Goal: Task Accomplishment & Management: Complete application form

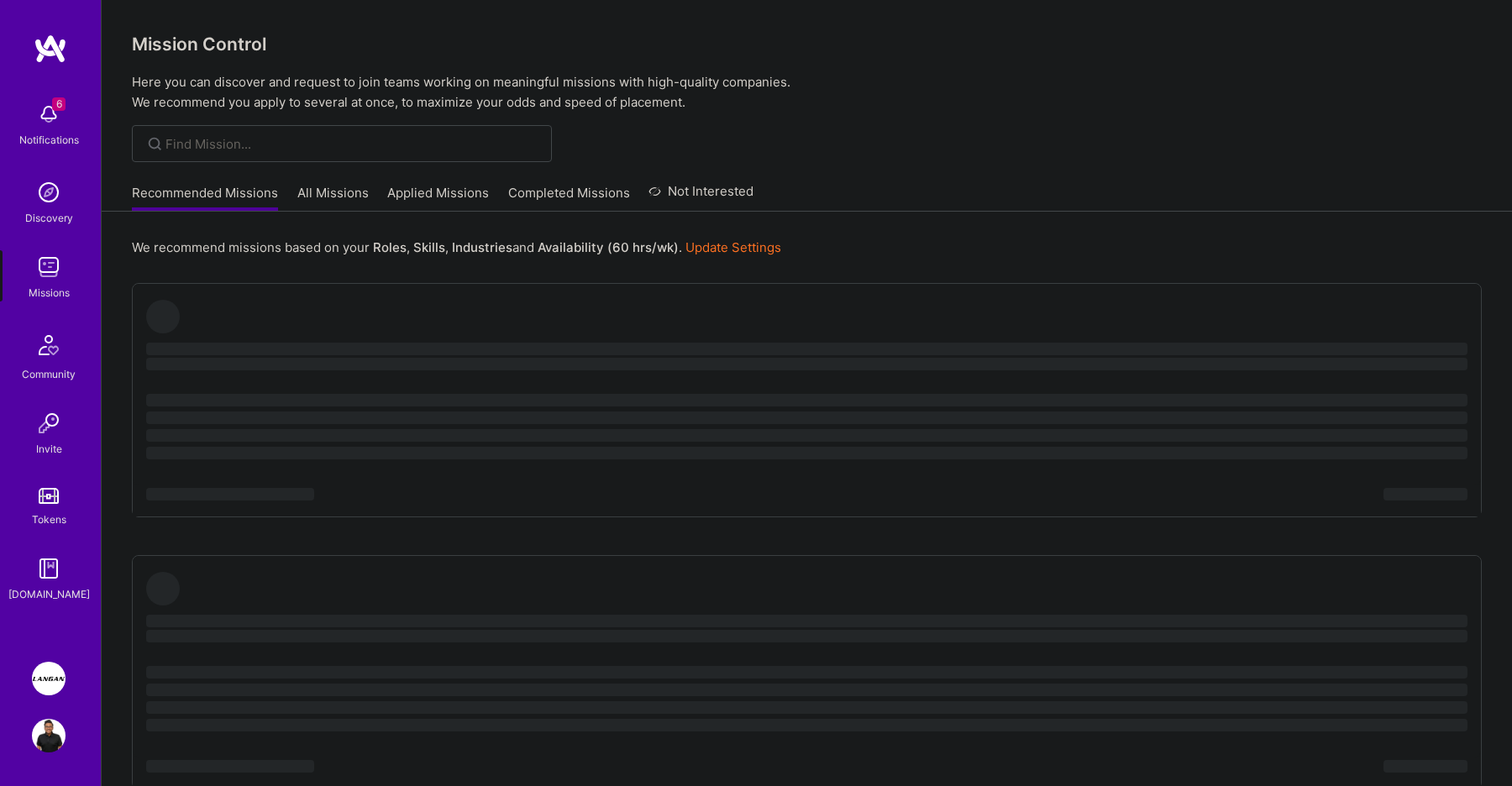
click at [50, 683] on img at bounding box center [49, 679] width 33 height 33
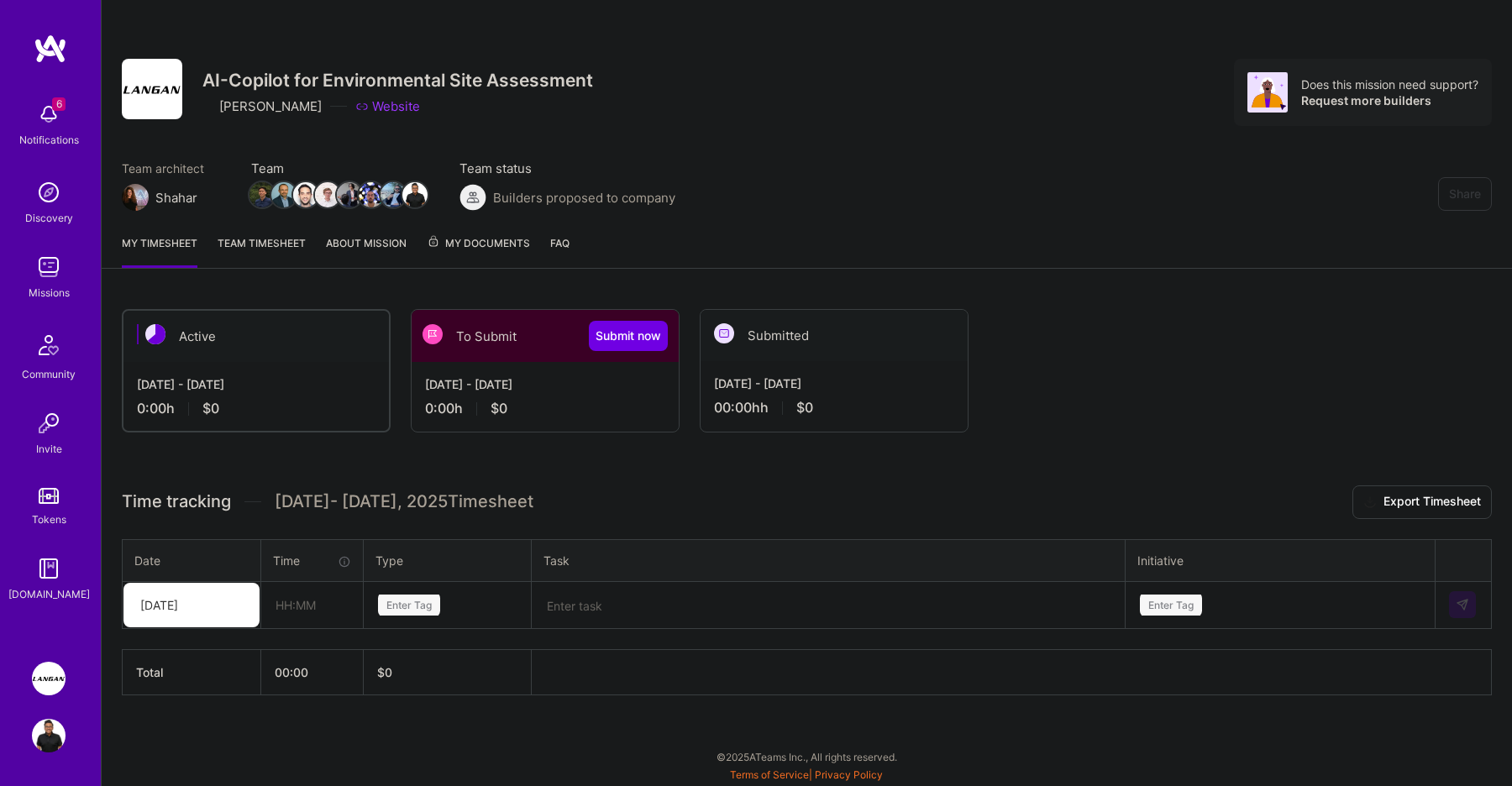
click at [540, 346] on div "To Submit Submit now" at bounding box center [545, 336] width 267 height 52
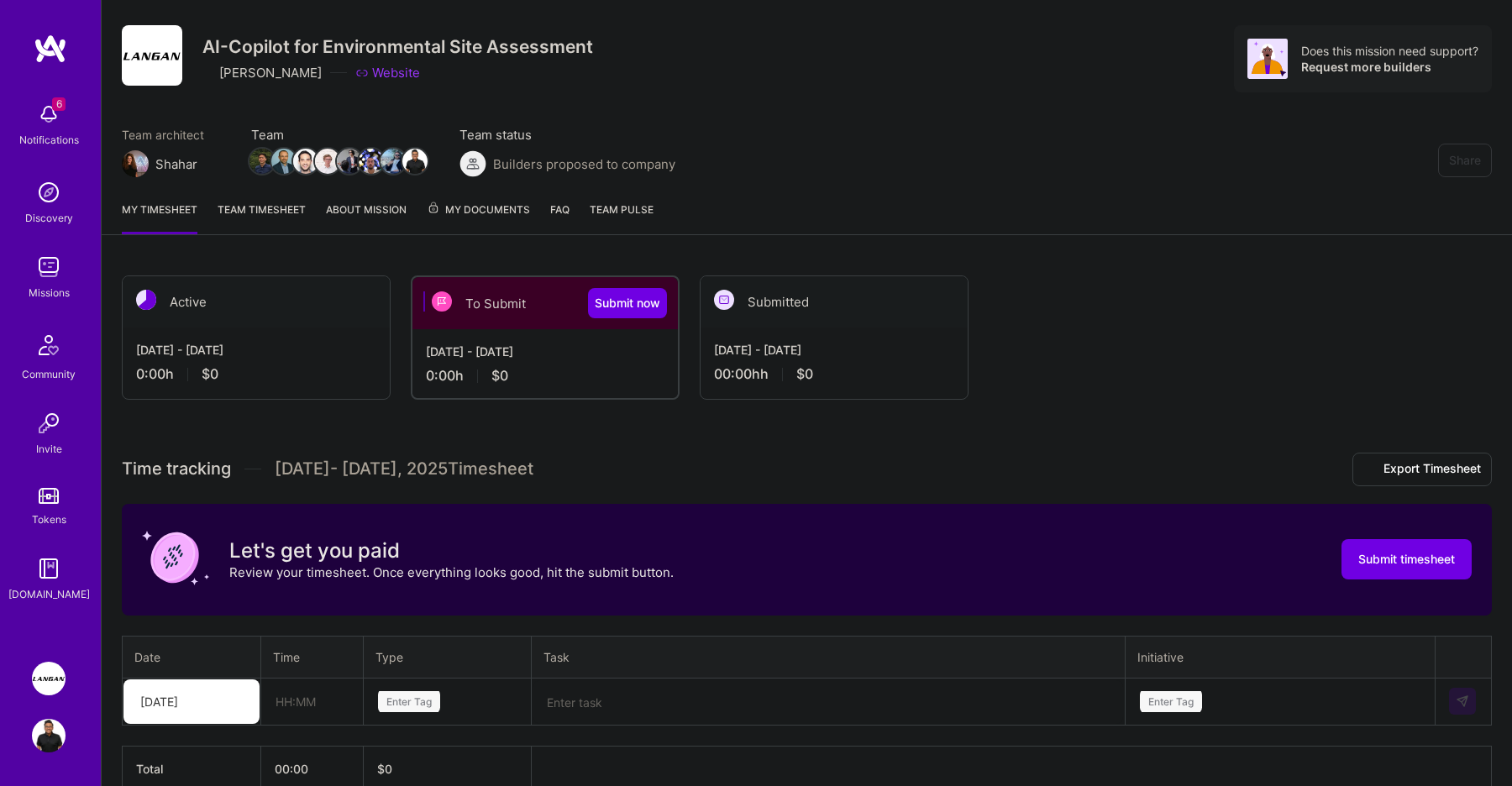
scroll to position [121, 0]
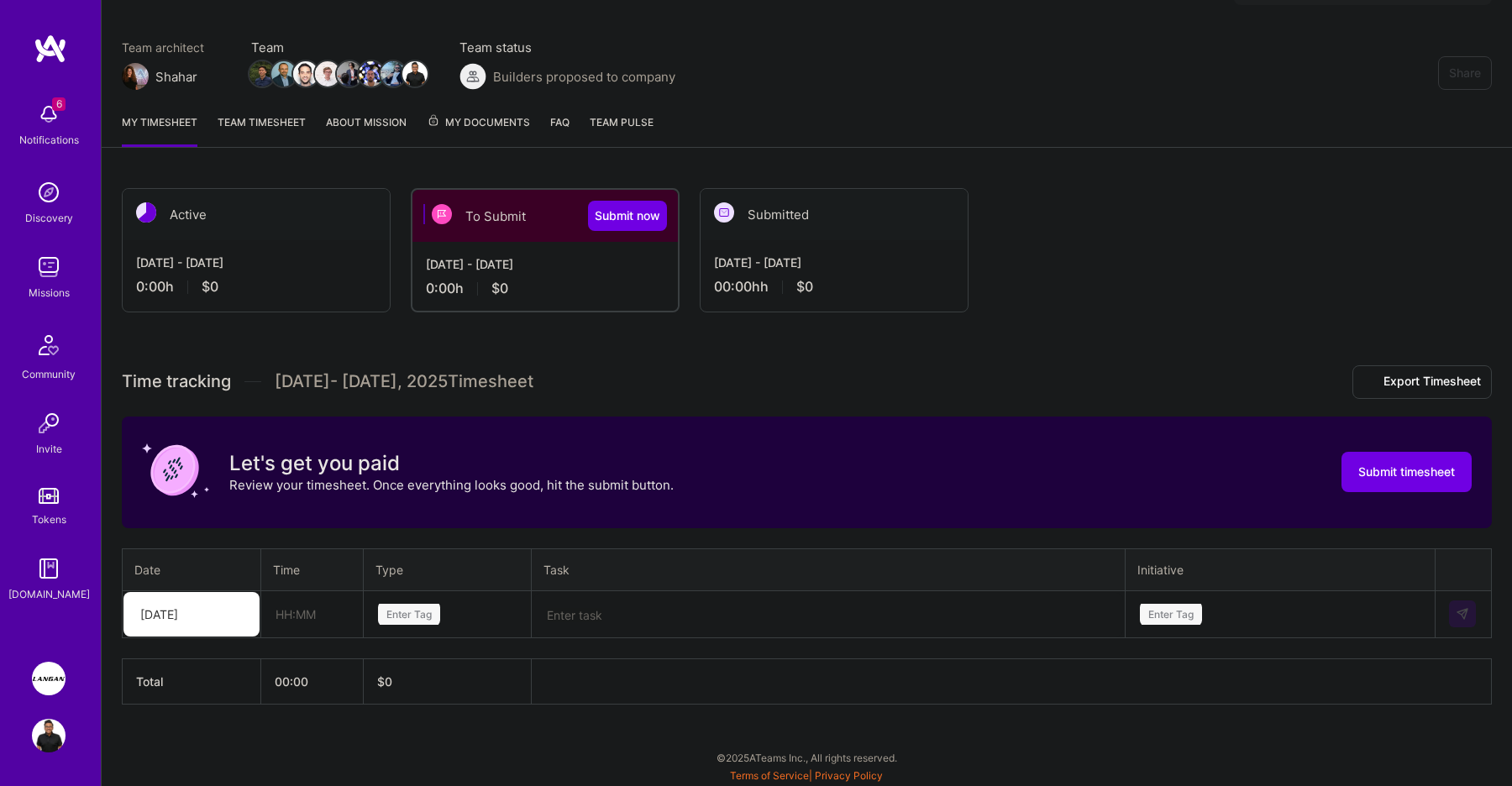
click at [744, 623] on textarea at bounding box center [829, 614] width 590 height 43
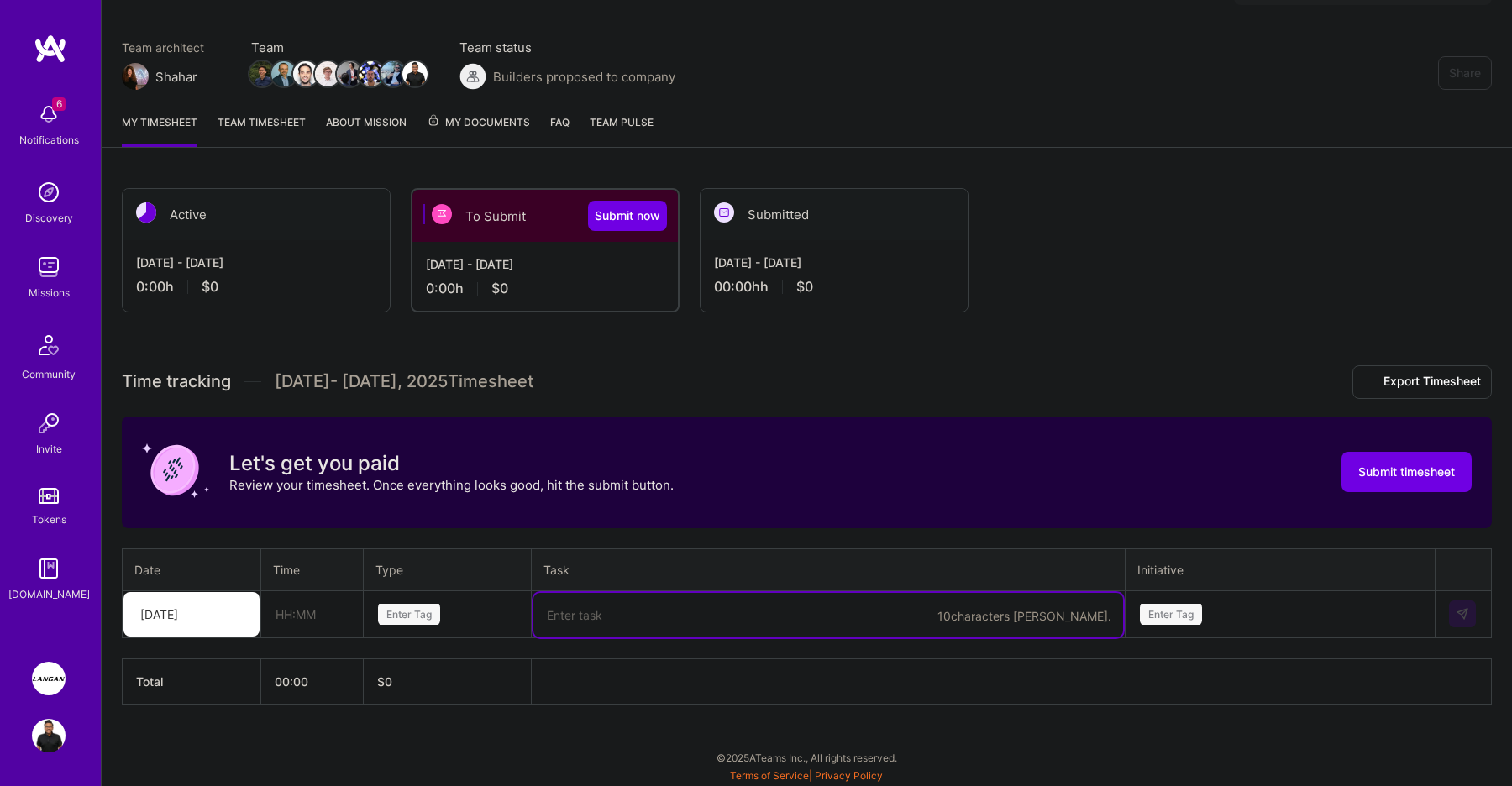
paste textarea "initial welcome, onboarding"
type textarea "initial welcome, onboarding"
click at [309, 619] on input "text" at bounding box center [312, 614] width 100 height 44
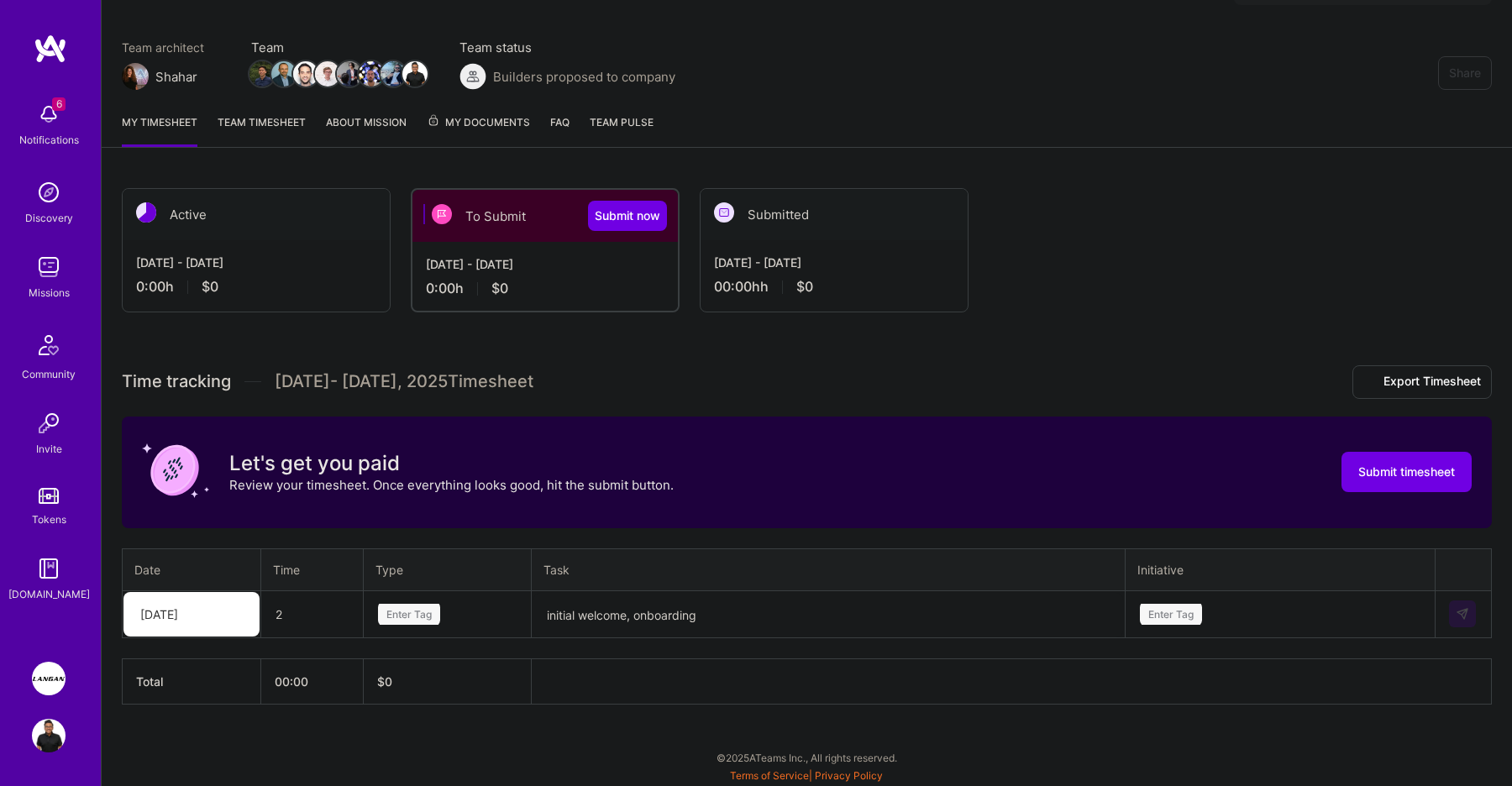
type input "02:00"
click at [405, 617] on div "Enter Tag" at bounding box center [408, 614] width 62 height 26
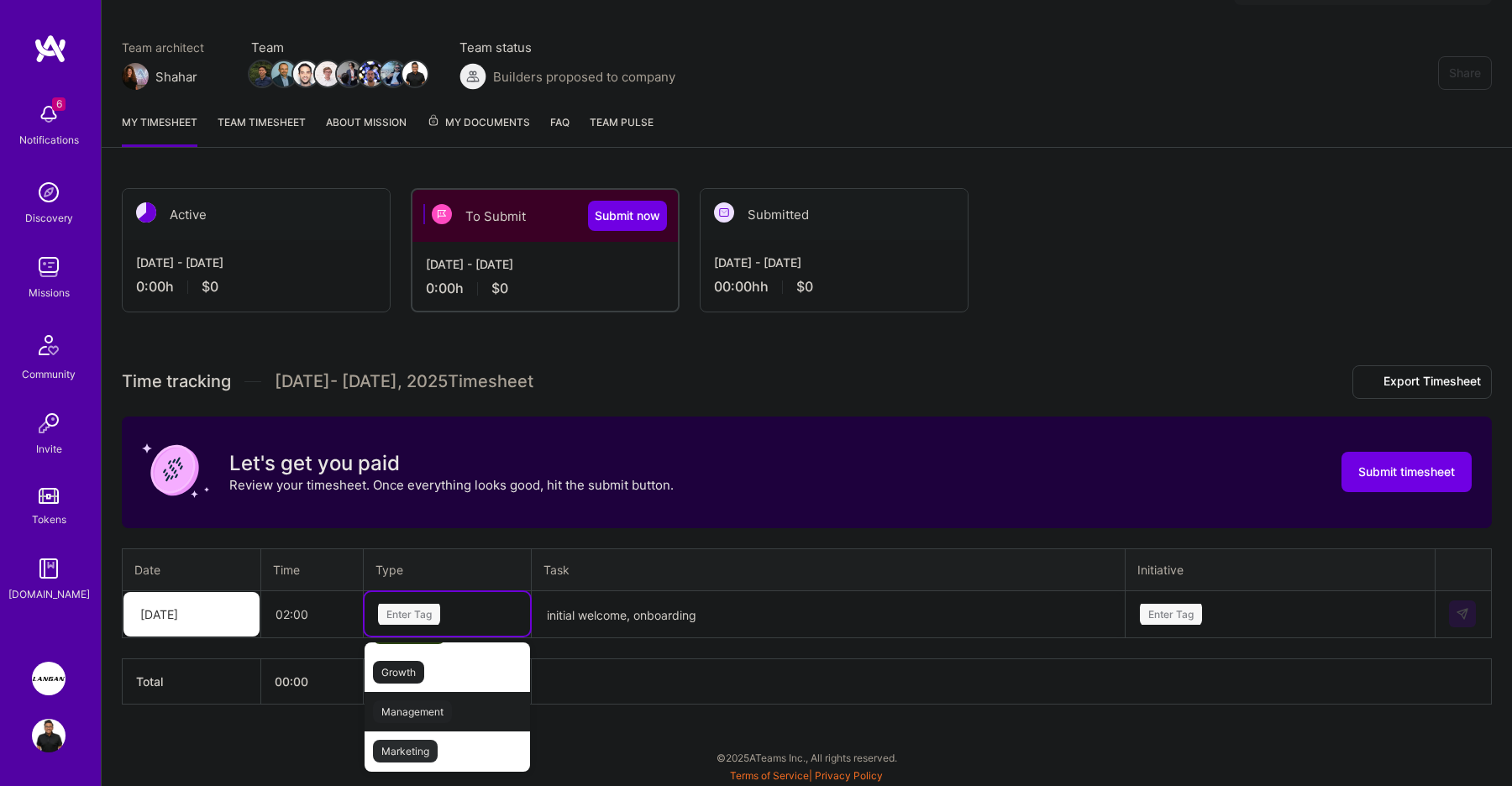
scroll to position [119, 0]
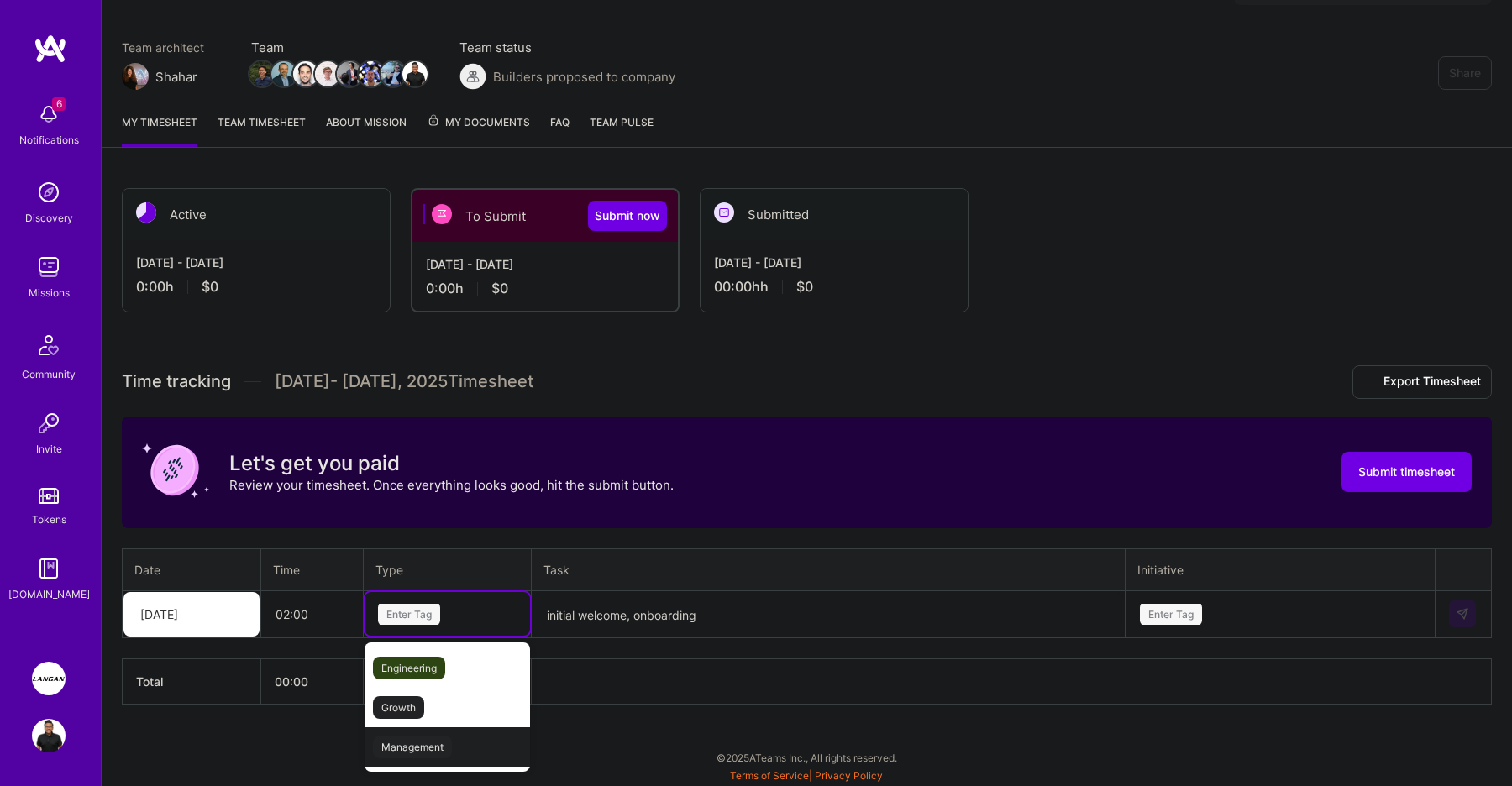
click at [431, 742] on span "Management" at bounding box center [412, 747] width 79 height 23
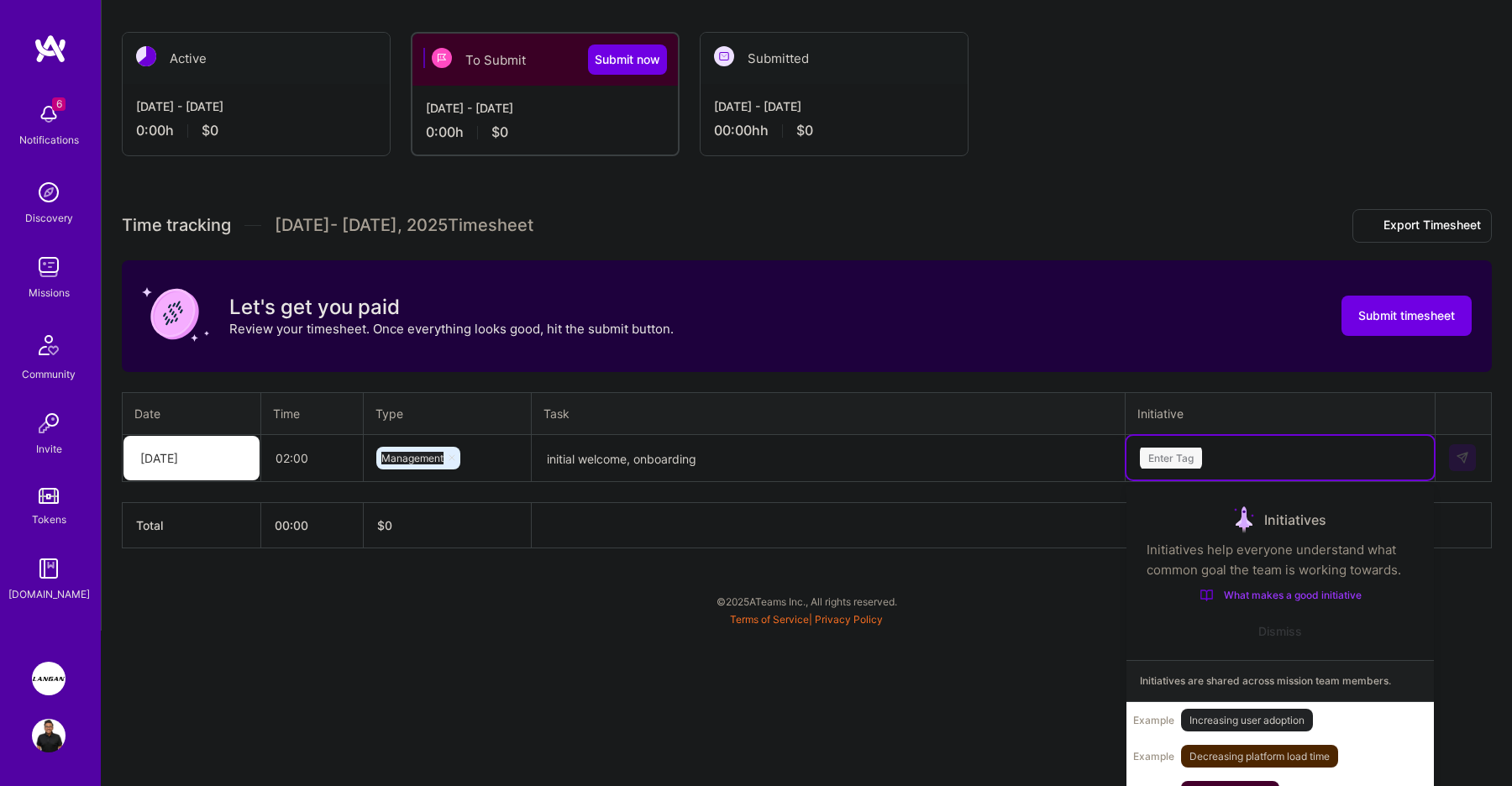
scroll to position [320, 0]
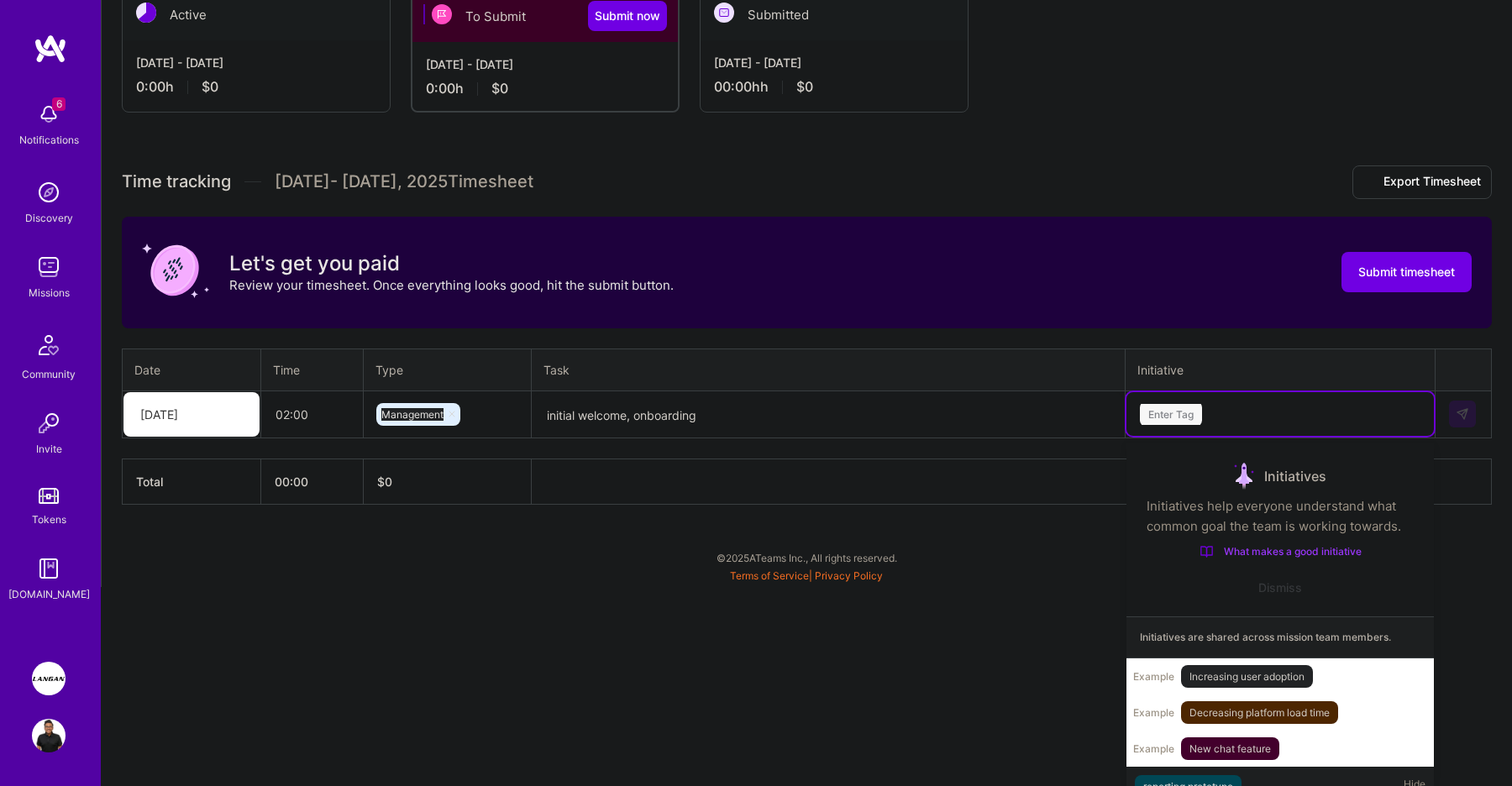
click at [1205, 436] on div "option reporting prototype focused, 1 of 21. 21 results available. Use Up and D…" at bounding box center [1280, 414] width 308 height 43
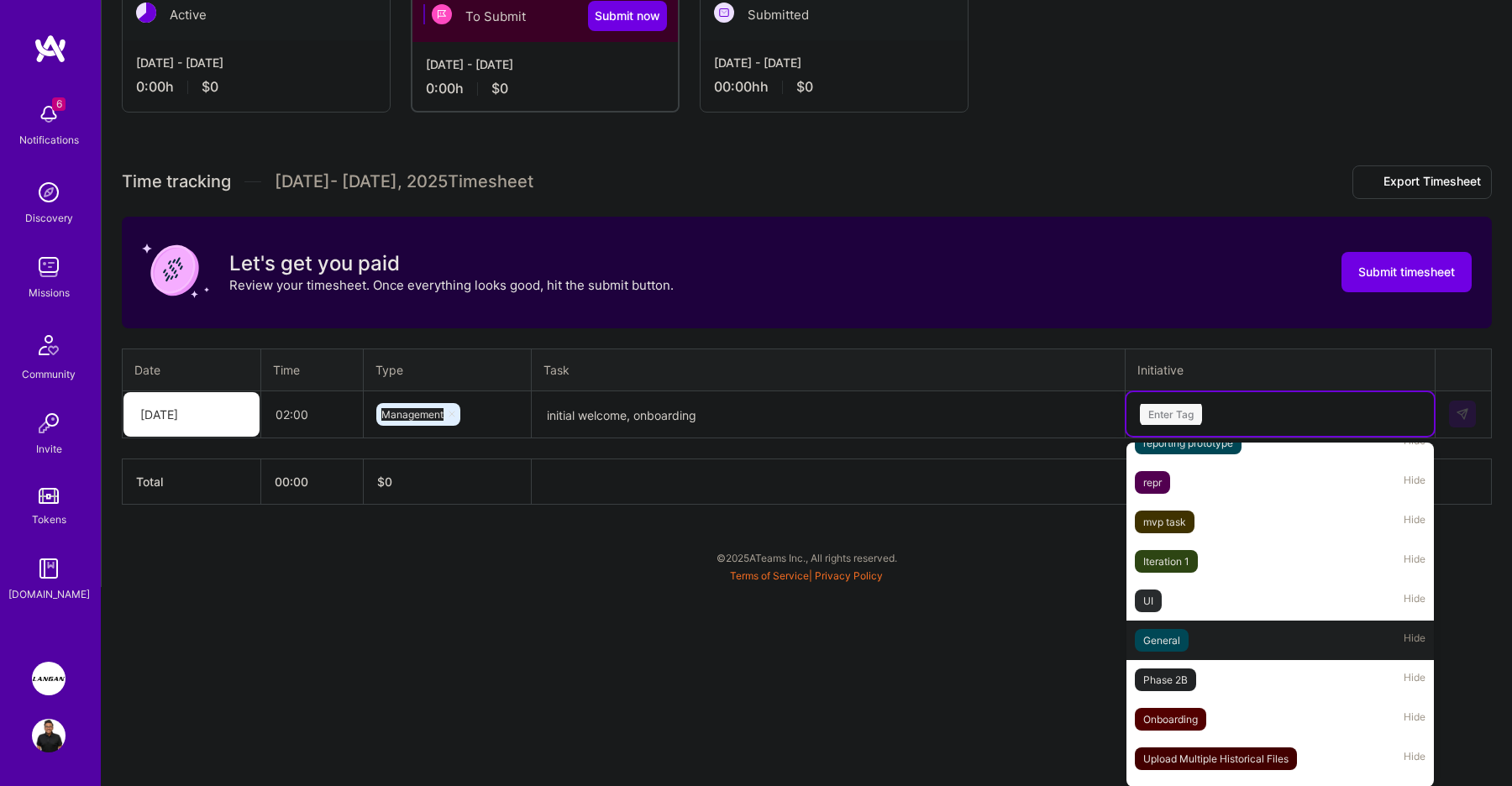
scroll to position [335, 0]
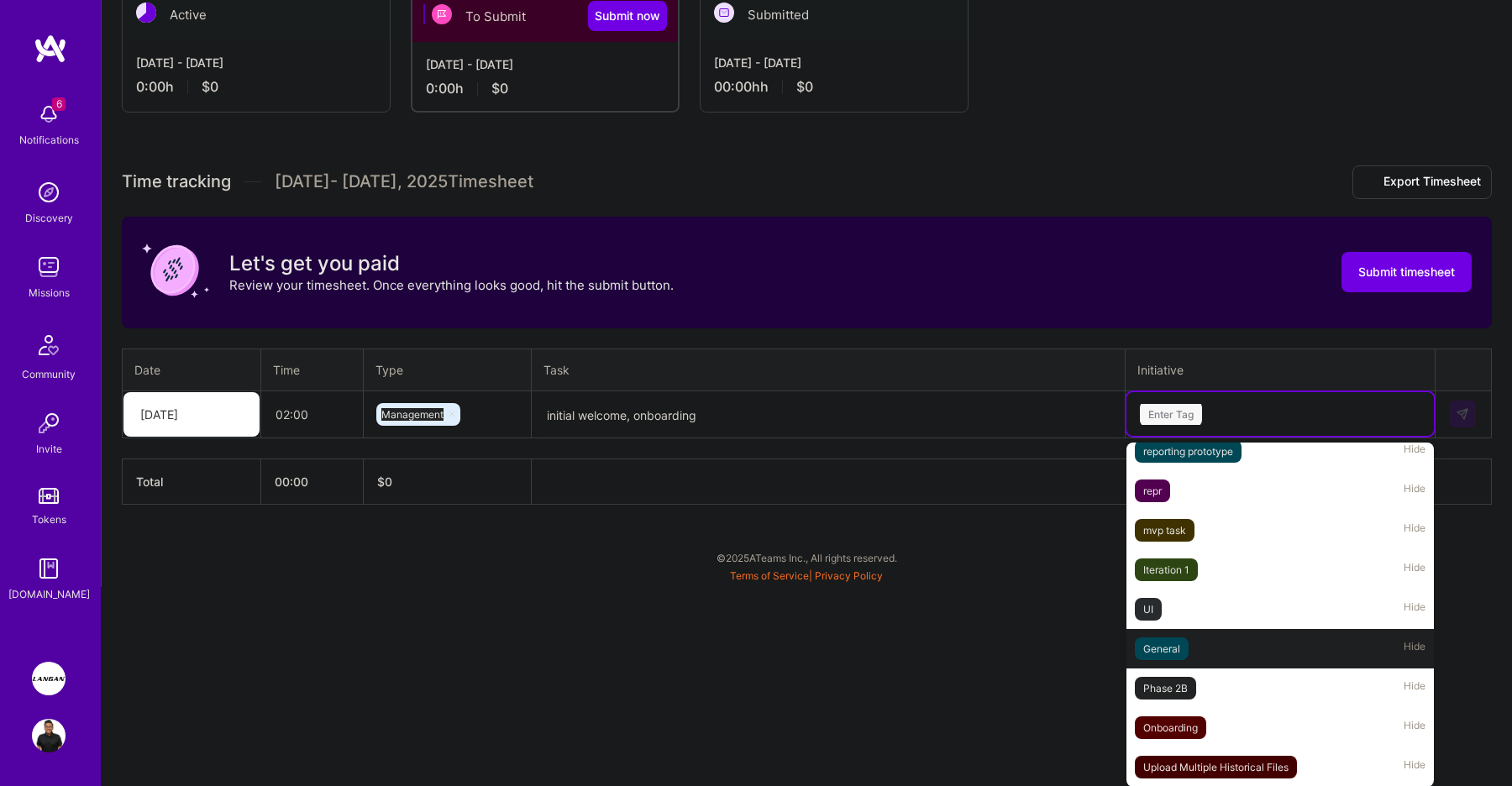
click at [1244, 654] on div "General Hide" at bounding box center [1280, 648] width 308 height 40
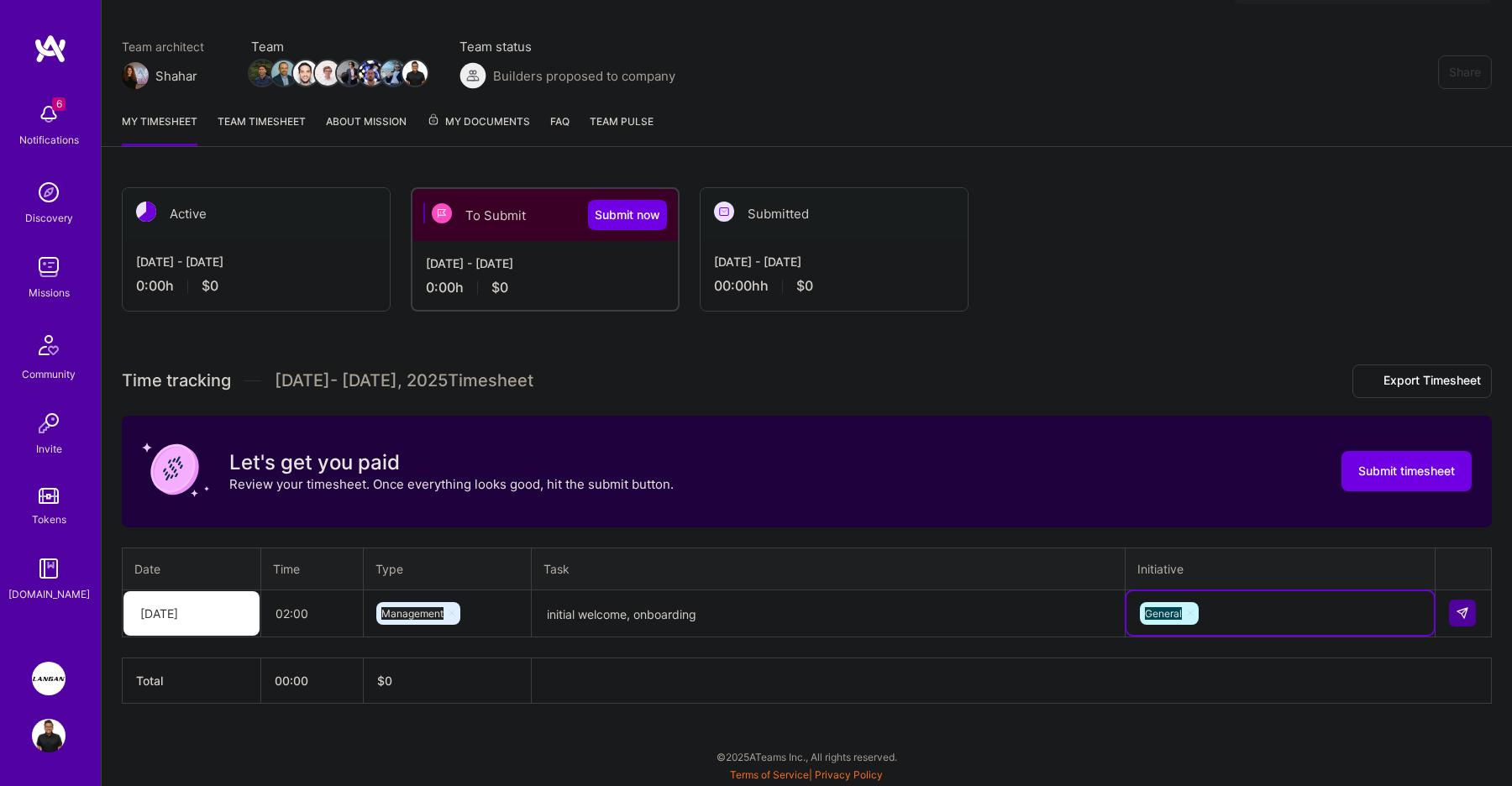
scroll to position [121, 0]
click at [1463, 622] on button at bounding box center [1462, 613] width 27 height 27
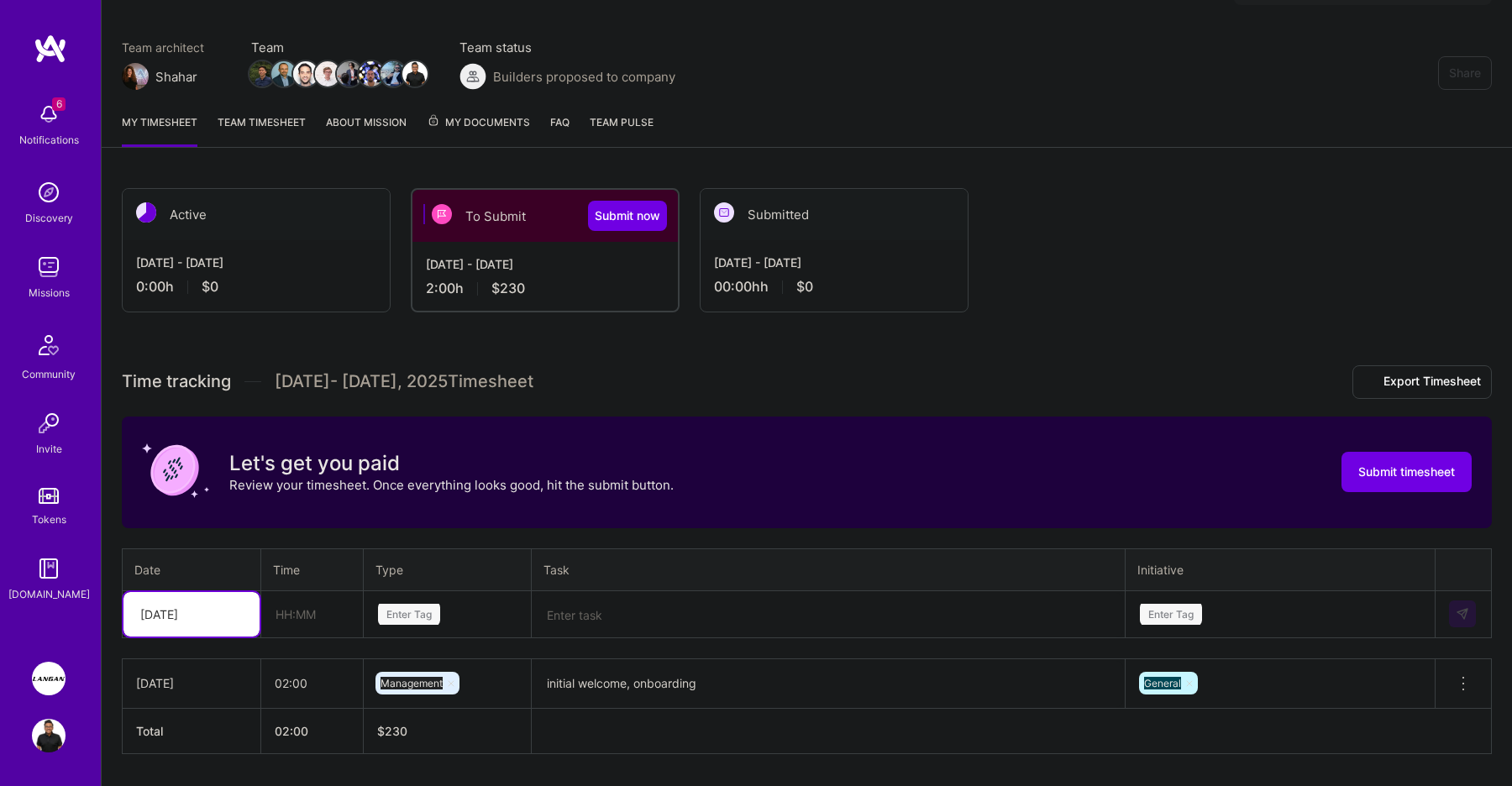
click at [231, 610] on div "Select is focused ,type to refine list, press Down to open the menu, [DATE]" at bounding box center [191, 614] width 136 height 44
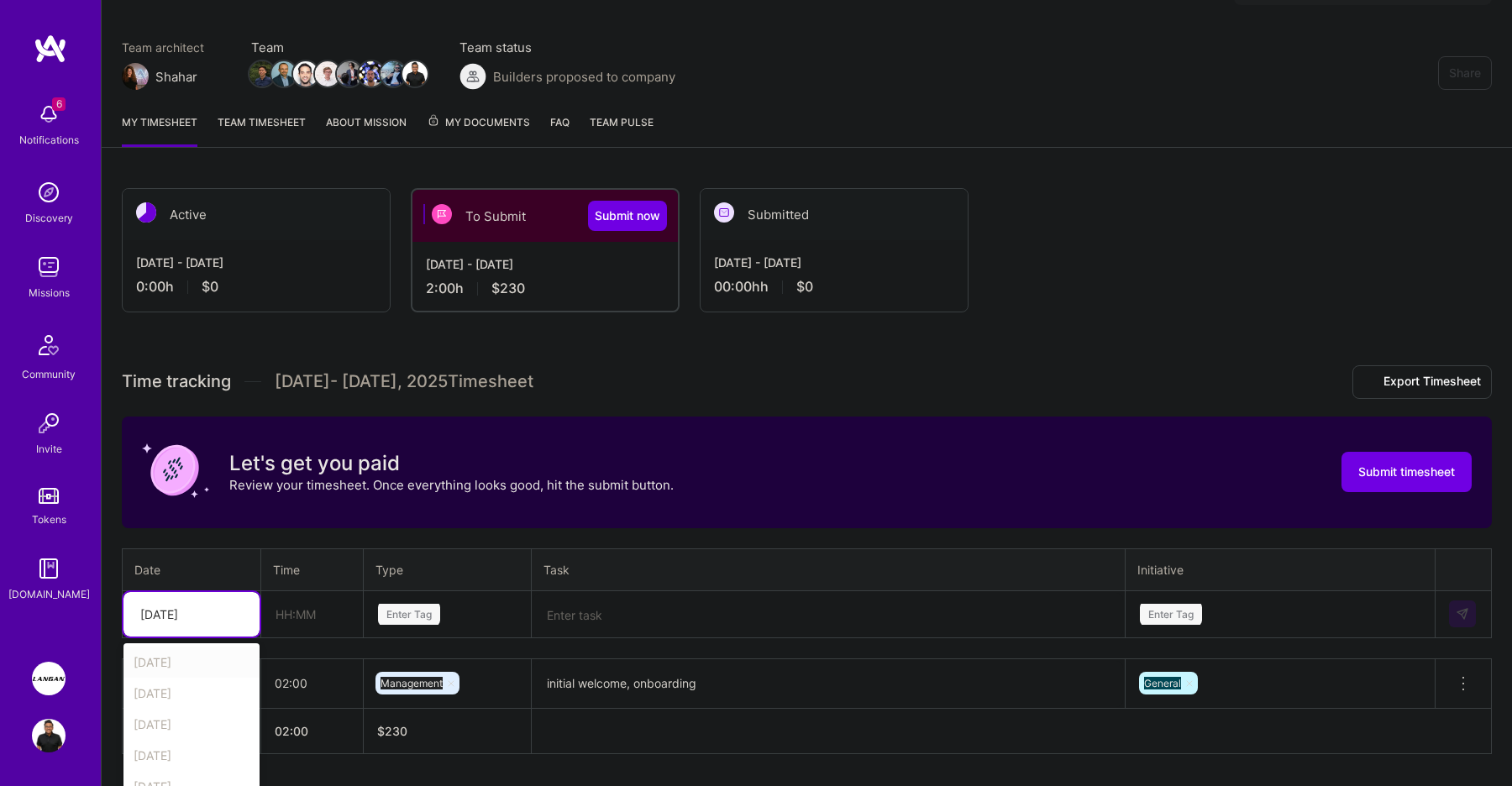
scroll to position [171, 0]
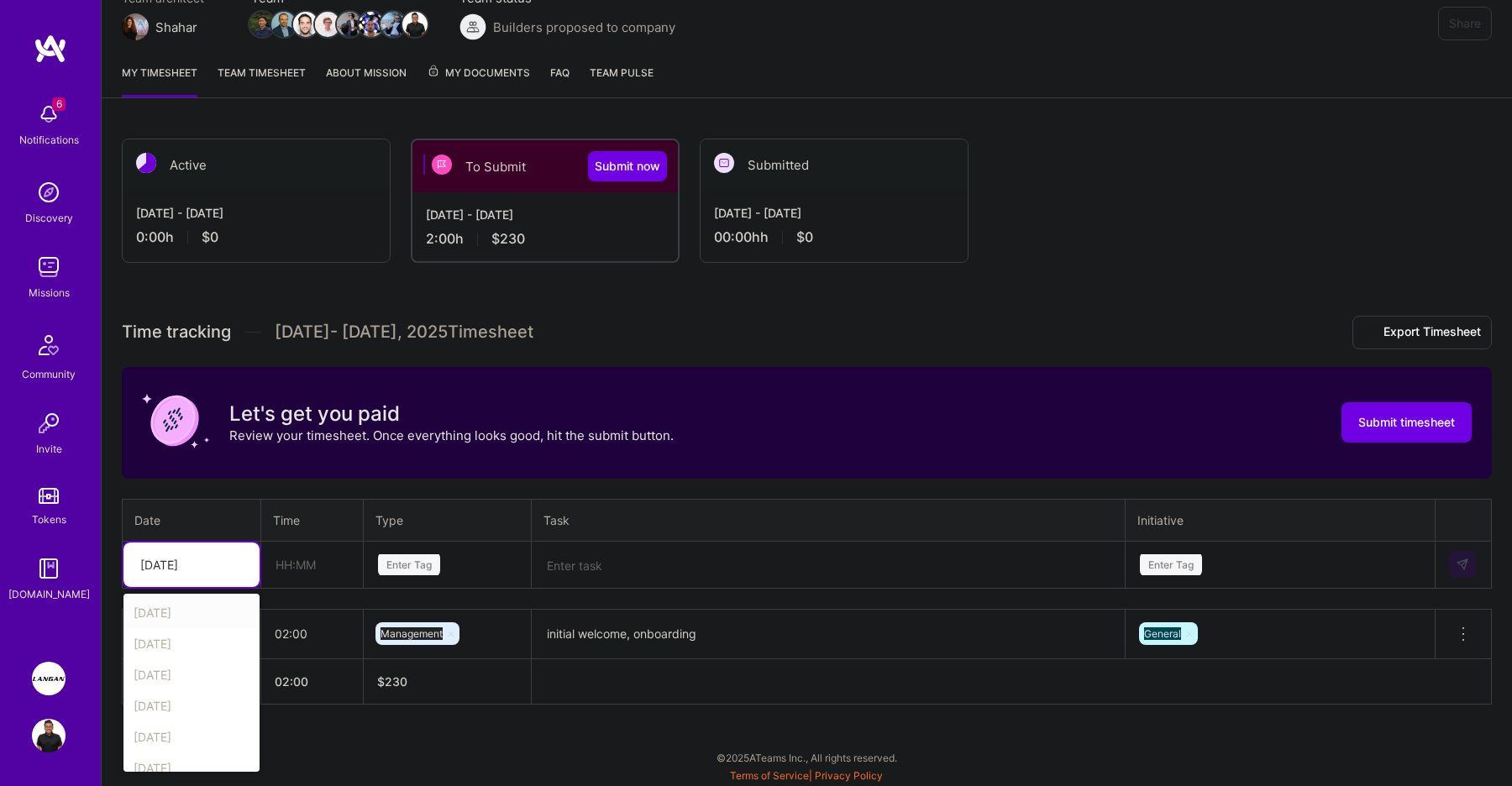
click at [186, 619] on div "[DATE]" at bounding box center [191, 613] width 136 height 31
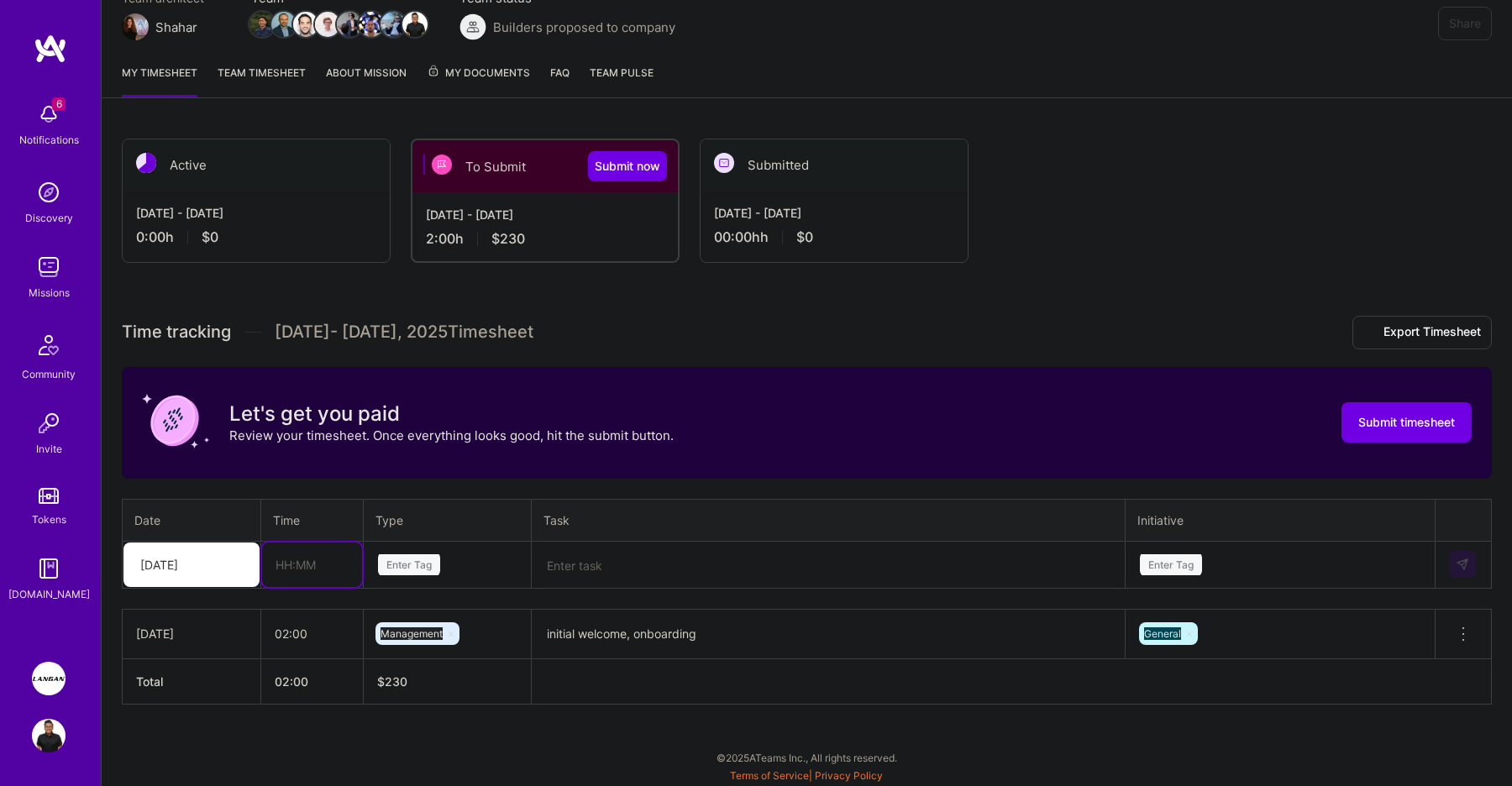
click at [290, 562] on input "text" at bounding box center [312, 565] width 100 height 44
type input "08:00"
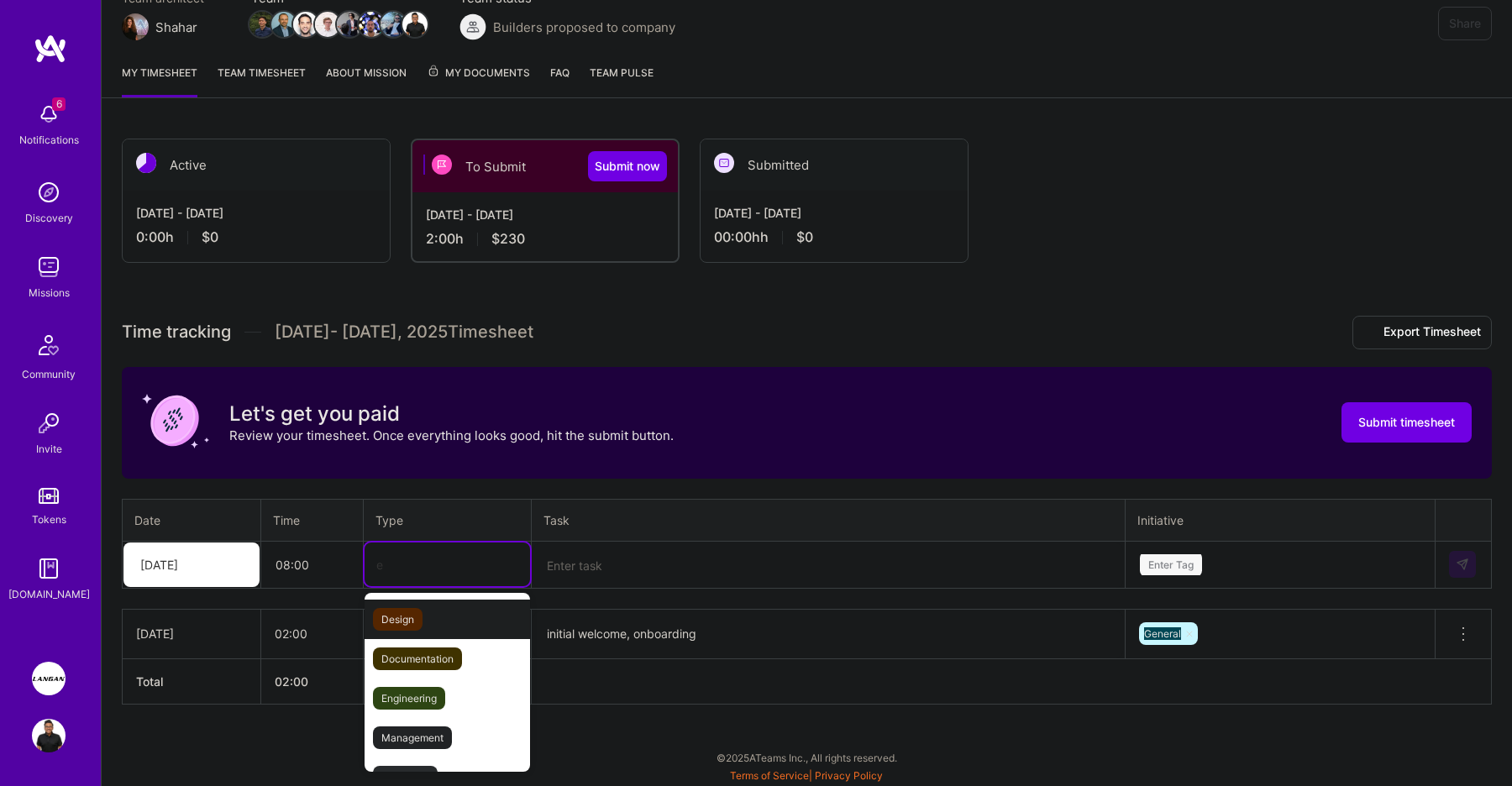
type input "en"
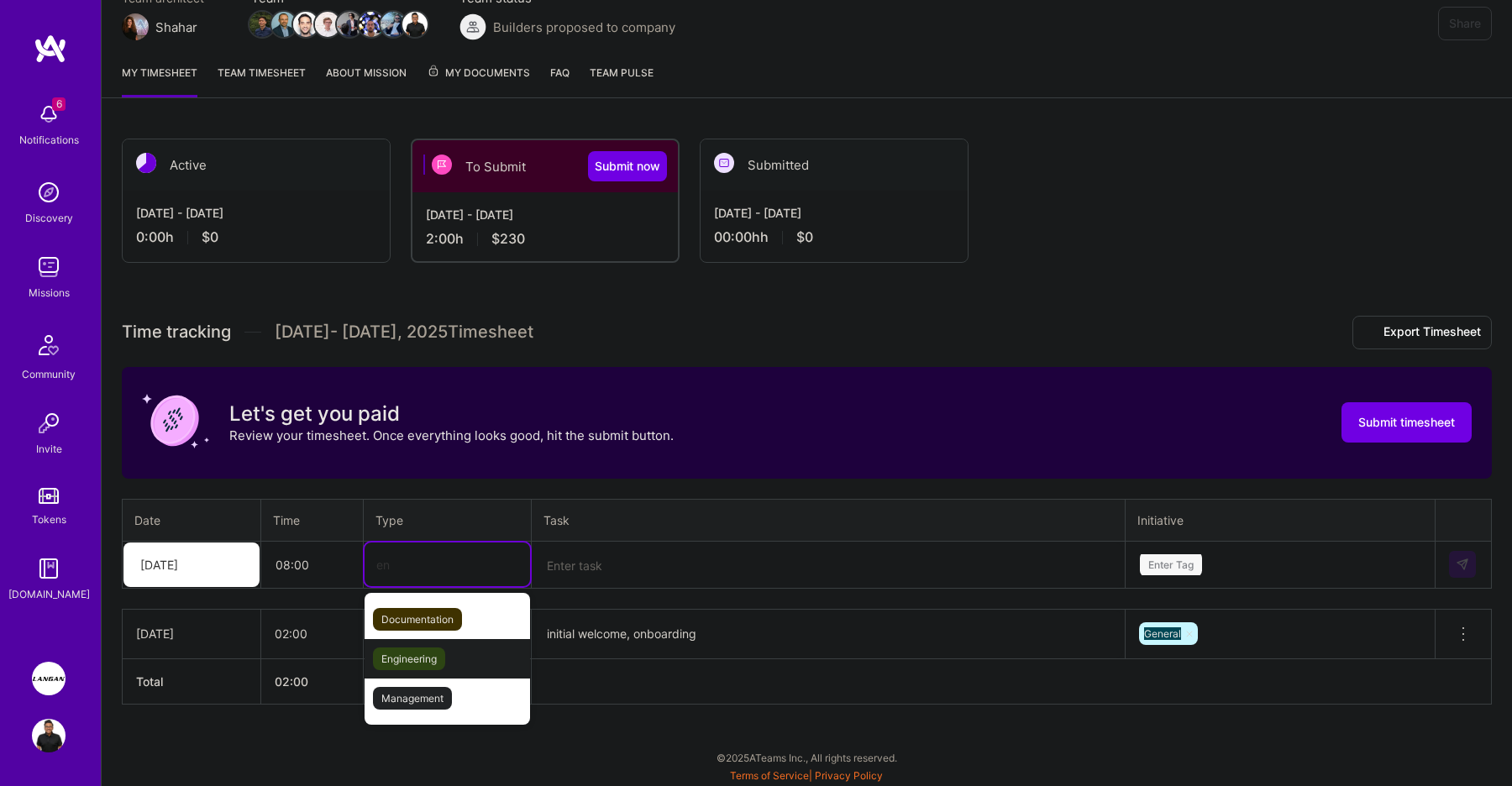
click at [385, 655] on span "Engineering" at bounding box center [409, 659] width 72 height 23
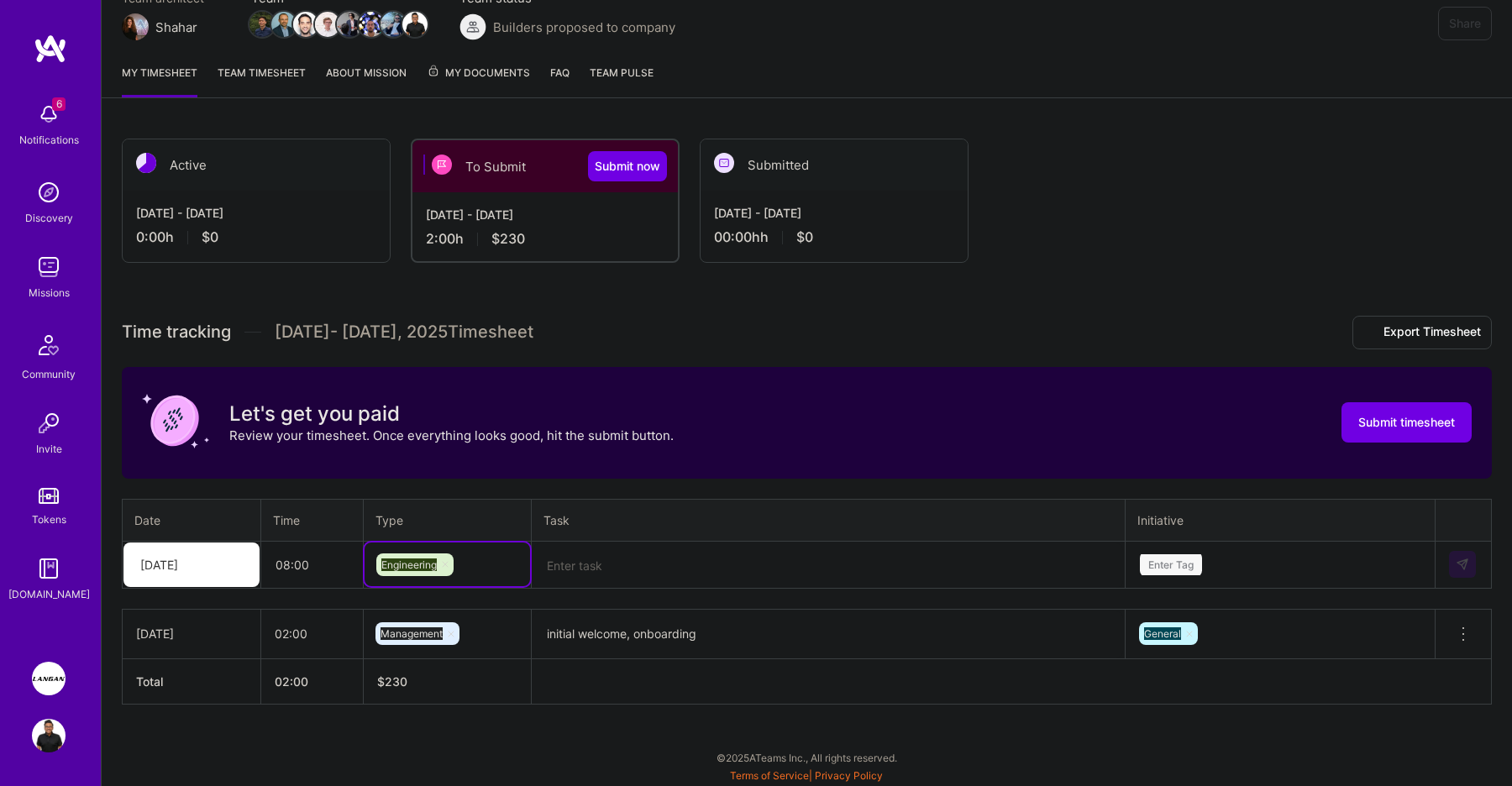
click at [612, 591] on div "Time tracking [DATE] - [DATE] Timesheet Export Timesheet Let's get you paid Rev…" at bounding box center [806, 510] width 1370 height 389
click at [620, 580] on textarea at bounding box center [829, 565] width 590 height 44
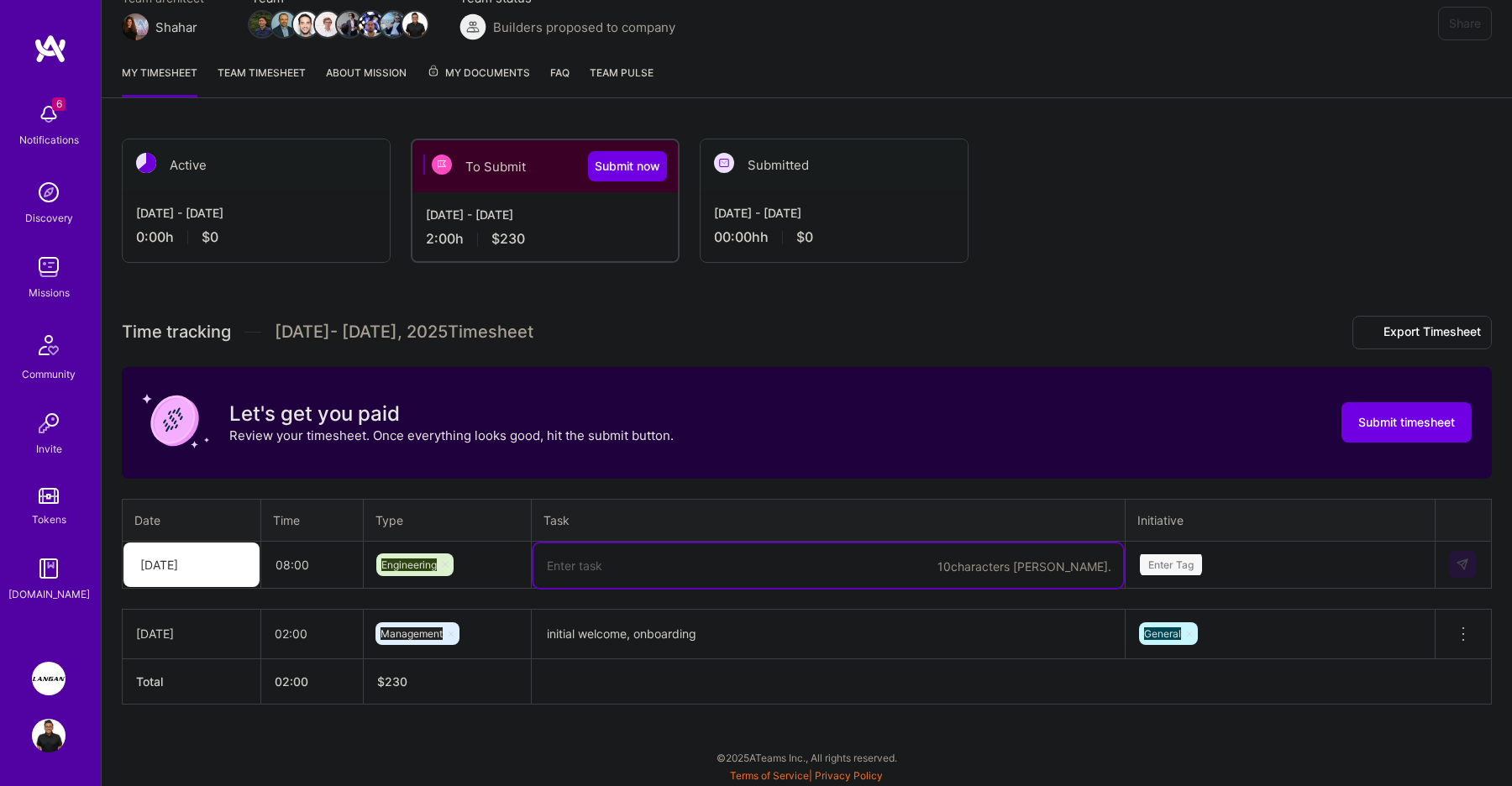
paste textarea "catchup meeting, sync with [PERSON_NAME], onboarding, start work on ATE-379 gen…"
type textarea "catchup meeting, sync with [PERSON_NAME], onboarding, start work on ATE-379 gen…"
click at [1192, 562] on div "Enter Tag" at bounding box center [1280, 564] width 308 height 43
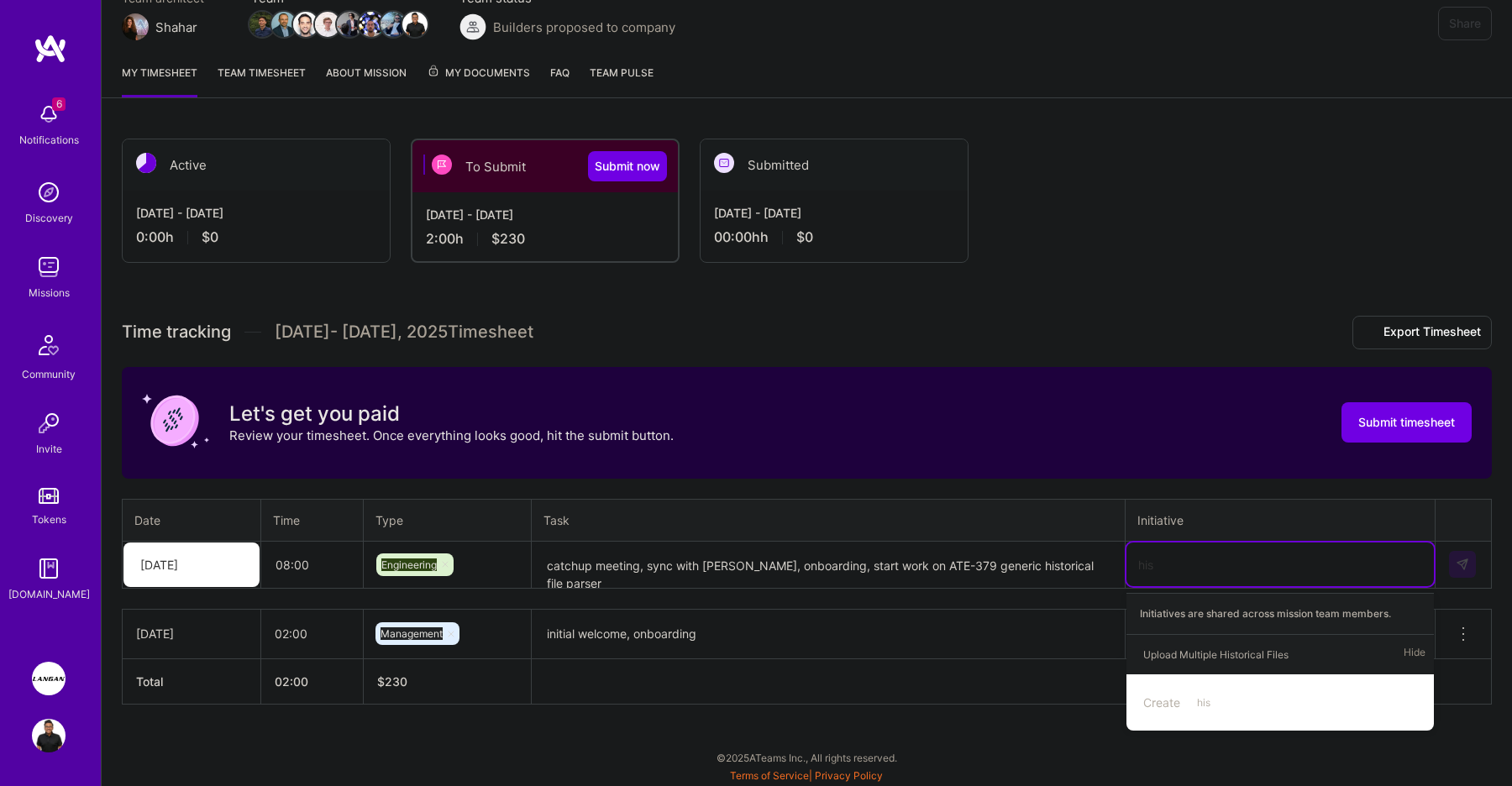
type input "hist"
click at [1265, 655] on div "Upload Multiple Historical Files" at bounding box center [1216, 654] width 145 height 18
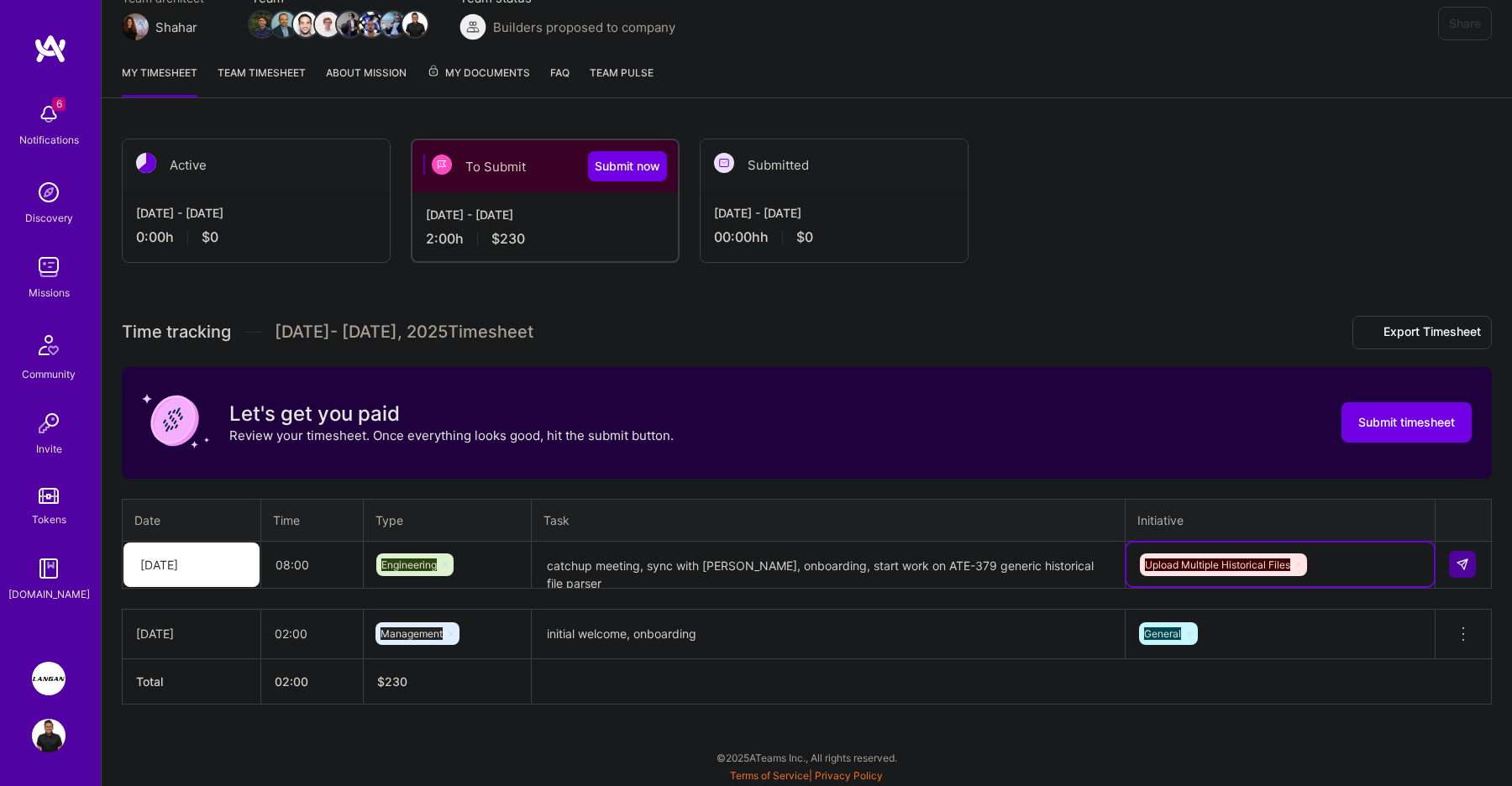
click at [1300, 562] on icon at bounding box center [1299, 564] width 10 height 10
click at [1251, 562] on div "option Upload Multiple Historical Files, deselected. Select is focused ,type to…" at bounding box center [1280, 564] width 308 height 43
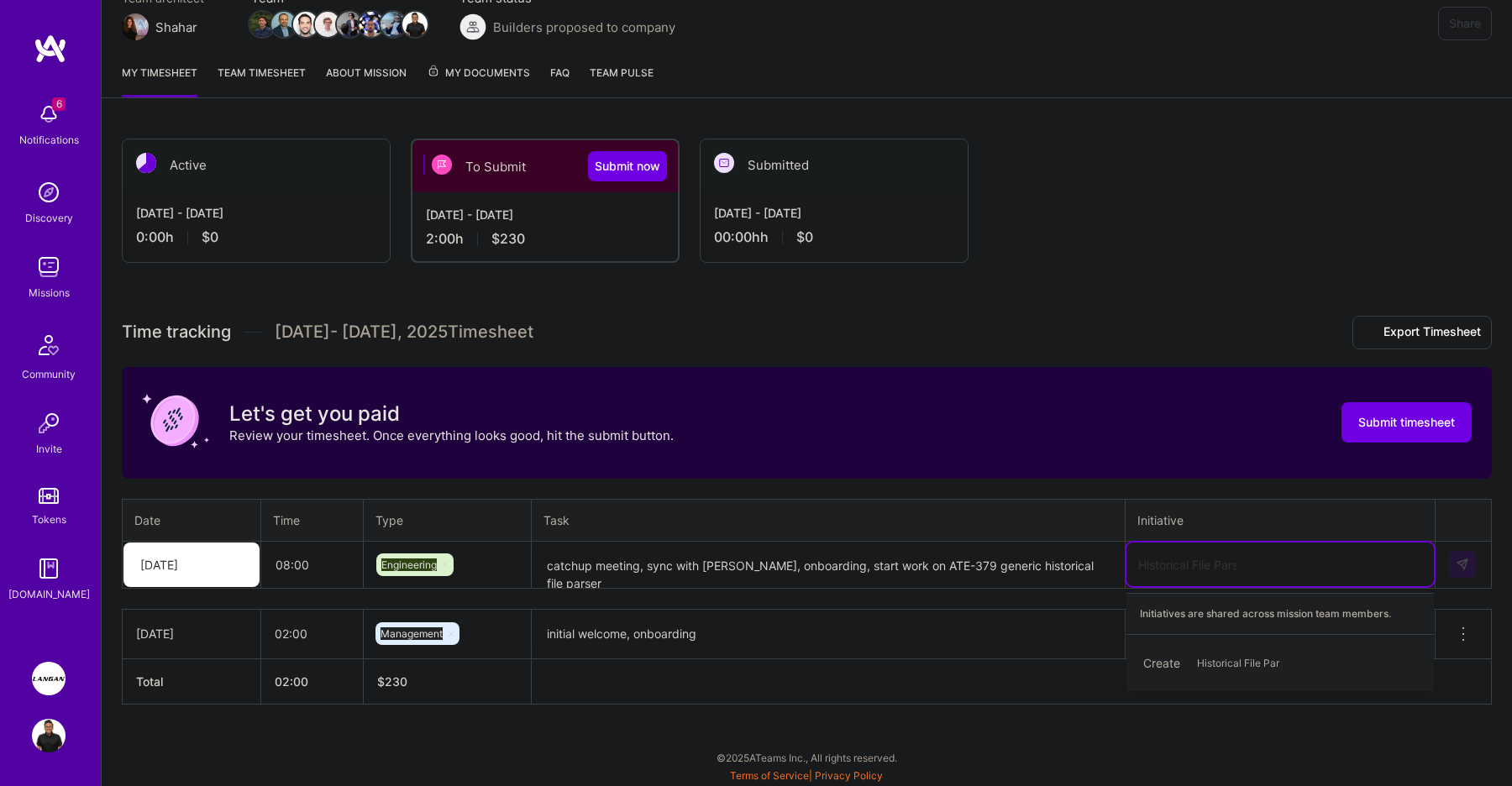
type input "Historical File Parser"
click at [1232, 666] on span "Historical File Parser" at bounding box center [1245, 663] width 114 height 23
click at [1182, 569] on div "option Historical File Parser, selected. Select is focused ,type to refine list…" at bounding box center [1280, 564] width 308 height 43
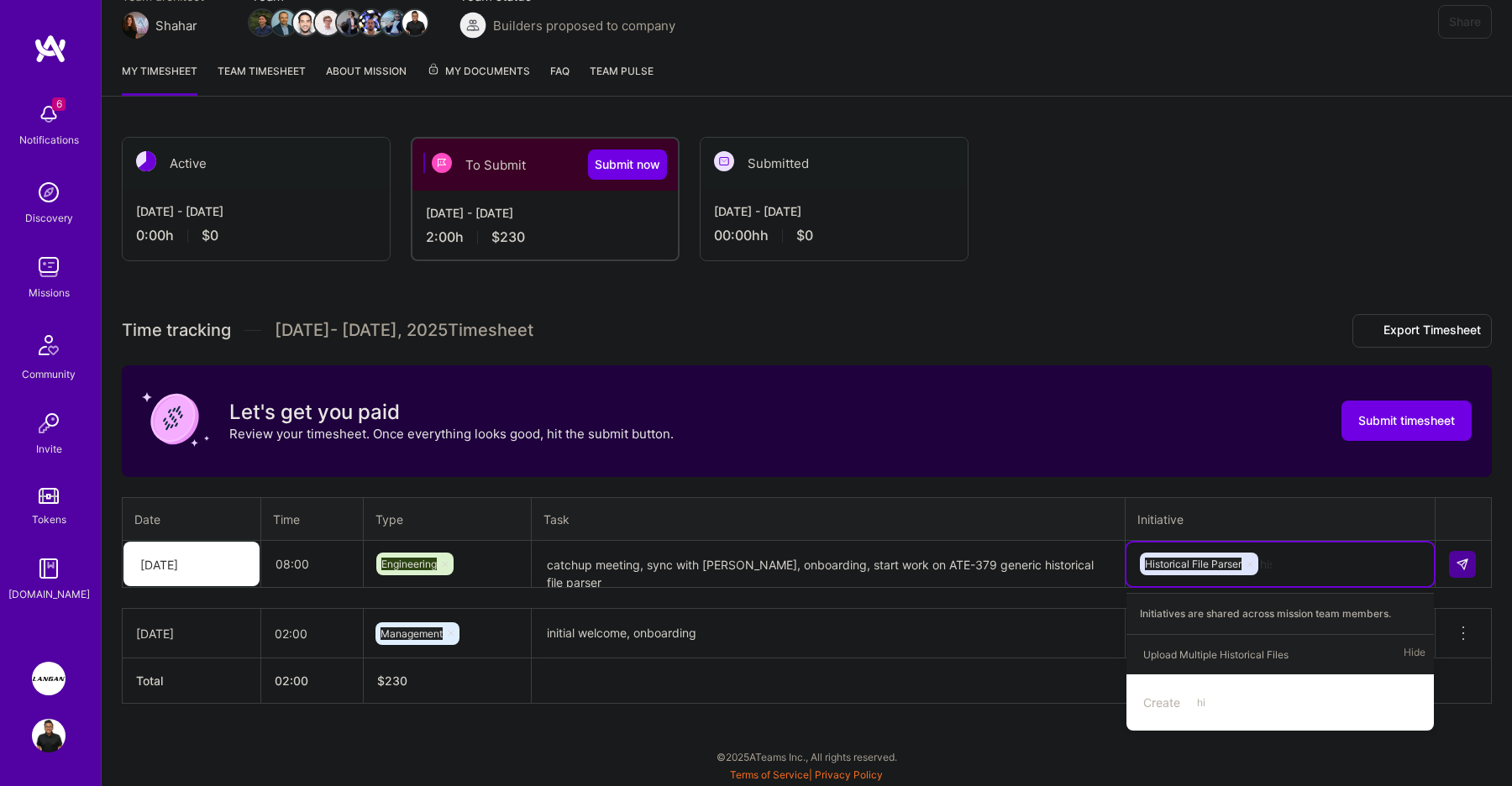
scroll to position [172, 0]
type input "h"
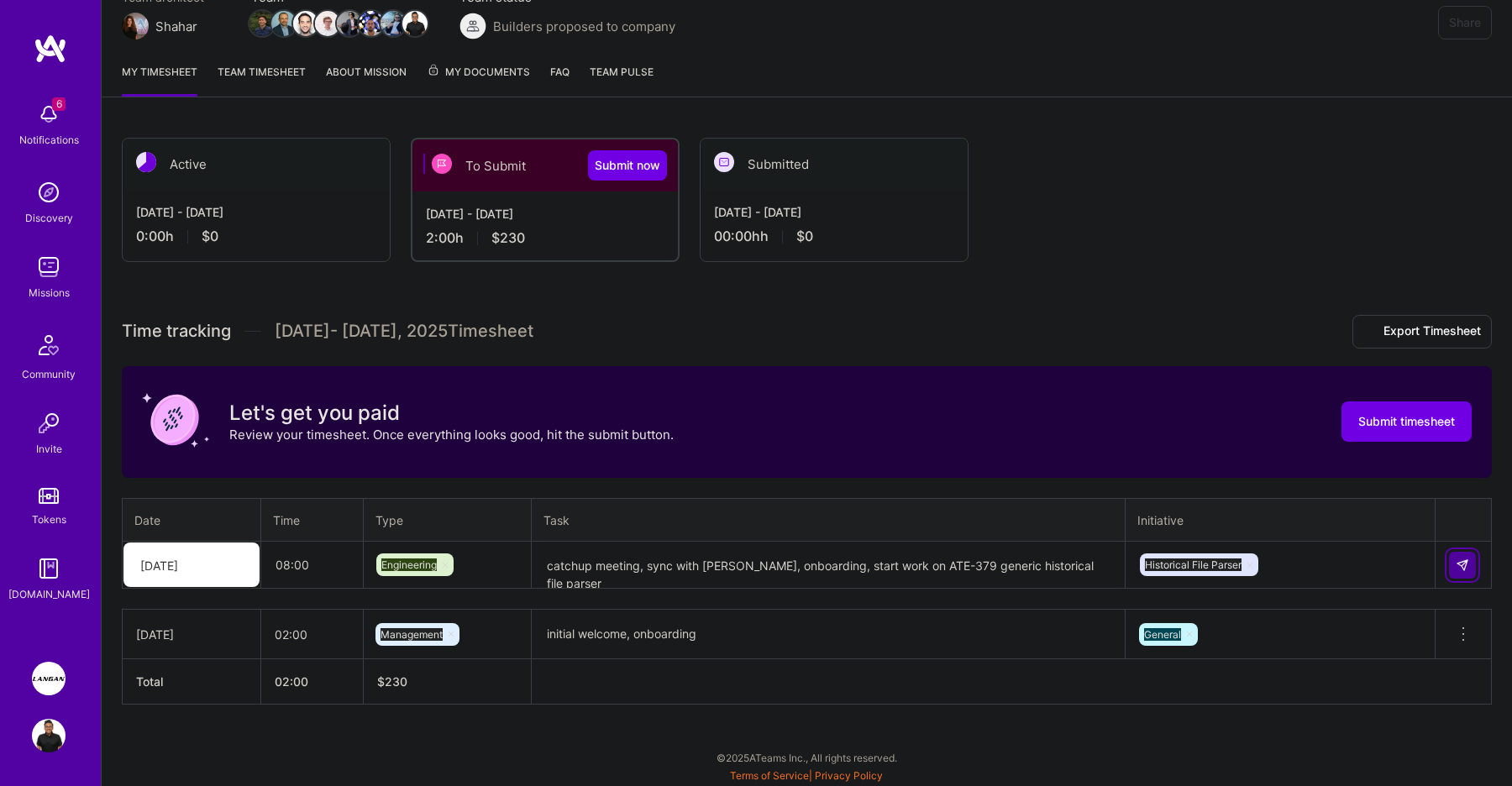
click at [1457, 564] on img at bounding box center [1462, 565] width 14 height 14
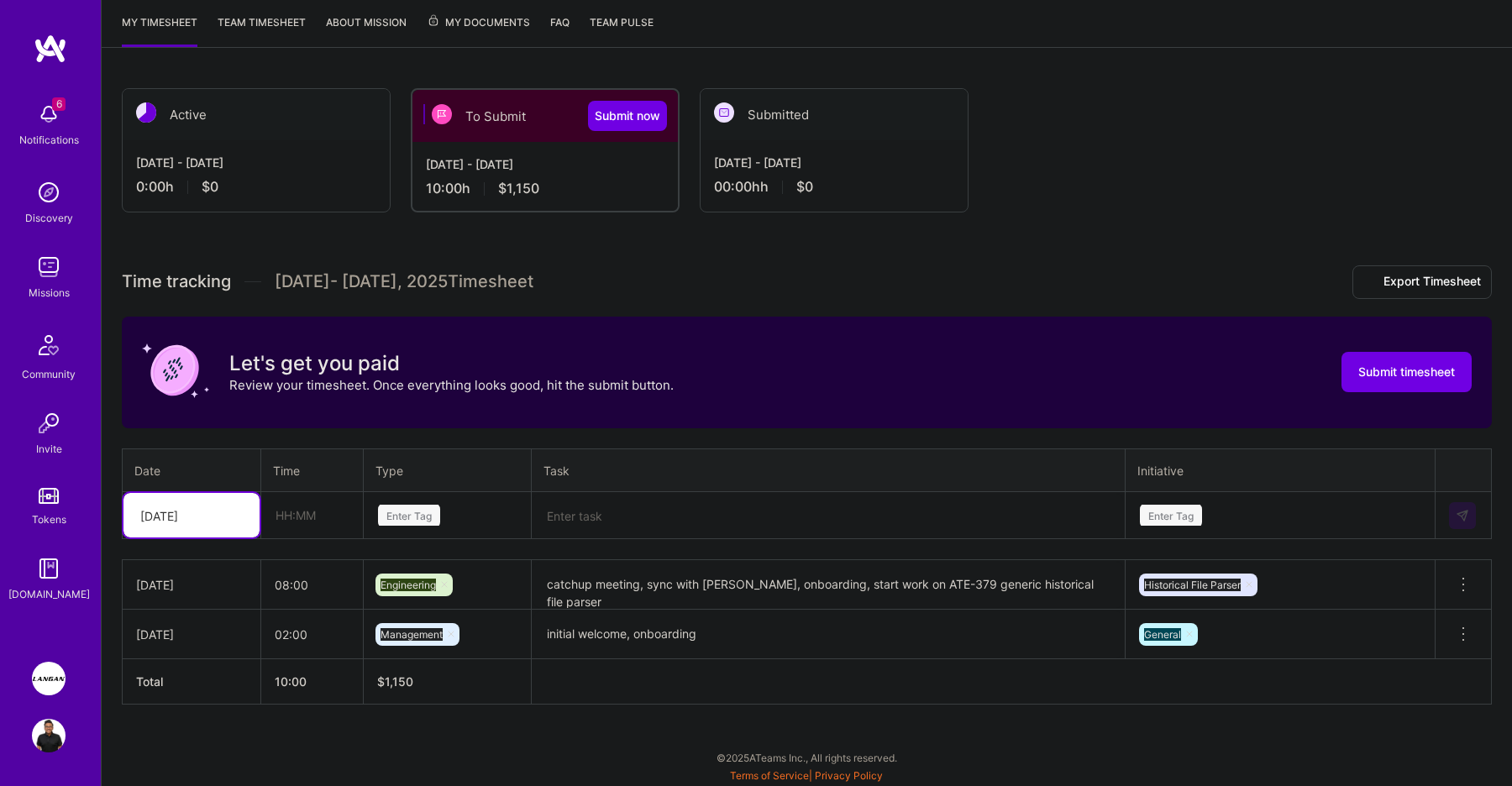
click at [235, 519] on div "[DATE]" at bounding box center [191, 515] width 136 height 44
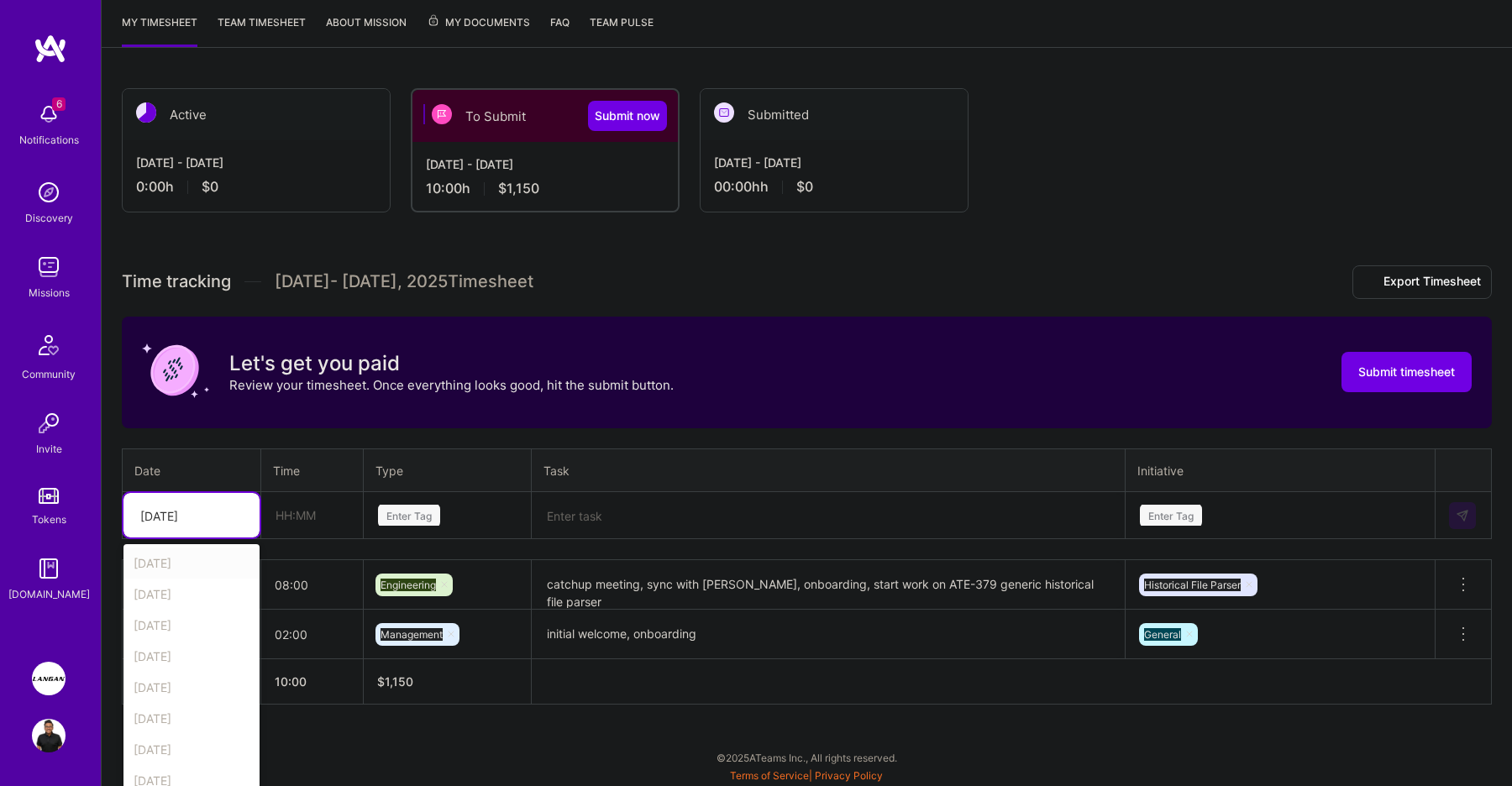
scroll to position [230, 0]
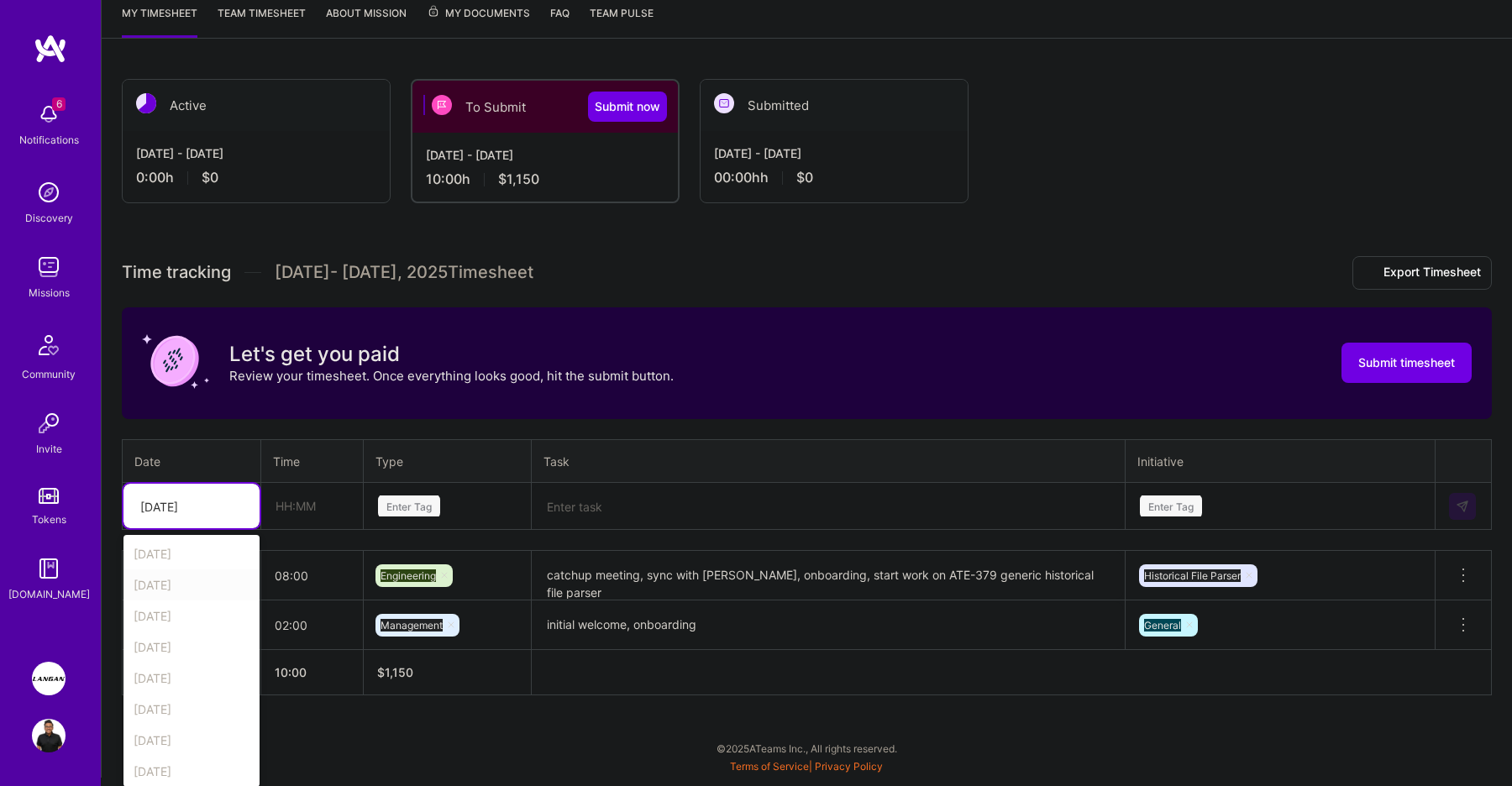
click at [203, 580] on div "[DATE]" at bounding box center [191, 586] width 136 height 31
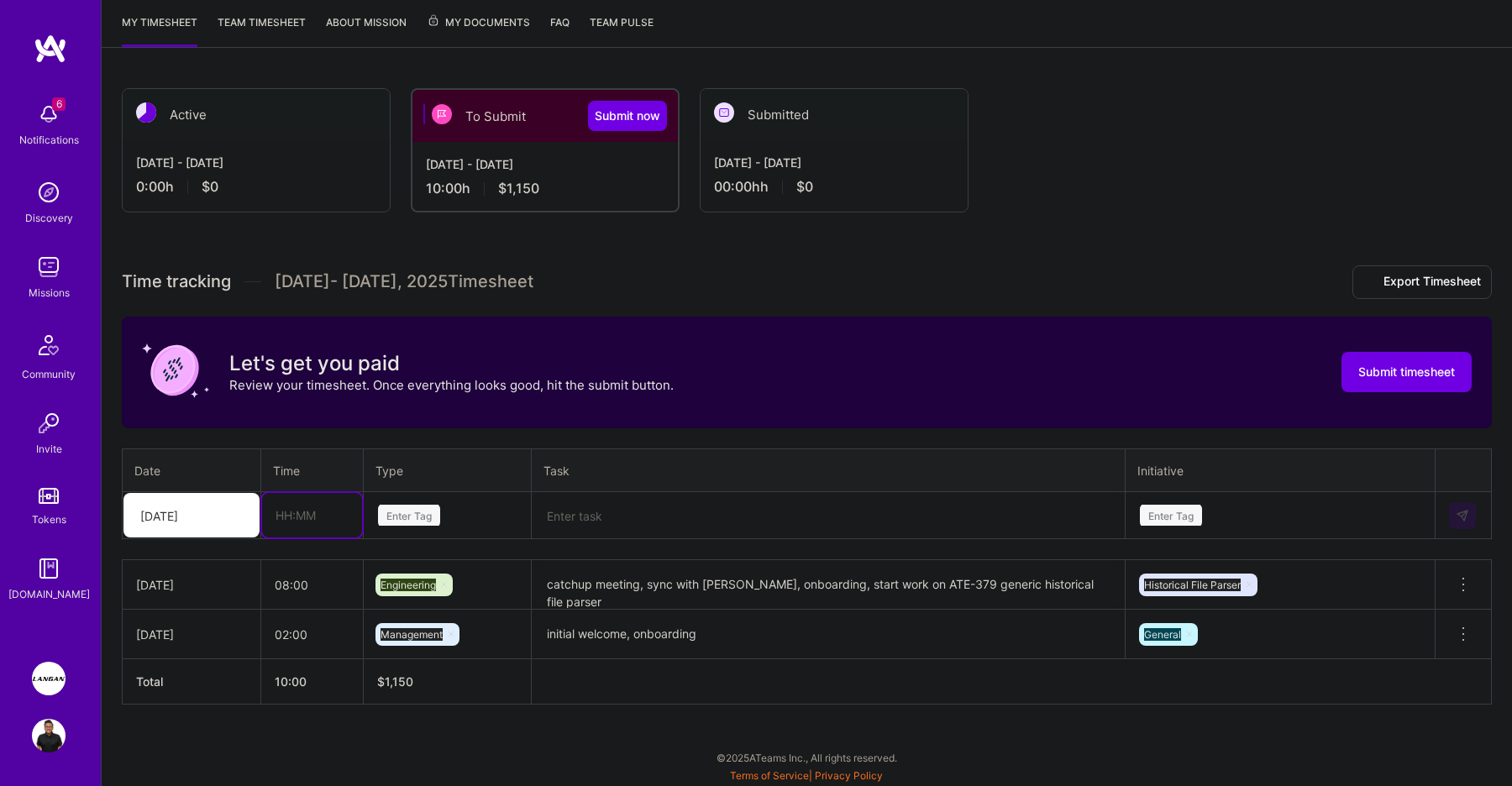
click at [305, 527] on input "text" at bounding box center [312, 515] width 100 height 44
type input "08:00"
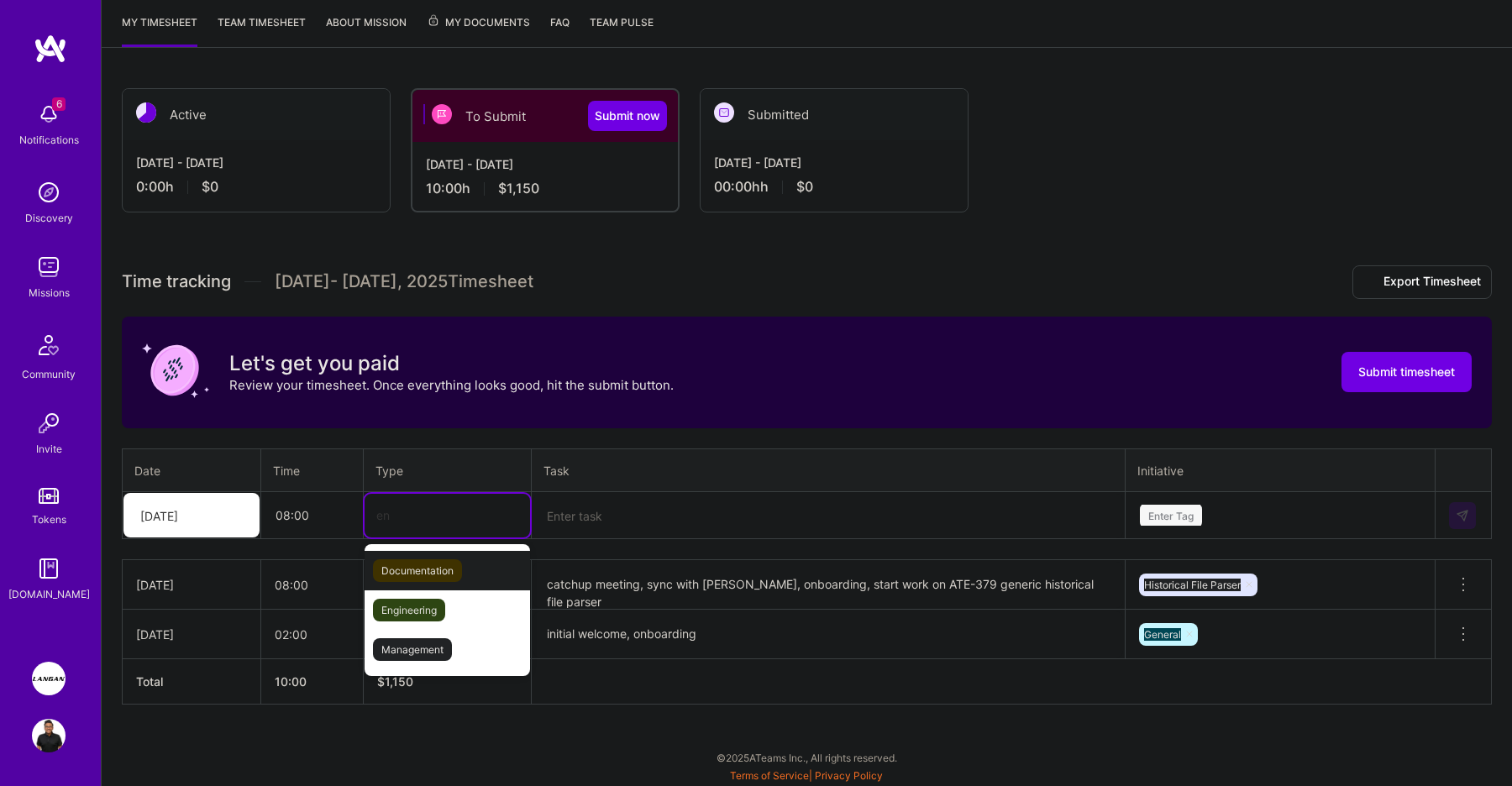
type input "eng"
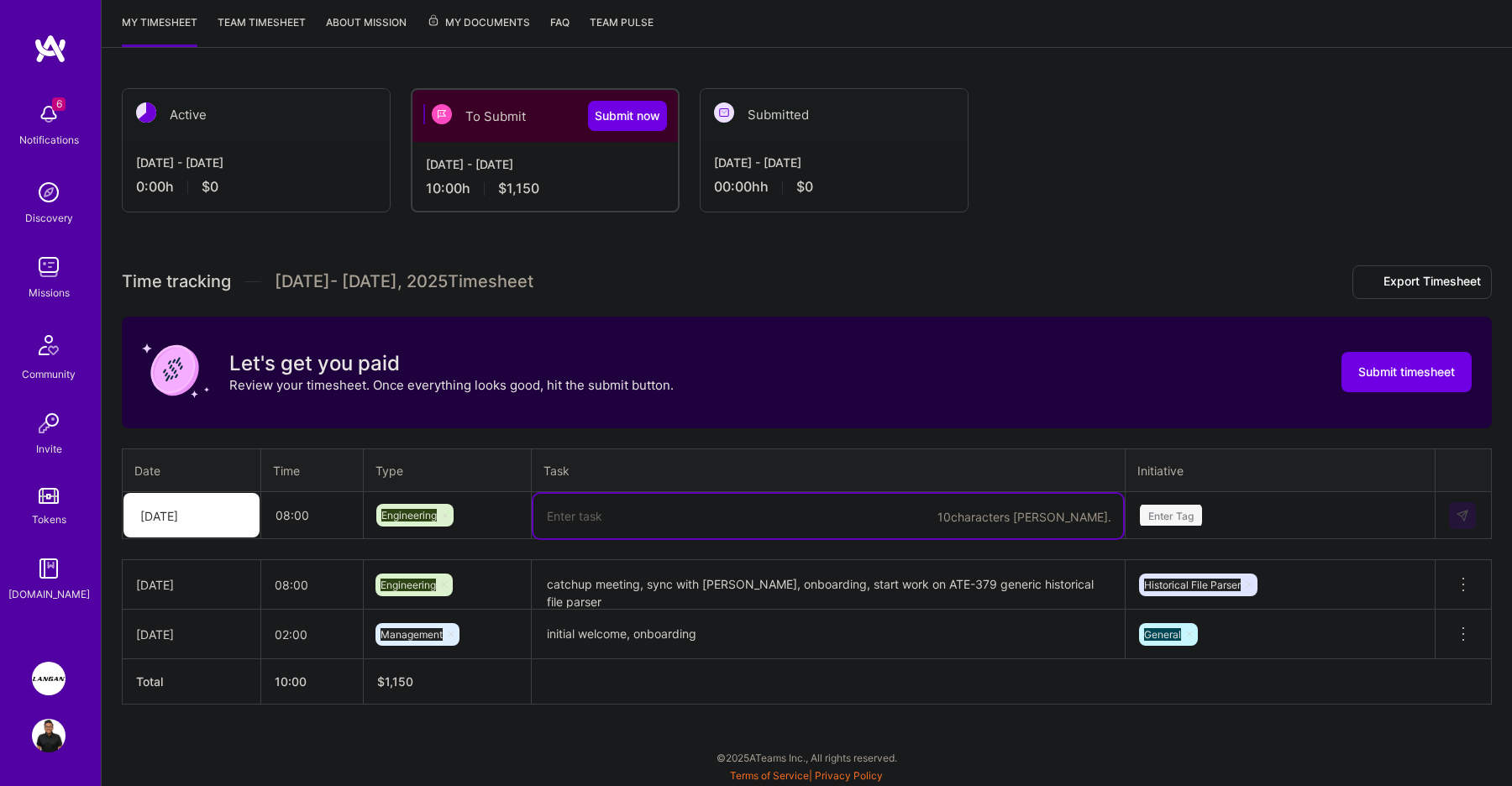
paste textarea "onboarding, work on ATE-379 generic historical file parser"
type textarea "onboarding, work on ATE-379 generic historical file parser"
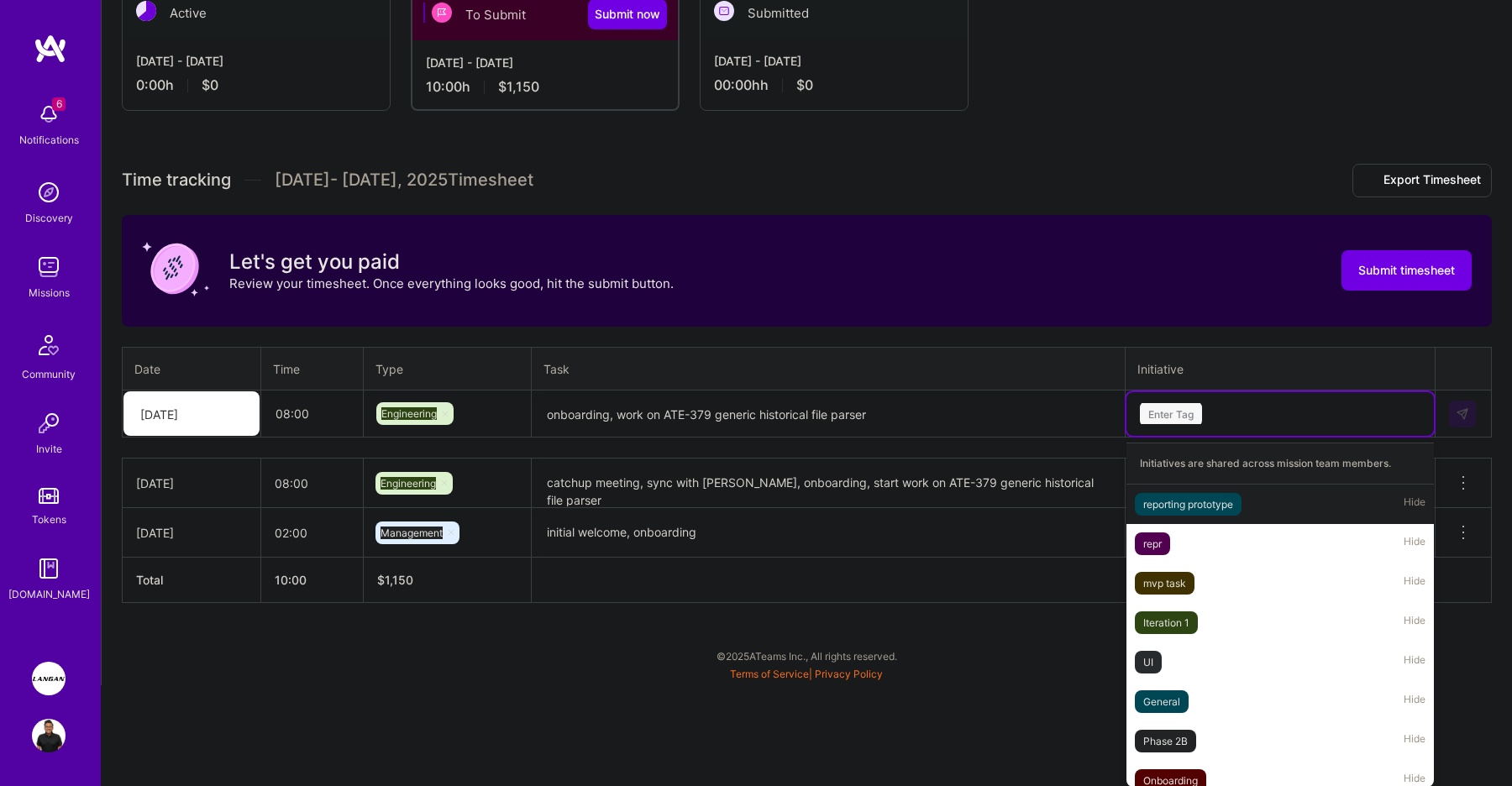
click at [1260, 436] on div "option Historical File Parser, selected. option reporting prototype focused, 1 …" at bounding box center [1280, 414] width 308 height 43
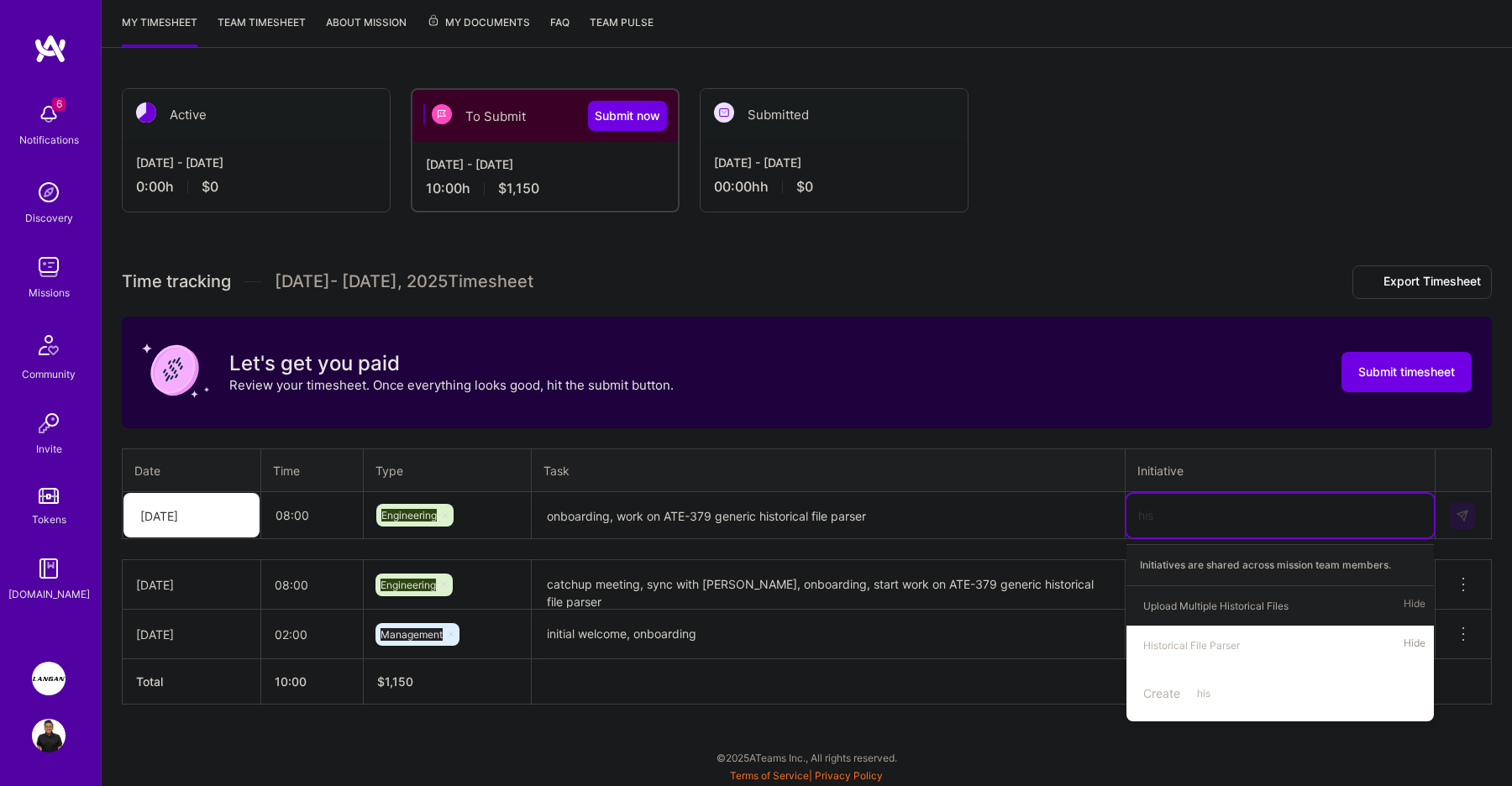
type input "hist"
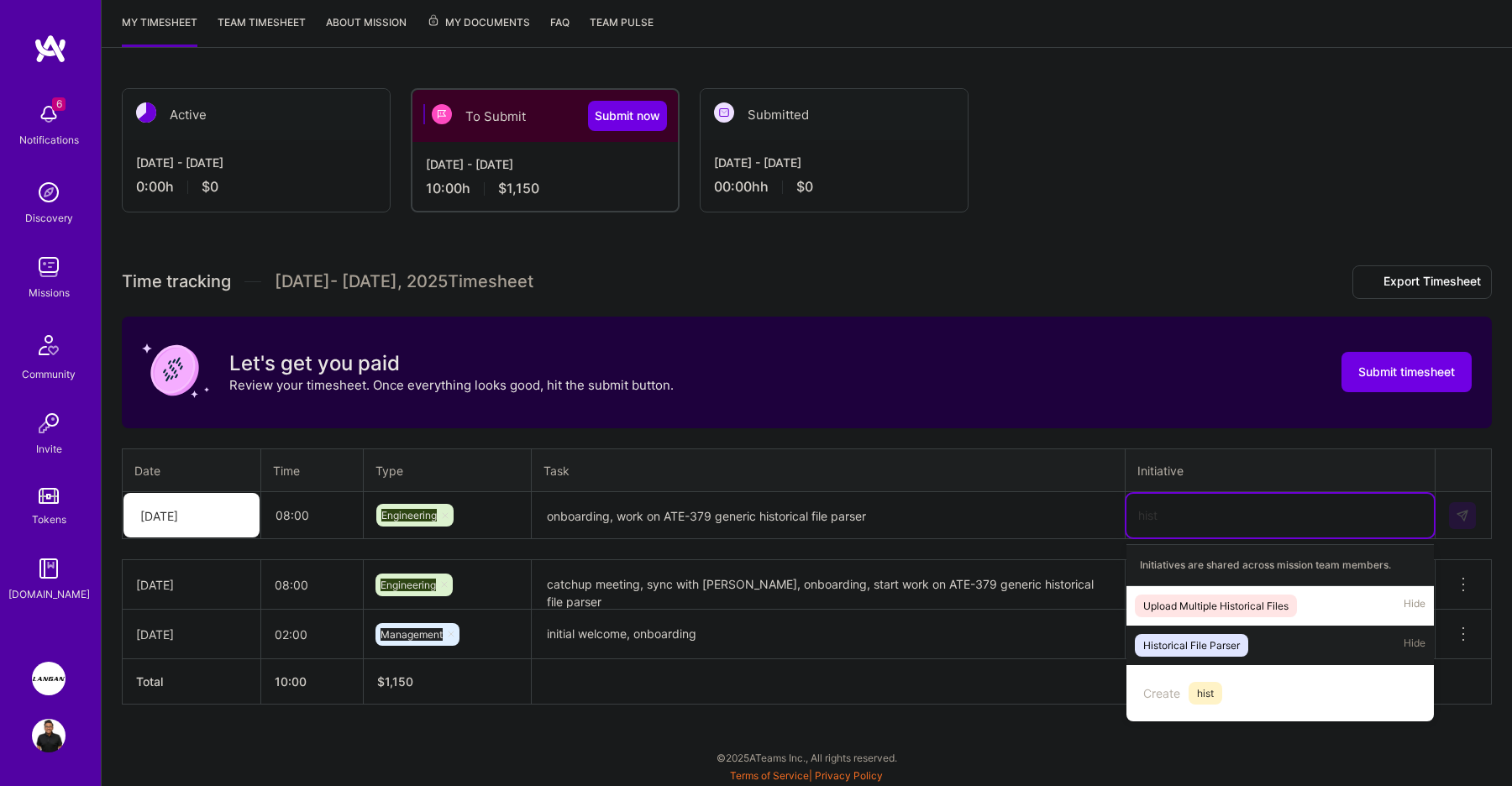
click at [1224, 651] on div "Historical File Parser" at bounding box center [1191, 645] width 97 height 18
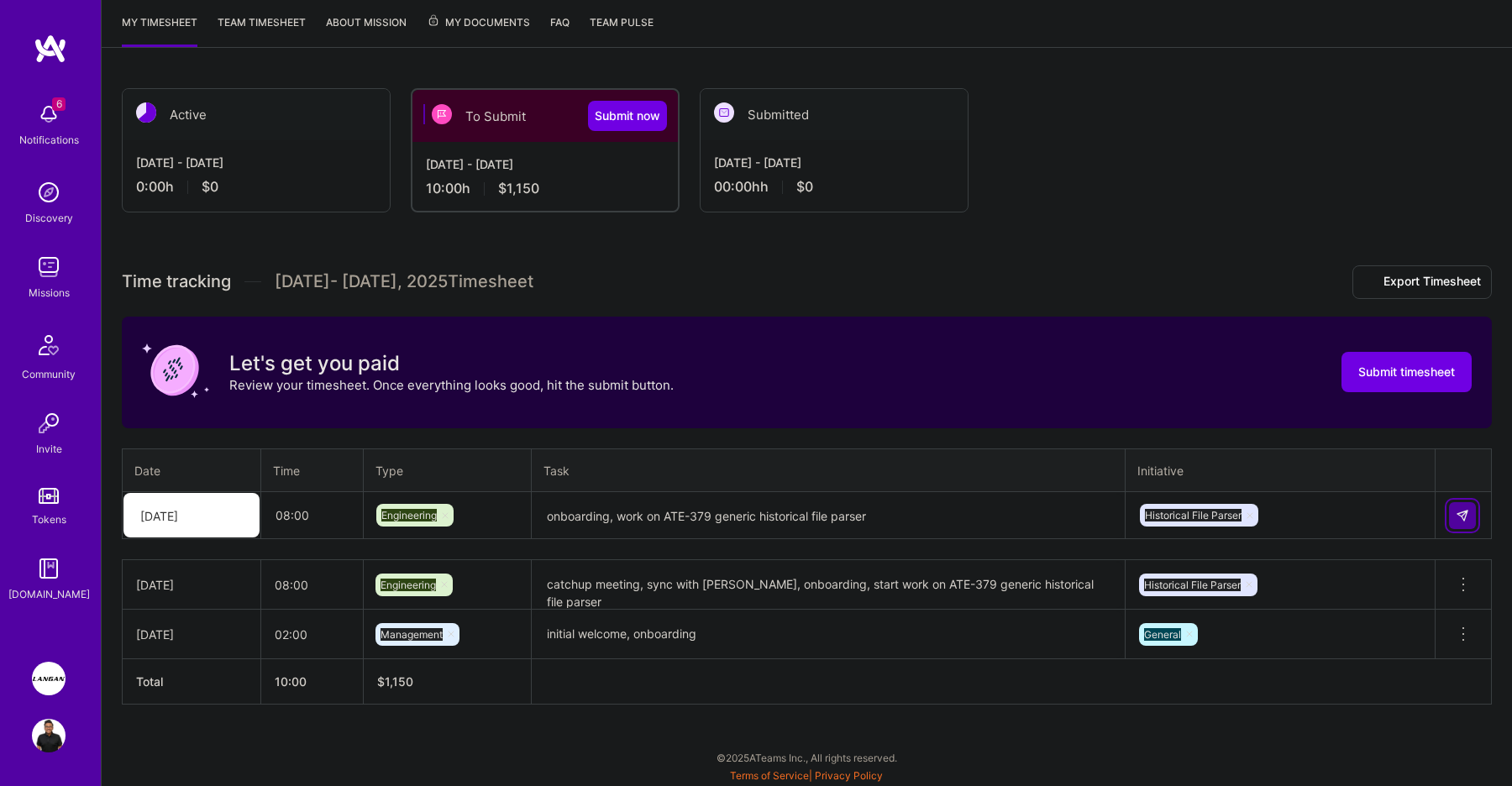
click at [1470, 515] on button at bounding box center [1462, 515] width 27 height 27
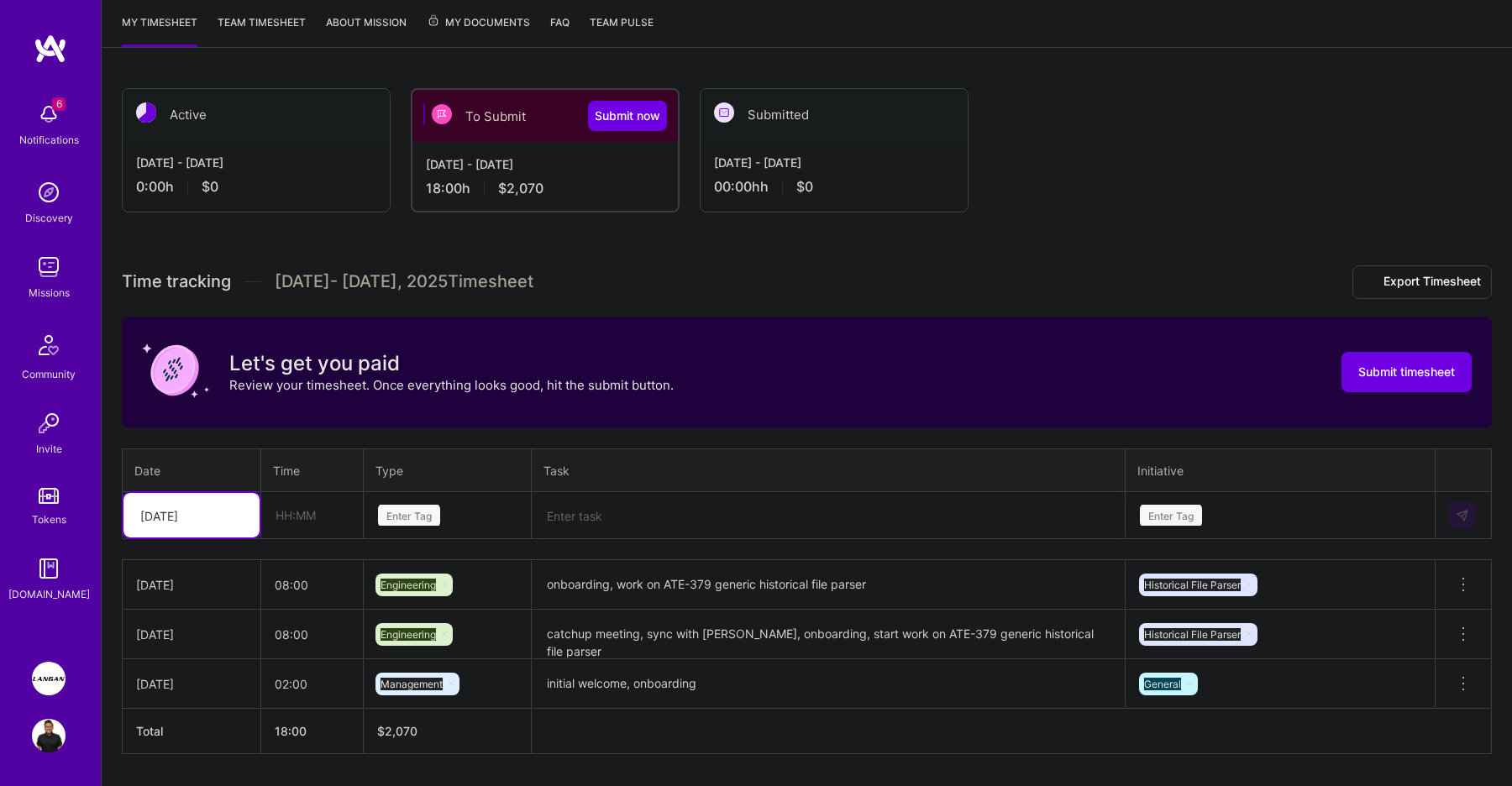
click at [228, 511] on div at bounding box center [238, 515] width 26 height 28
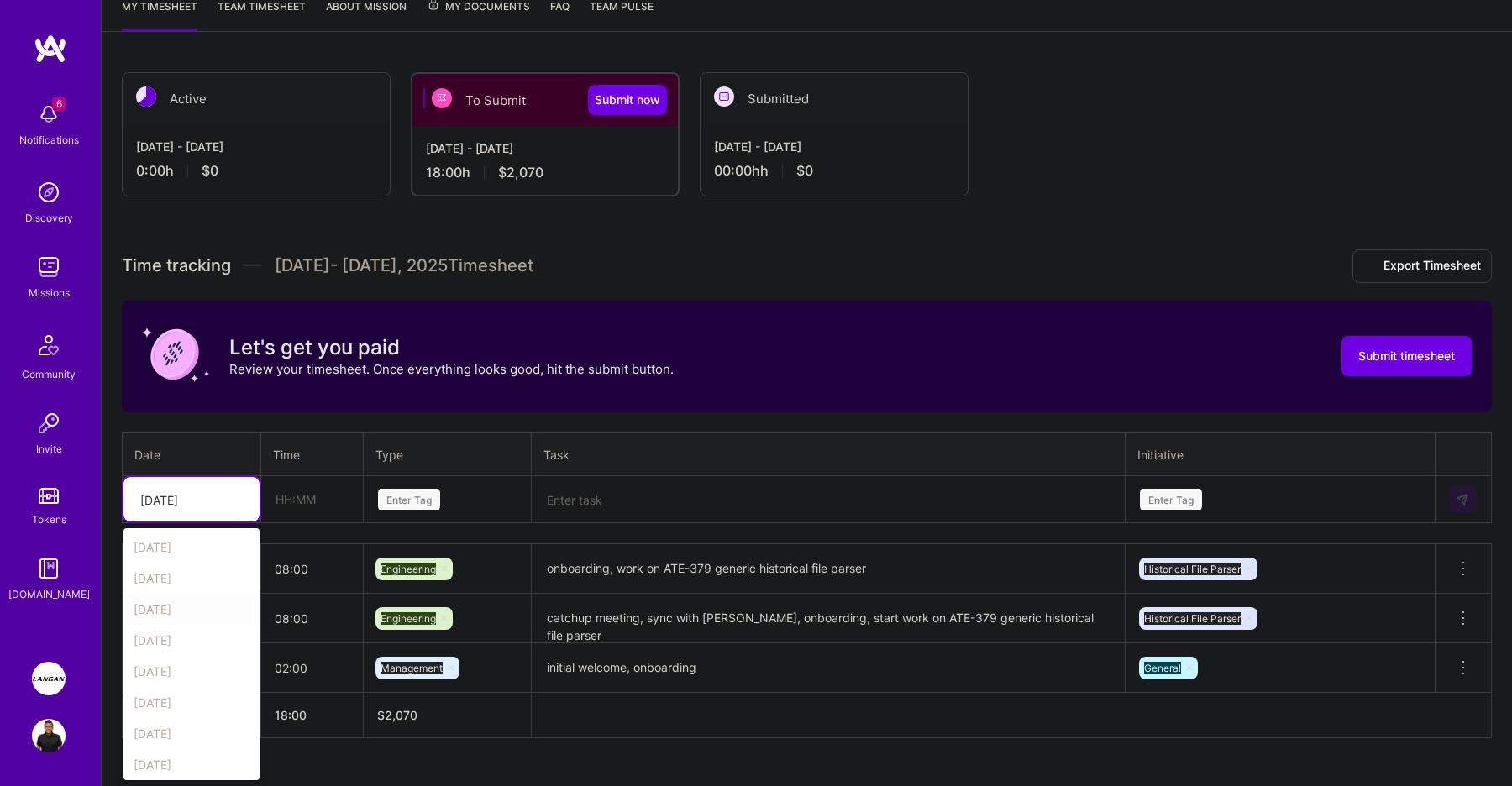
click at [188, 611] on div "[DATE]" at bounding box center [191, 610] width 136 height 31
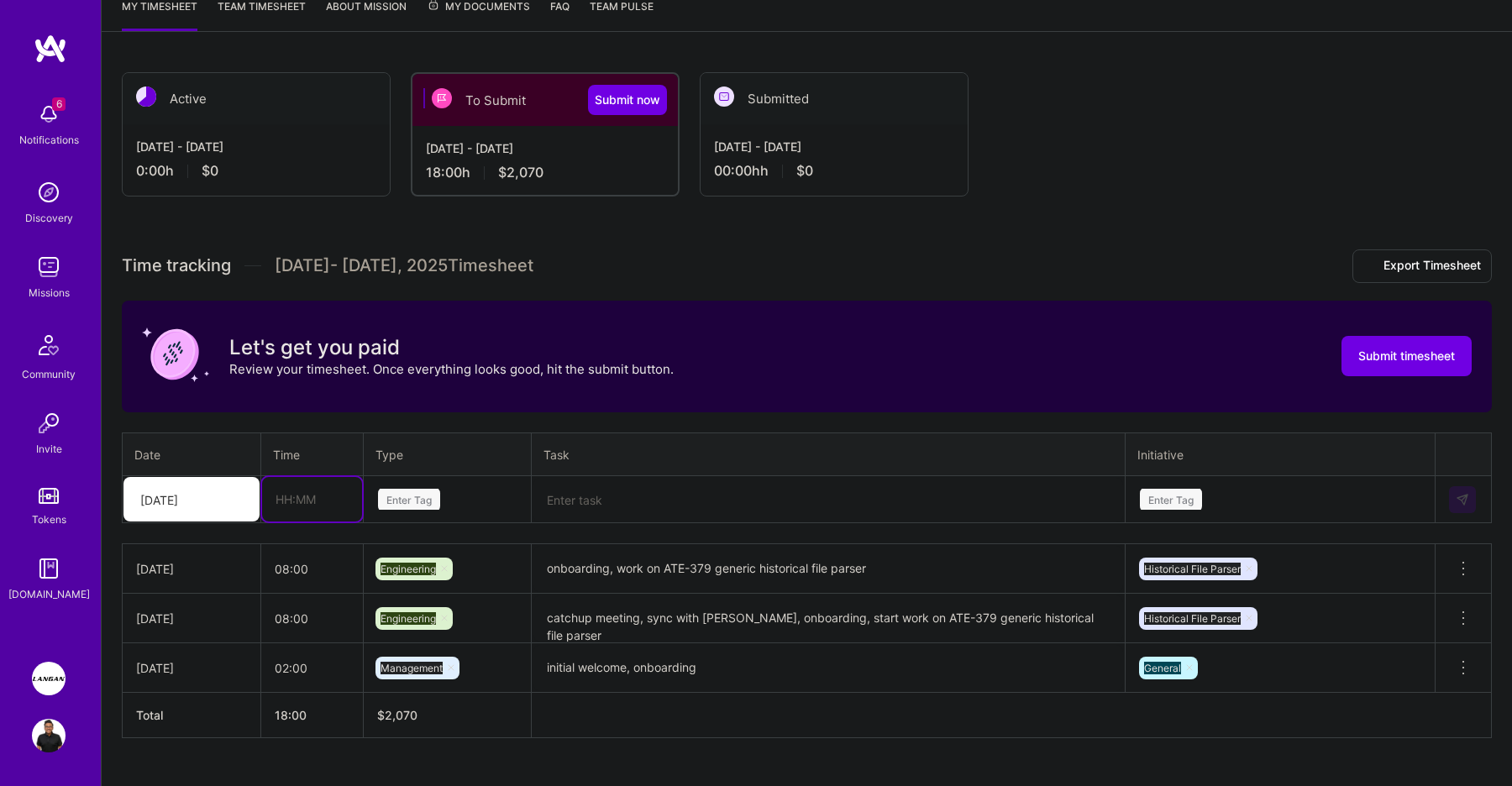
click at [321, 503] on input "text" at bounding box center [312, 500] width 100 height 44
type input "08:00"
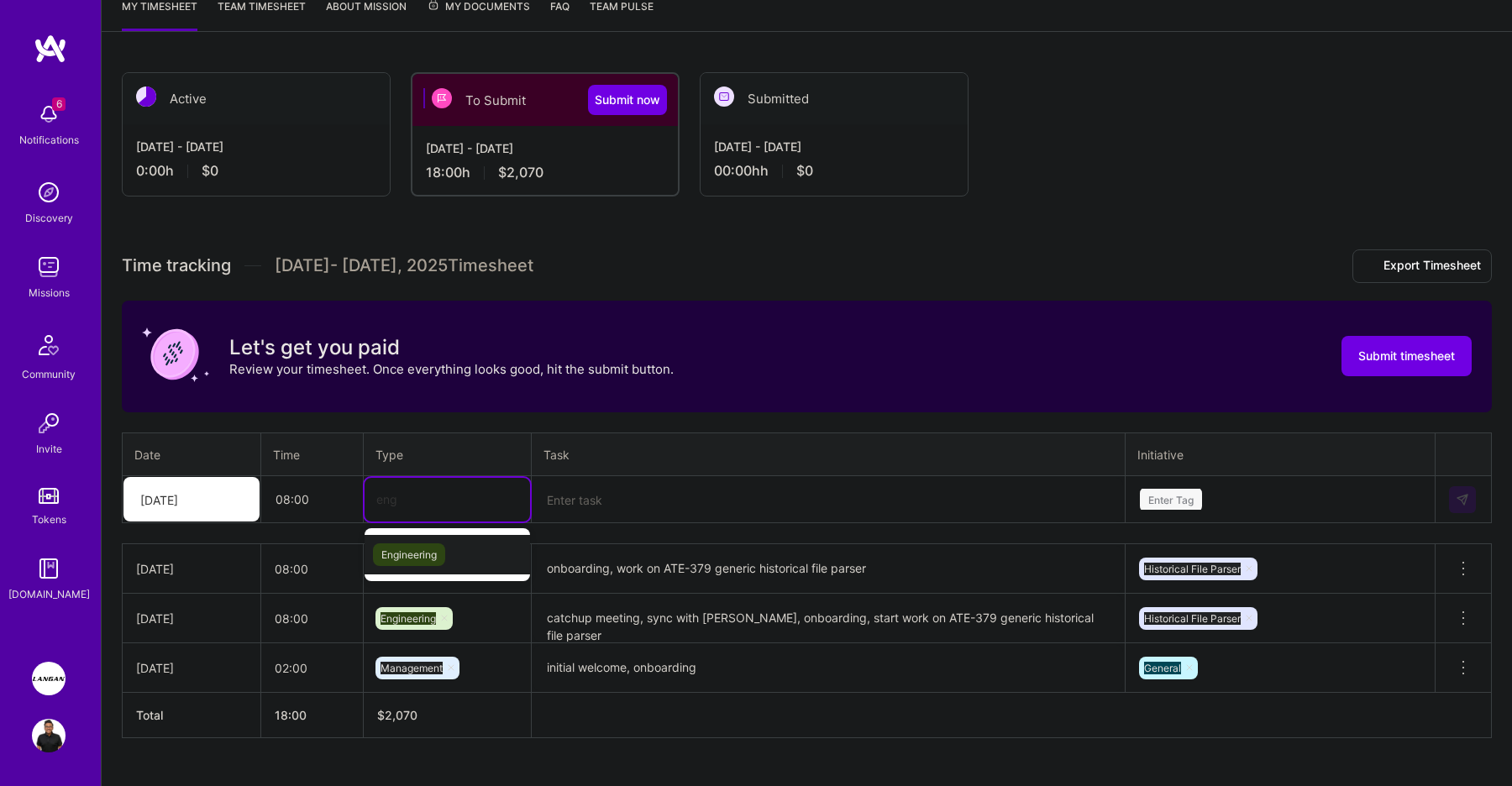
type input "eng"
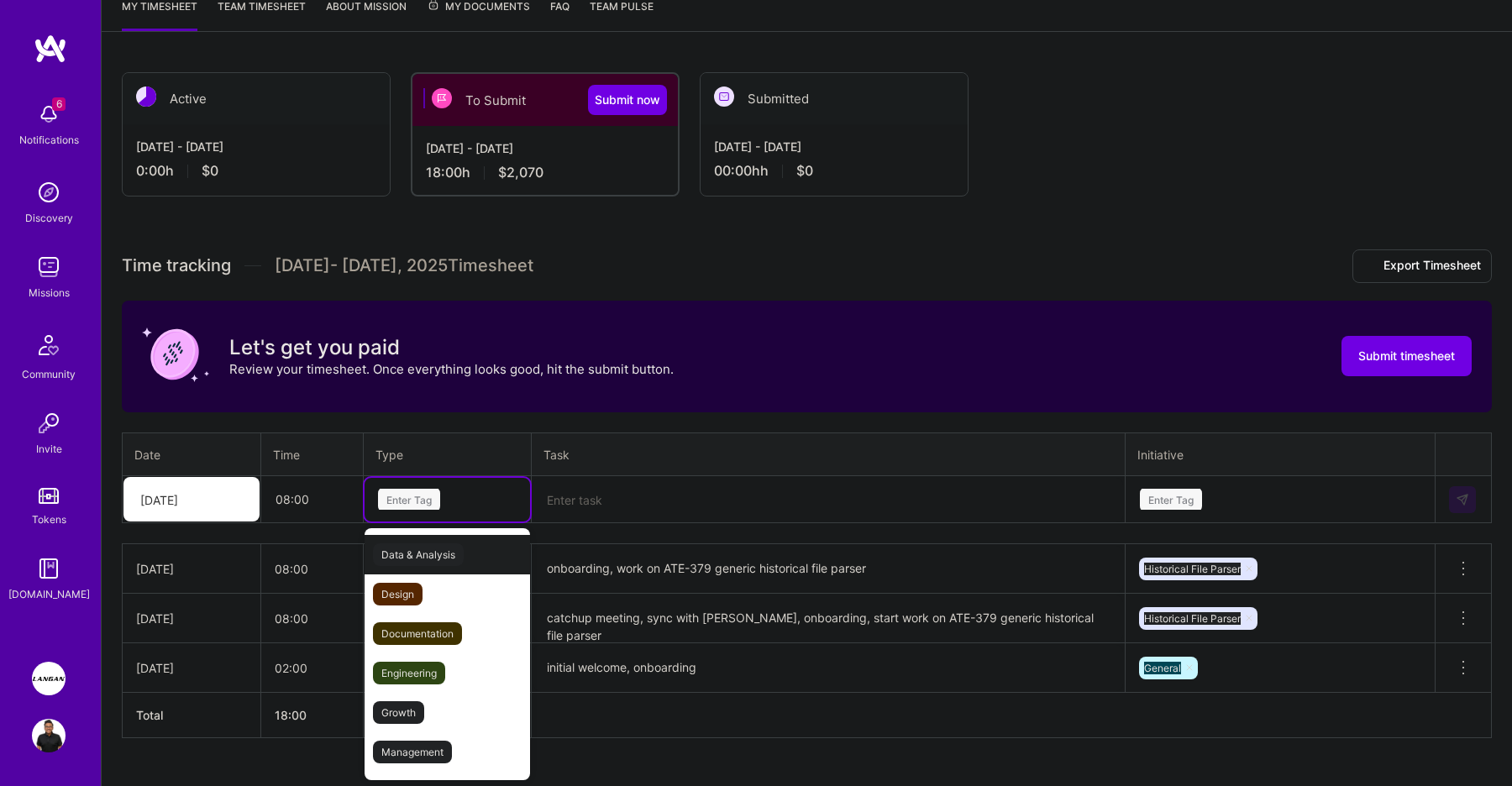
click at [432, 515] on div "Enter Tag" at bounding box center [447, 500] width 165 height 43
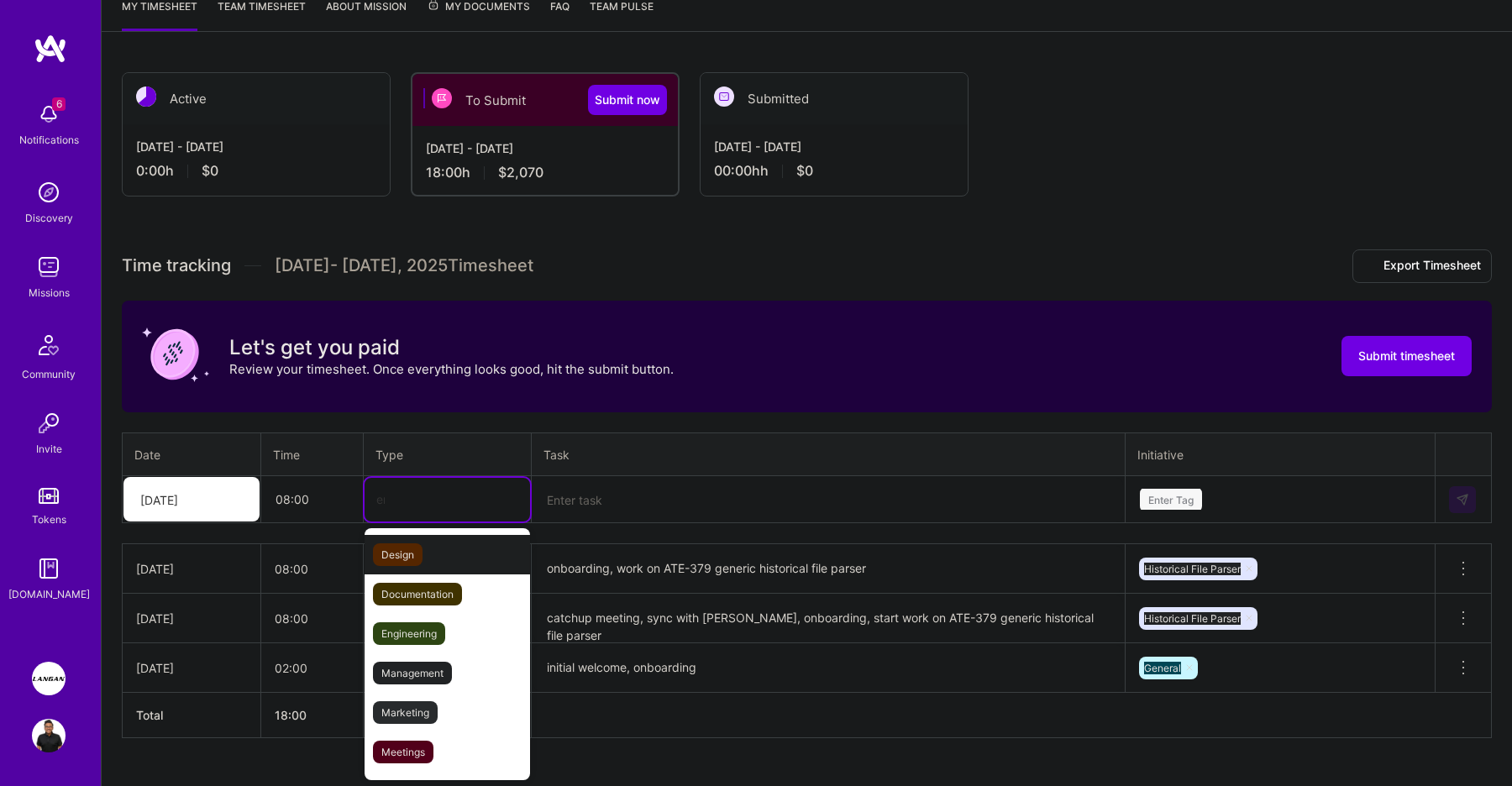
type input "eng"
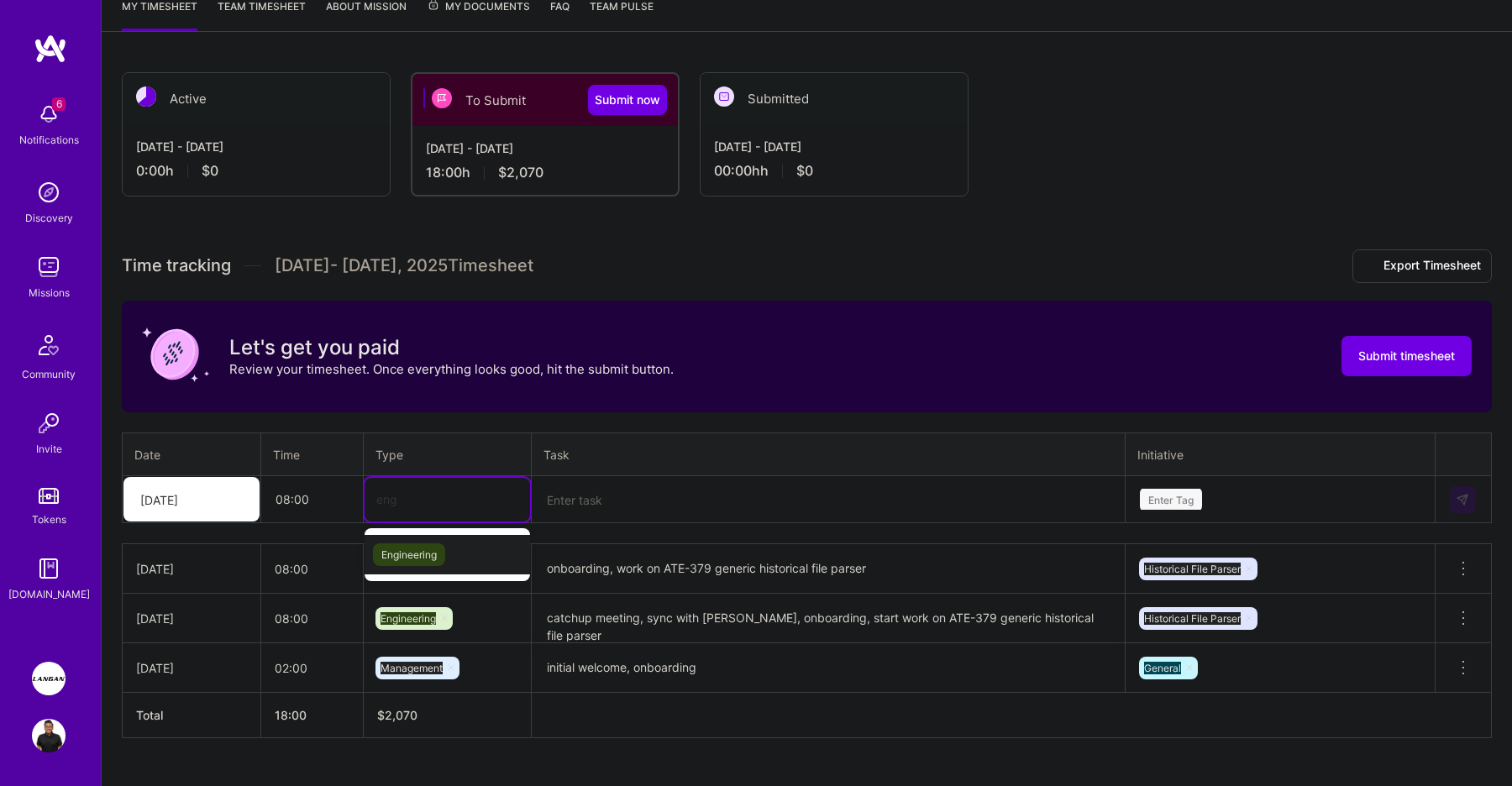
click at [440, 547] on span "Engineering" at bounding box center [409, 554] width 72 height 23
click at [607, 480] on textarea at bounding box center [829, 501] width 590 height 44
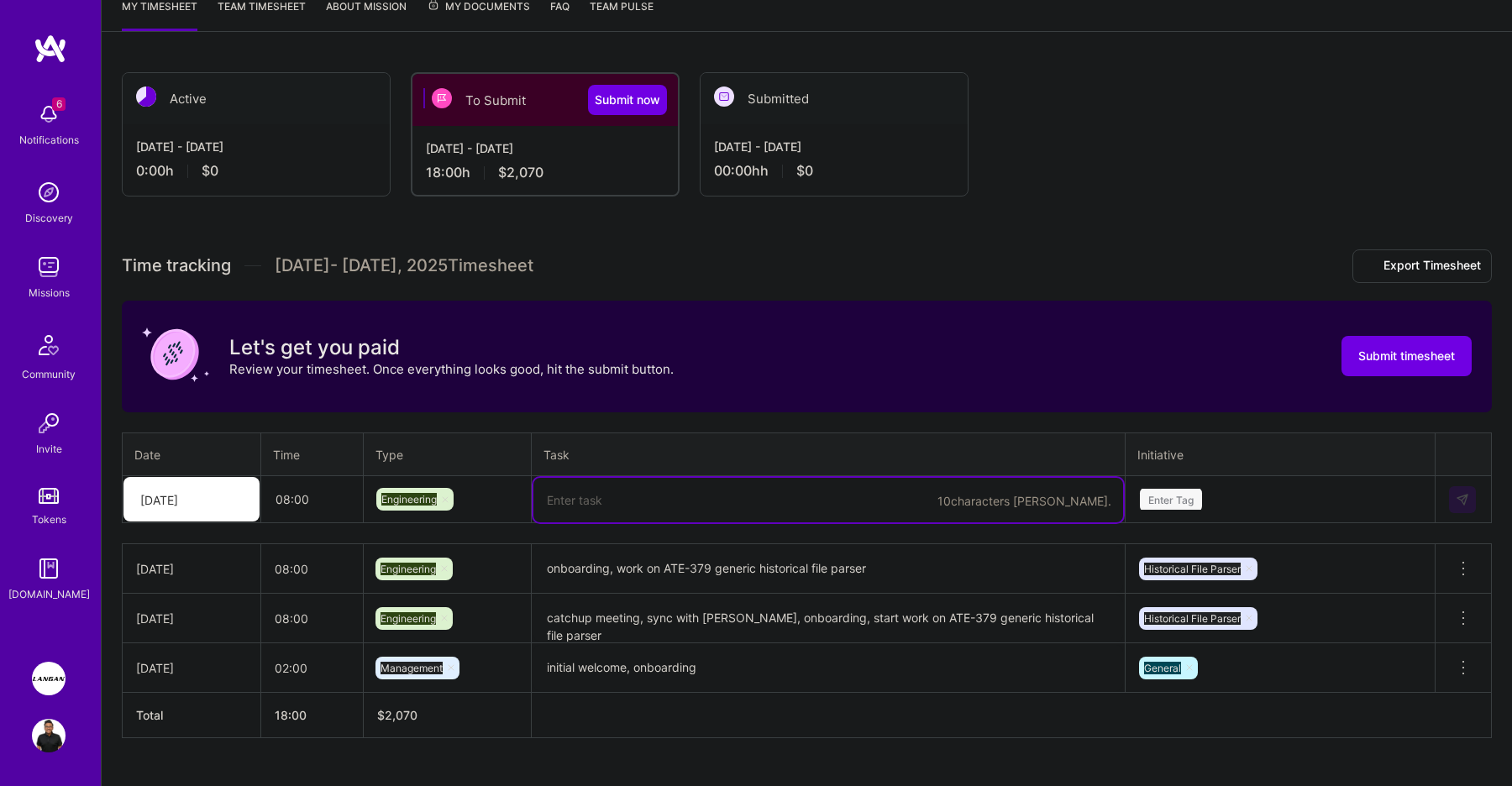
paste textarea "catch up meeting, work on ATE-379 generic historical file parser"
type textarea "catch up meeting, work on ATE-379 generic historical file parser"
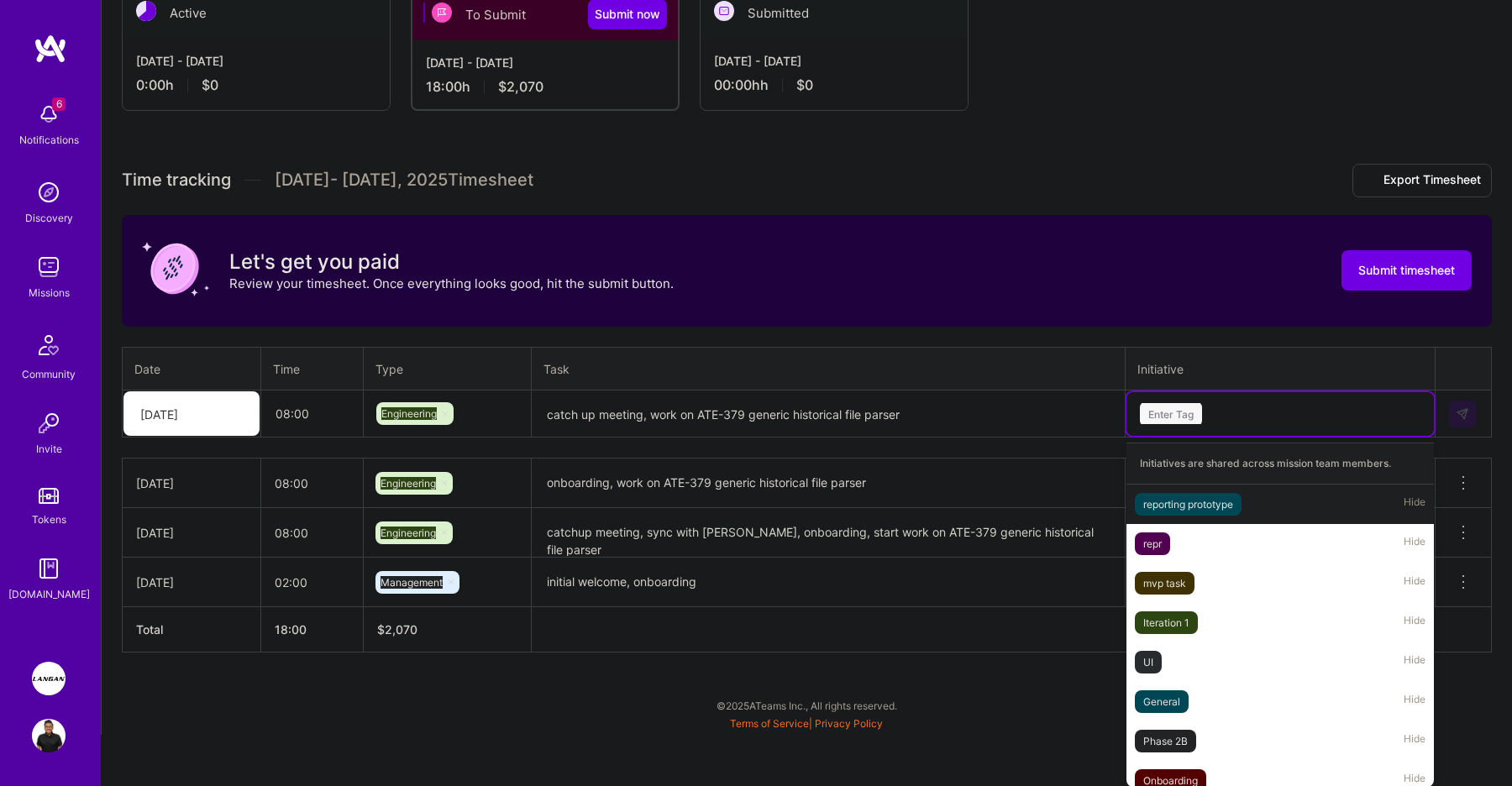
click at [1228, 436] on div "option Historical File Parser, selected. option reporting prototype focused, 1 …" at bounding box center [1280, 414] width 308 height 43
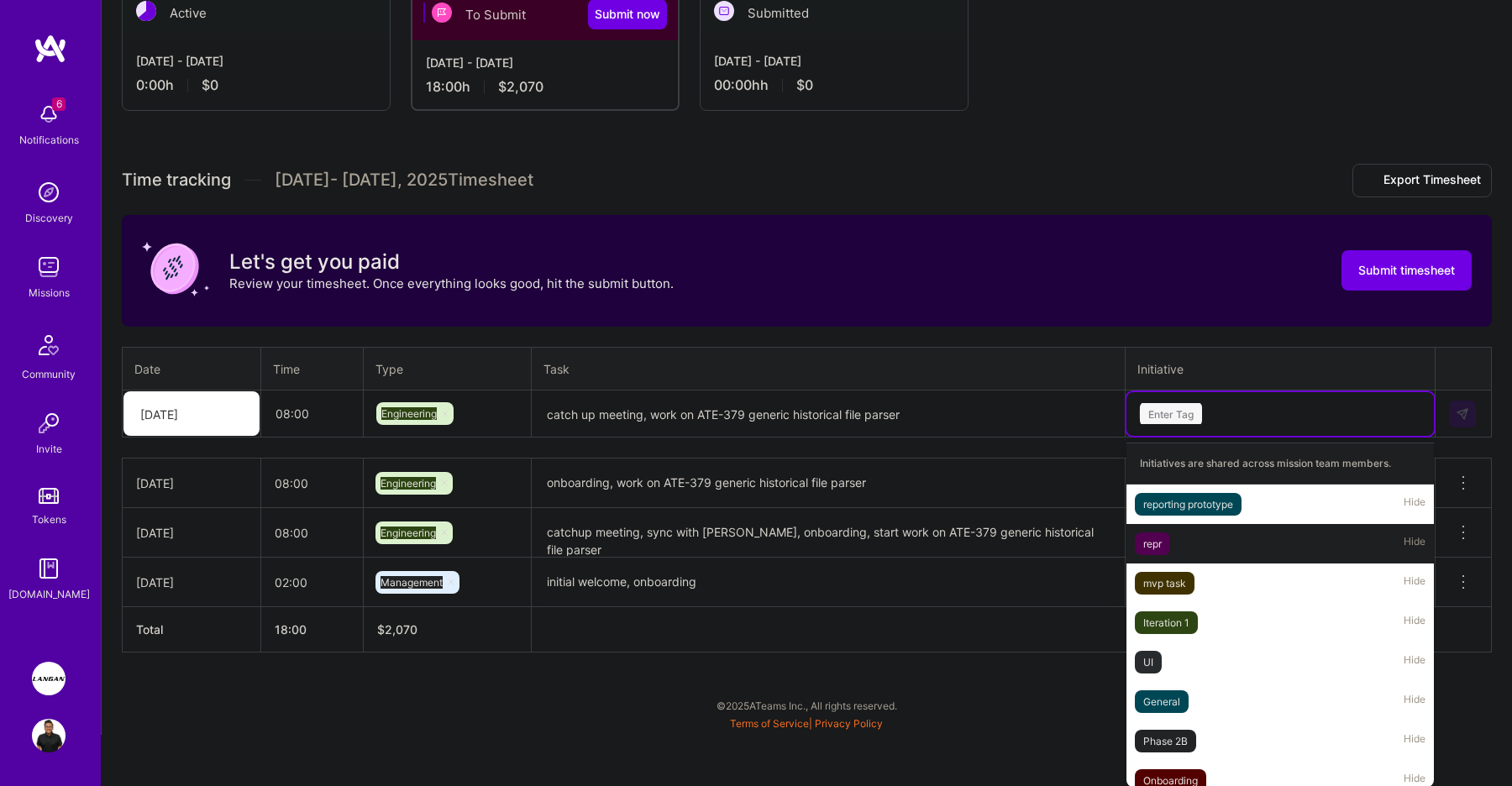
scroll to position [271, 0]
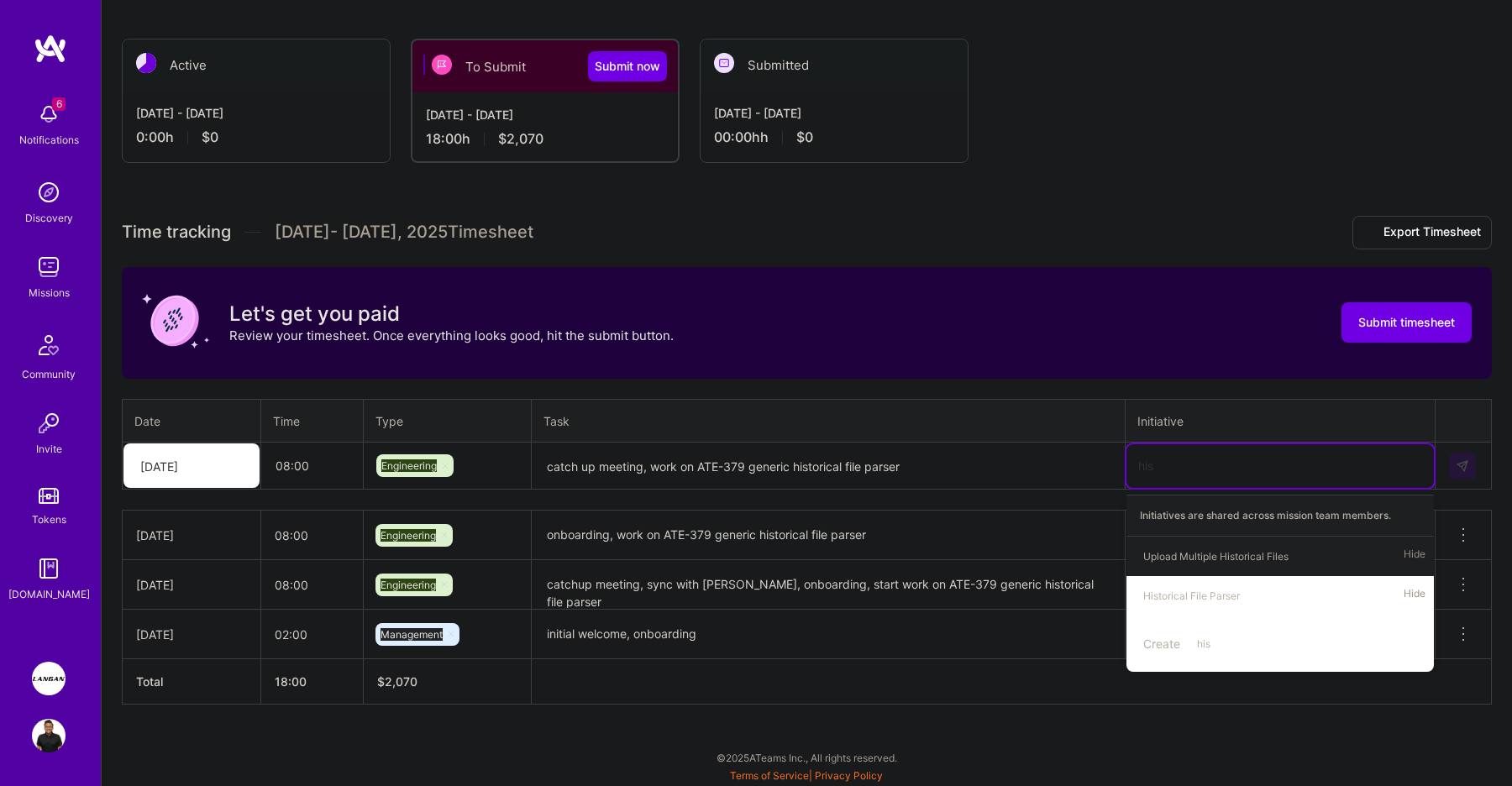
type input "hist"
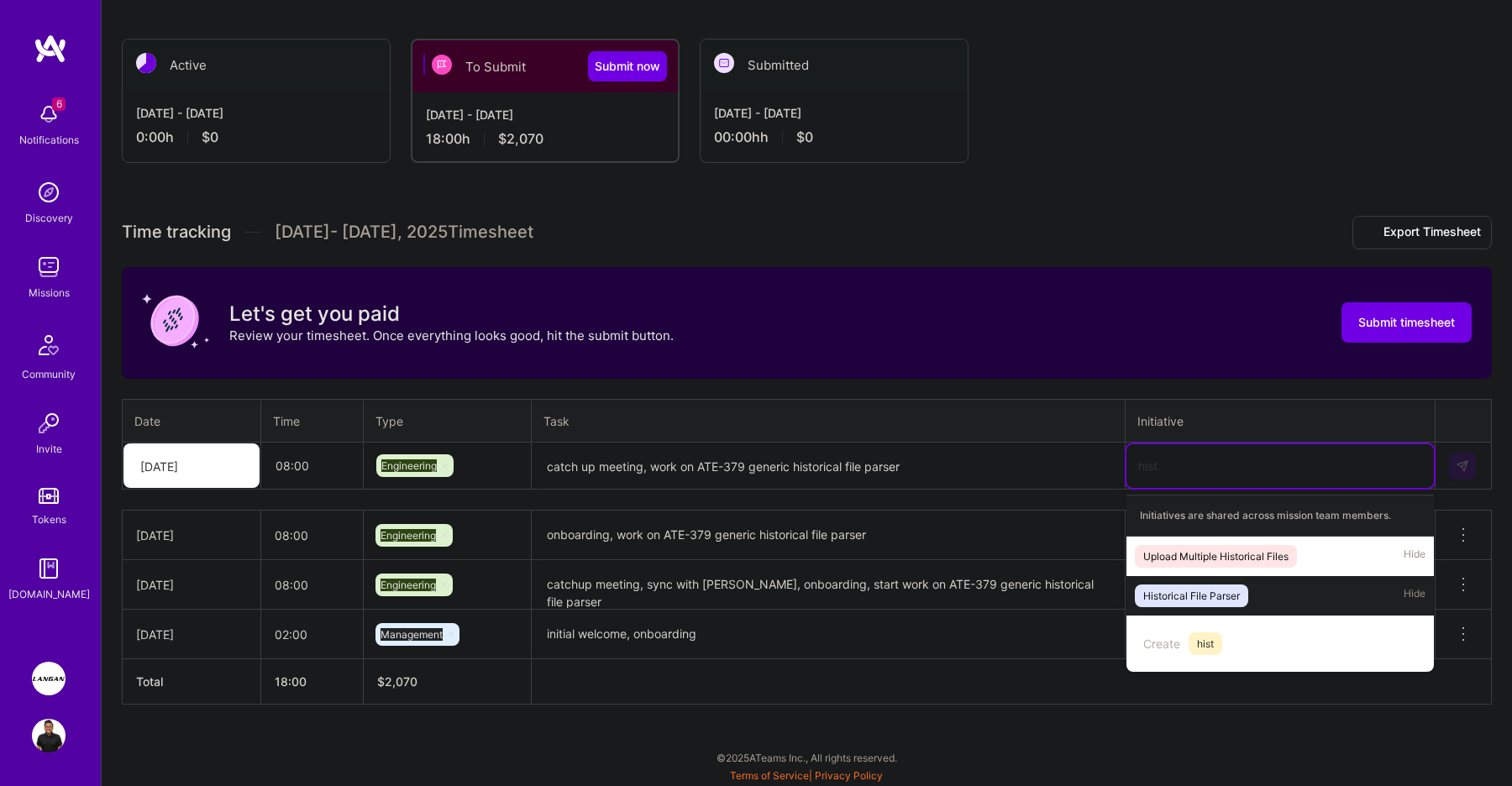
click at [1231, 597] on div "Historical File Parser" at bounding box center [1191, 596] width 97 height 18
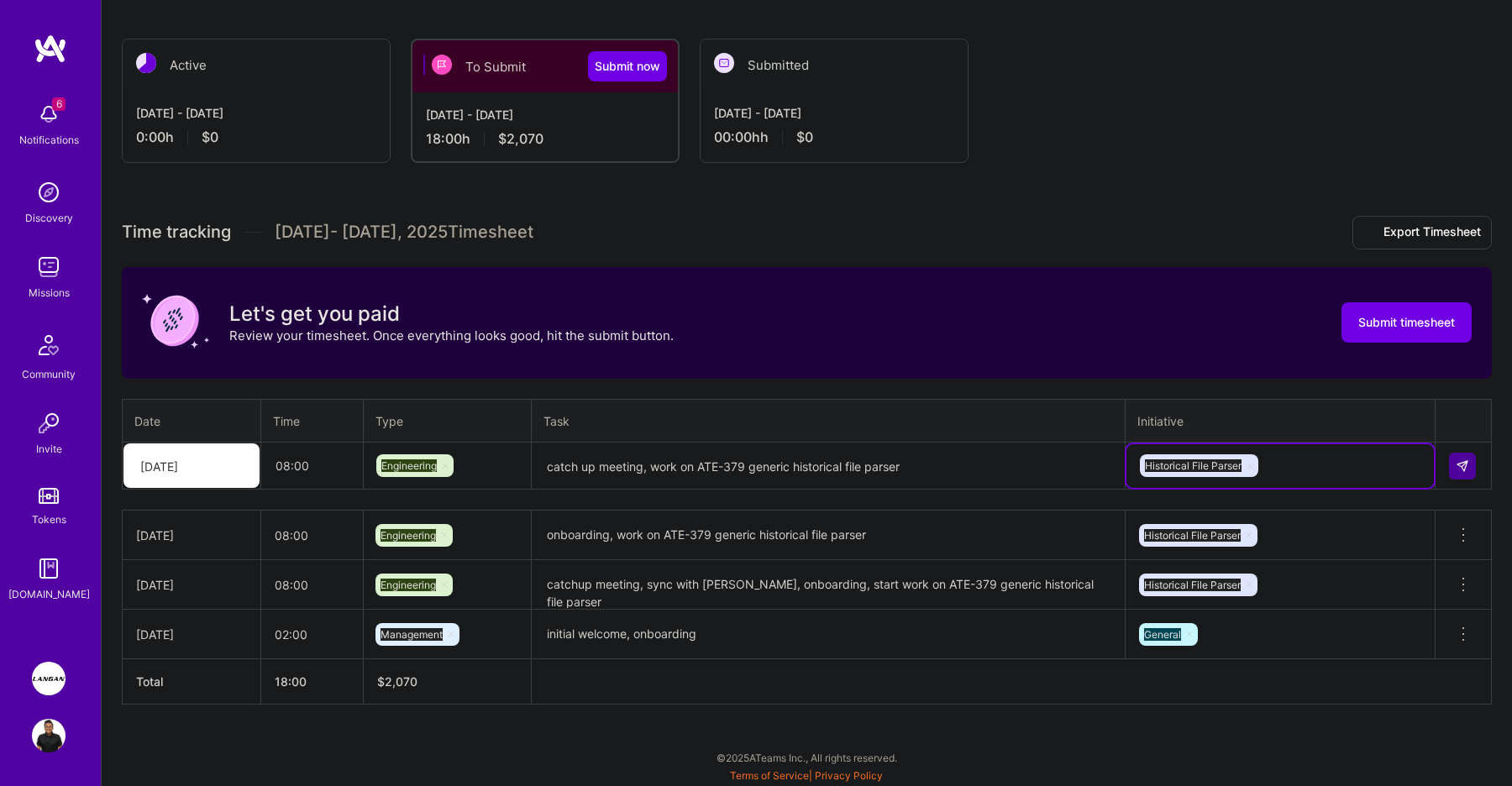
click at [1476, 466] on div at bounding box center [1463, 466] width 29 height 27
click at [1470, 466] on button at bounding box center [1462, 466] width 27 height 27
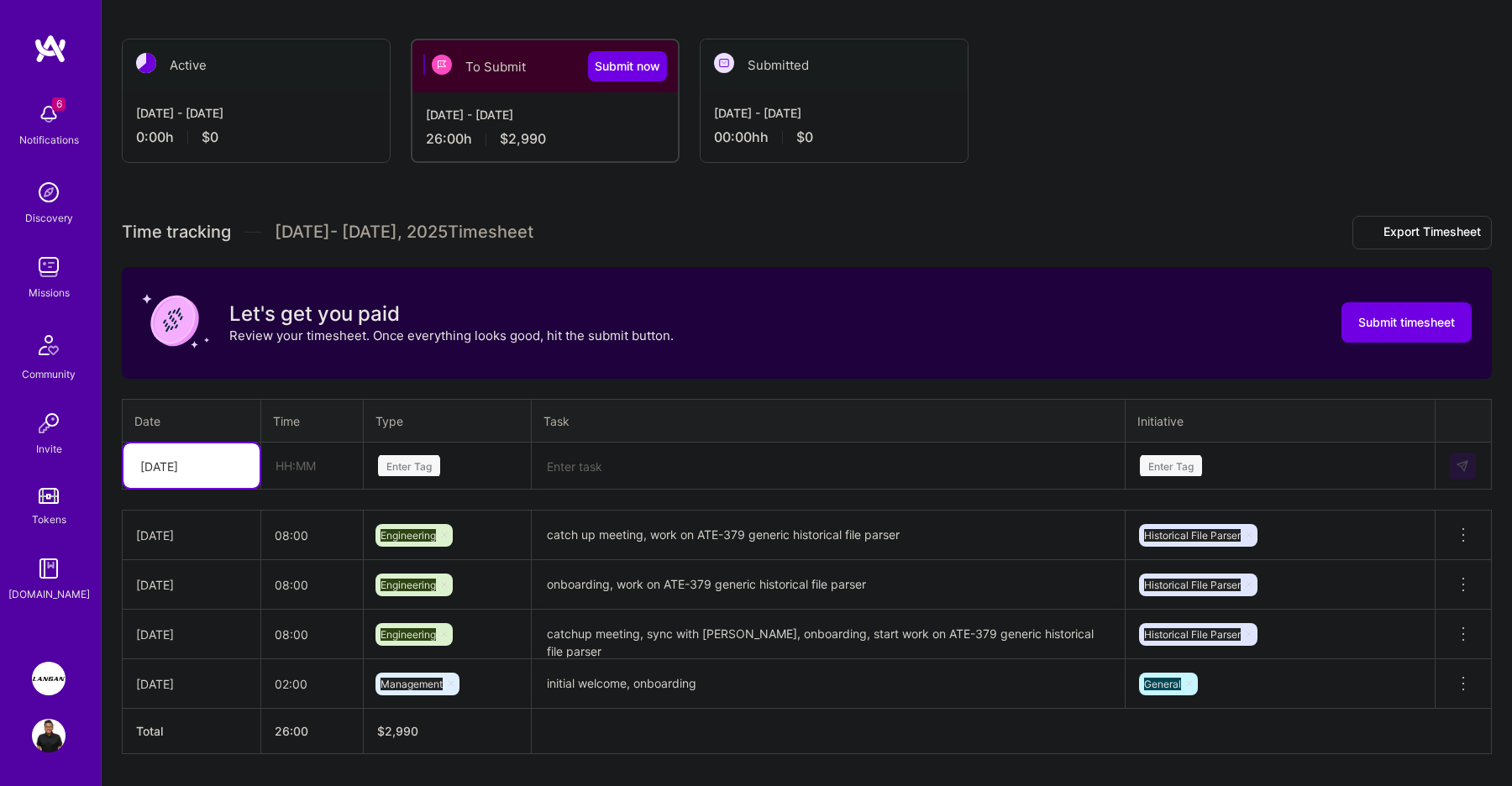
click at [255, 466] on div "[DATE]" at bounding box center [191, 466] width 136 height 44
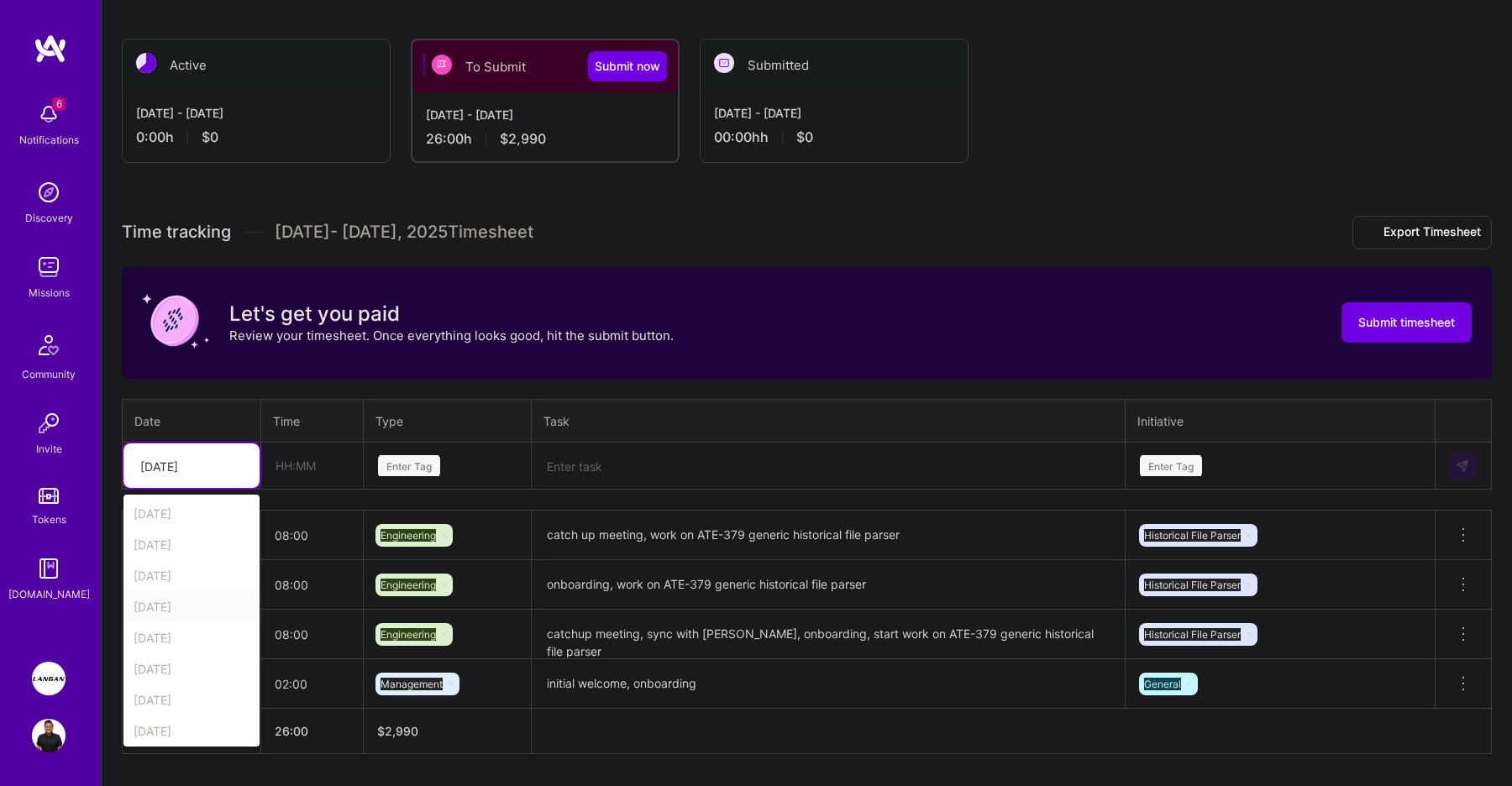
click at [189, 608] on div "[DATE]" at bounding box center [191, 607] width 136 height 31
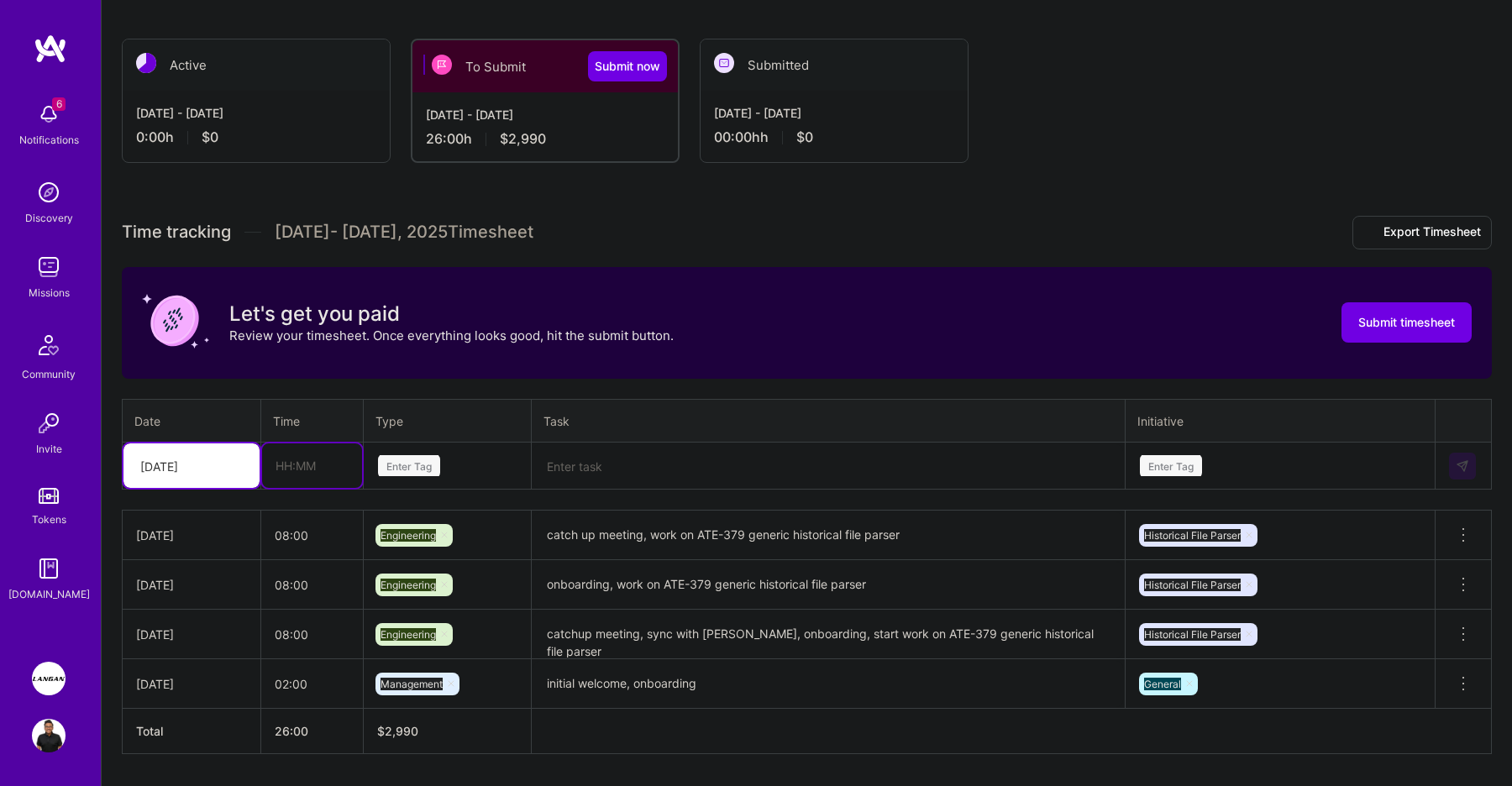
click at [278, 466] on input "text" at bounding box center [312, 466] width 100 height 44
type input "08:00"
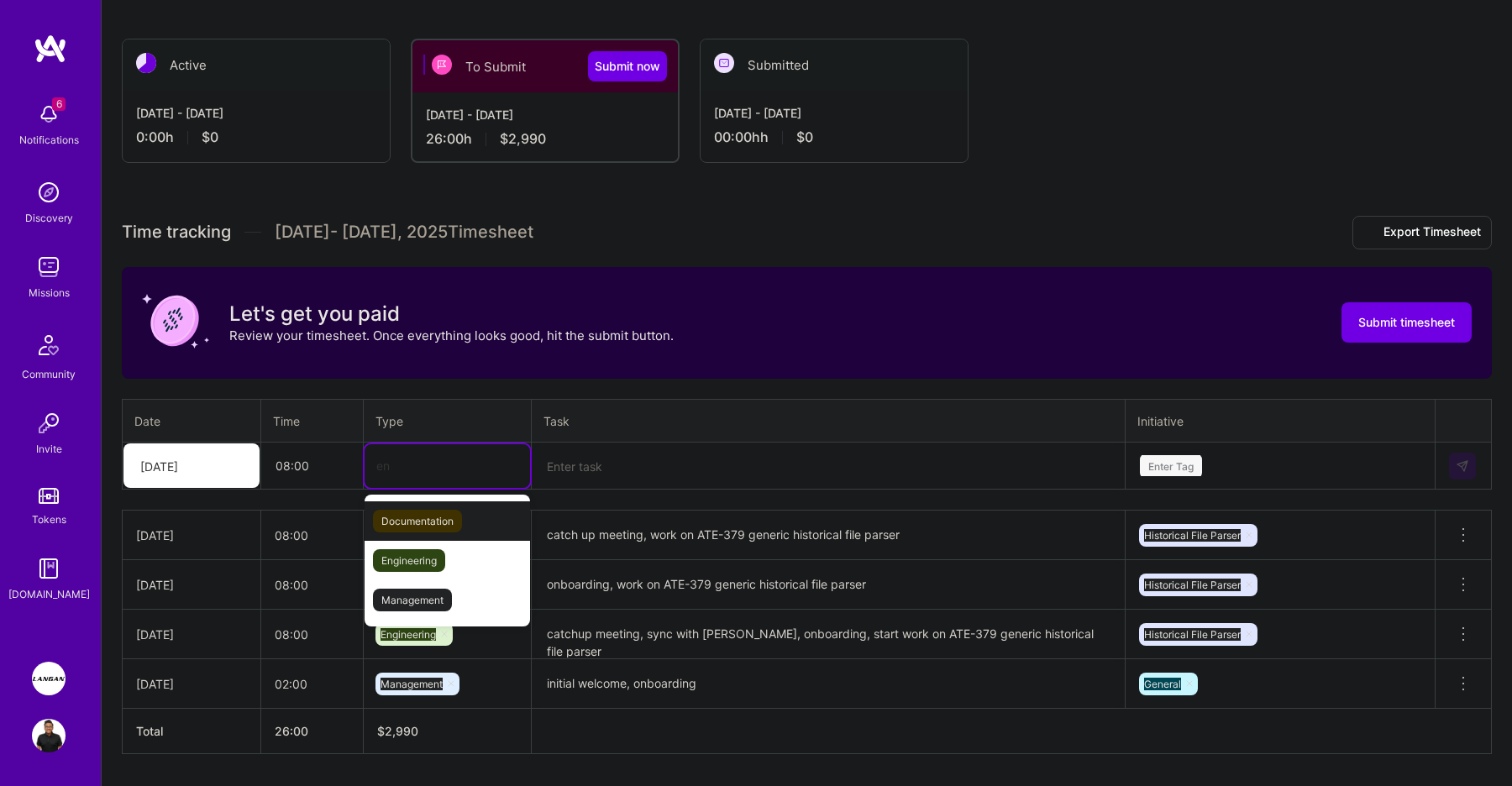
type input "eng"
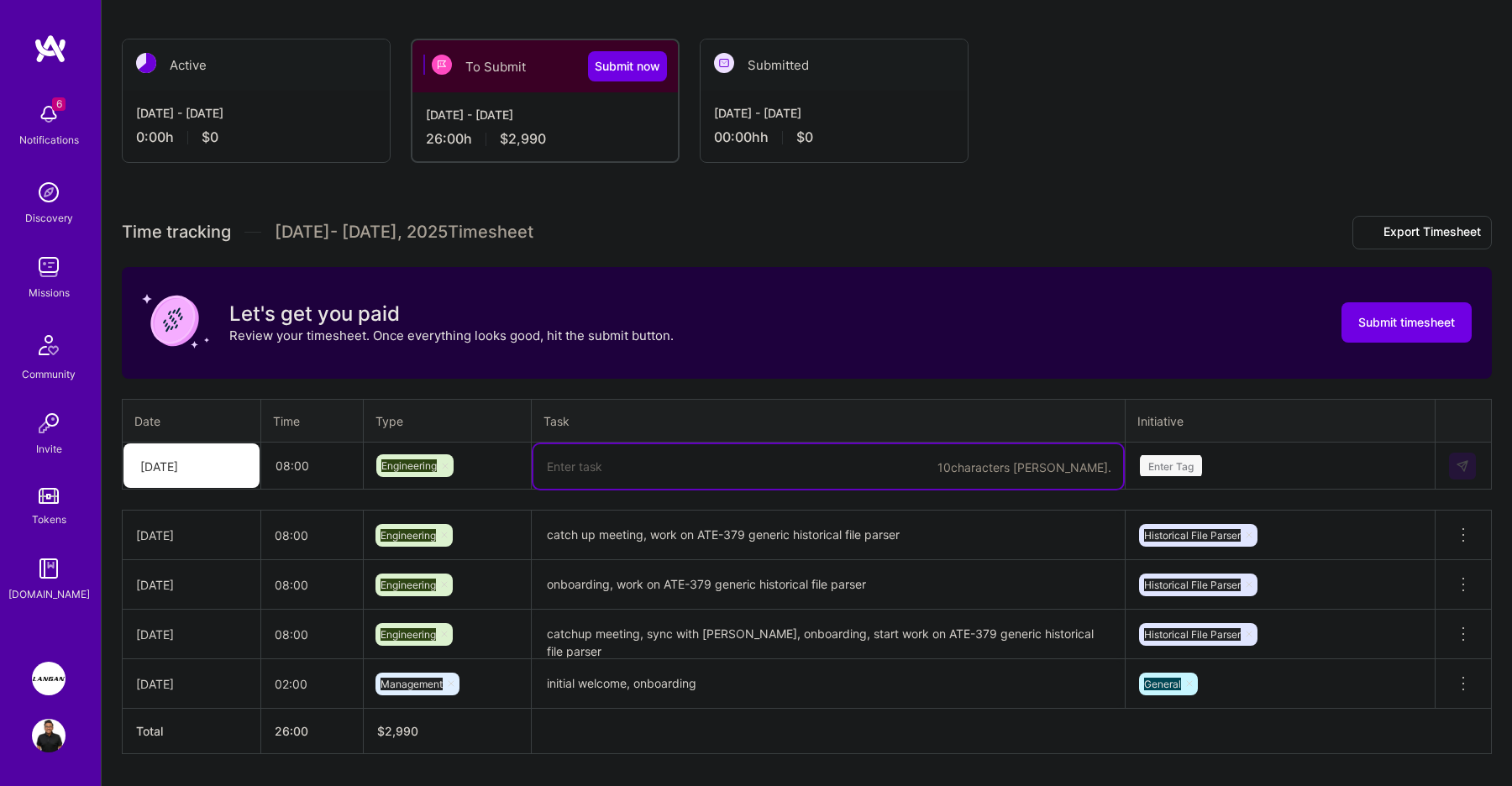
paste textarea "work on ATE-379 generic historical file parser"
type textarea "work on ATE-379 generic historical file parser"
click at [1185, 460] on div "Enter Tag" at bounding box center [1280, 466] width 308 height 43
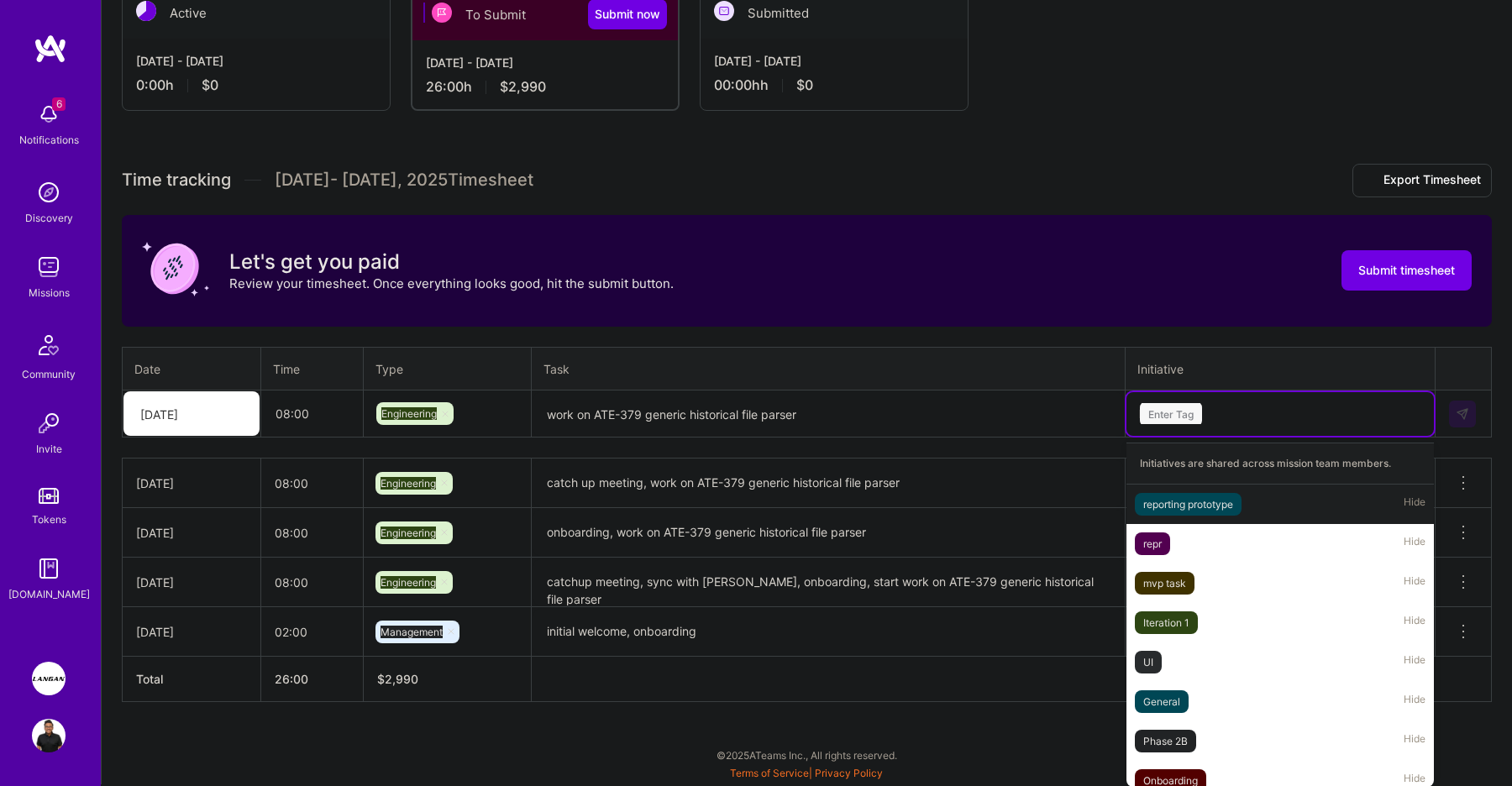
scroll to position [320, 0]
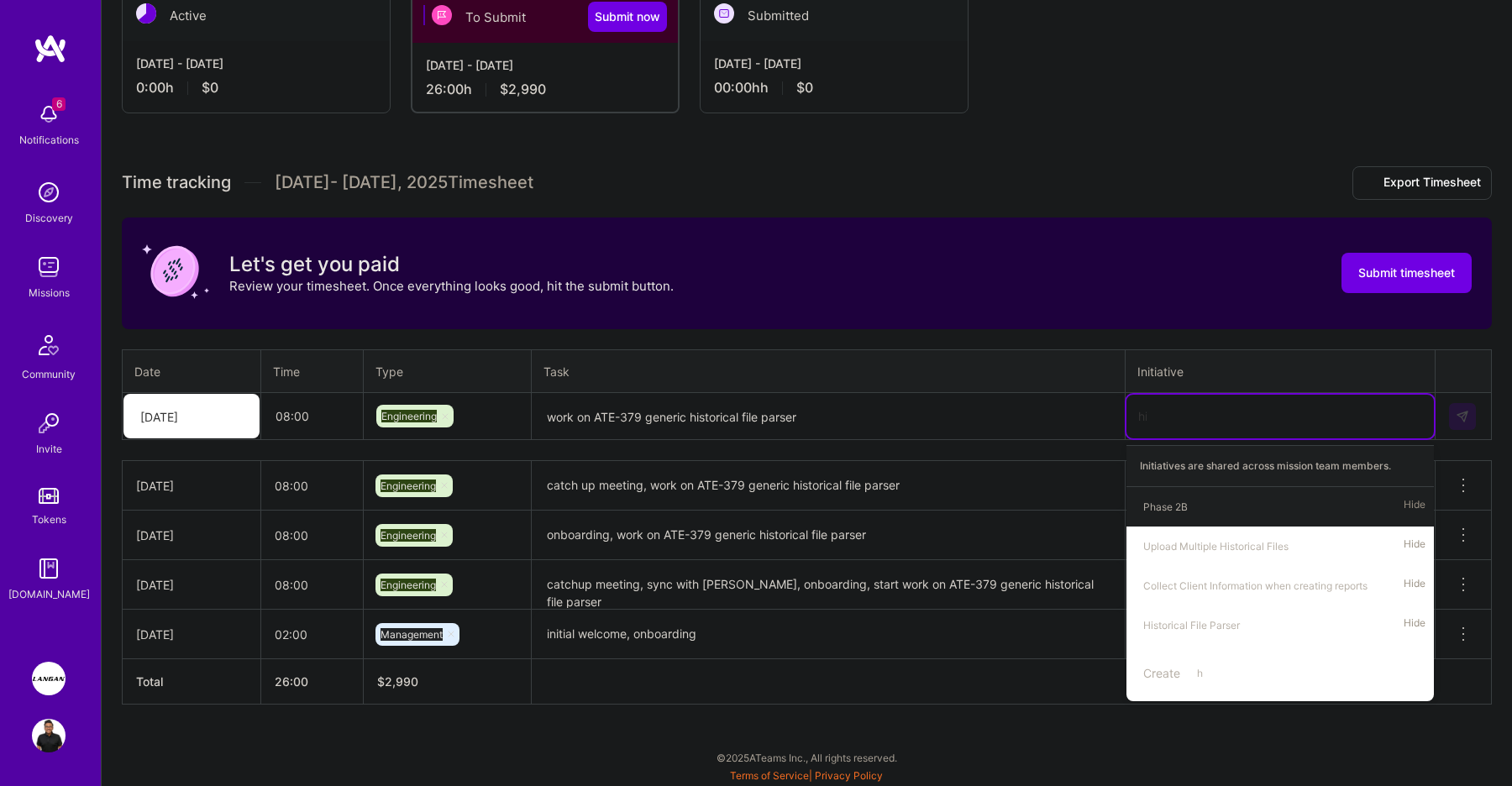
type input "his"
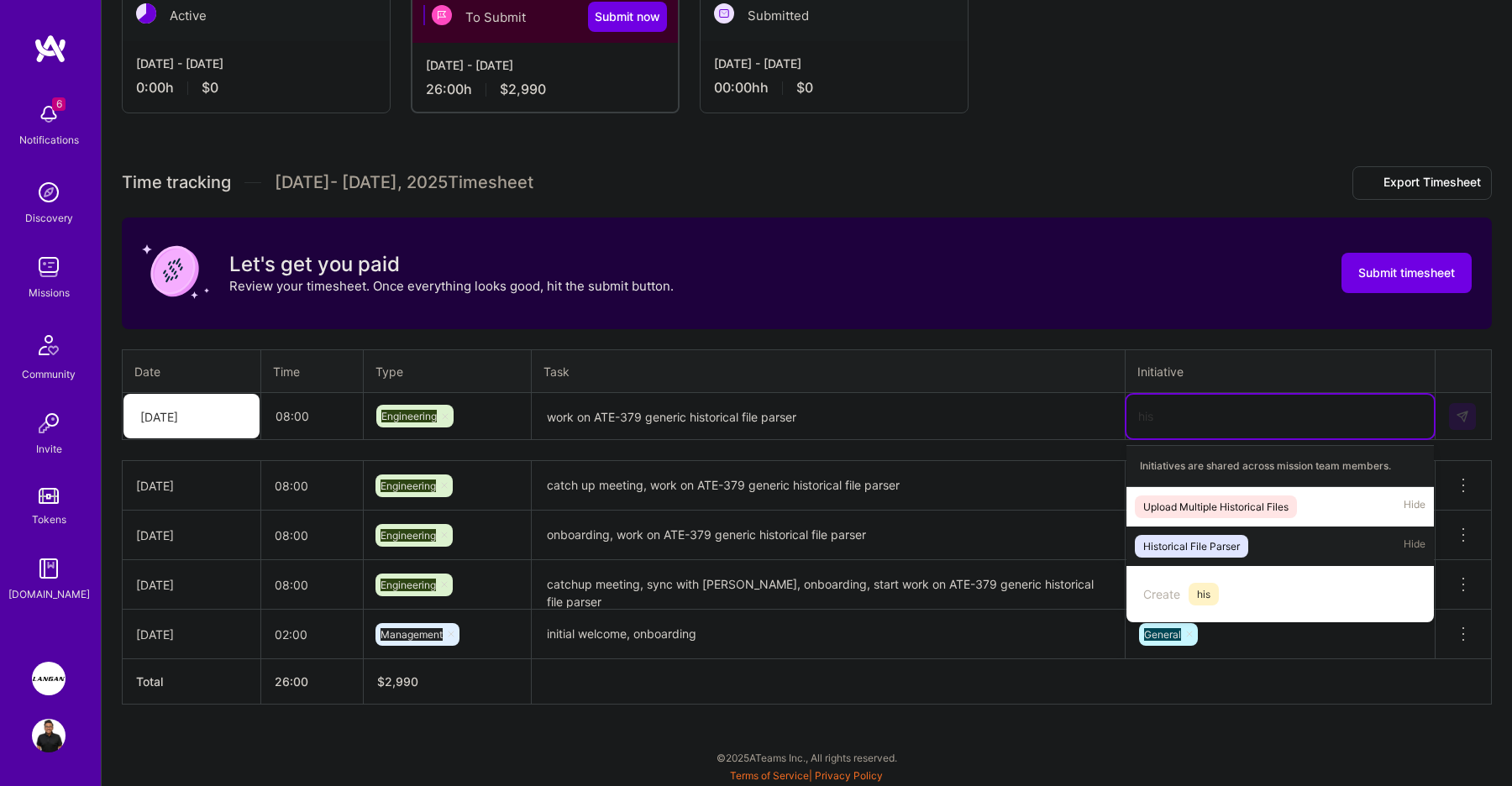
click at [1213, 548] on div "Historical File Parser" at bounding box center [1191, 546] width 97 height 18
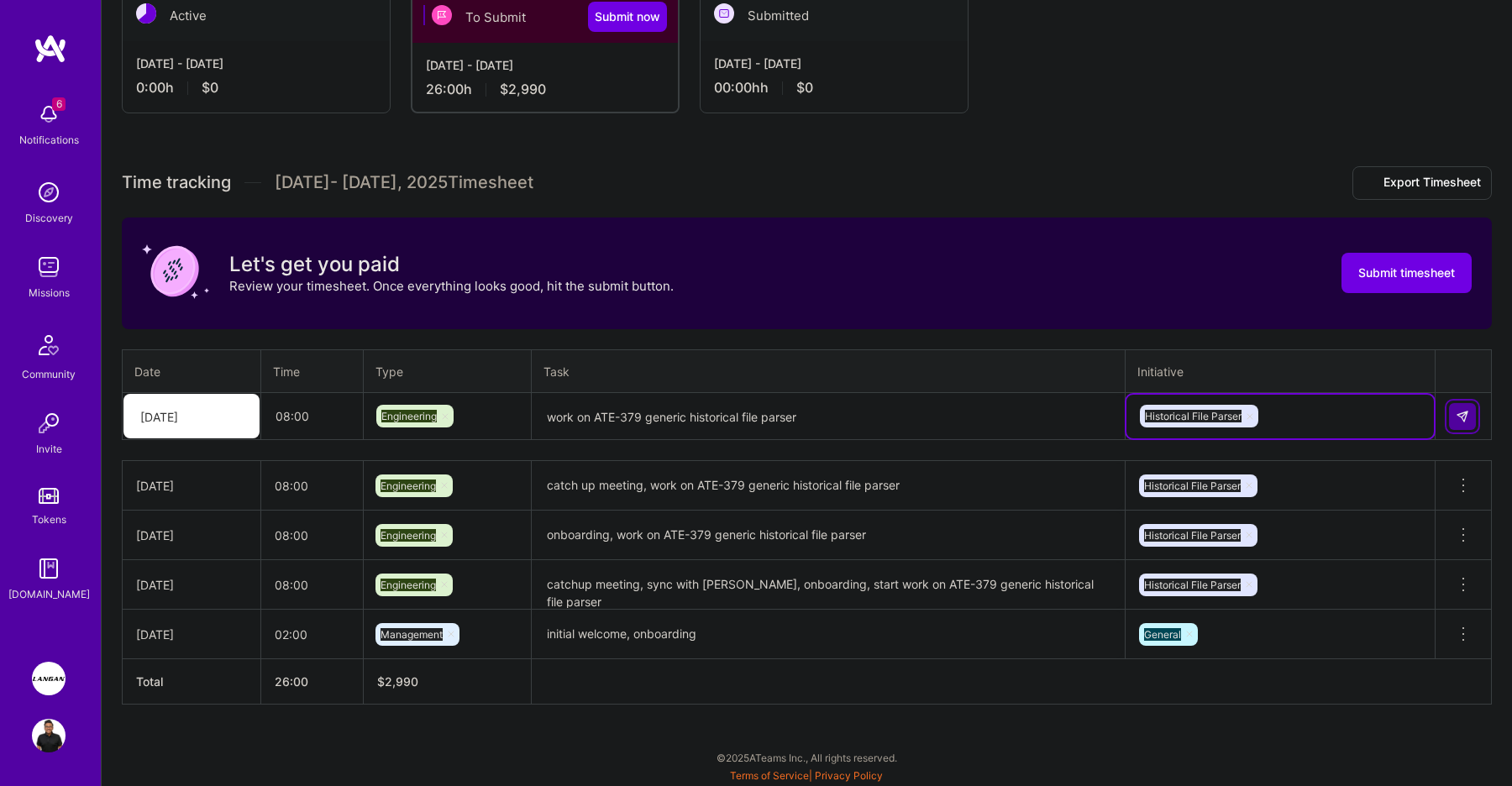
click at [1461, 420] on img at bounding box center [1462, 417] width 14 height 14
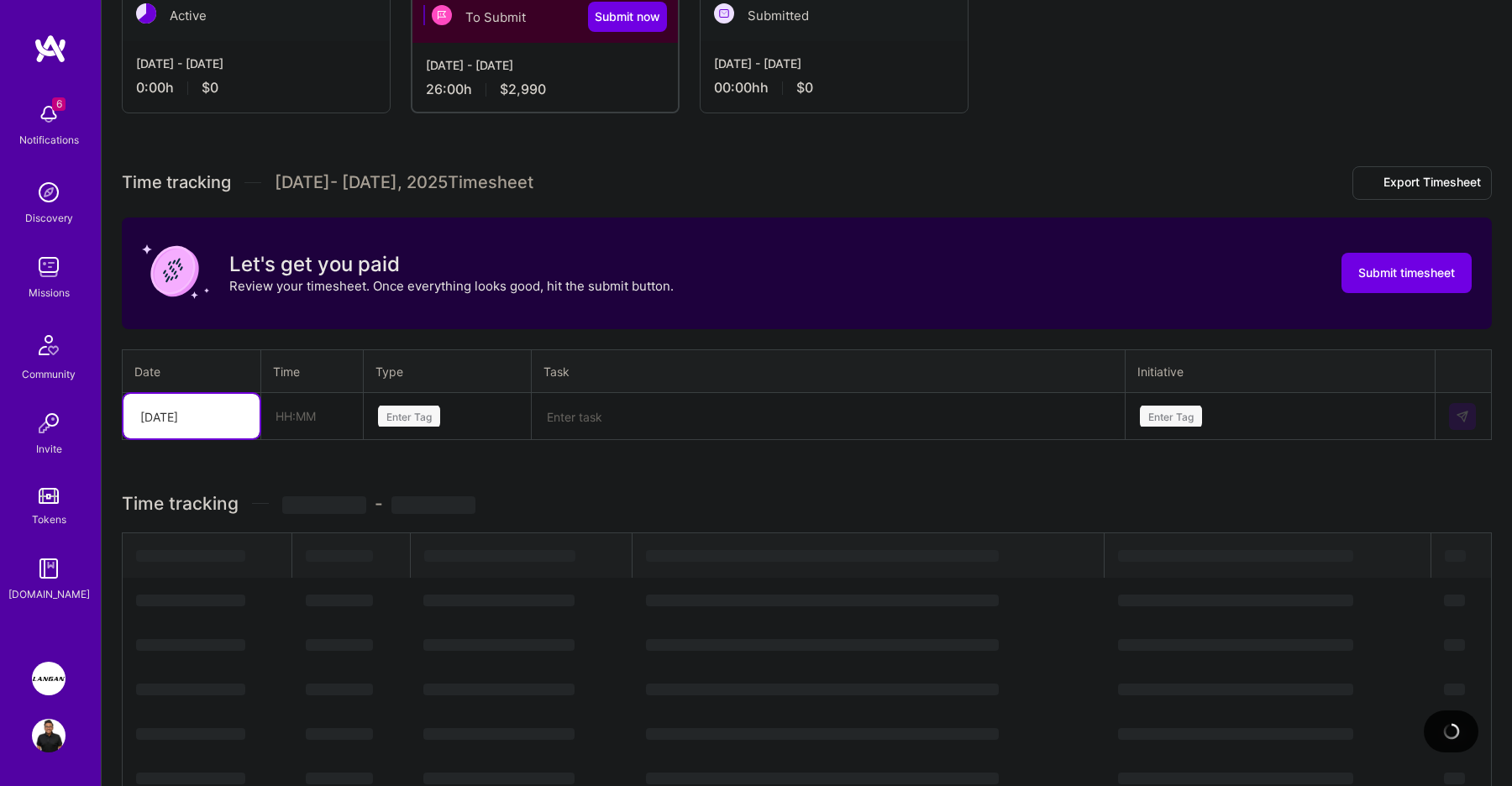
click at [232, 417] on icon at bounding box center [236, 417] width 8 height 8
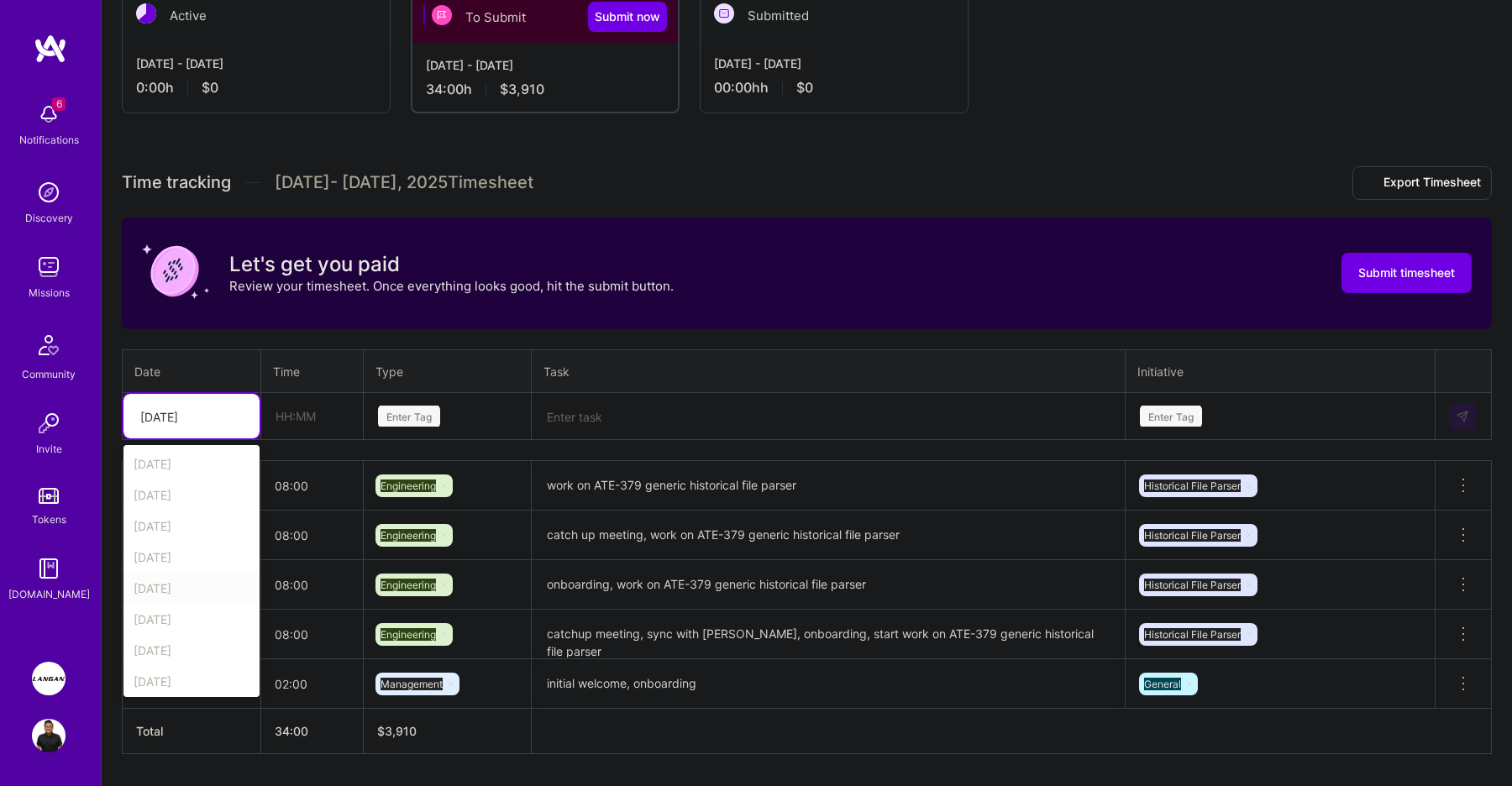
click at [195, 588] on div "[DATE]" at bounding box center [191, 588] width 136 height 31
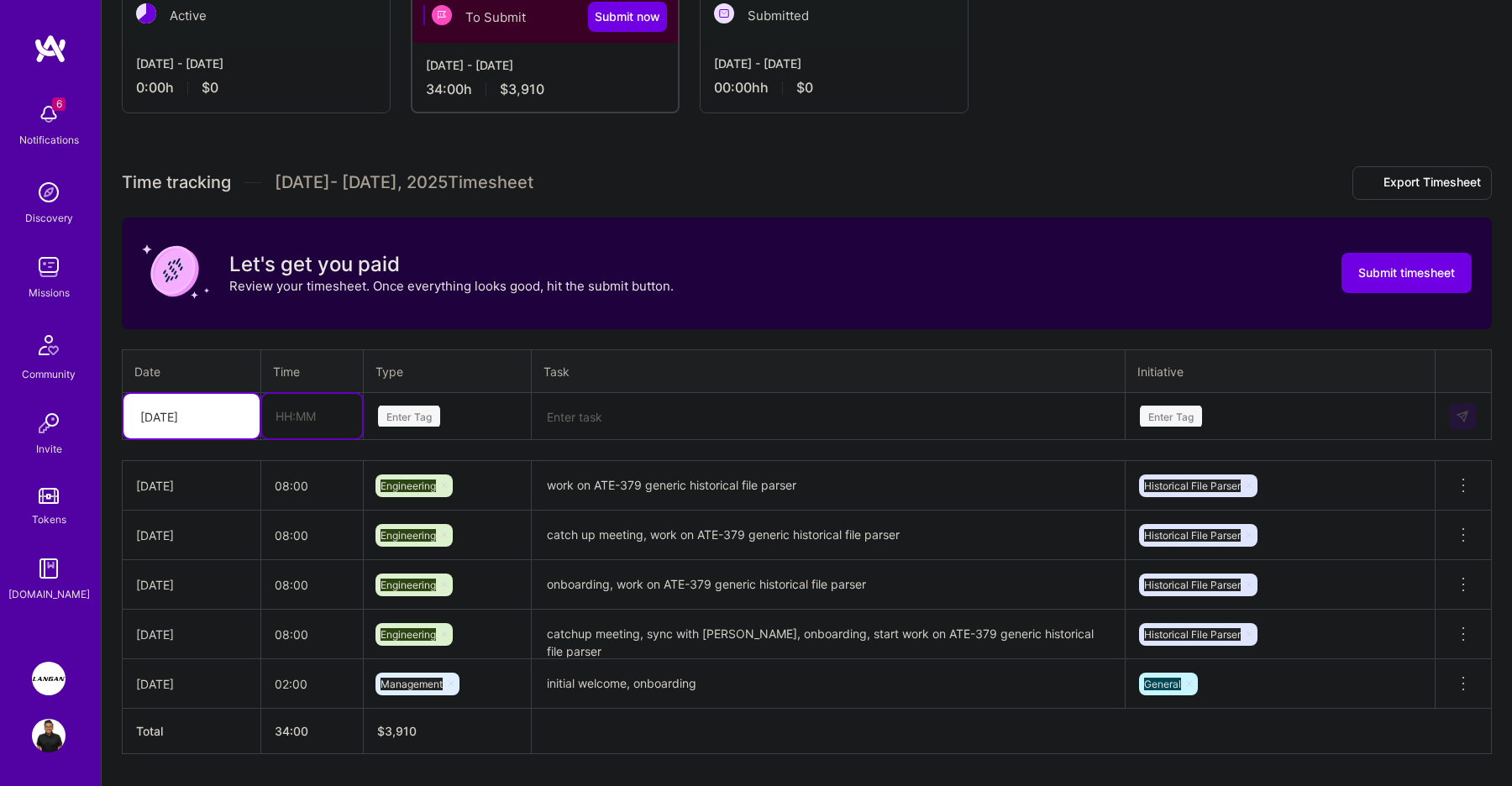
click at [301, 436] on input "text" at bounding box center [312, 417] width 100 height 44
type input "08:00"
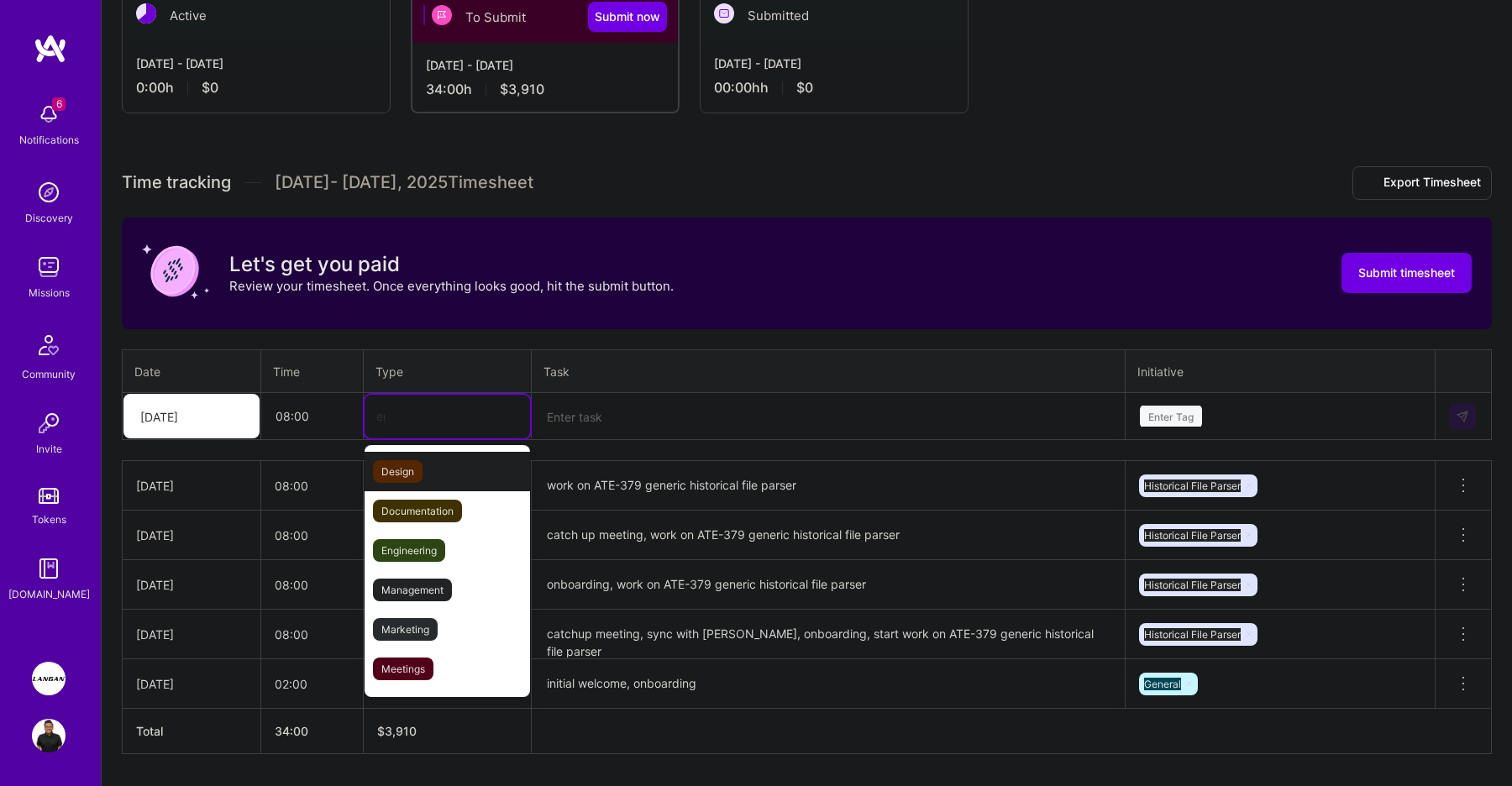
type input "eng"
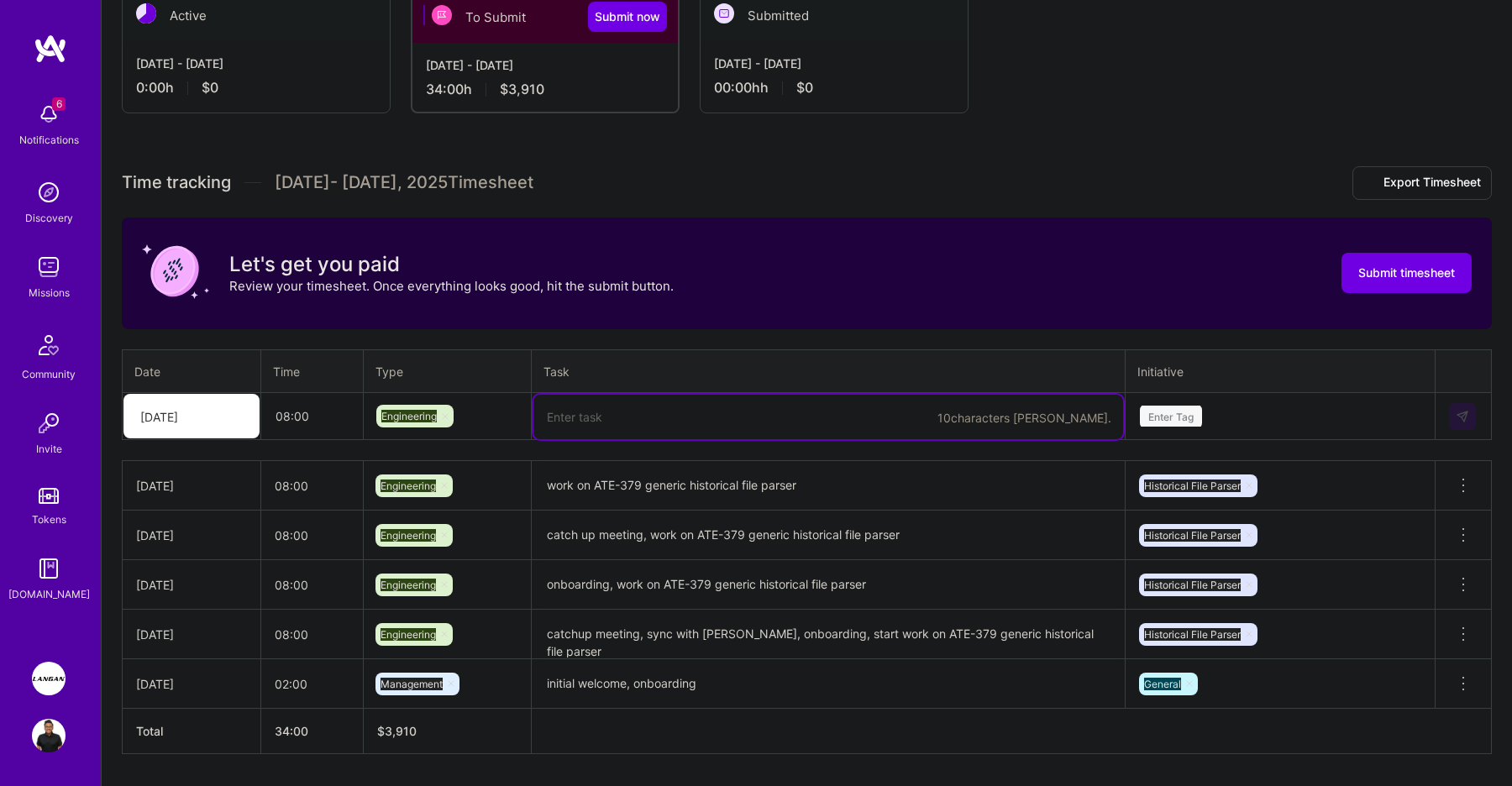
paste textarea "work on ATE-379 generic historical file parser, work on per page parallel proce…"
type textarea "work on ATE-379 generic historical file parser, work on per page parallel proce…"
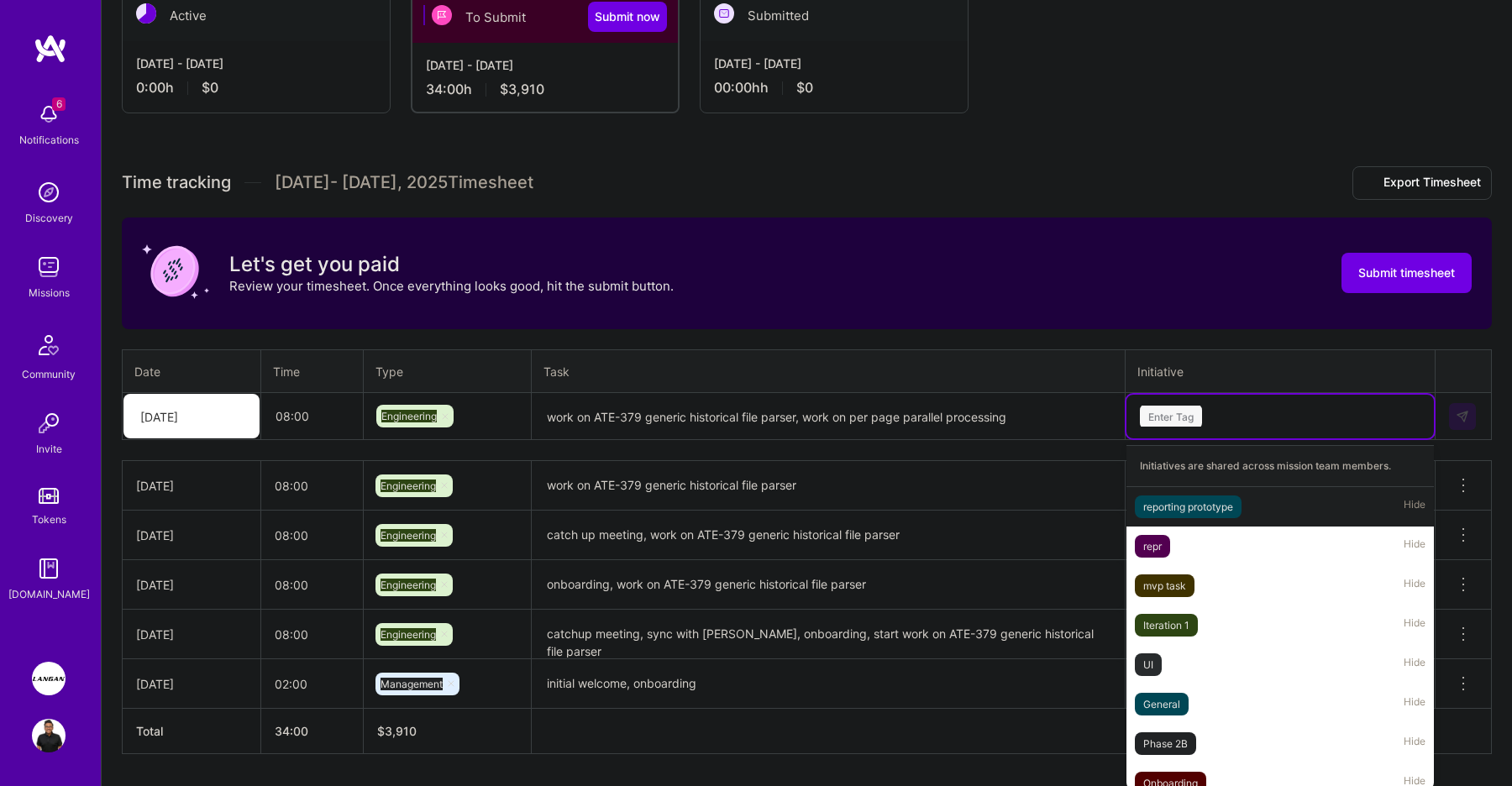
click at [1191, 413] on div "Enter Tag" at bounding box center [1170, 417] width 62 height 26
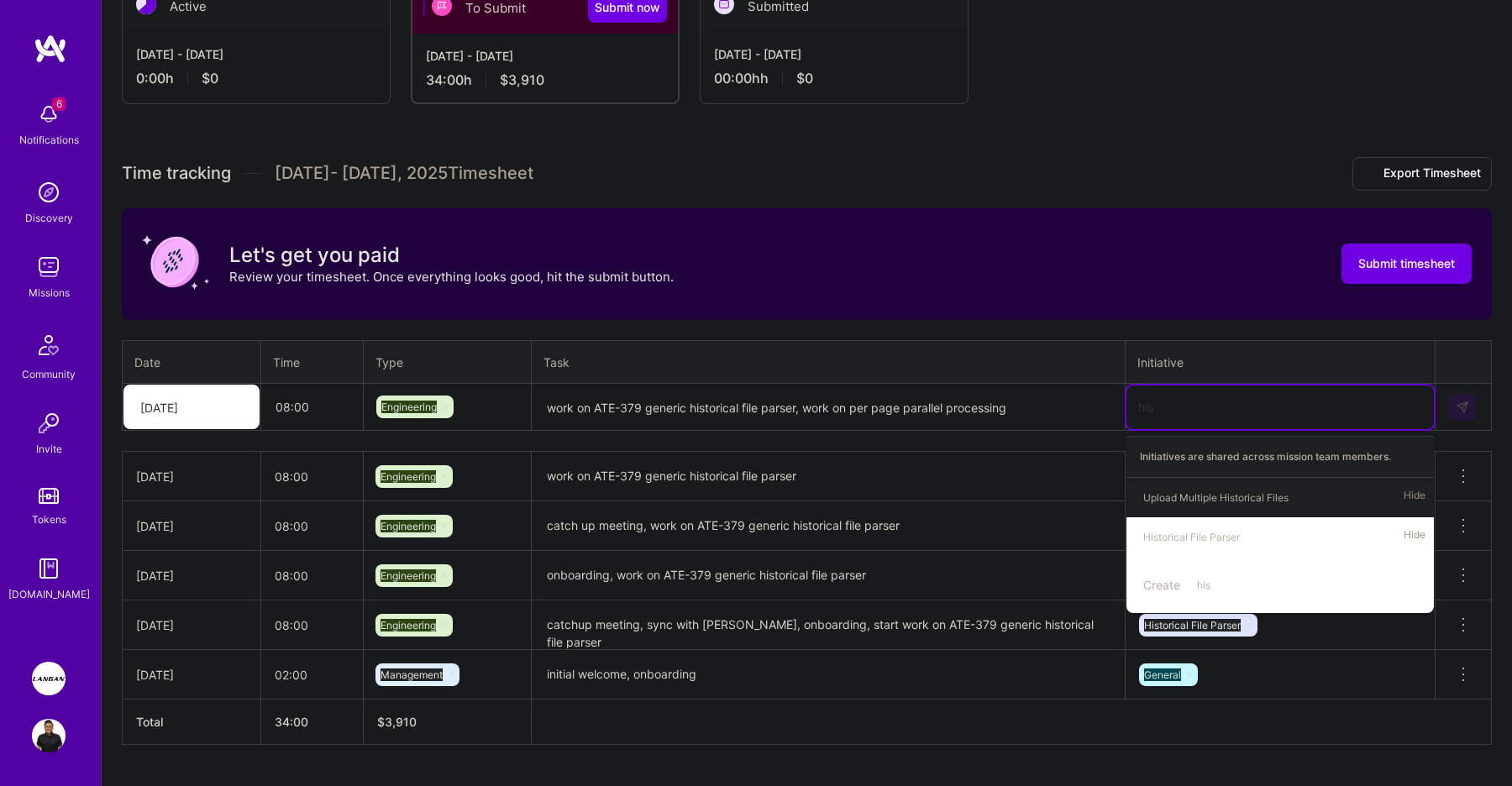
type input "hist"
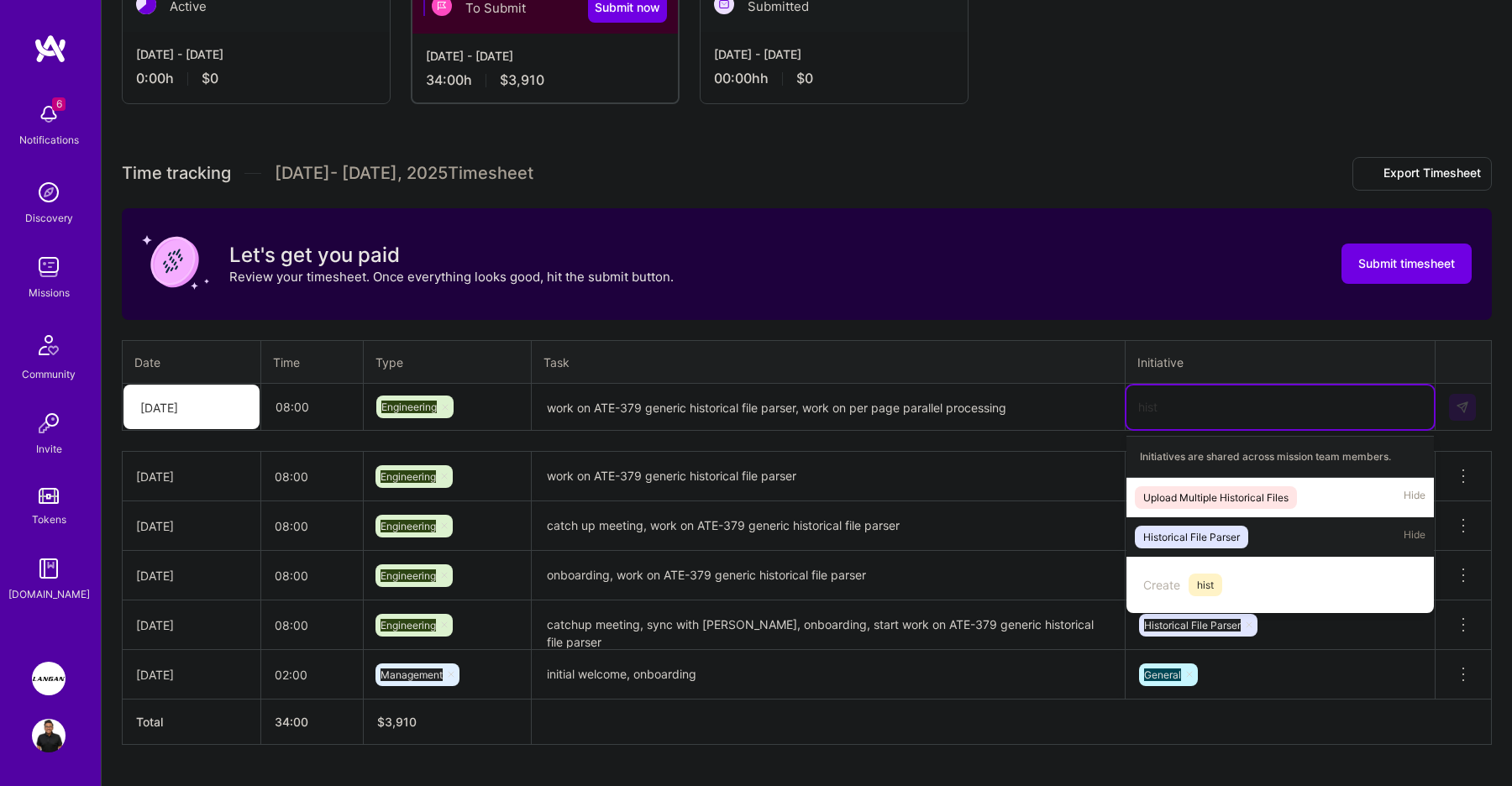
click at [1210, 549] on div "Historical File Parser Hide" at bounding box center [1280, 537] width 308 height 40
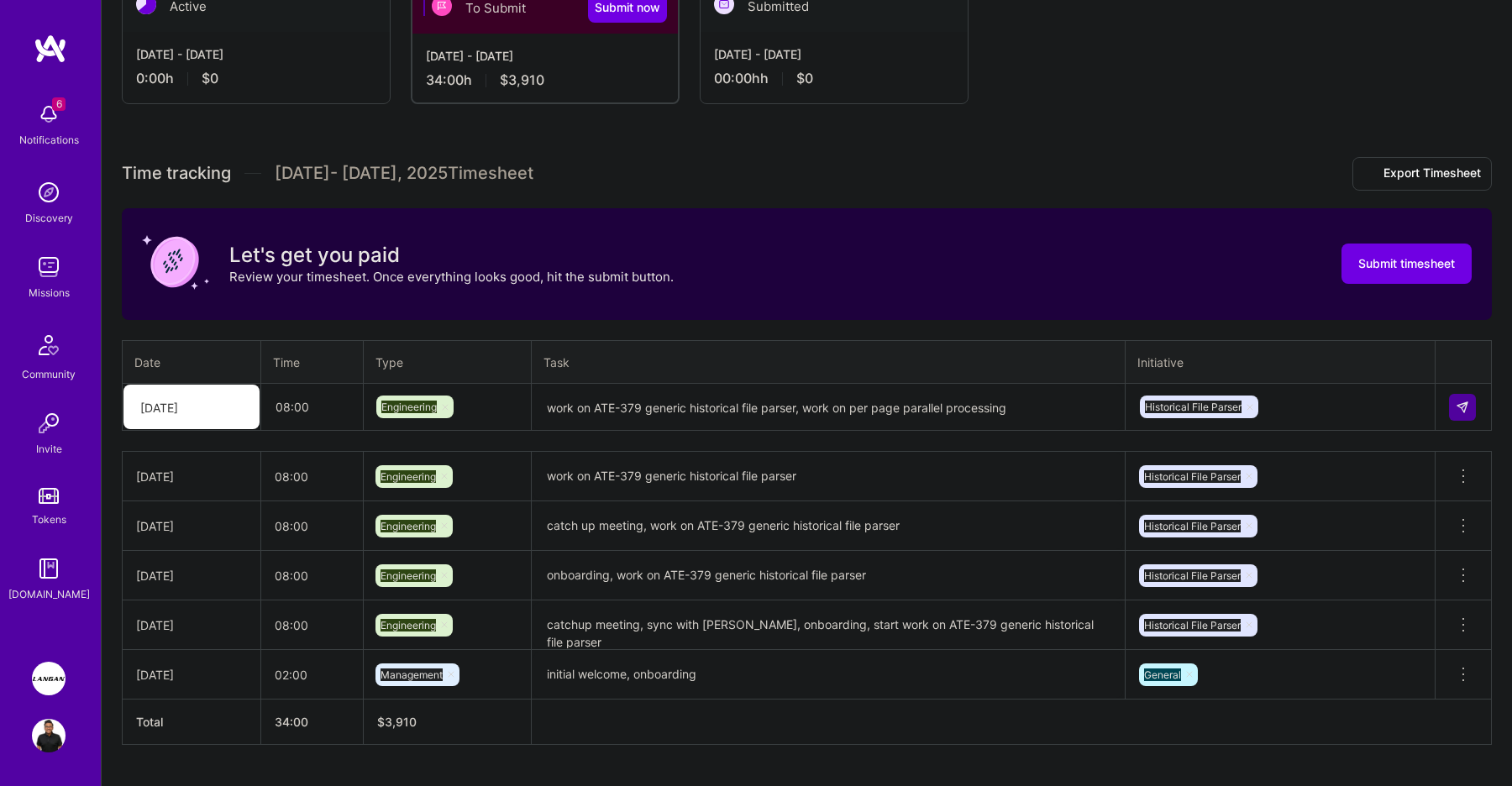
click at [1210, 549] on td "Historical File Parser" at bounding box center [1281, 526] width 310 height 50
click at [1458, 405] on img at bounding box center [1462, 407] width 14 height 14
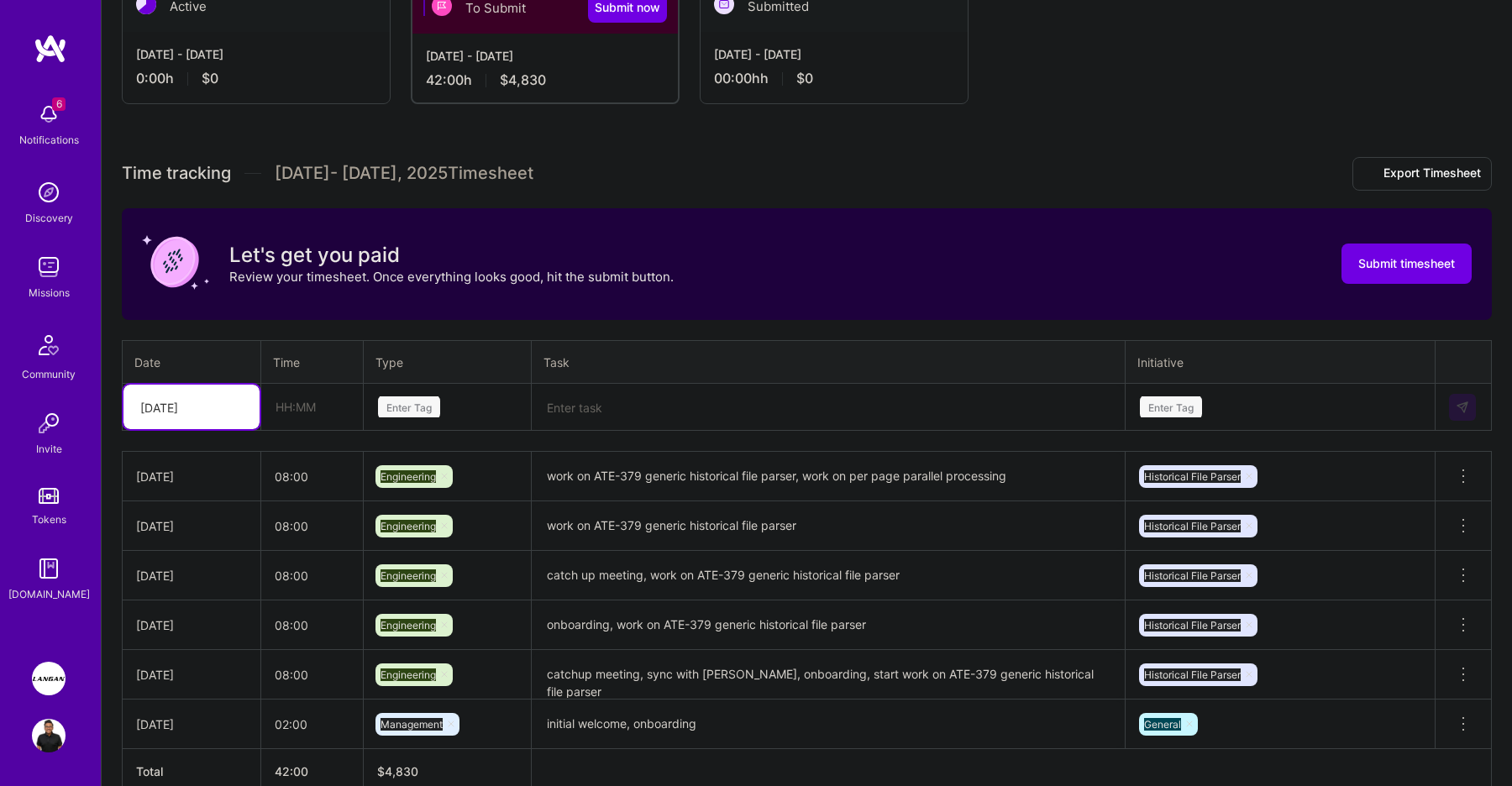
click at [222, 394] on div "[DATE]" at bounding box center [178, 407] width 93 height 28
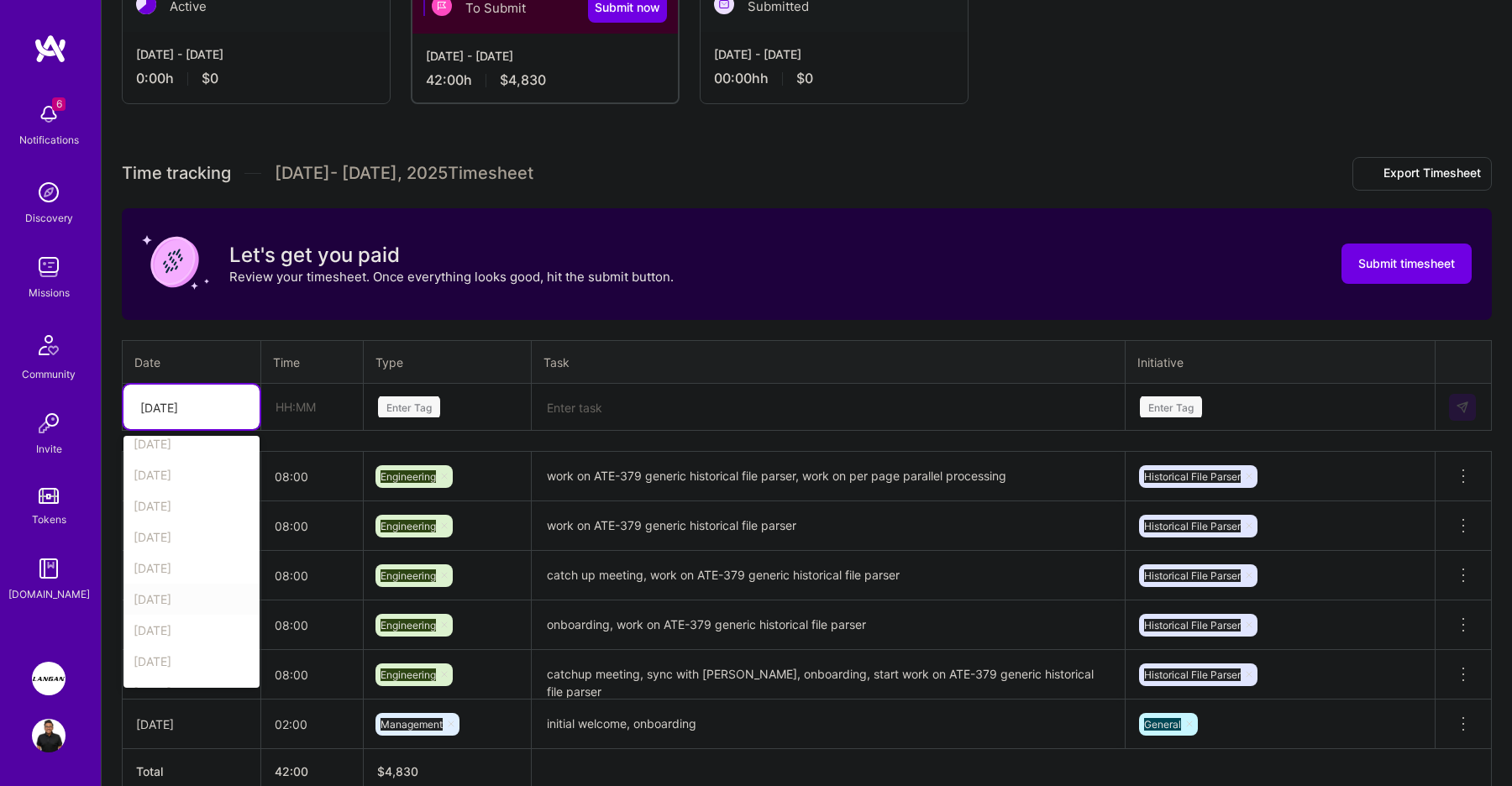
scroll to position [79, 0]
click at [201, 528] on div "[DATE]" at bounding box center [191, 532] width 136 height 31
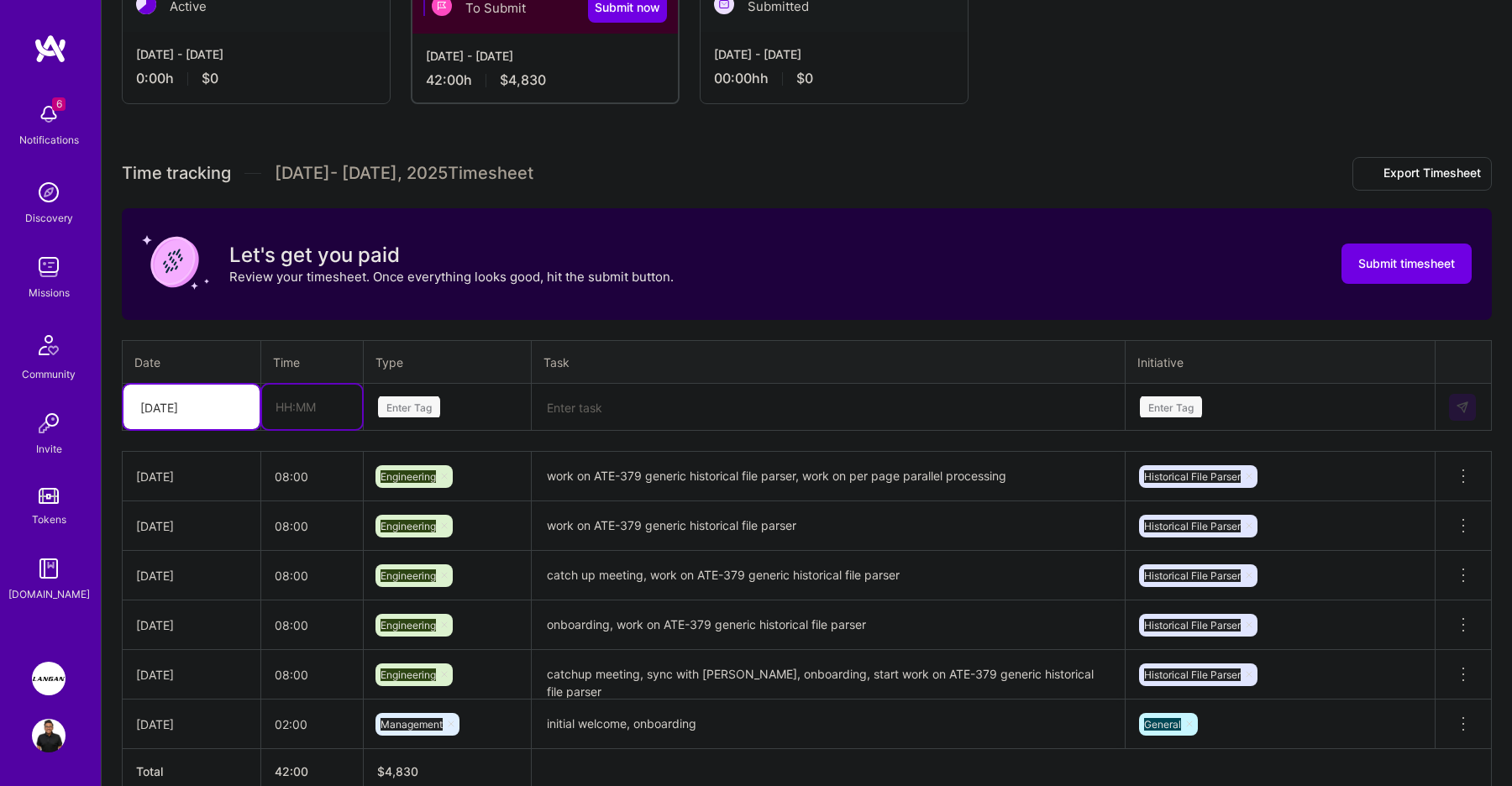
click at [327, 392] on input "text" at bounding box center [312, 407] width 100 height 44
type input "08:00"
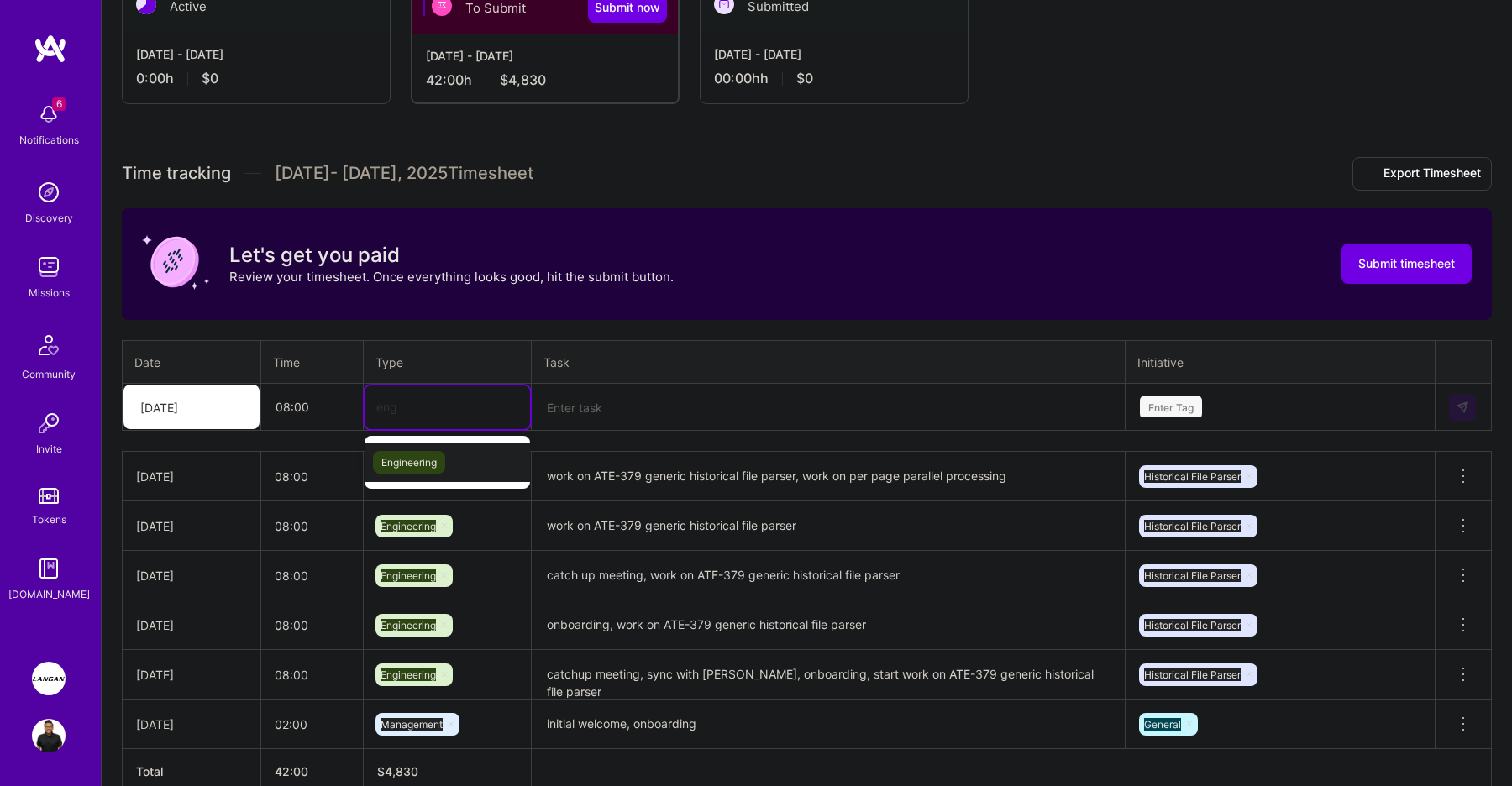
type input "eng"
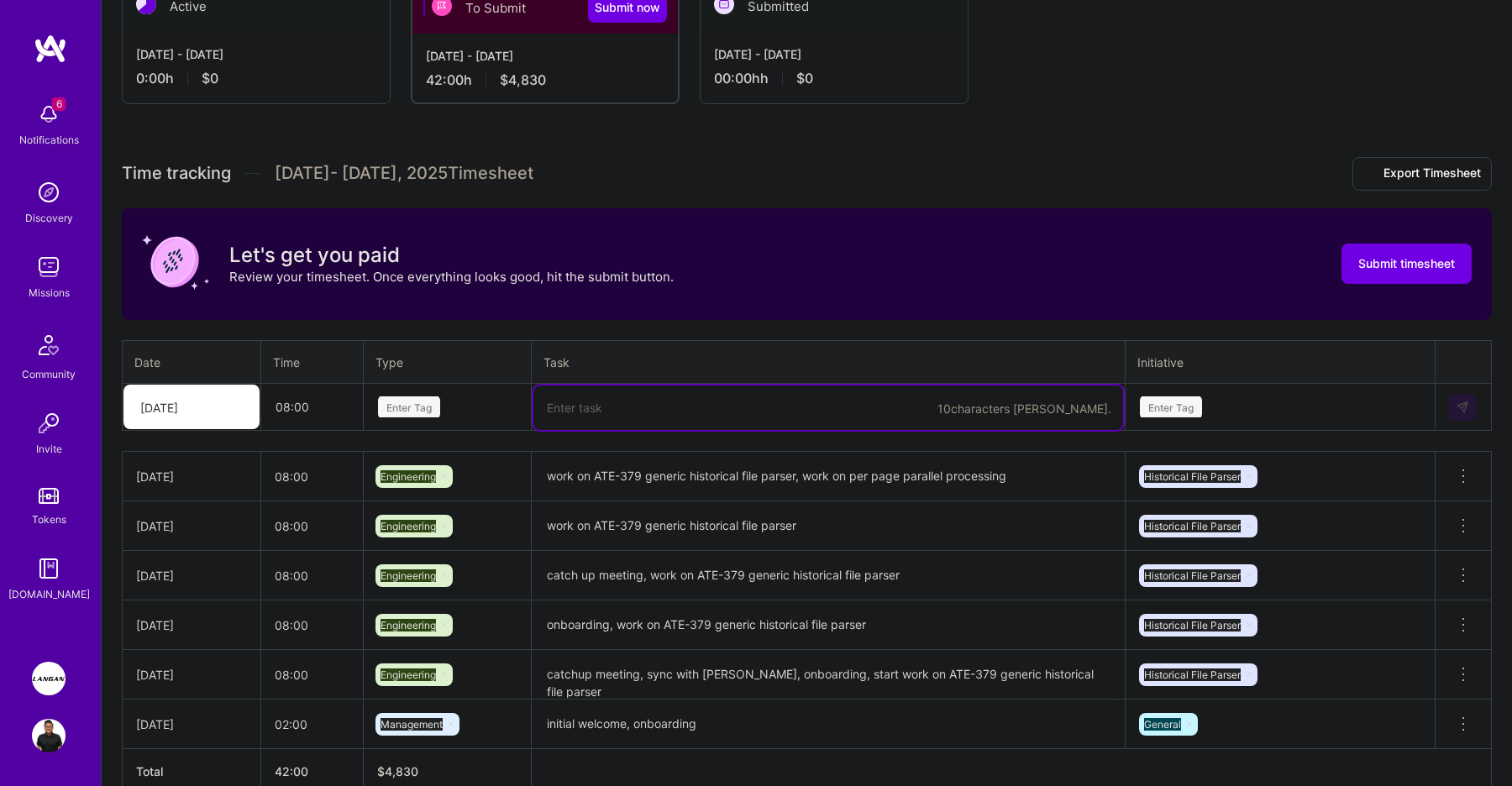
click at [423, 395] on div "Enter Tag" at bounding box center [408, 407] width 62 height 26
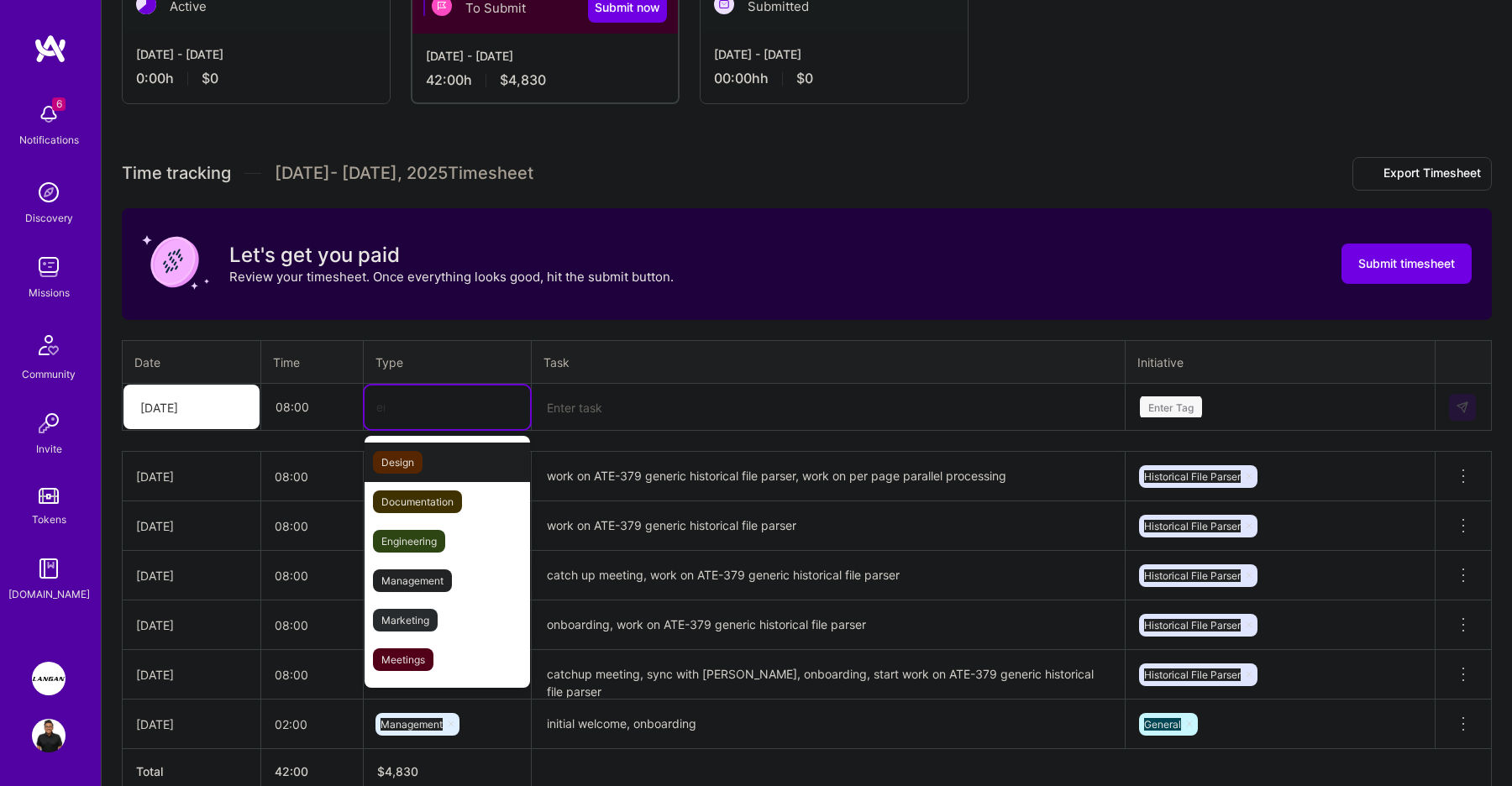
type input "eng"
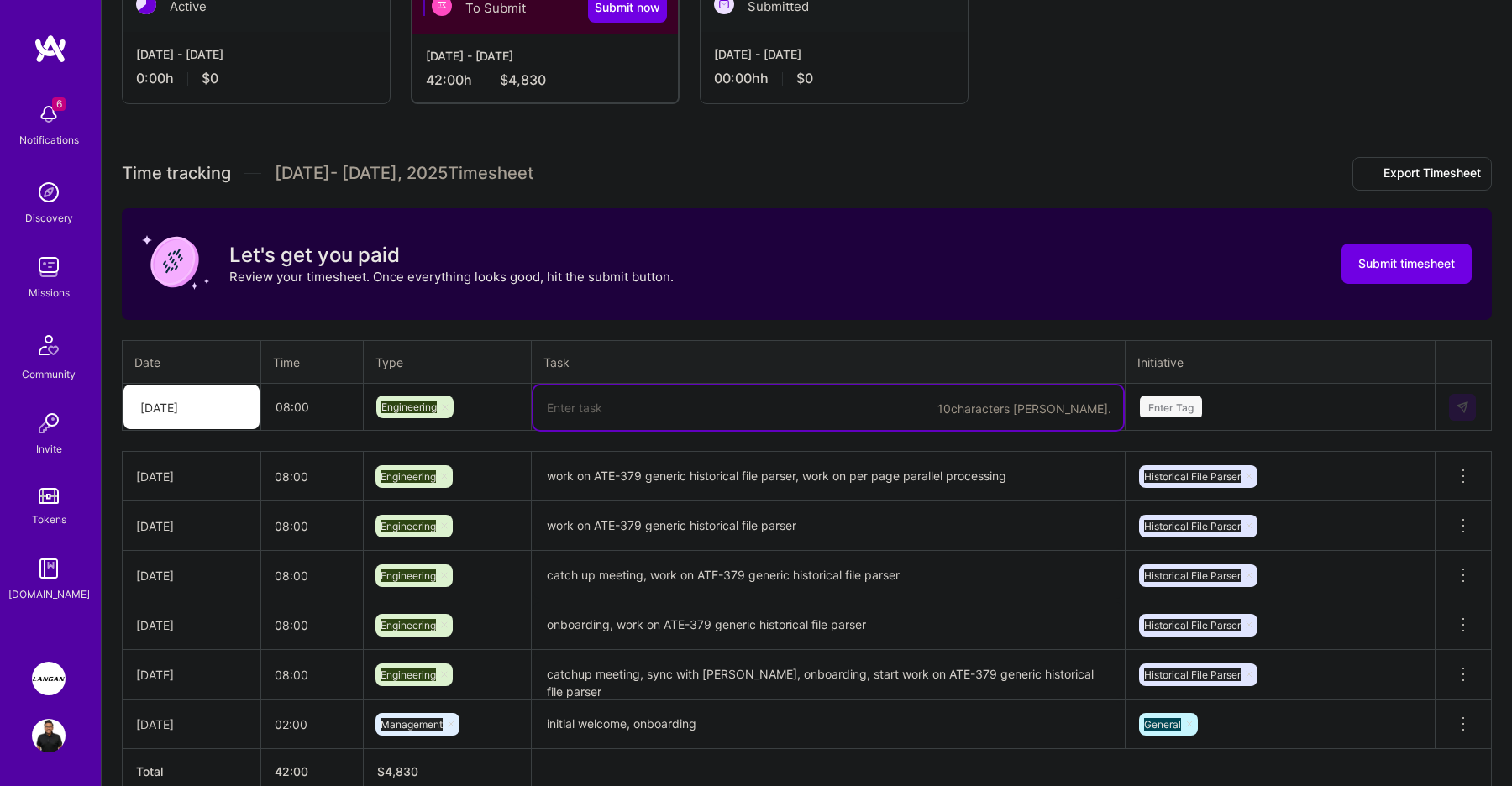
paste textarea "catch up meeting, sync with [PERSON_NAME], shared ATE-379 PR for review, work o…"
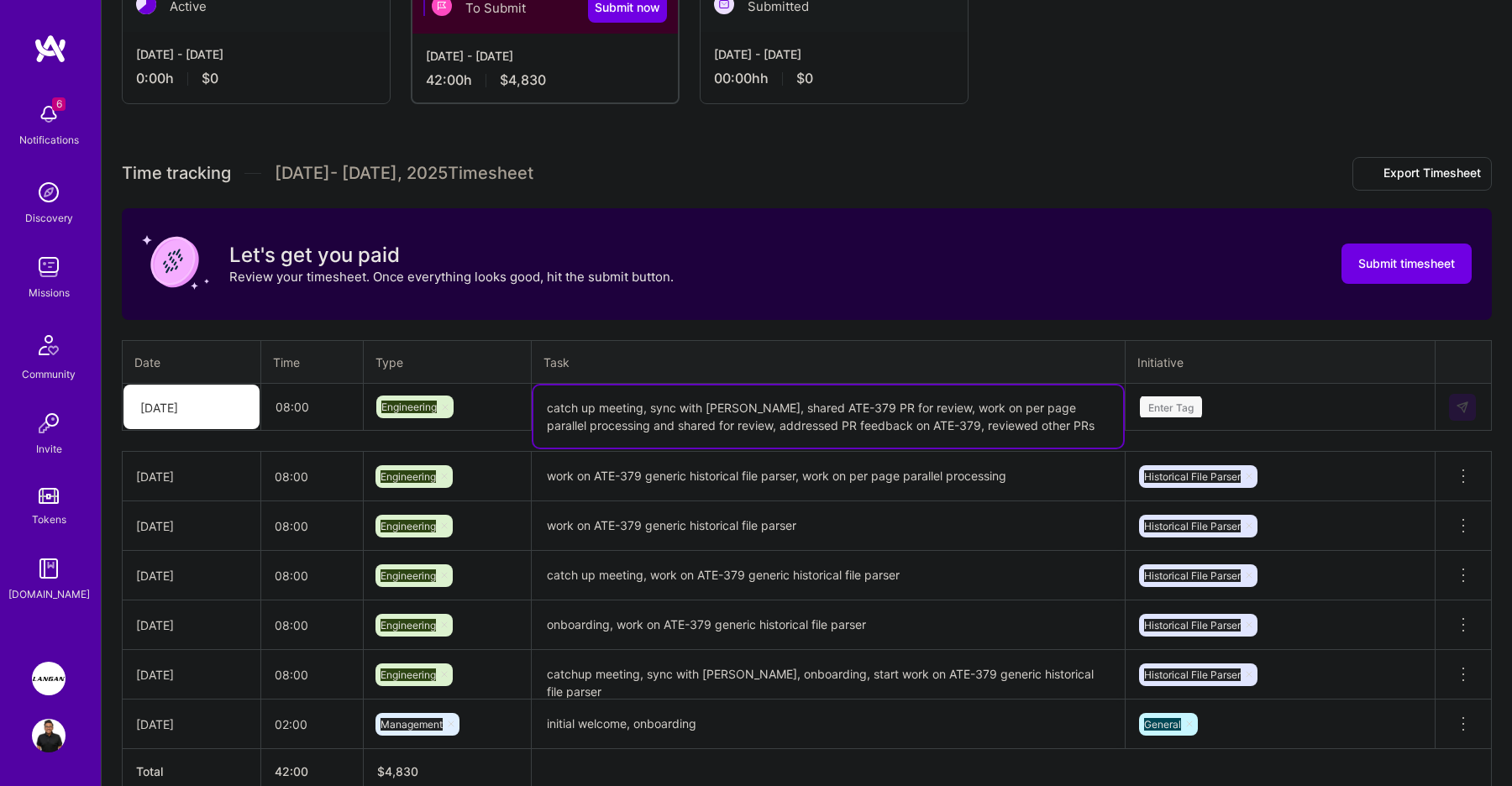
type textarea "catch up meeting, sync with [PERSON_NAME], shared ATE-379 PR for review, work o…"
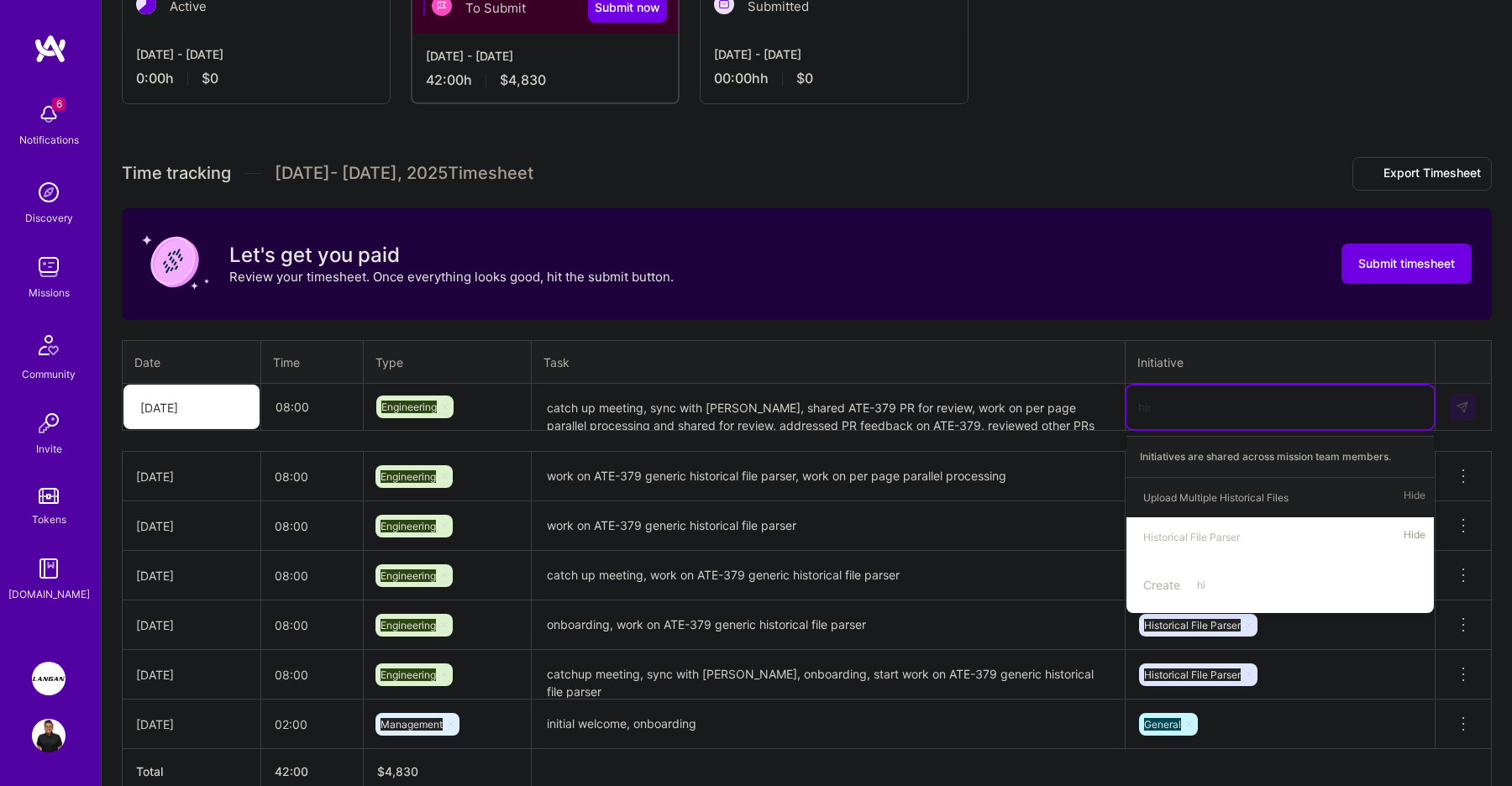
type input "hist"
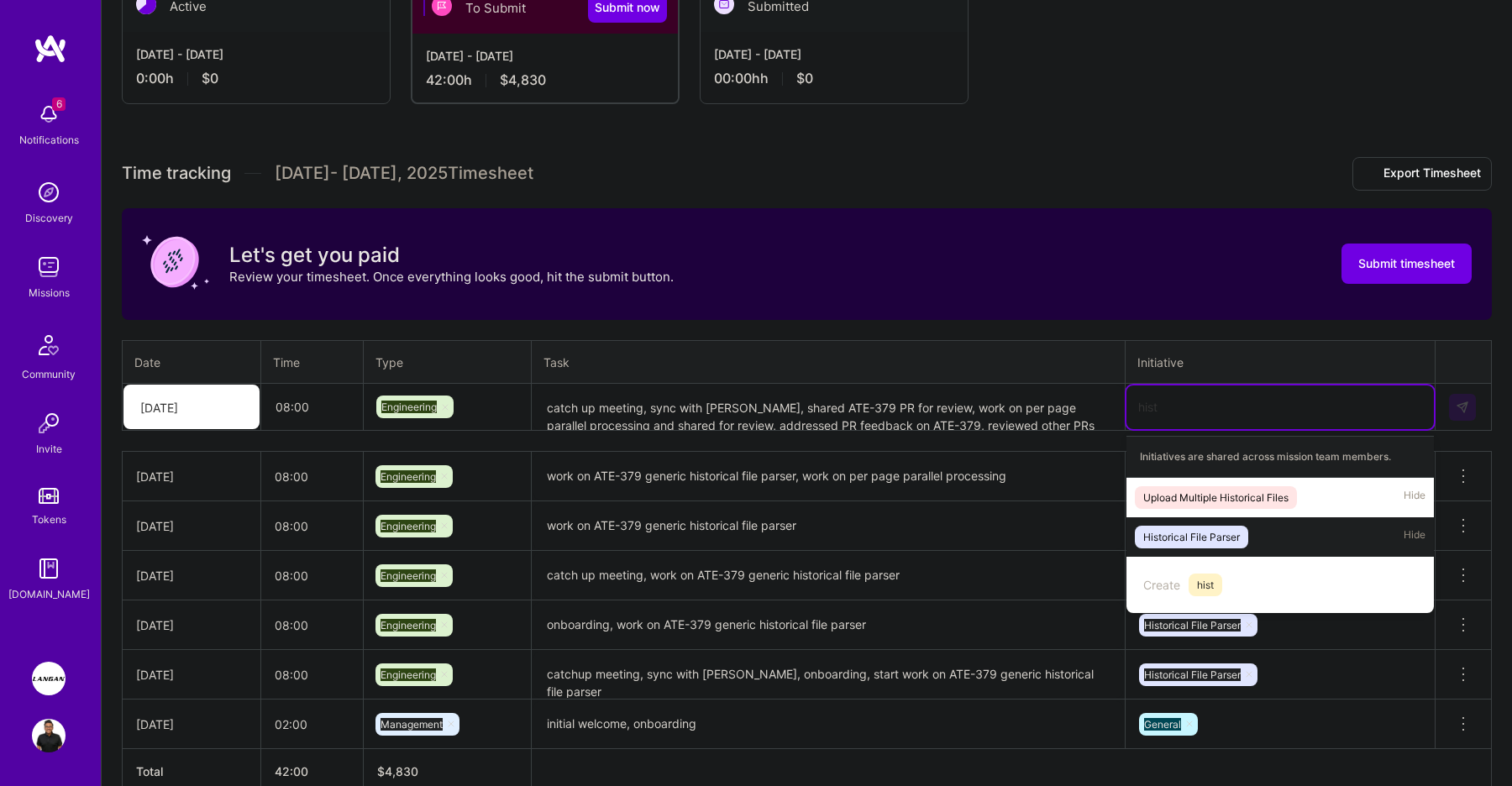
click at [1226, 538] on div "Historical File Parser" at bounding box center [1191, 537] width 97 height 18
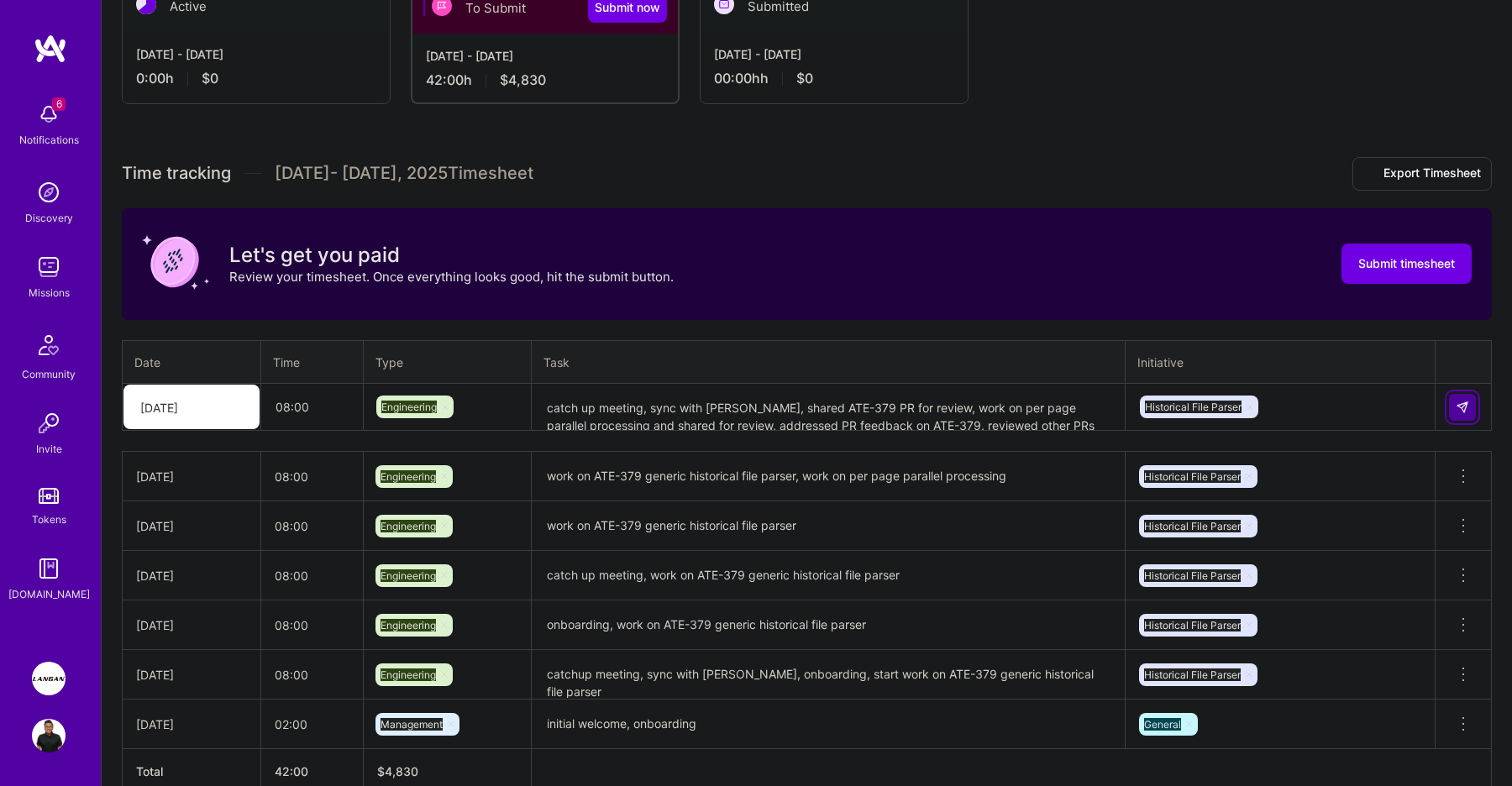
click at [1464, 411] on img at bounding box center [1462, 407] width 14 height 14
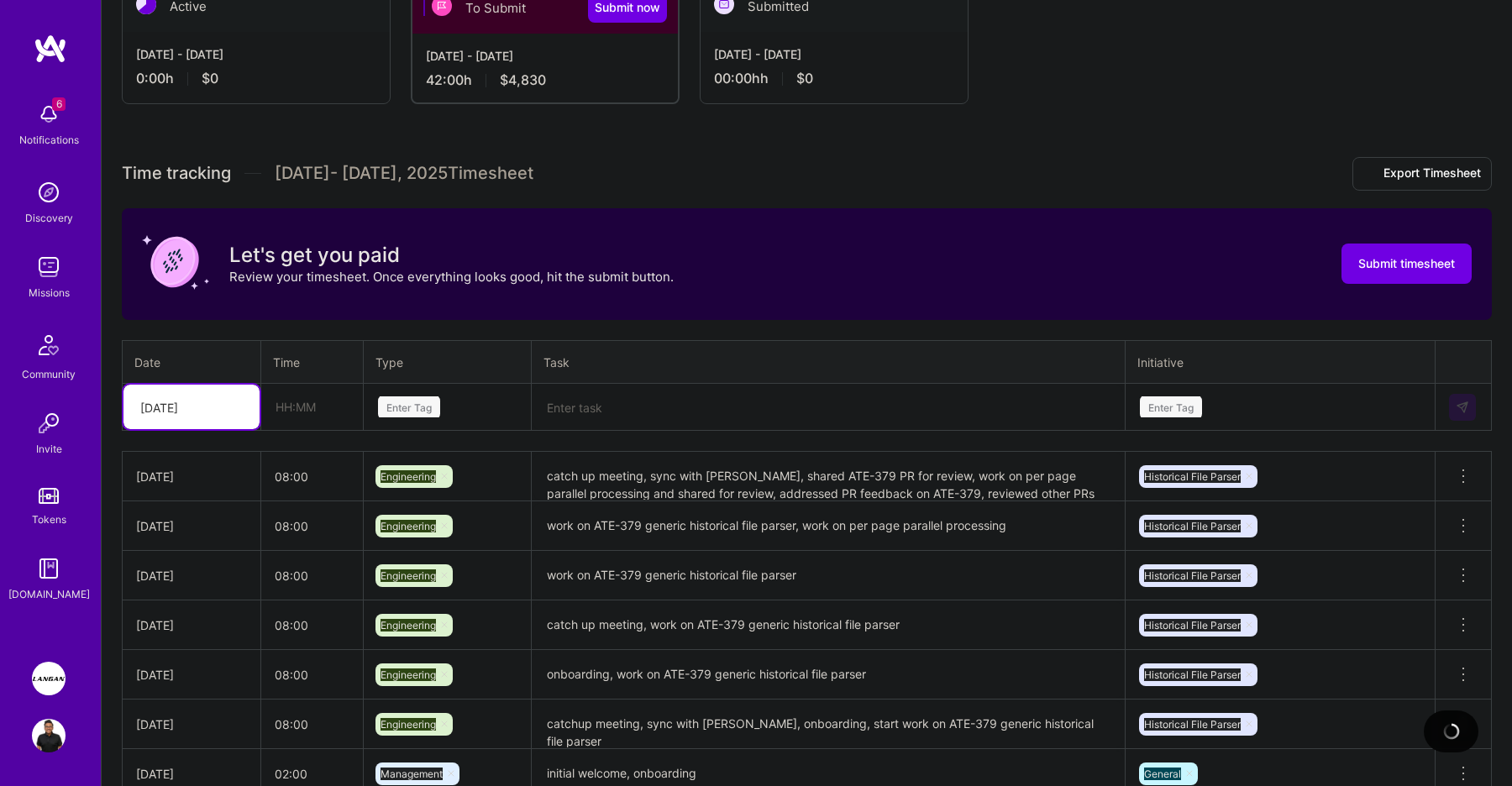
click at [236, 416] on div at bounding box center [238, 407] width 26 height 22
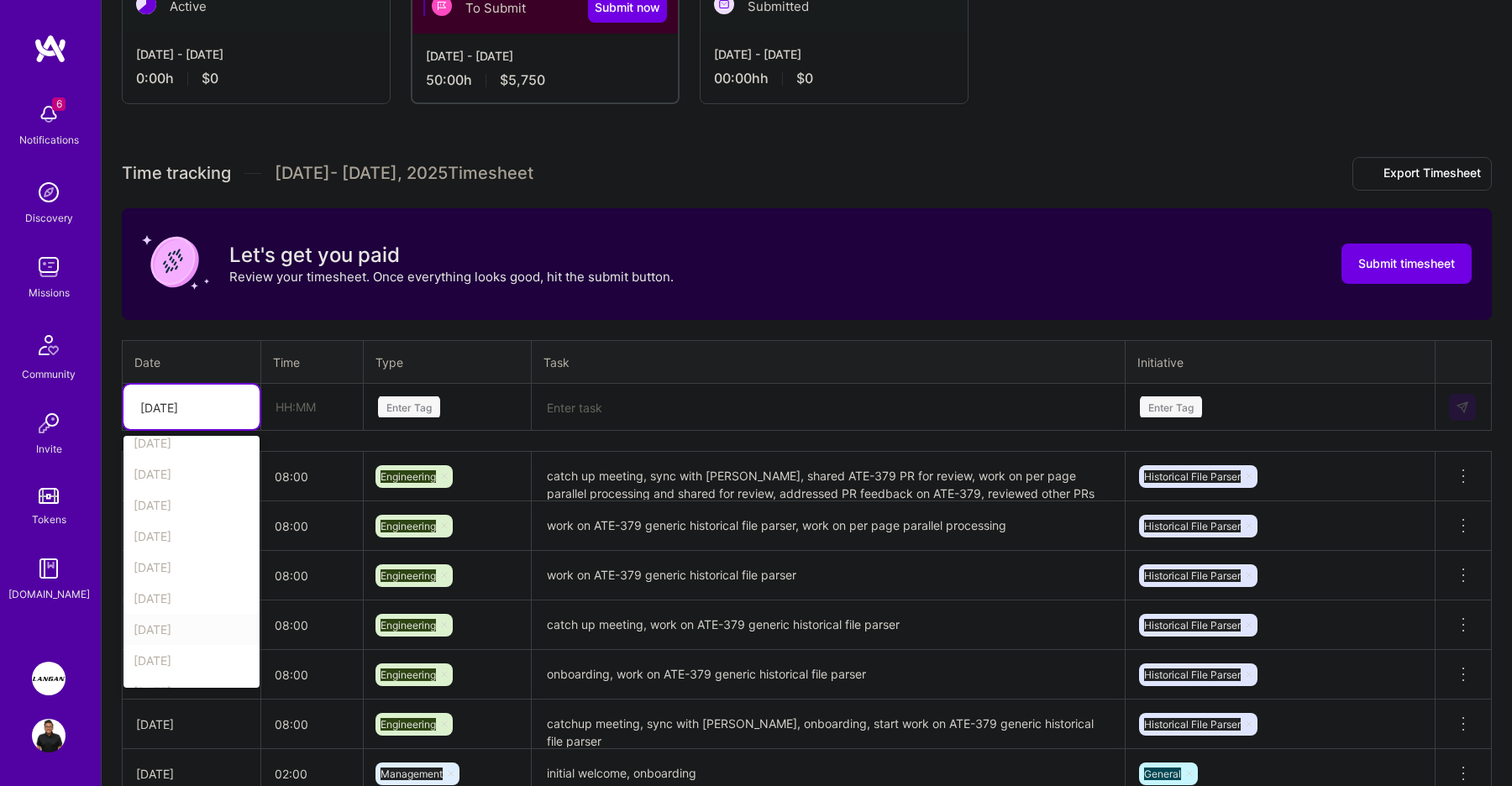
scroll to position [190, 0]
click at [201, 460] on div "[DATE]" at bounding box center [191, 452] width 136 height 31
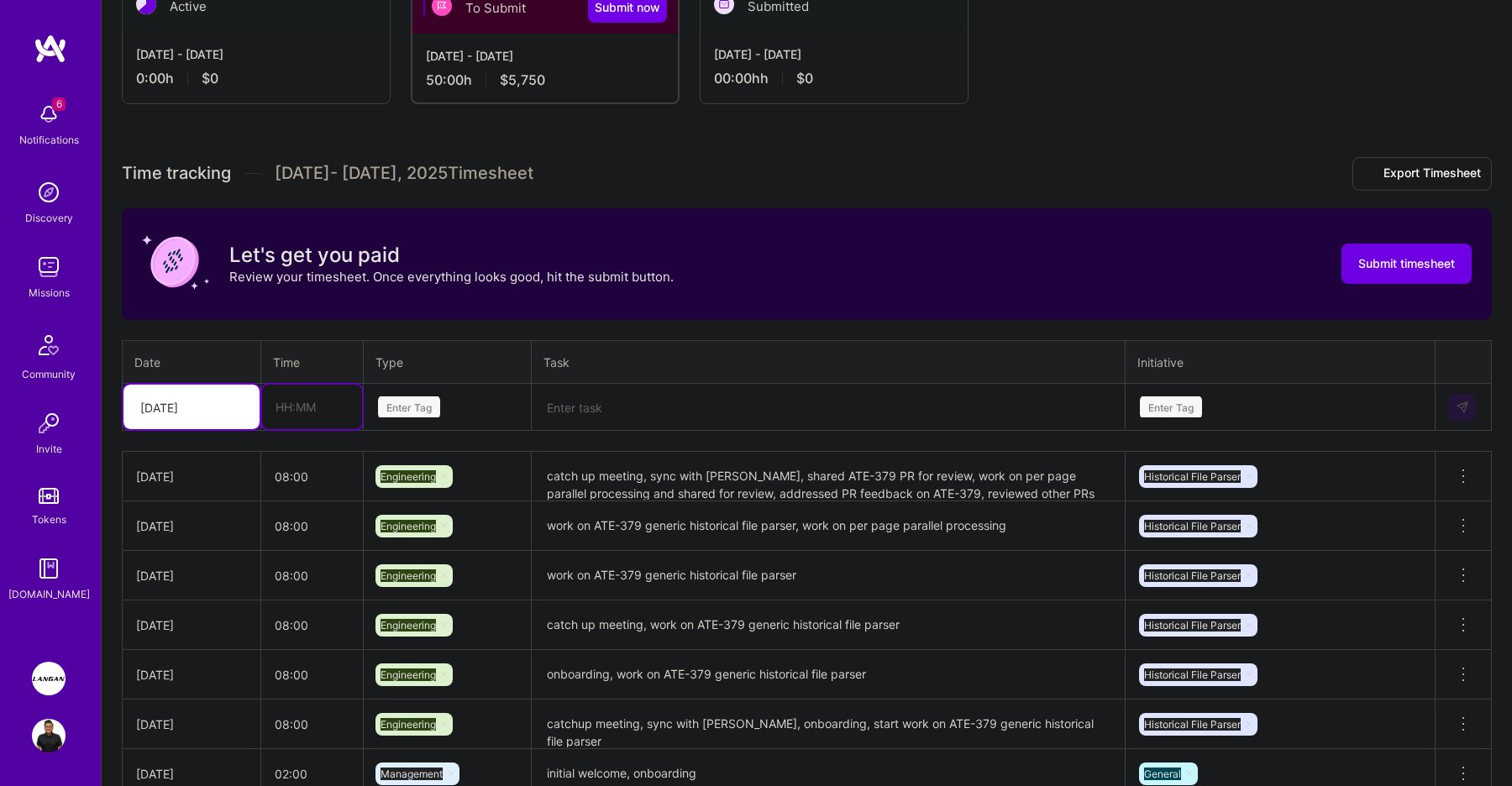
click at [311, 414] on input "text" at bounding box center [312, 407] width 100 height 44
type input "08:00"
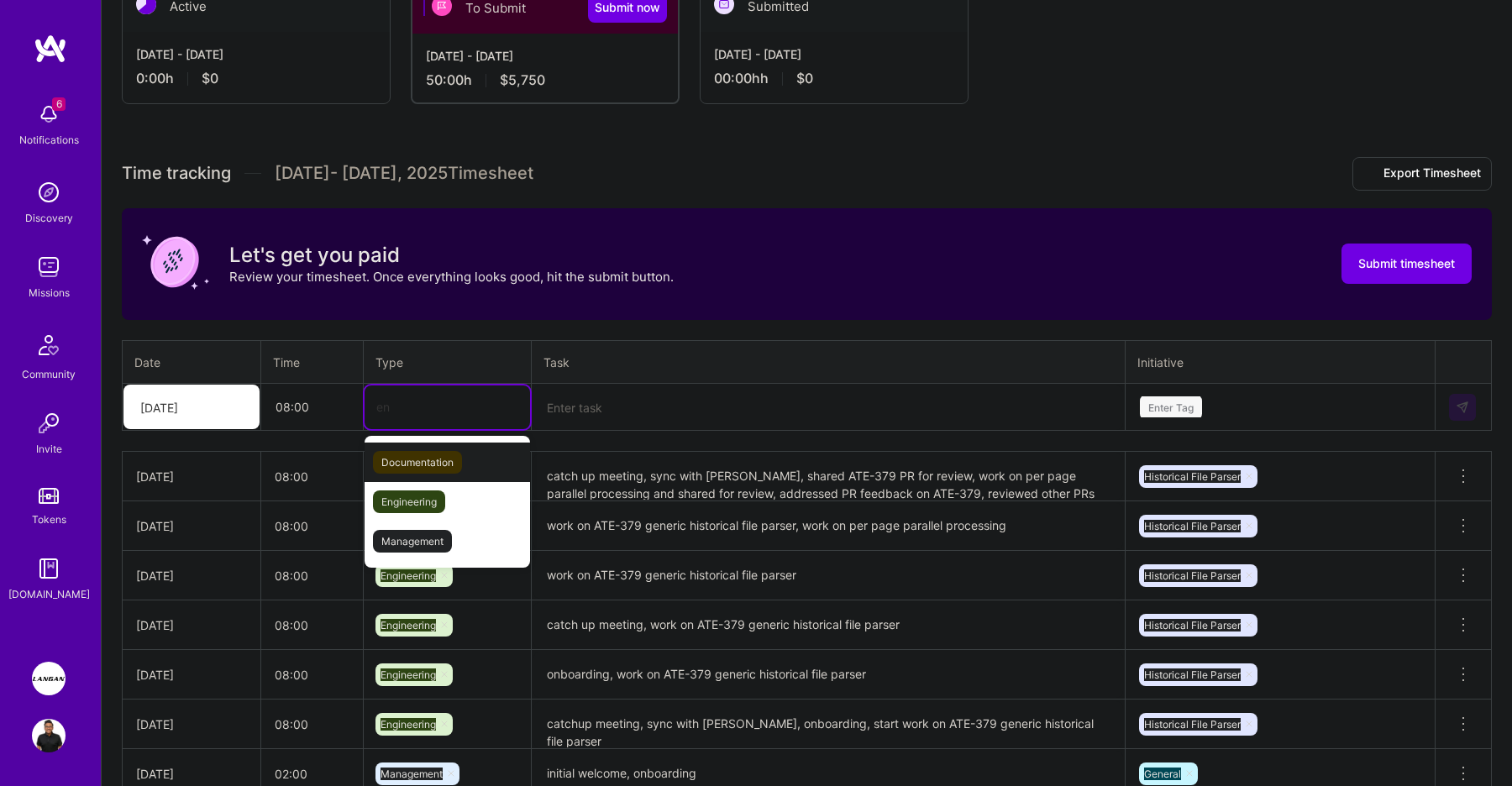
type input "eng"
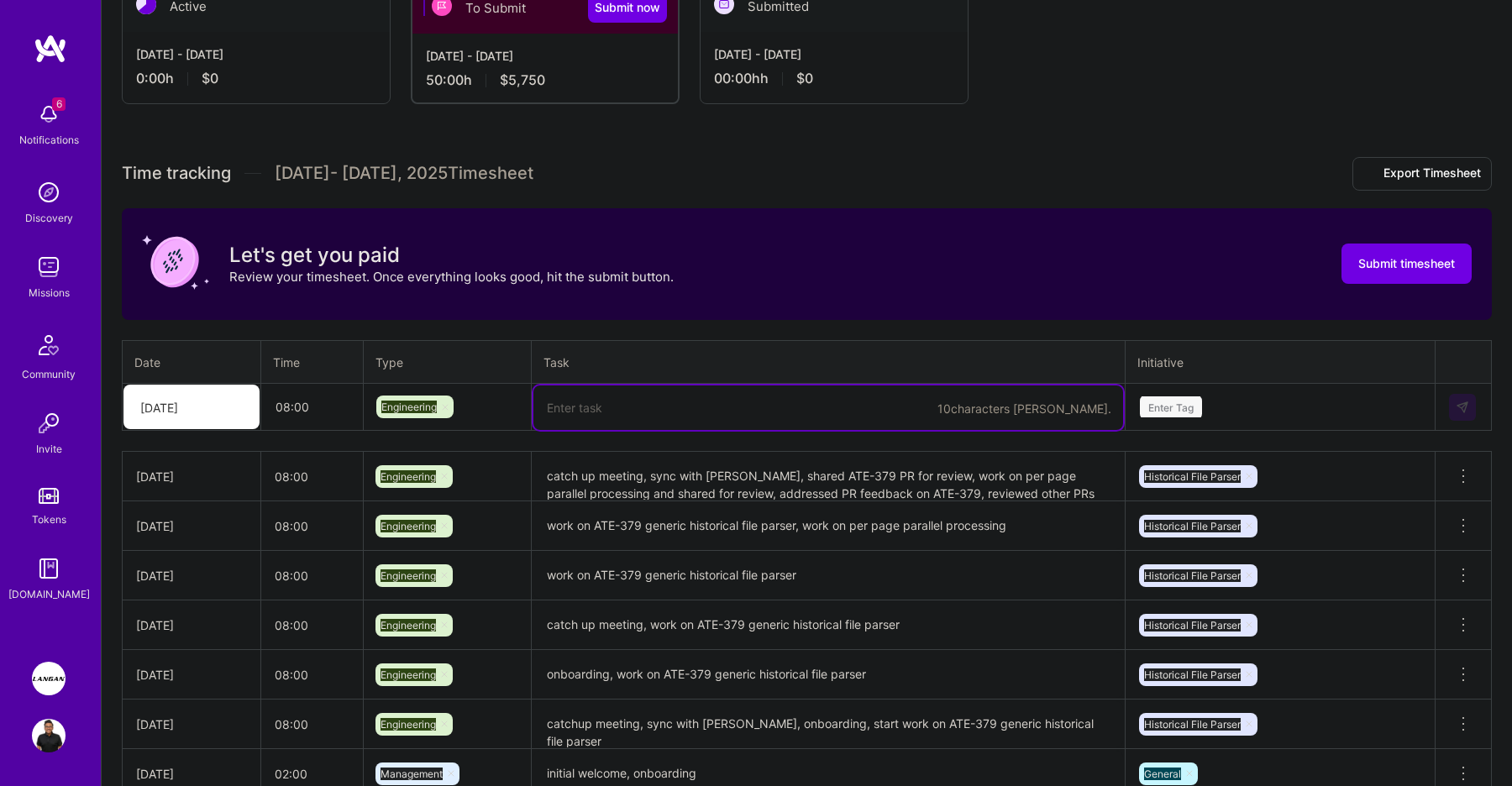
paste textarea "worked on ATE-379"
type textarea "worked on ATE-379"
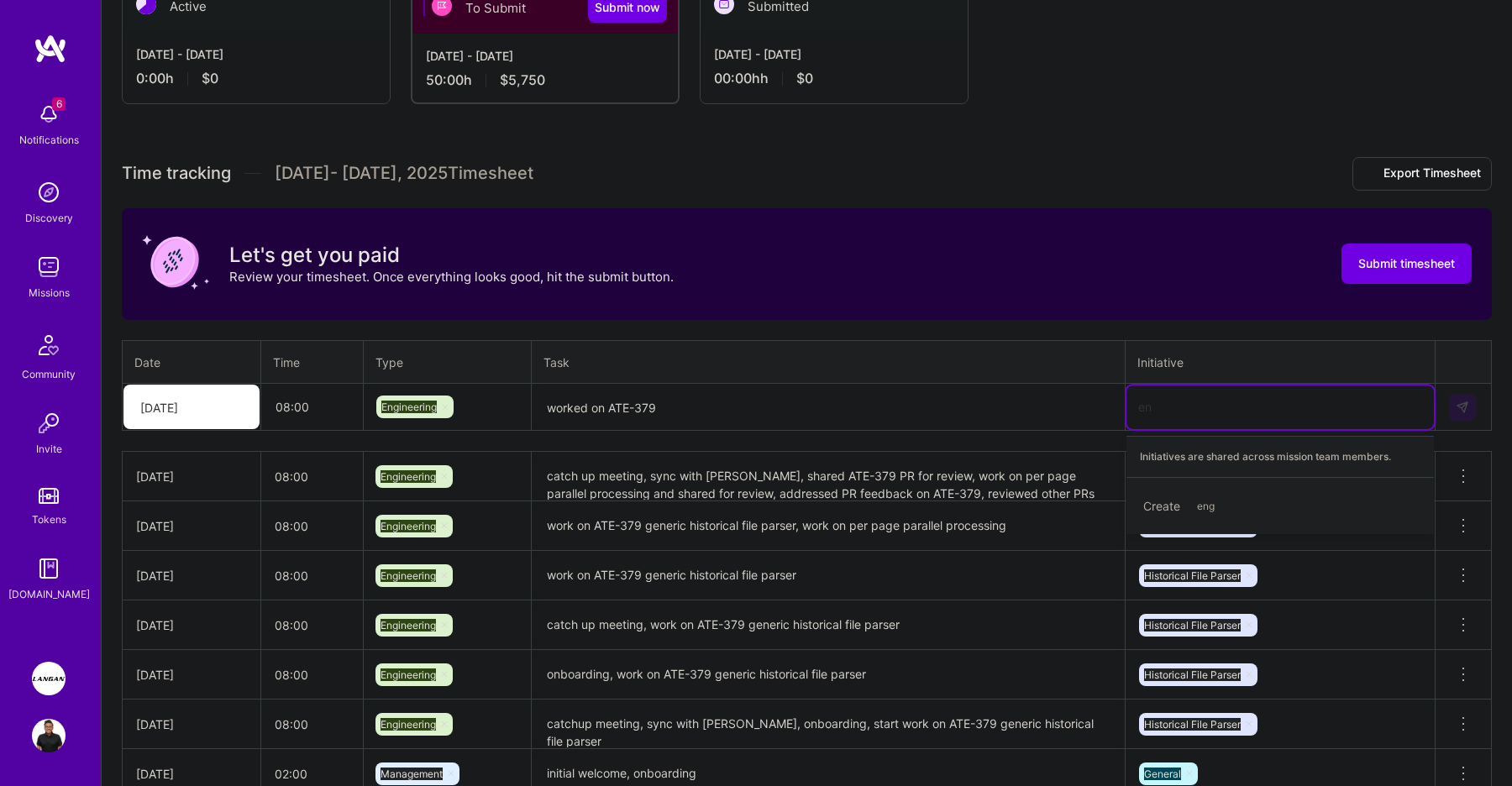
type input "e"
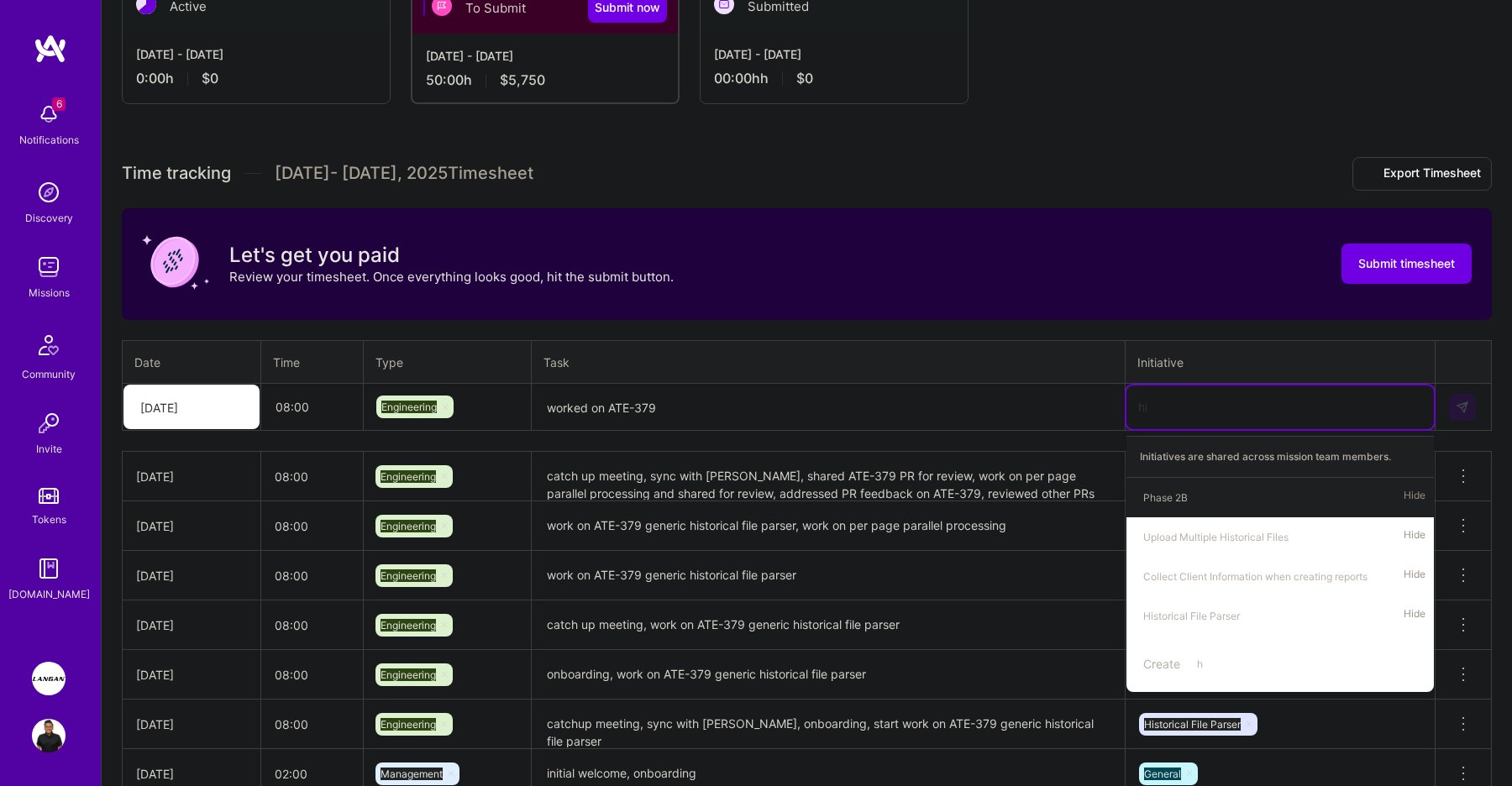
type input "his"
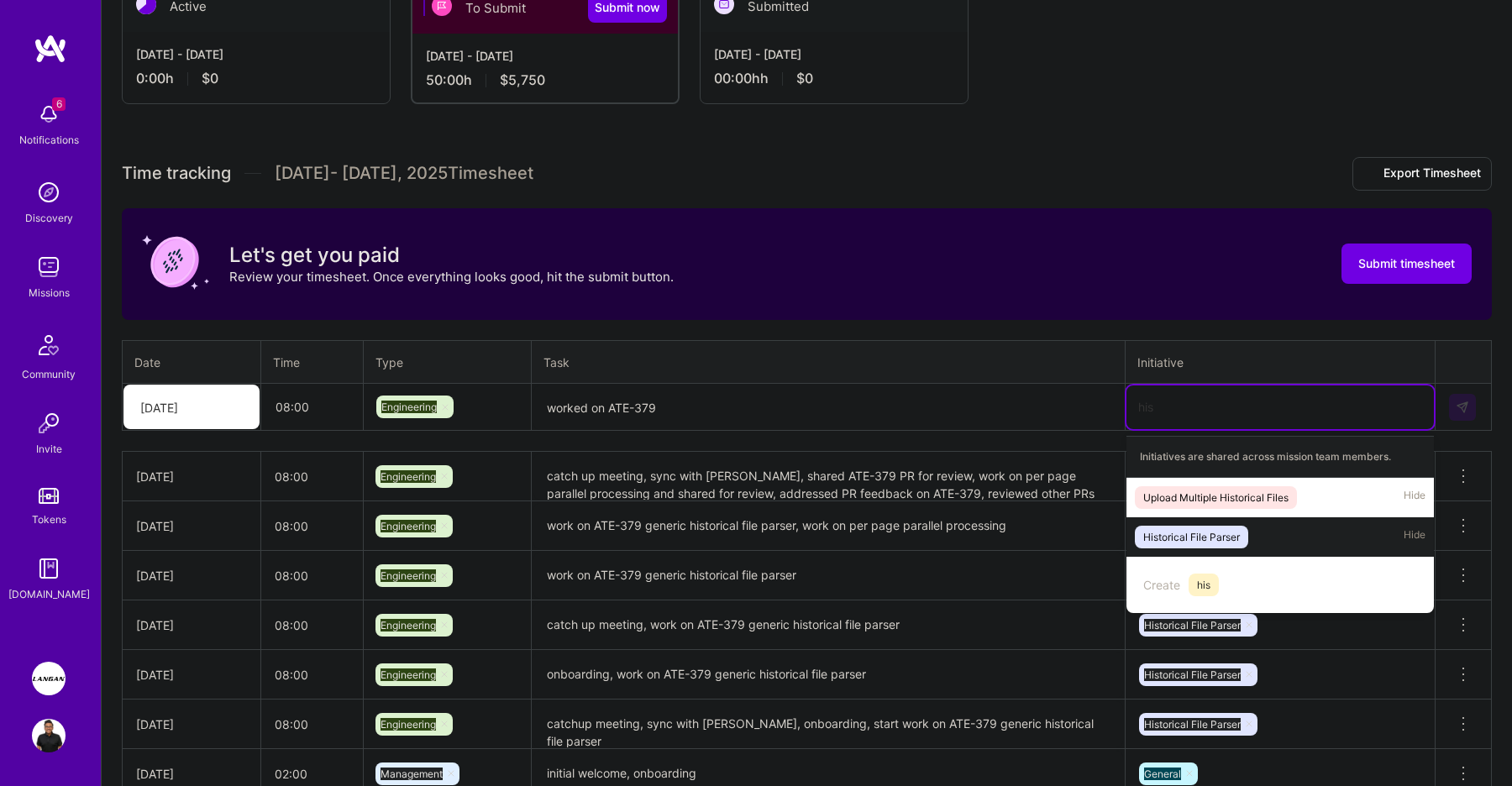
click at [1227, 538] on div "Historical File Parser" at bounding box center [1191, 537] width 97 height 18
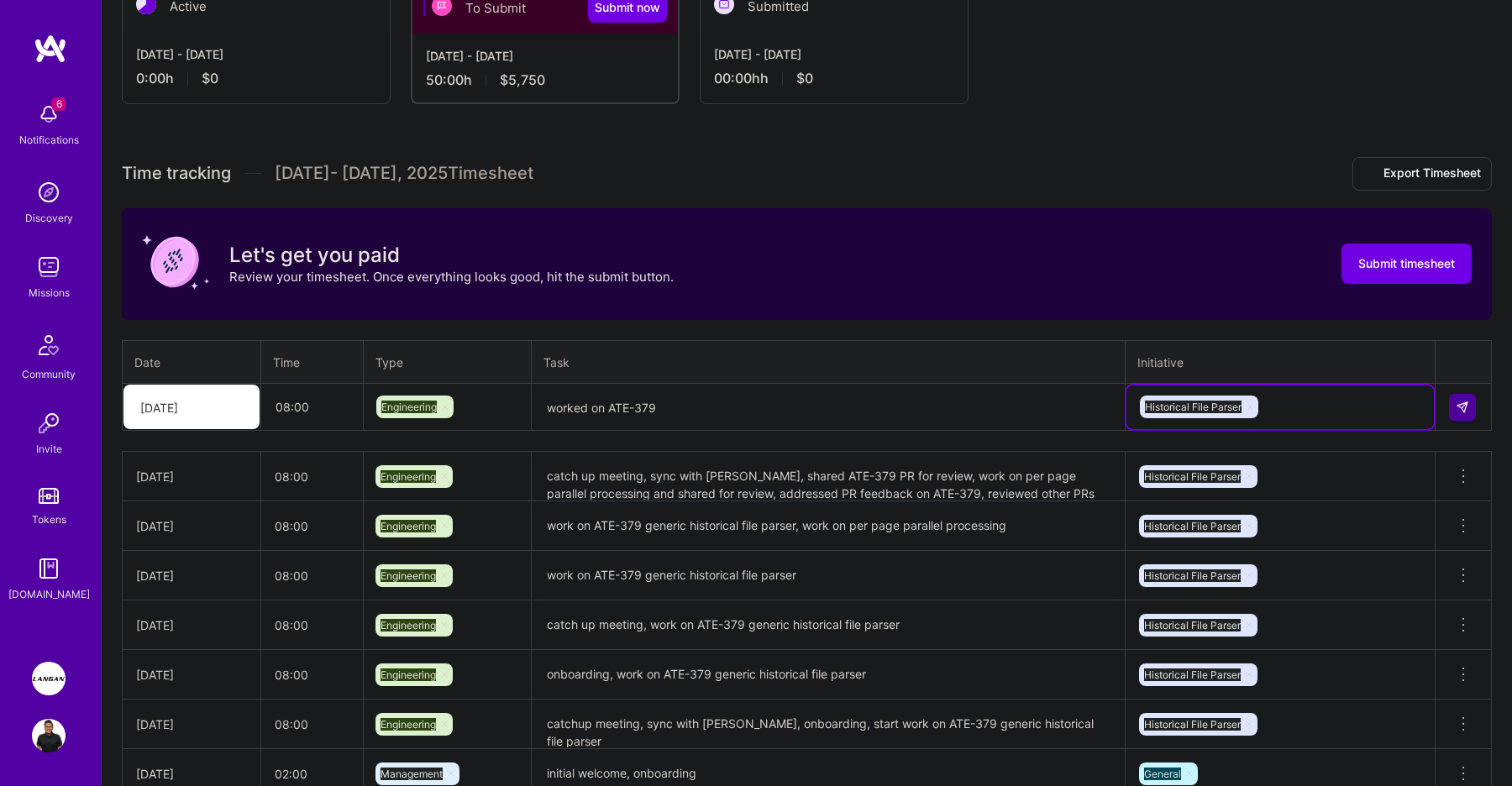
click at [1447, 405] on td at bounding box center [1463, 407] width 56 height 47
click at [1459, 405] on img at bounding box center [1462, 407] width 14 height 14
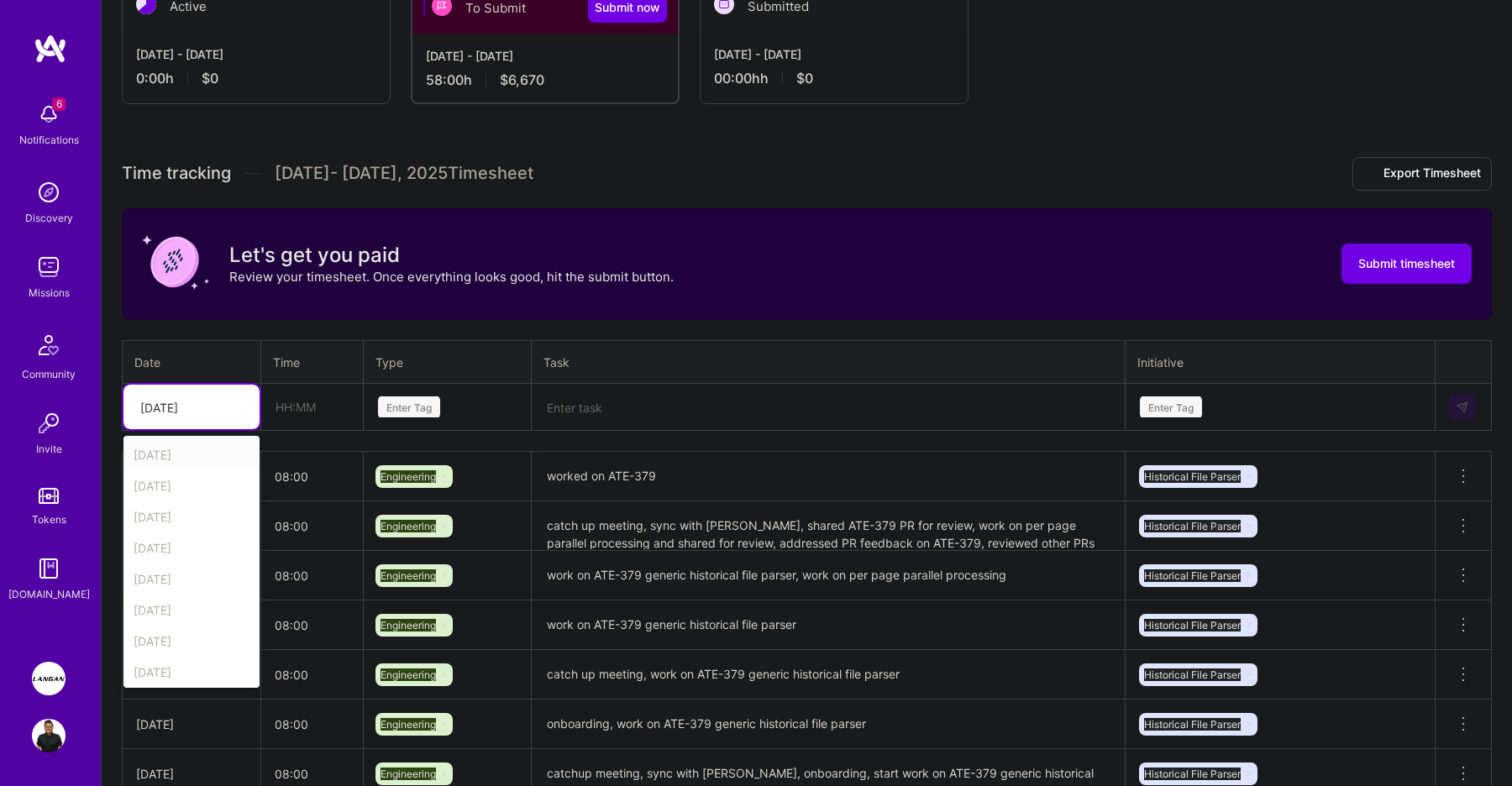
click at [223, 402] on div "[DATE]" at bounding box center [178, 407] width 93 height 28
click at [193, 625] on div "[DATE]" at bounding box center [191, 624] width 136 height 31
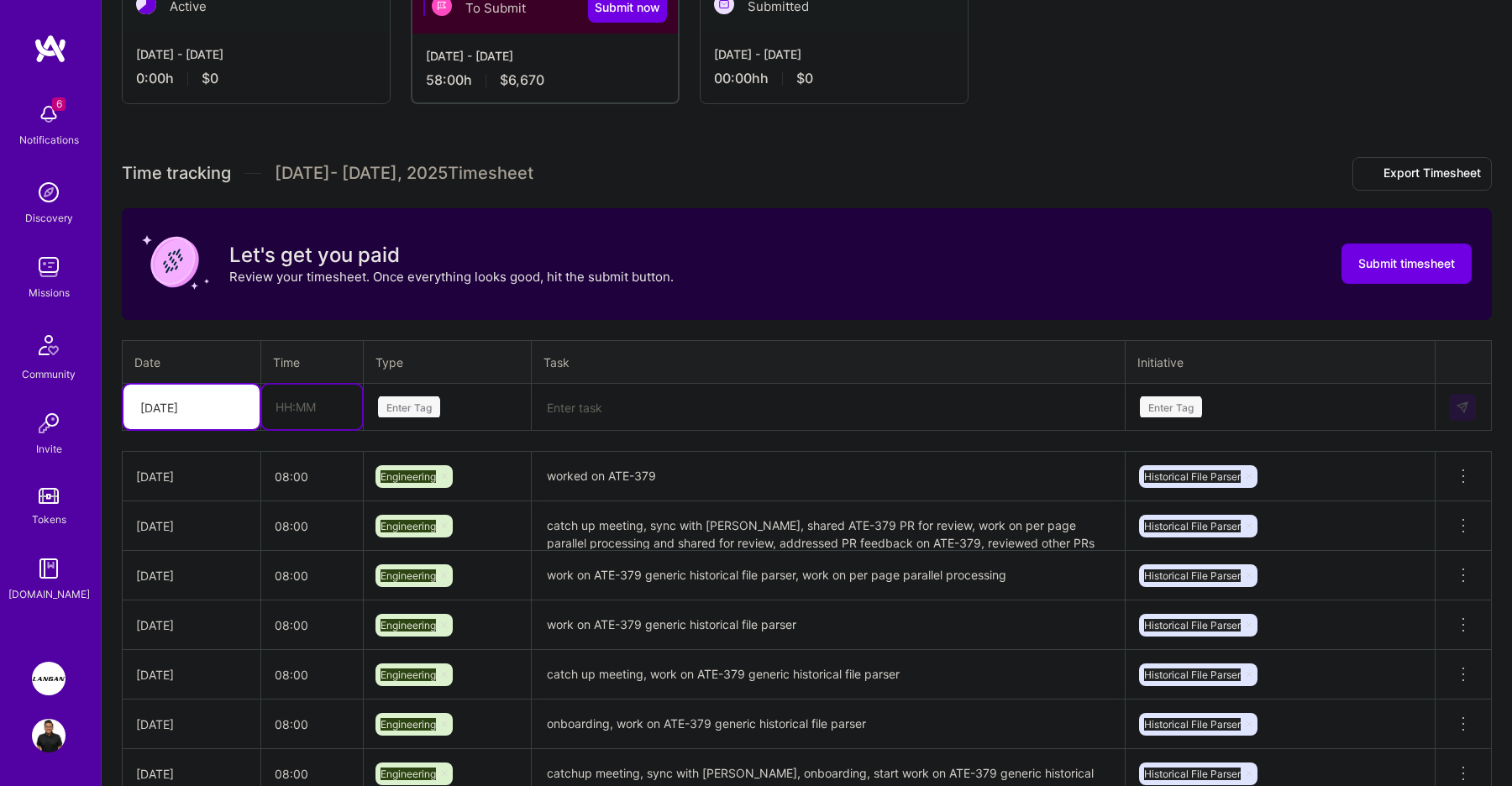
click at [282, 416] on input "text" at bounding box center [312, 407] width 100 height 44
type input "08:00"
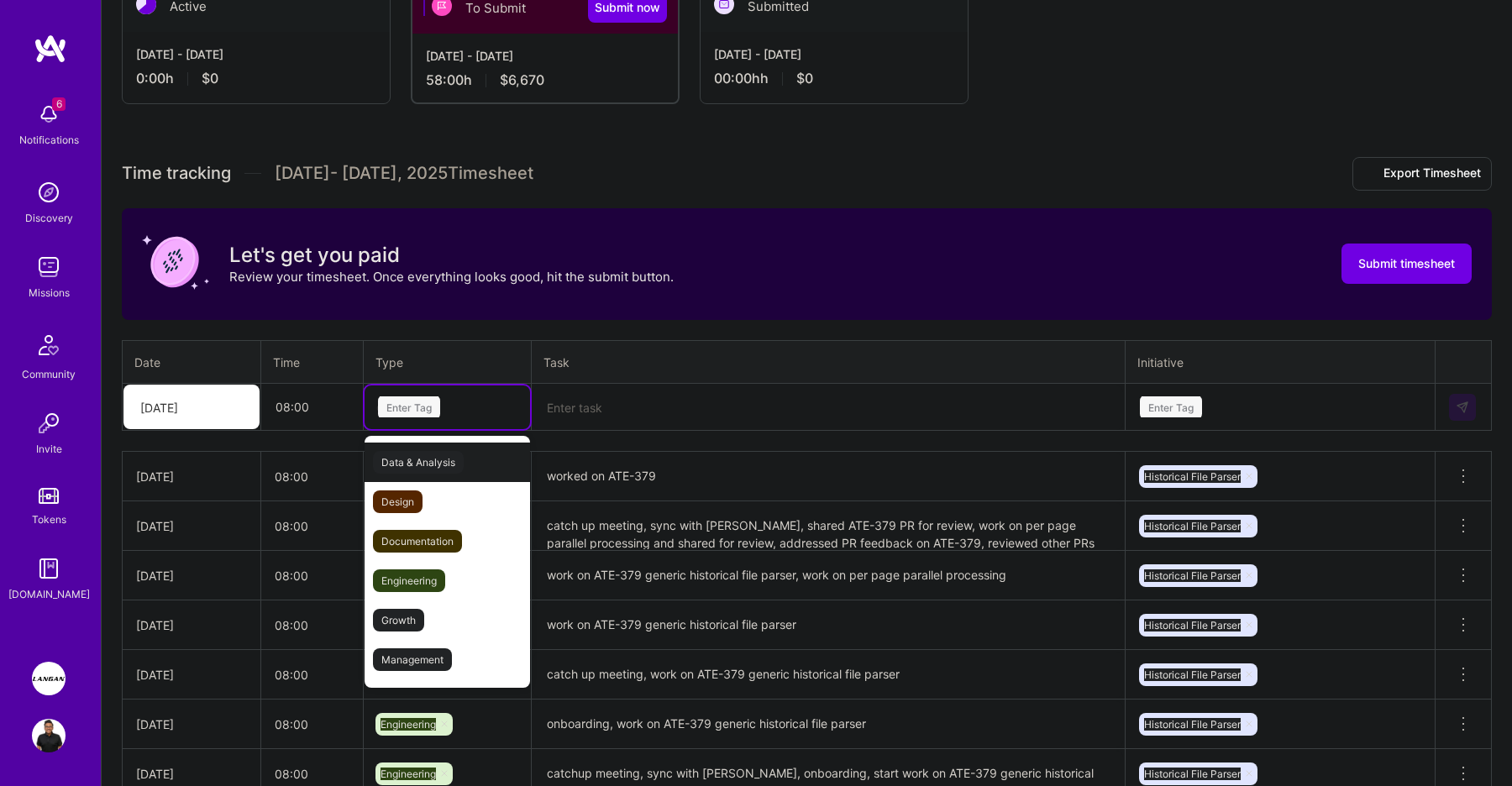
type input "eng"
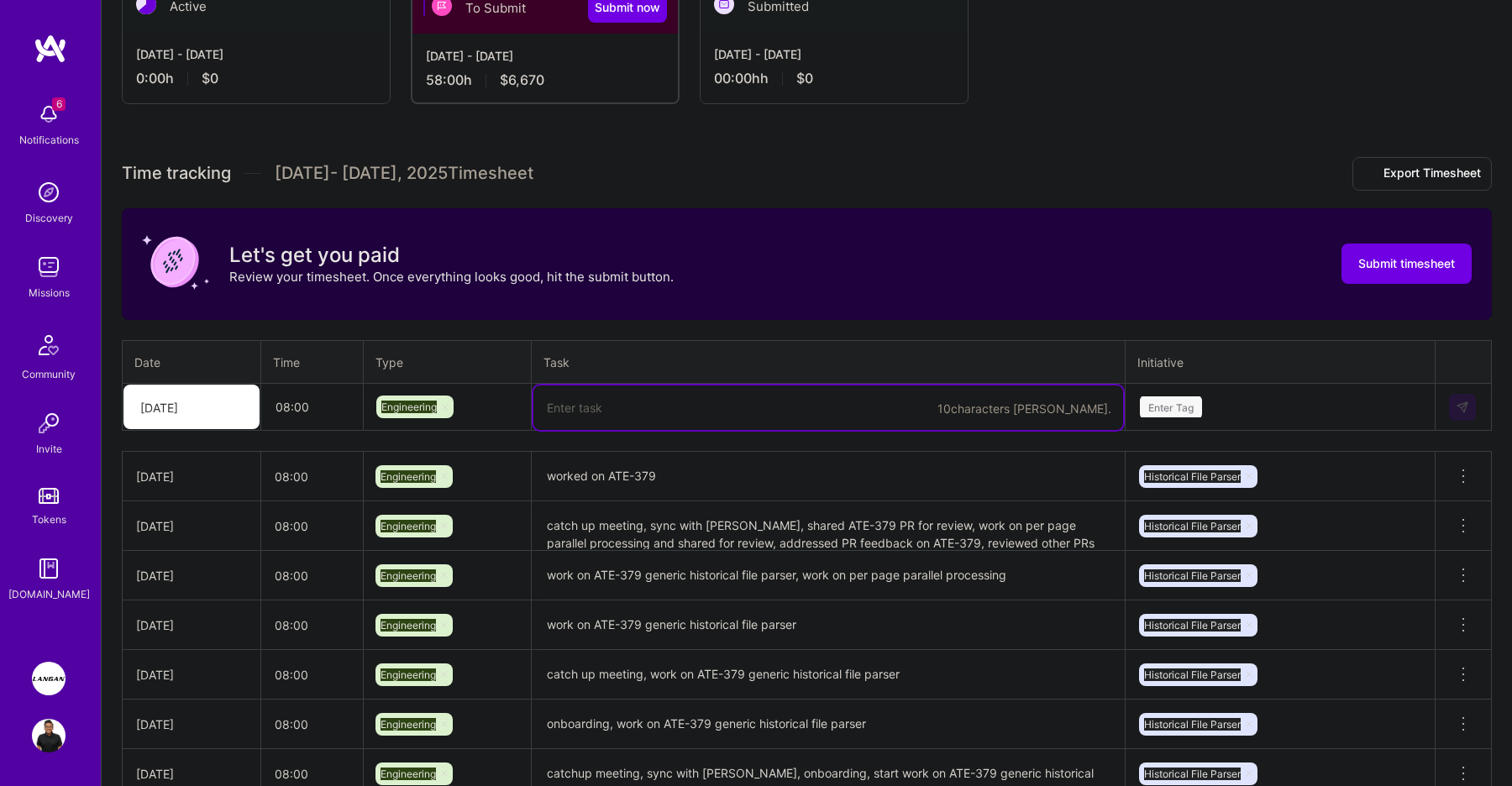
paste textarea "finished up testing on ATE-379 PR for Generic Historical document parser, start…"
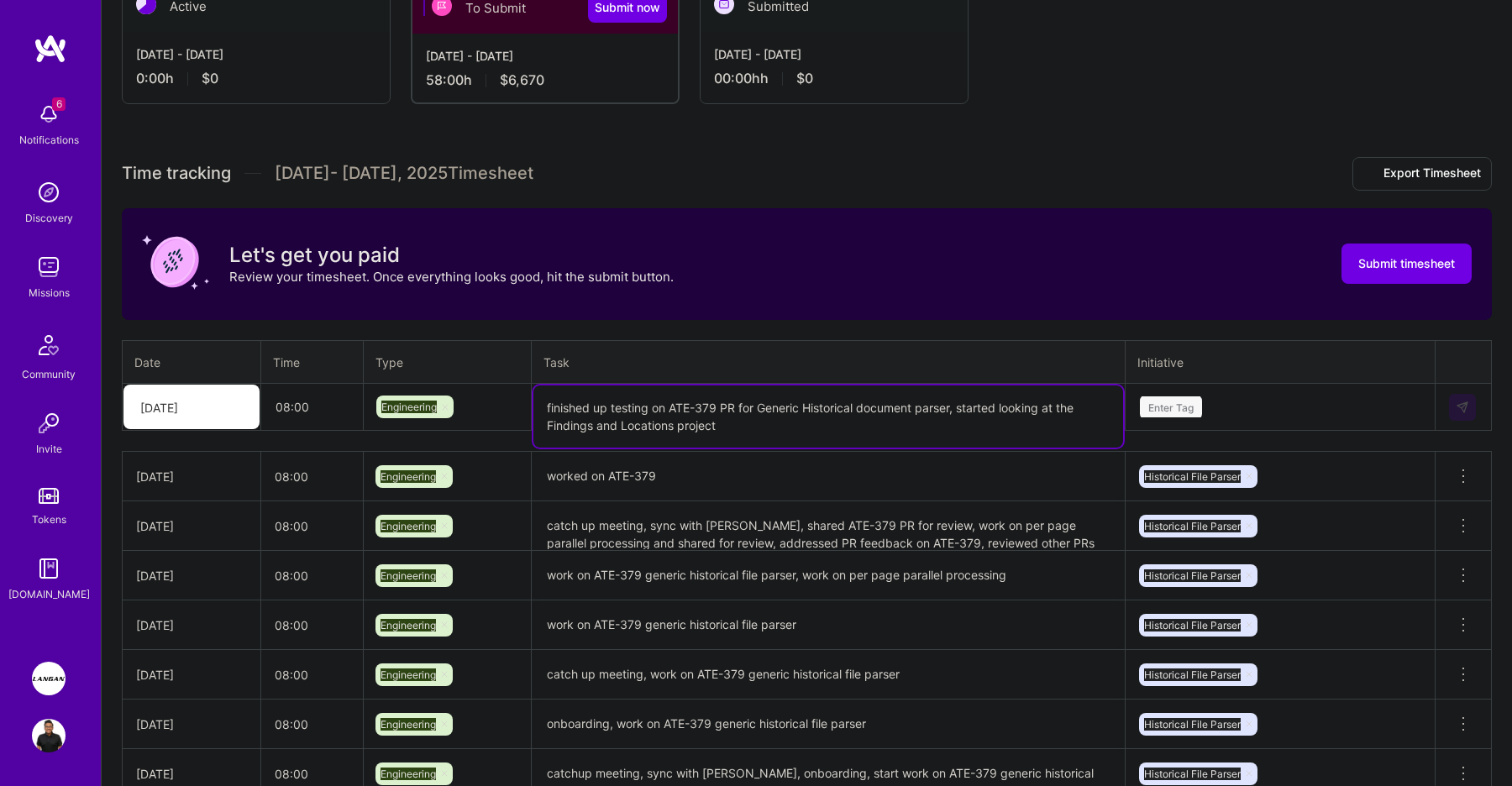
type textarea "finished up testing on ATE-379 PR for Generic Historical document parser, start…"
click at [1300, 409] on div "Enter Tag" at bounding box center [1279, 406] width 284 height 21
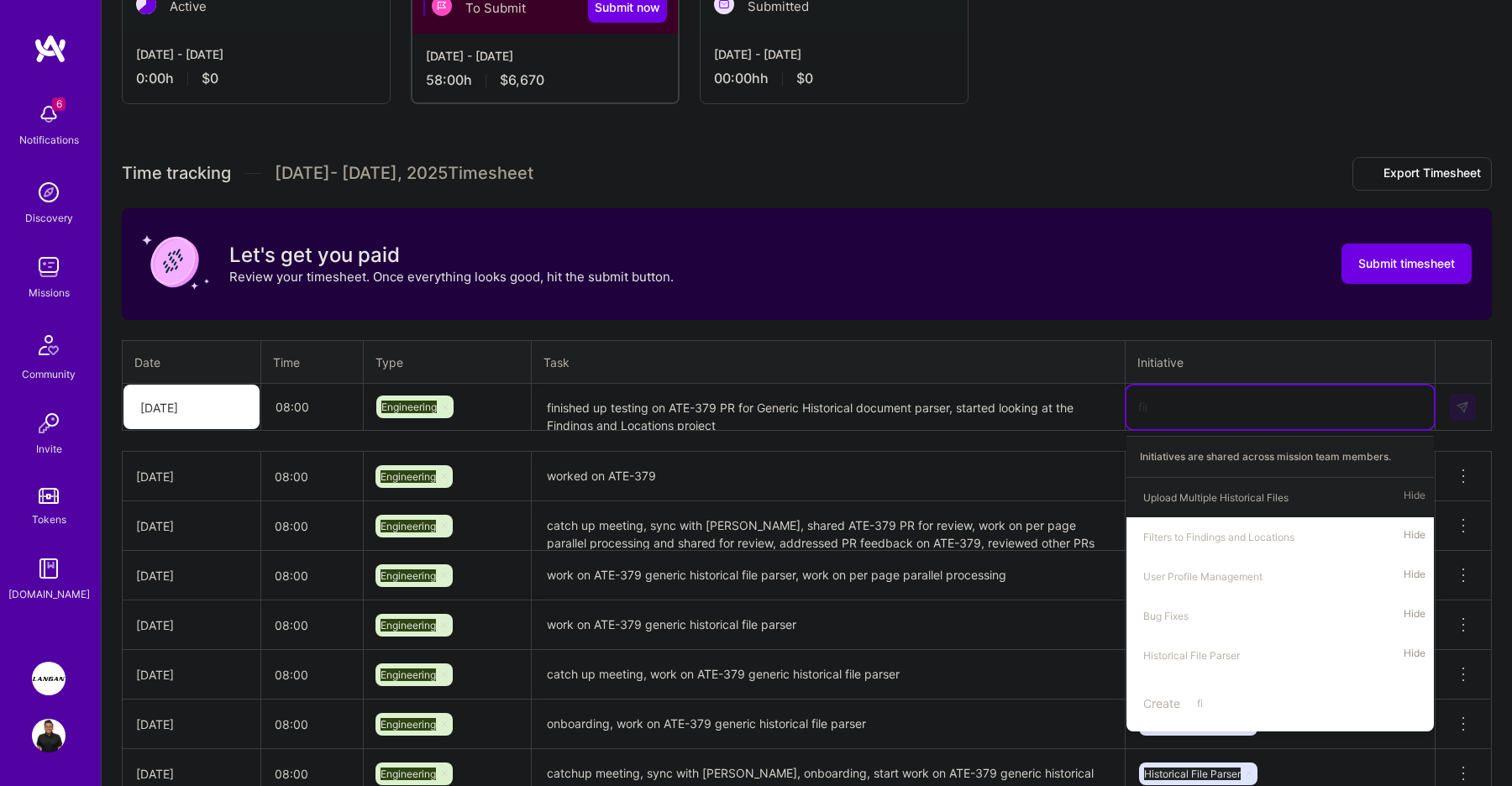
type input "find"
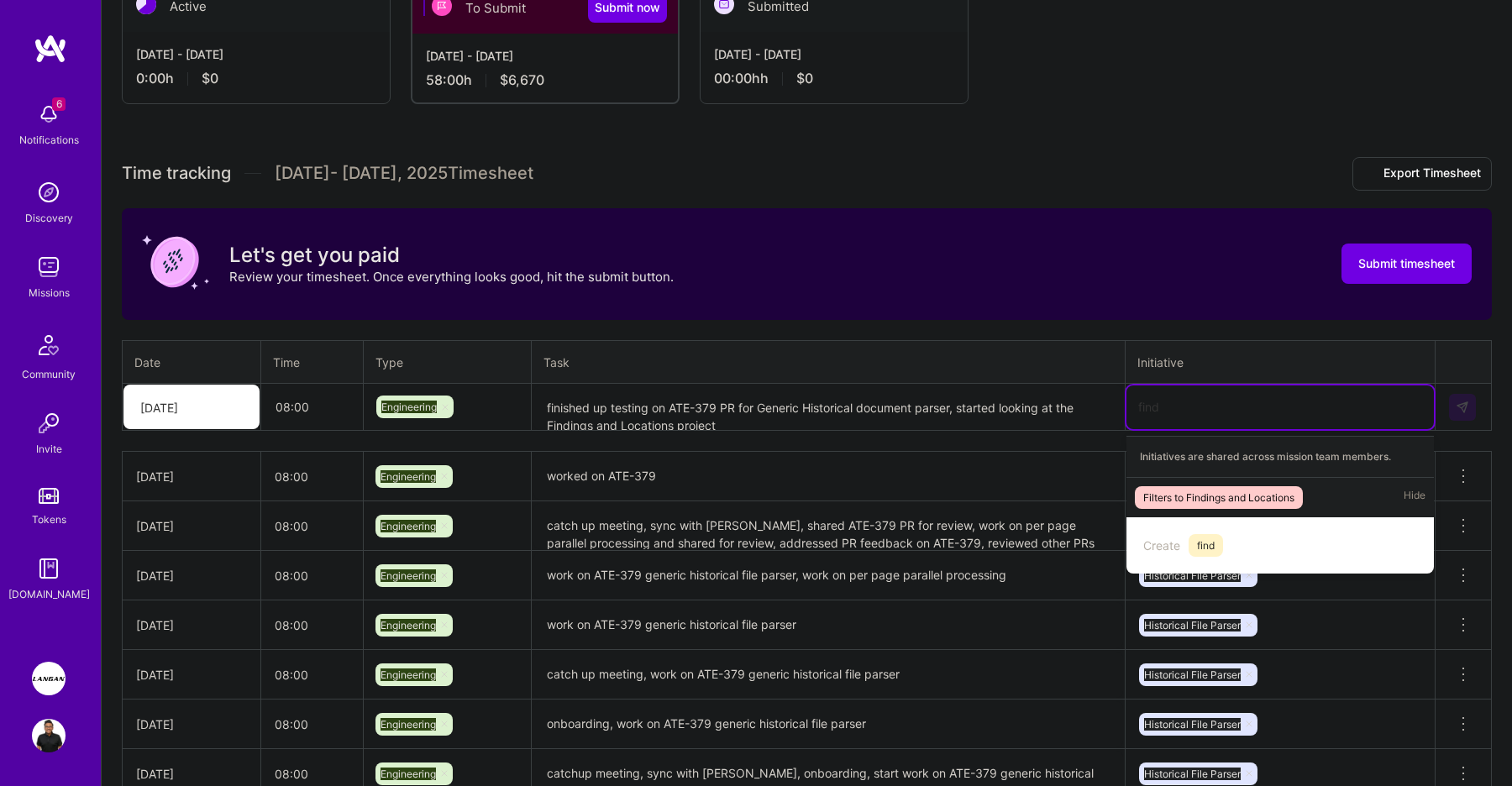
click at [1242, 503] on div "Filters to Findings and Locations" at bounding box center [1219, 497] width 151 height 18
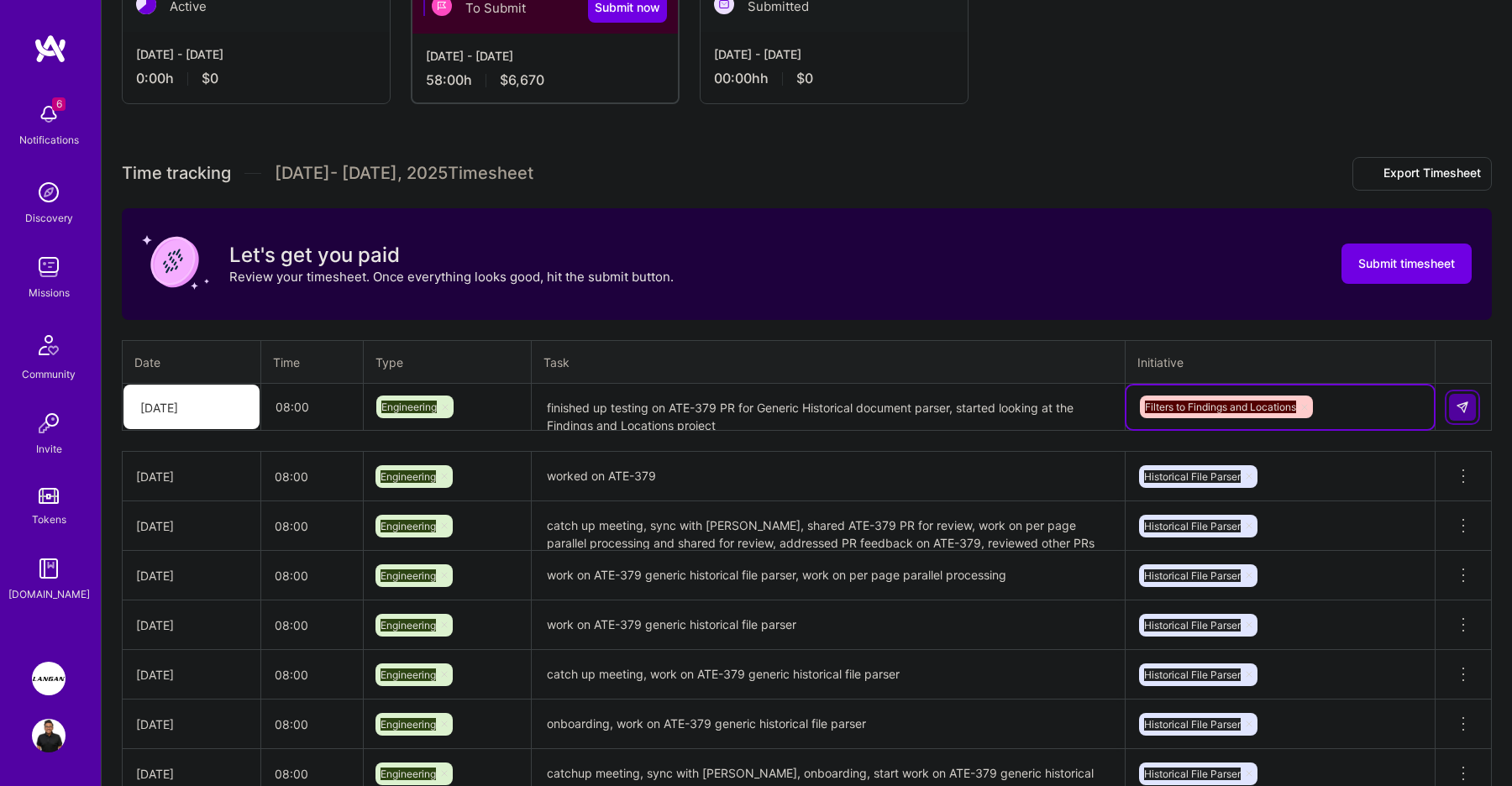
click at [1472, 412] on button at bounding box center [1462, 407] width 27 height 27
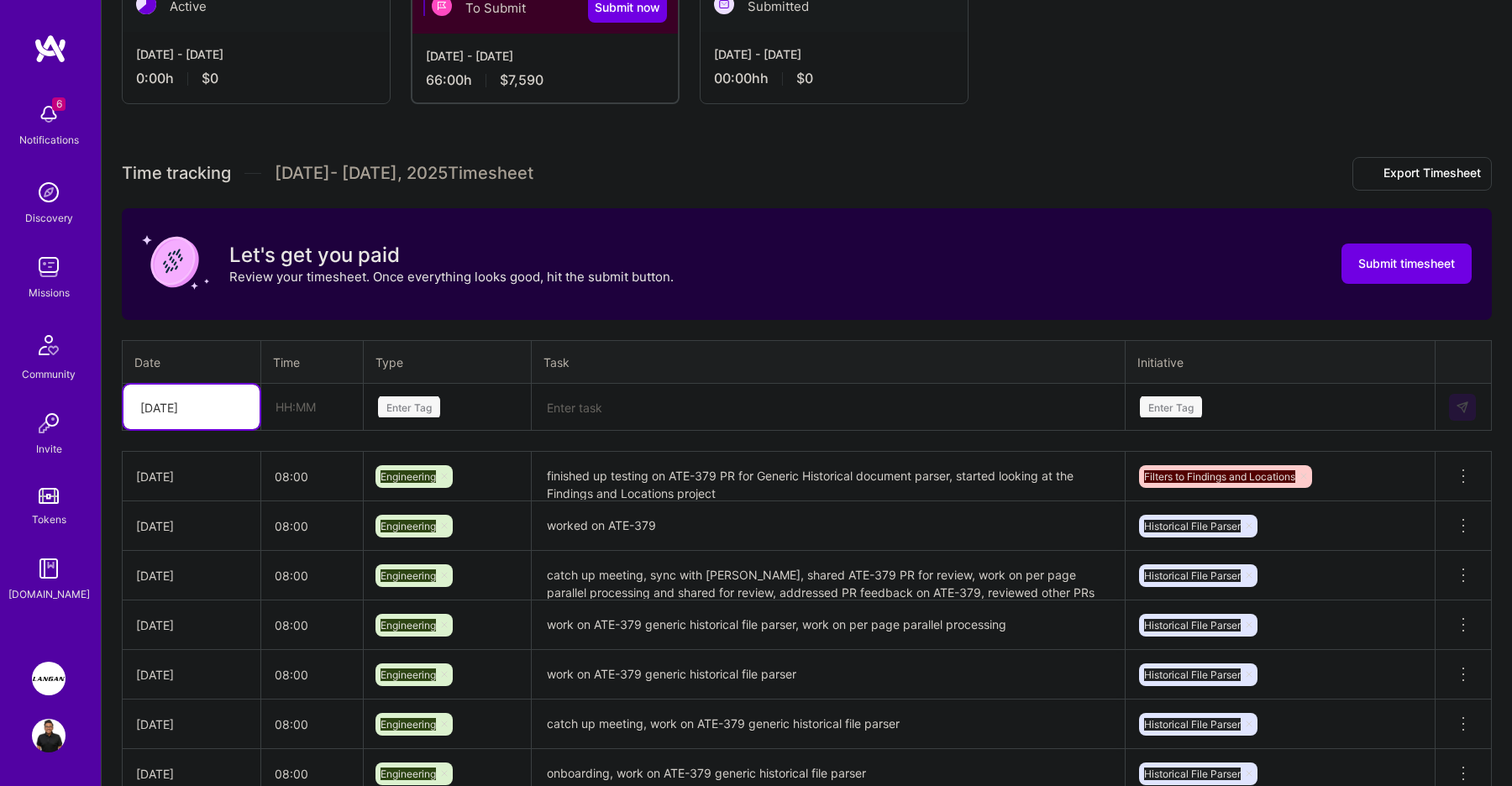
click at [209, 417] on div "[DATE]" at bounding box center [178, 407] width 93 height 28
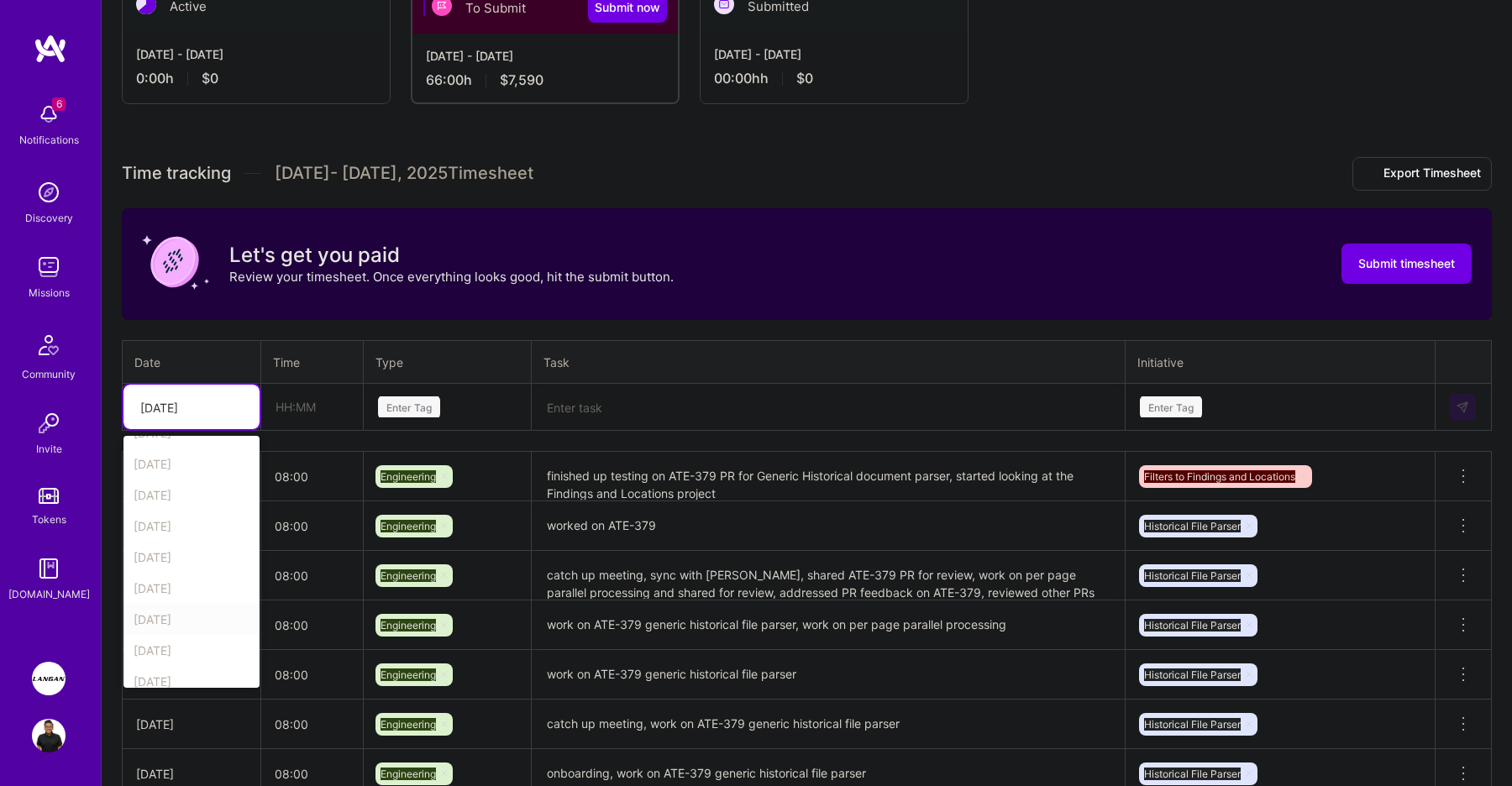
scroll to position [126, 0]
click at [192, 575] on div "[DATE]" at bounding box center [191, 577] width 136 height 31
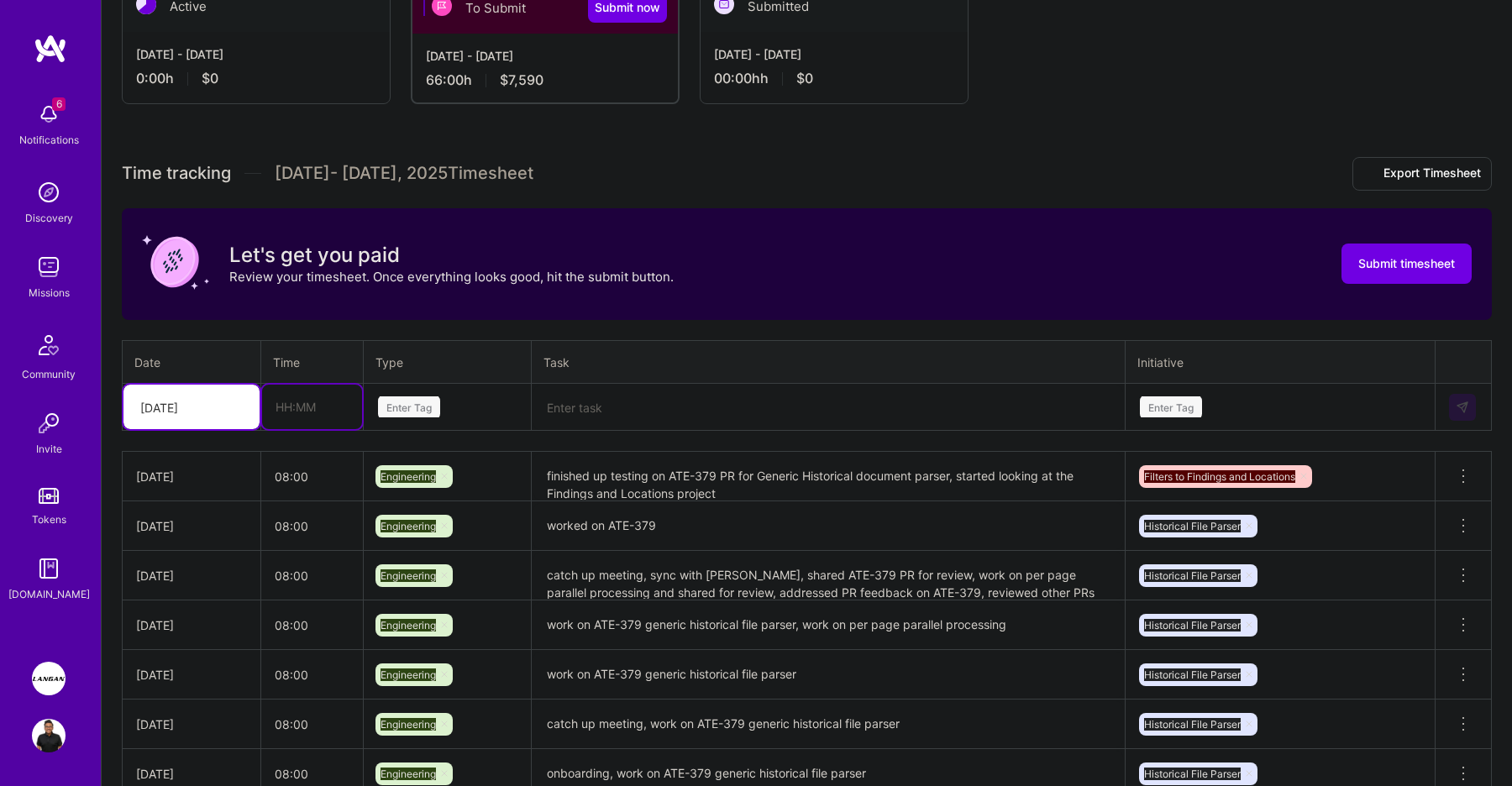
click at [302, 405] on input "text" at bounding box center [312, 407] width 100 height 44
type input "08:00"
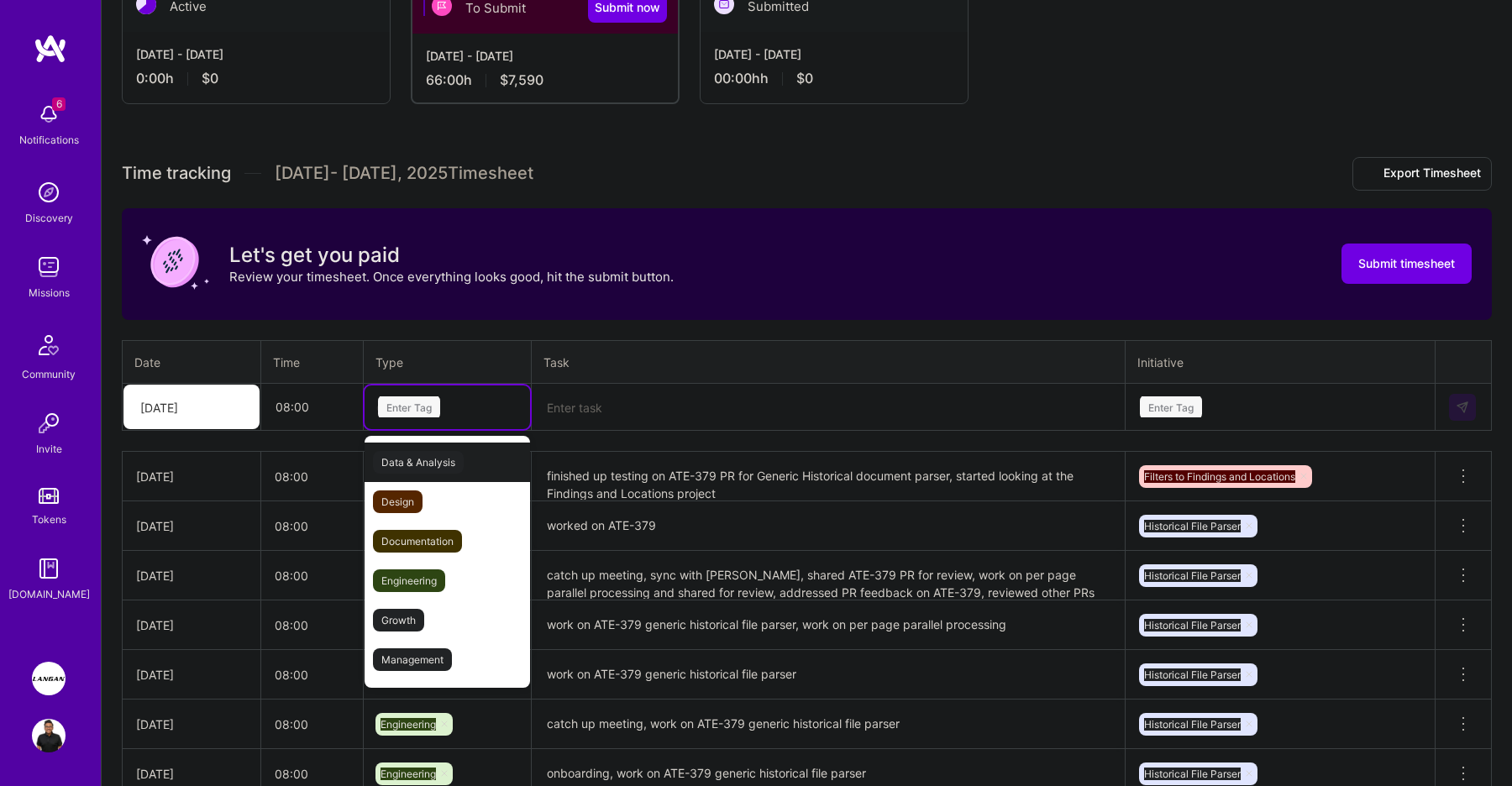
type input "eng"
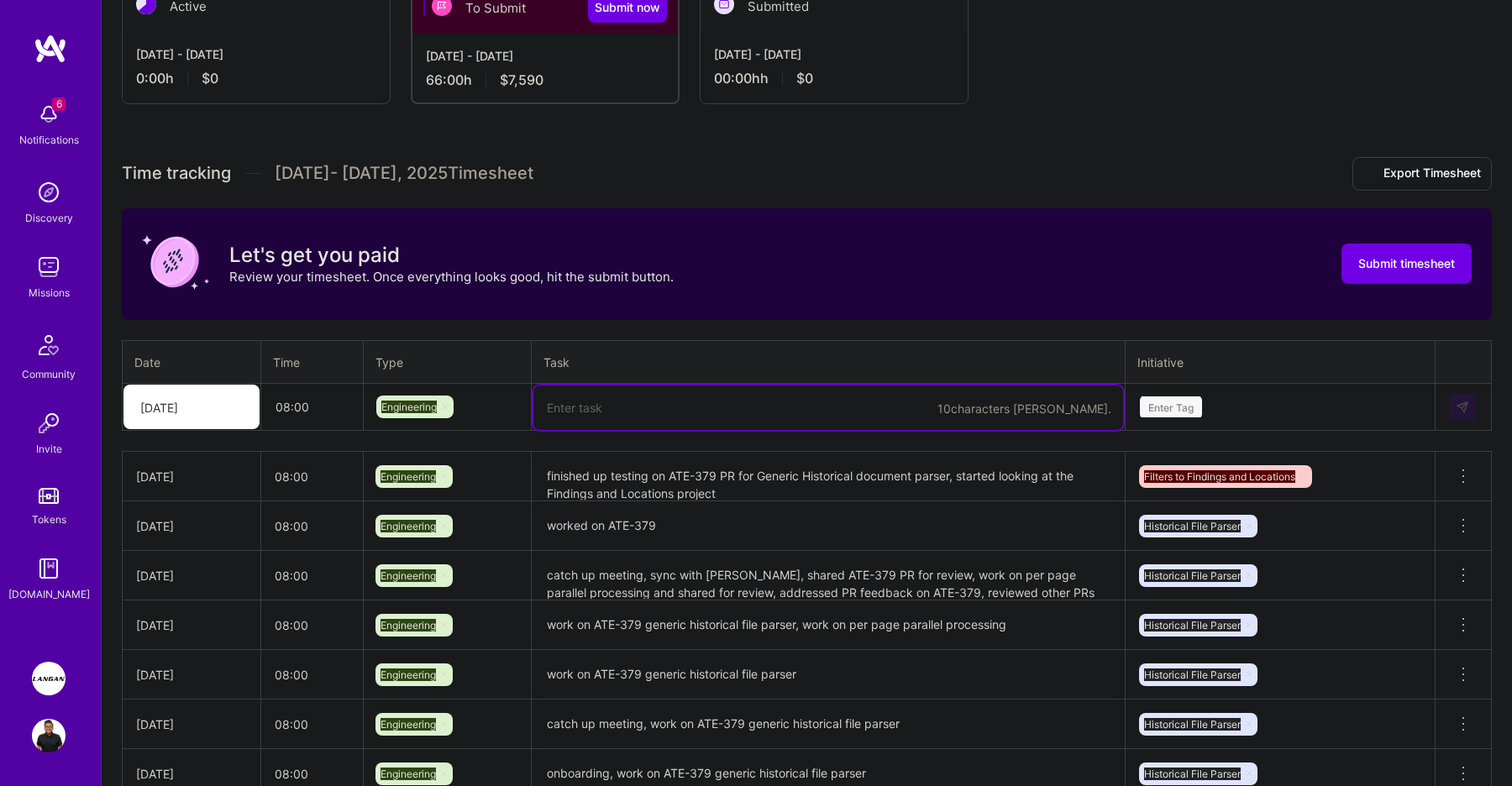
paste textarea "started work on ATE-443 (FindingsDAO) as part of the Filters to Findings and Lo…"
type textarea "started work on ATE-443 (FindingsDAO) as part of the Filters to Findings and Lo…"
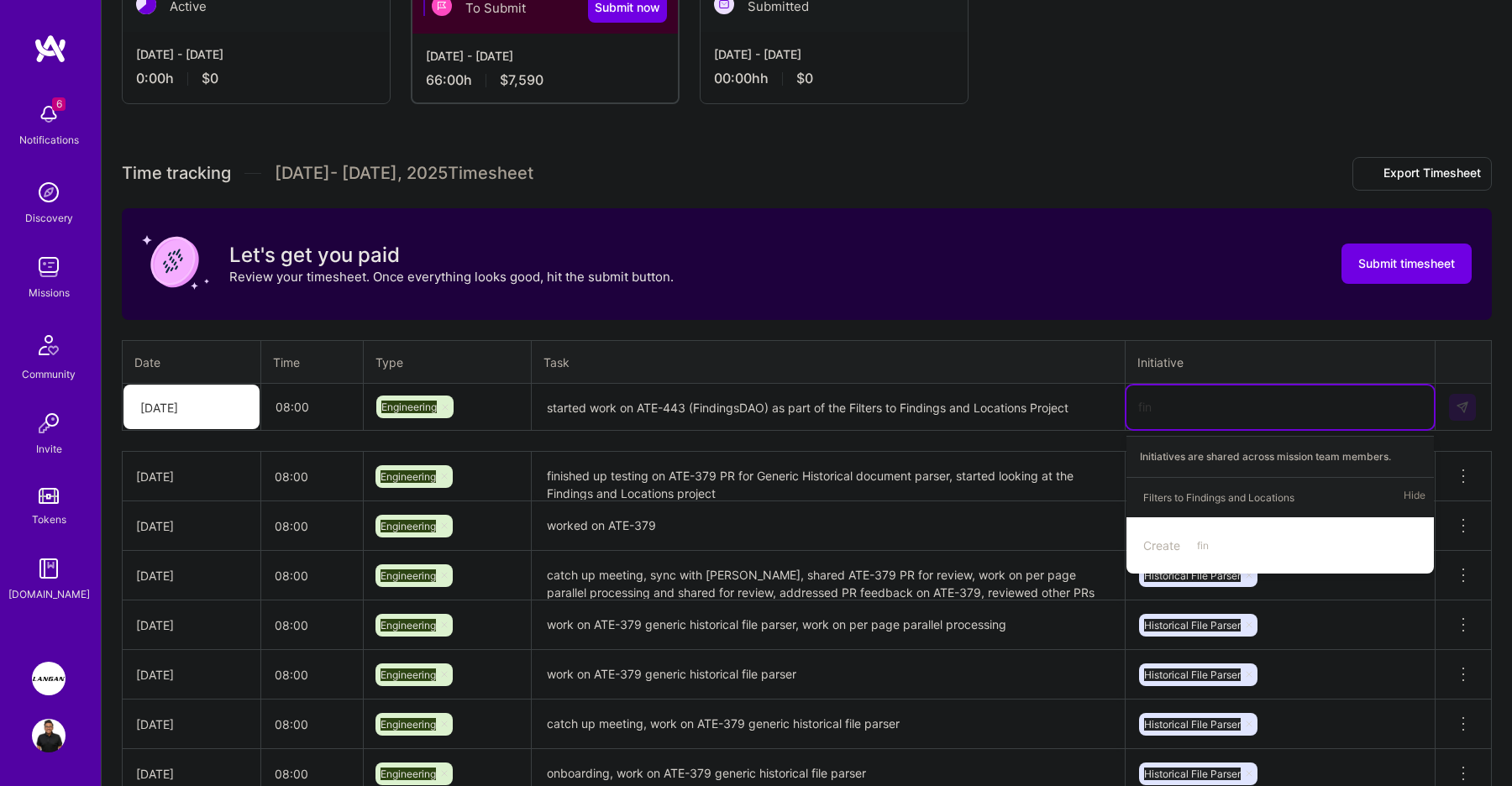
type input "find"
click at [1230, 490] on div "Filters to Findings and Locations" at bounding box center [1219, 497] width 151 height 18
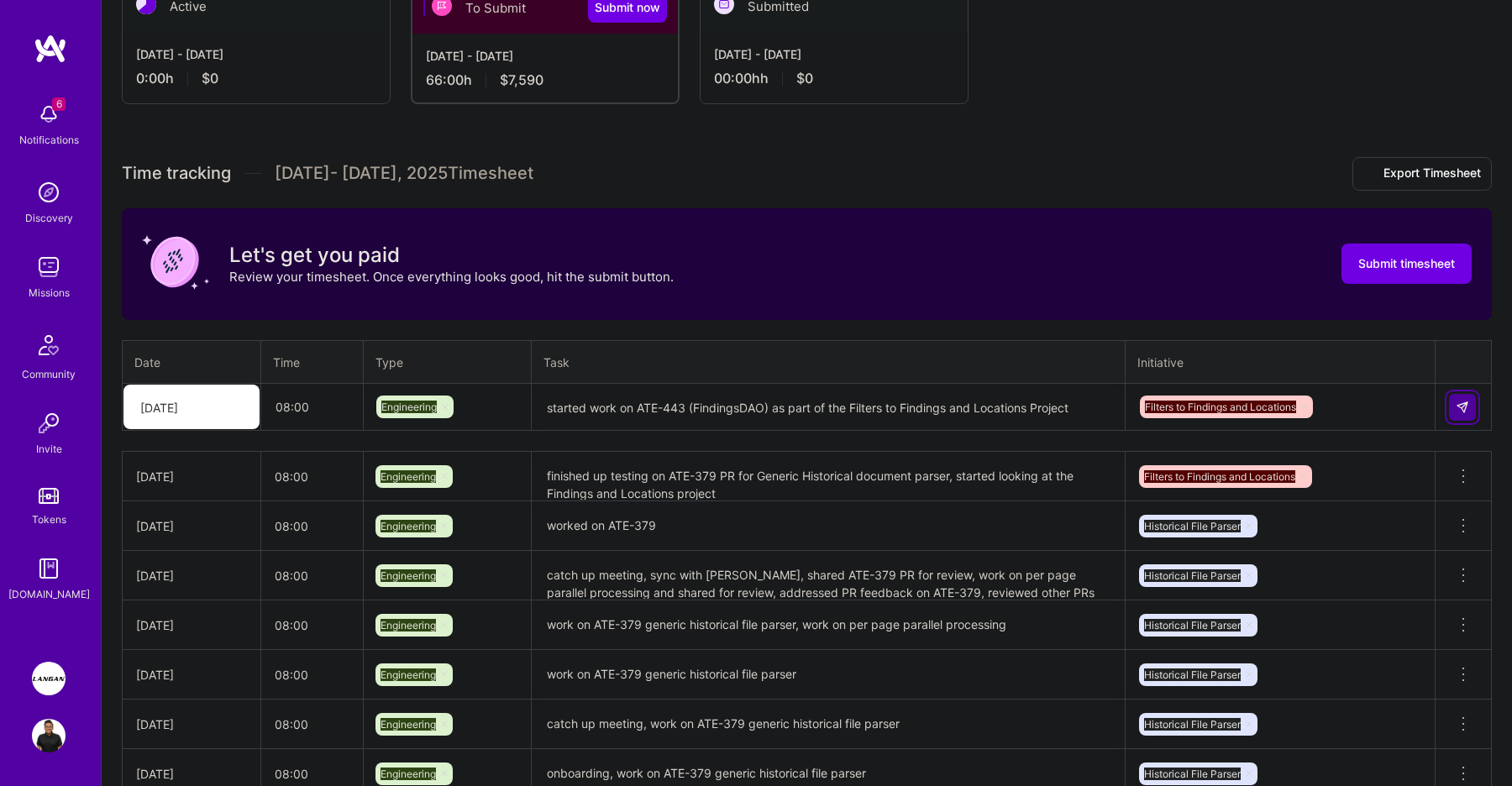
click at [1463, 410] on img at bounding box center [1462, 407] width 14 height 14
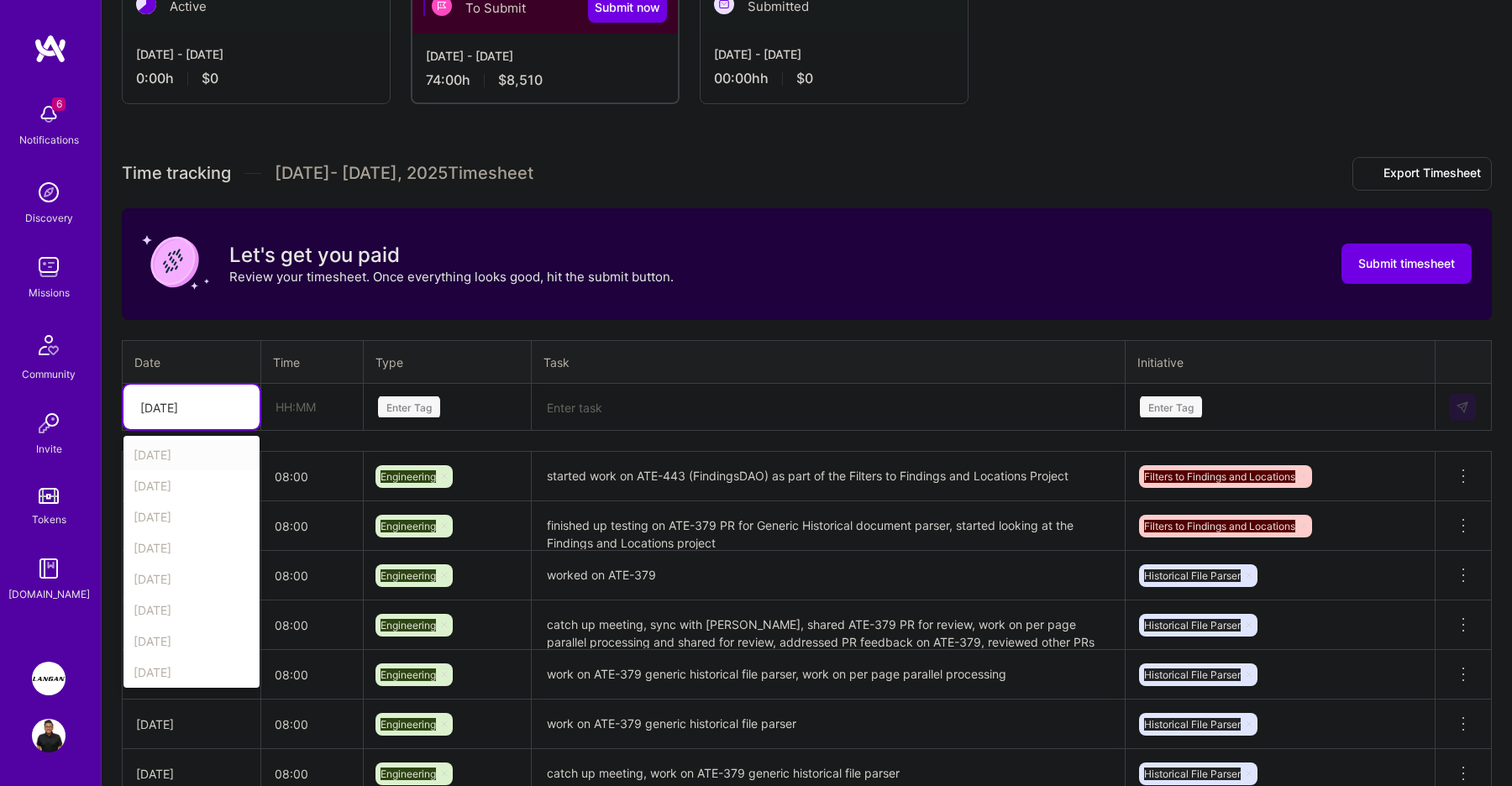
click at [237, 416] on div at bounding box center [238, 407] width 26 height 22
click at [199, 580] on div "[DATE]" at bounding box center [191, 584] width 136 height 31
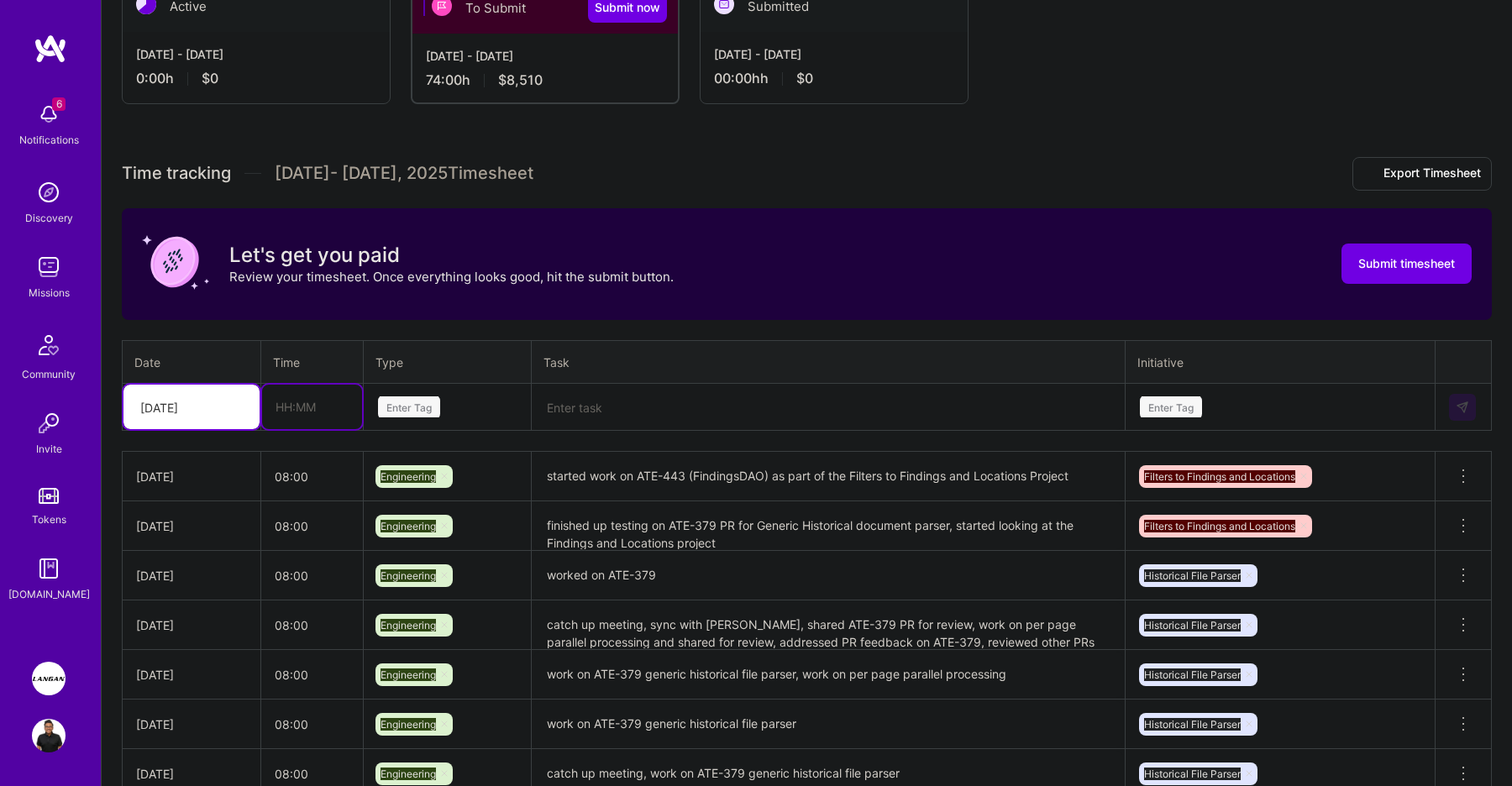
click at [326, 404] on input "text" at bounding box center [312, 407] width 100 height 44
type input "08:00"
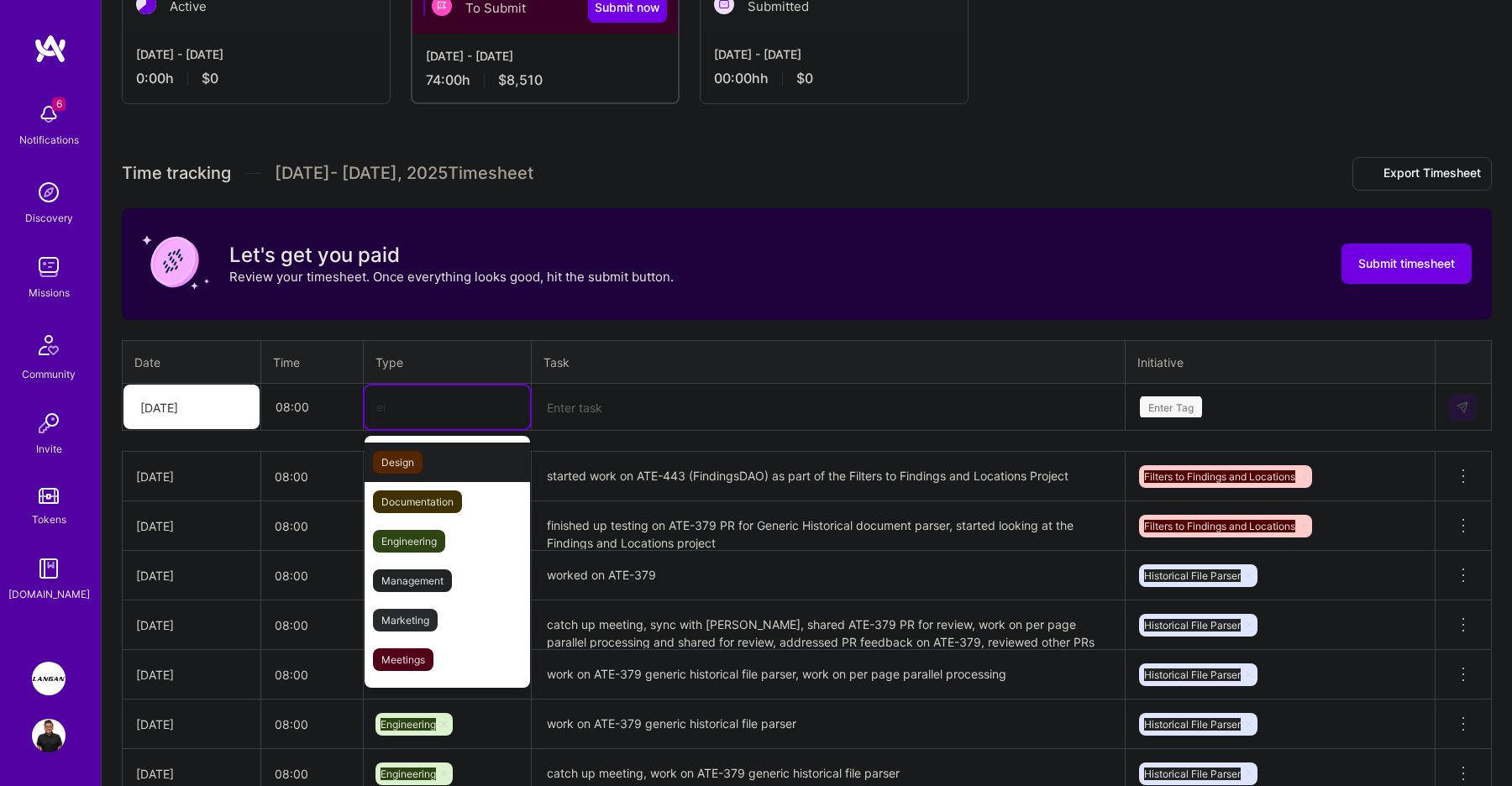
type input "eng"
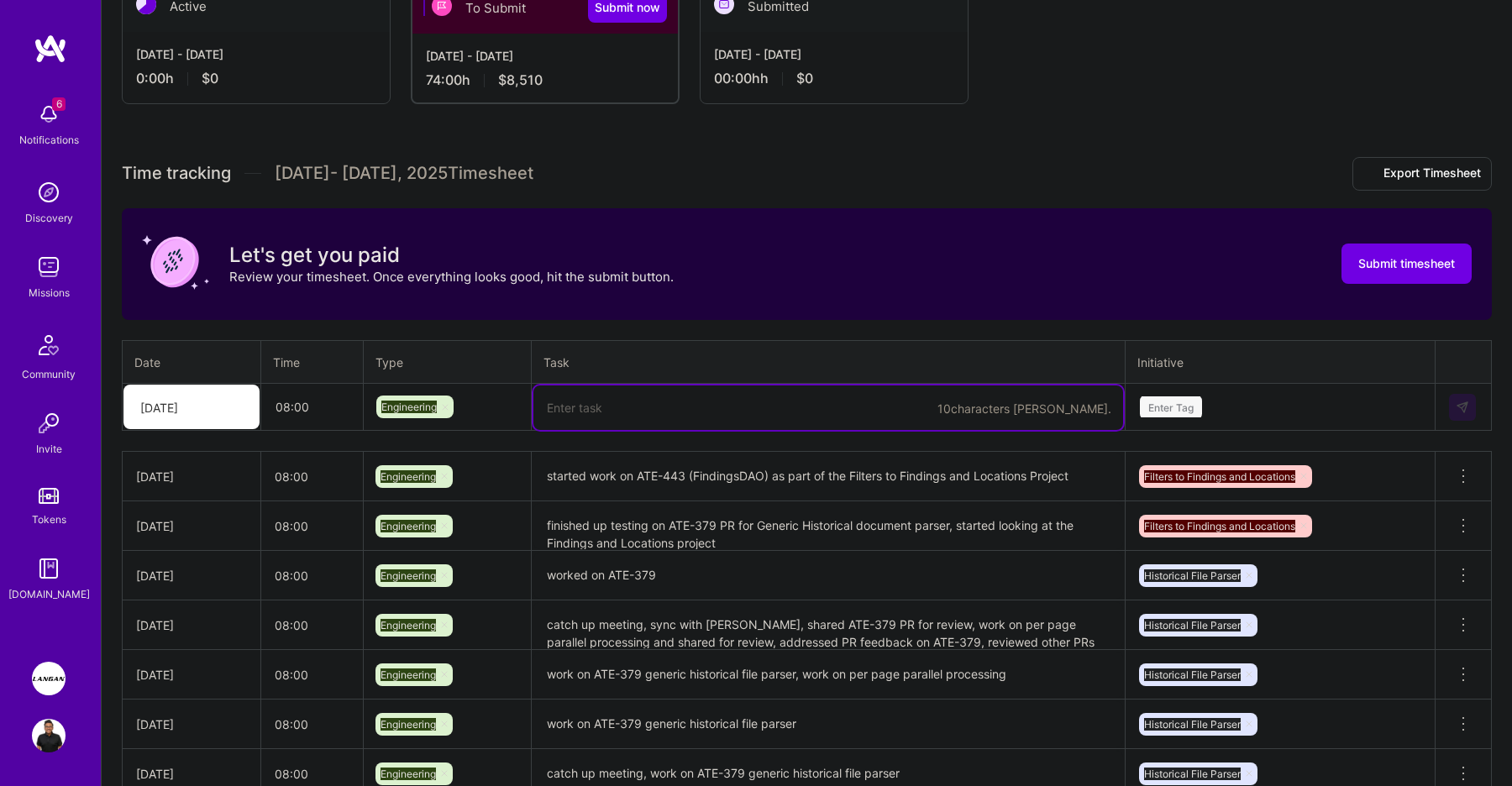
paste textarea "continued work on ATE-443"
type textarea "continued work on ATE-443"
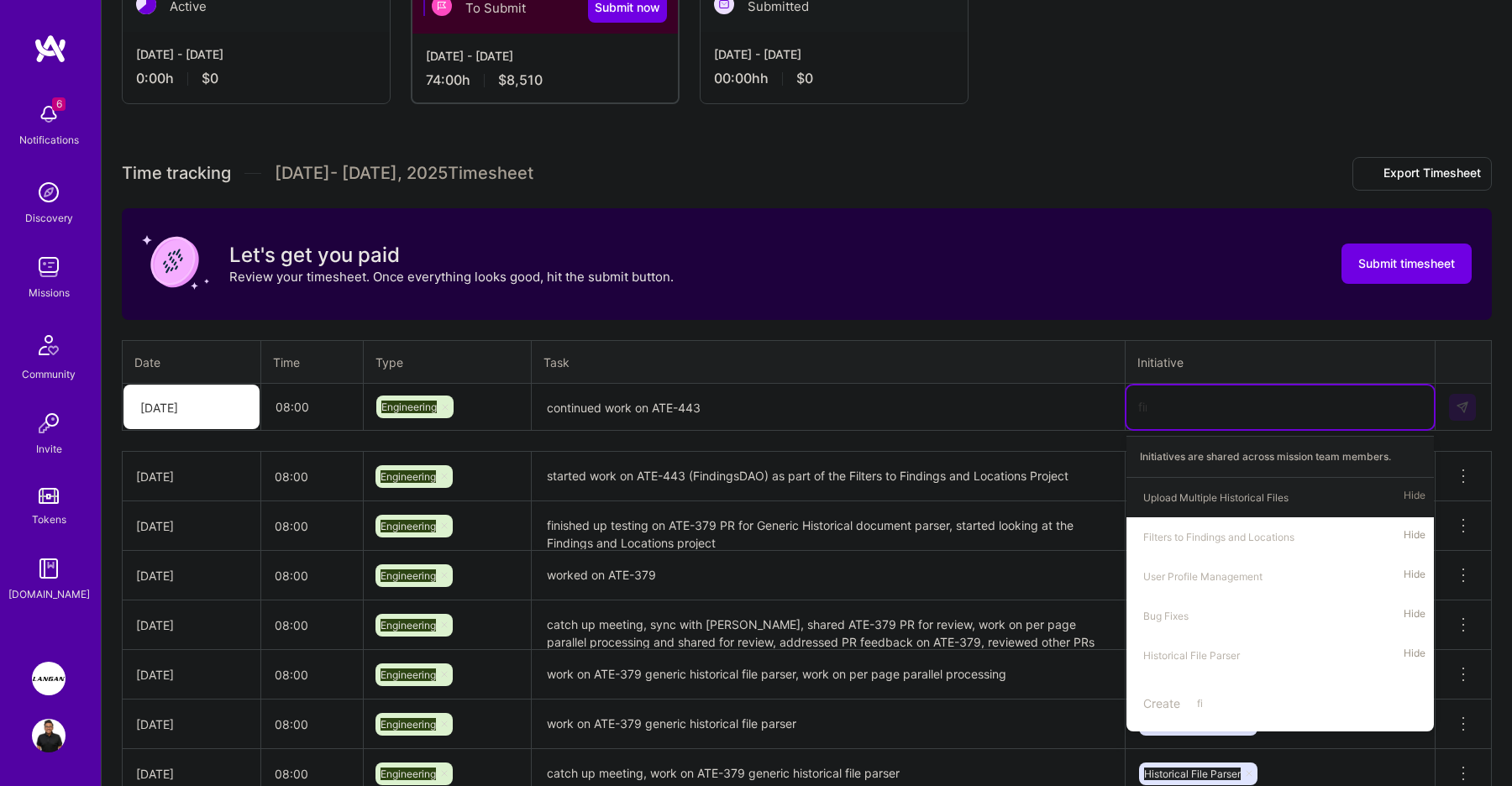
type input "find"
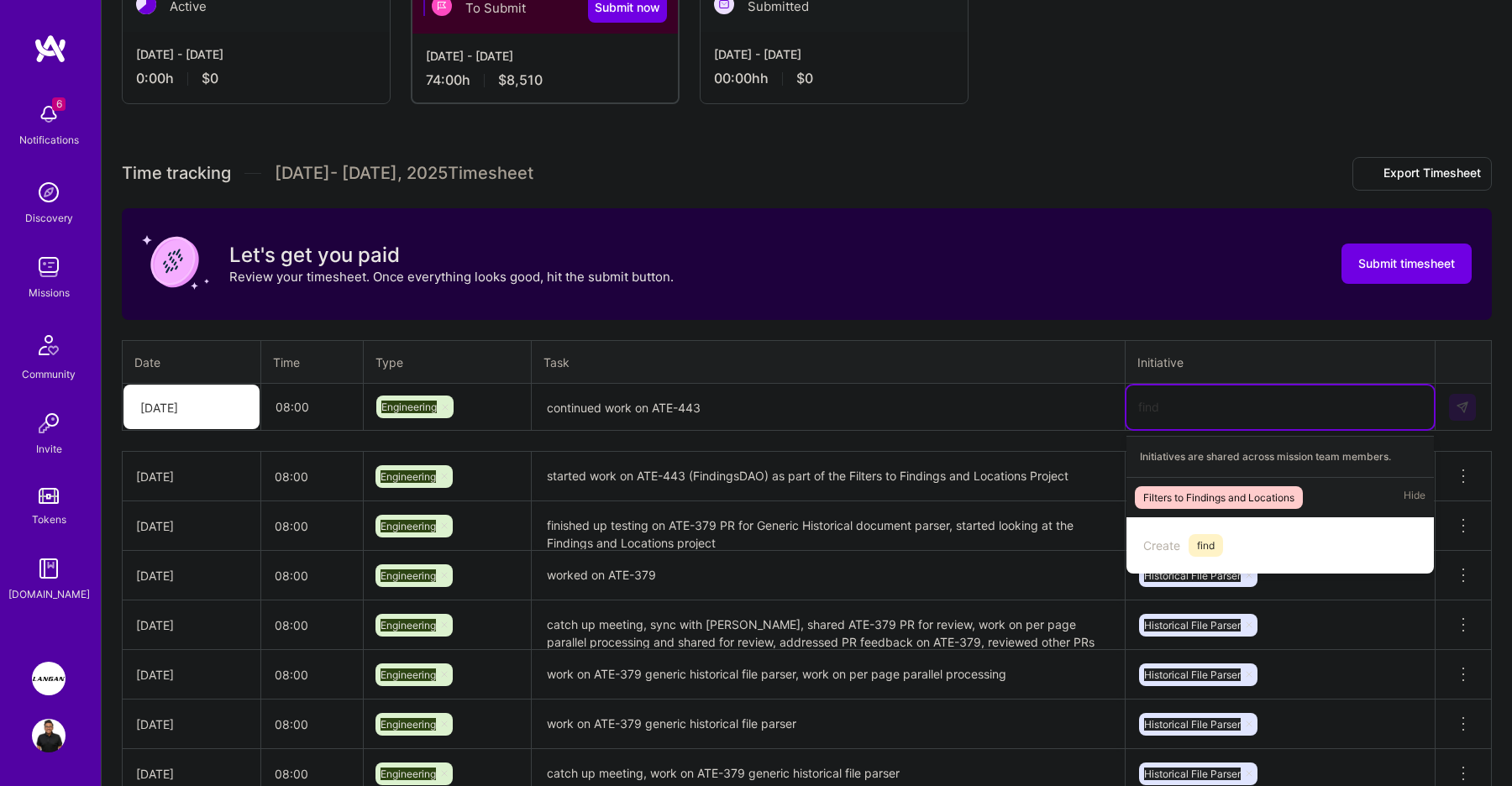
click at [1219, 487] on span "Filters to Findings and Locations" at bounding box center [1219, 498] width 168 height 23
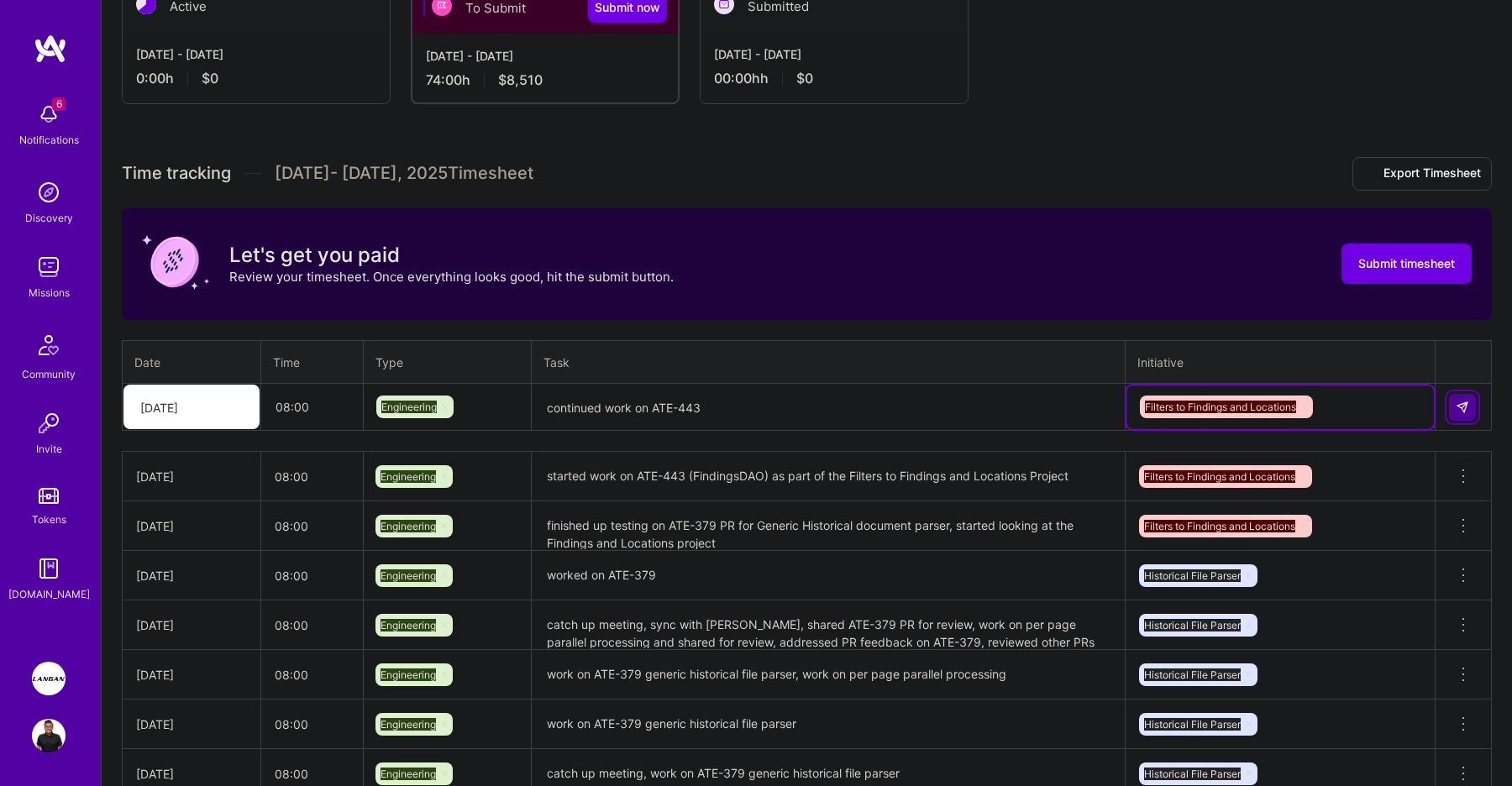
click at [1463, 402] on img at bounding box center [1462, 407] width 14 height 14
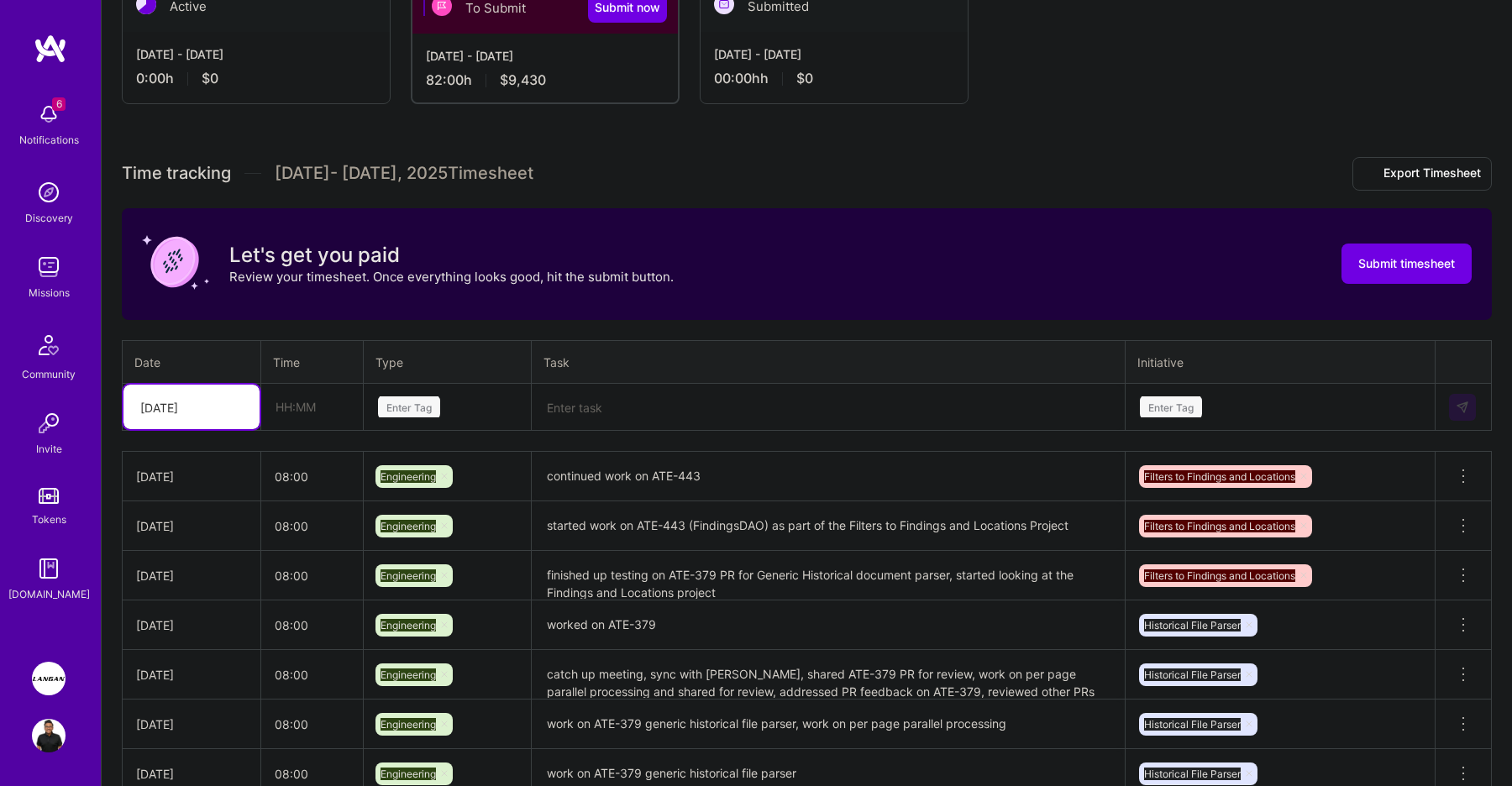
click at [233, 416] on div at bounding box center [238, 407] width 26 height 22
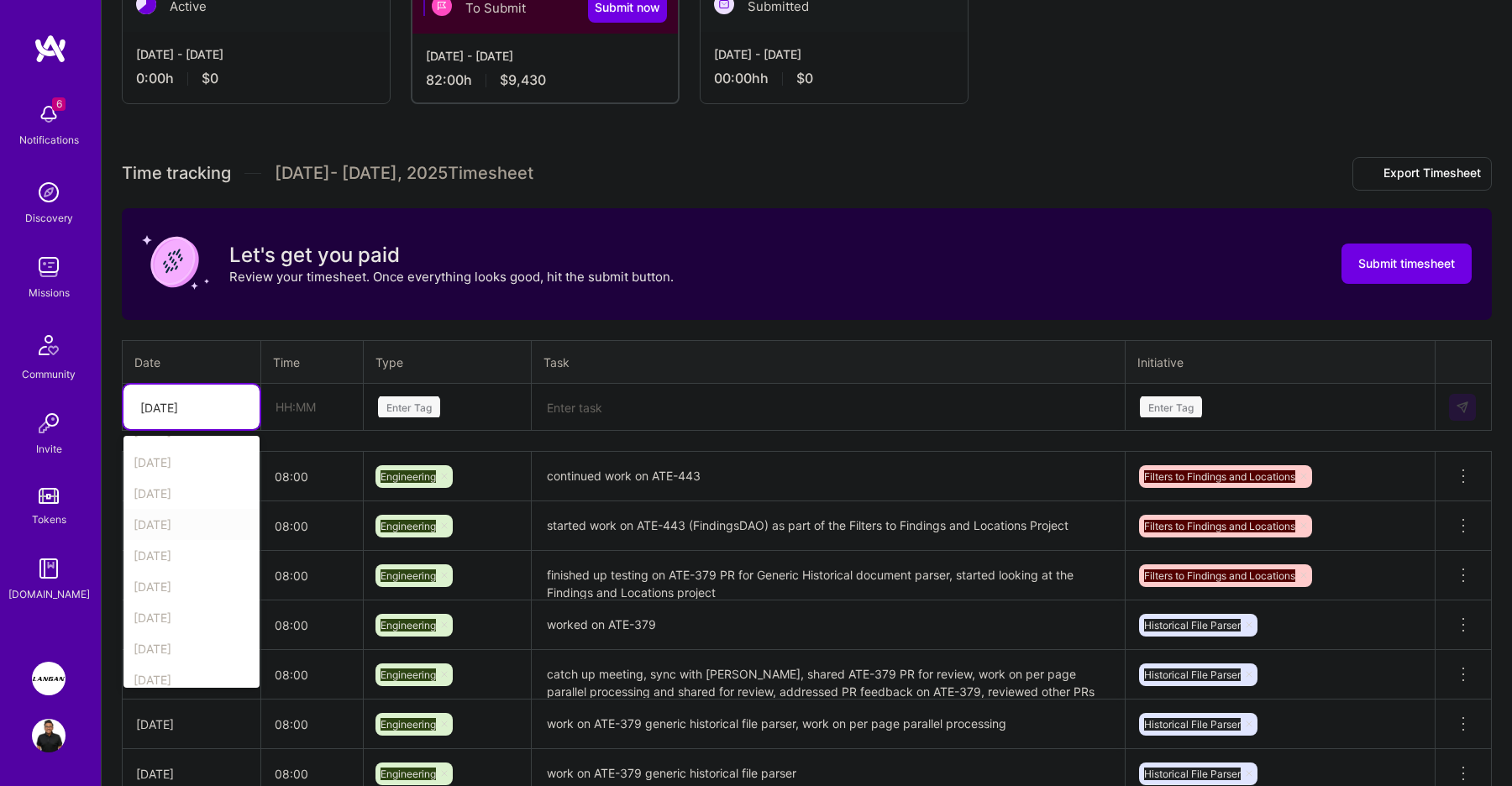
scroll to position [190, 0]
click at [197, 639] on div "[DATE]" at bounding box center [191, 638] width 136 height 31
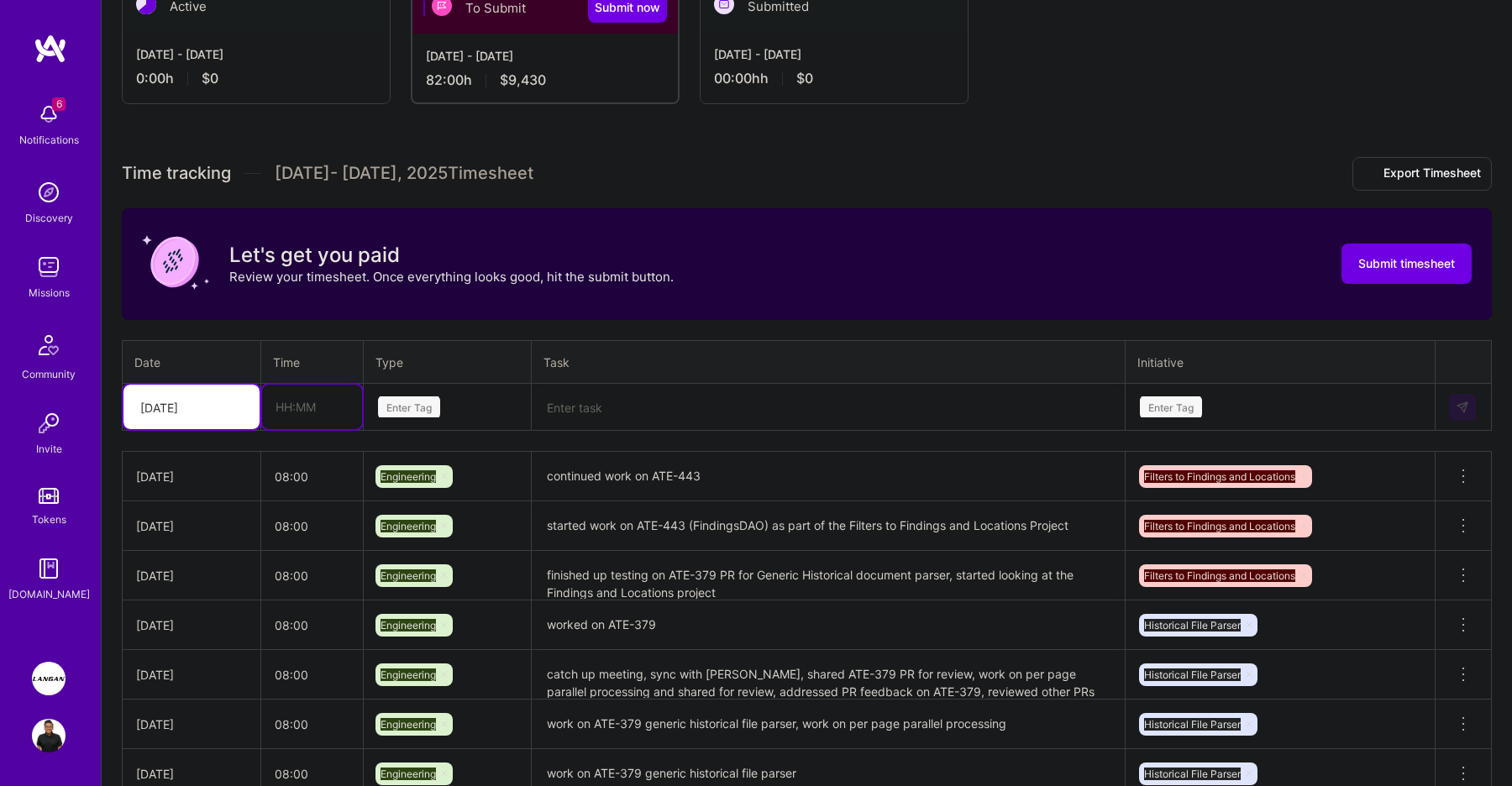
click at [322, 423] on input "text" at bounding box center [312, 407] width 100 height 44
type input "08:00"
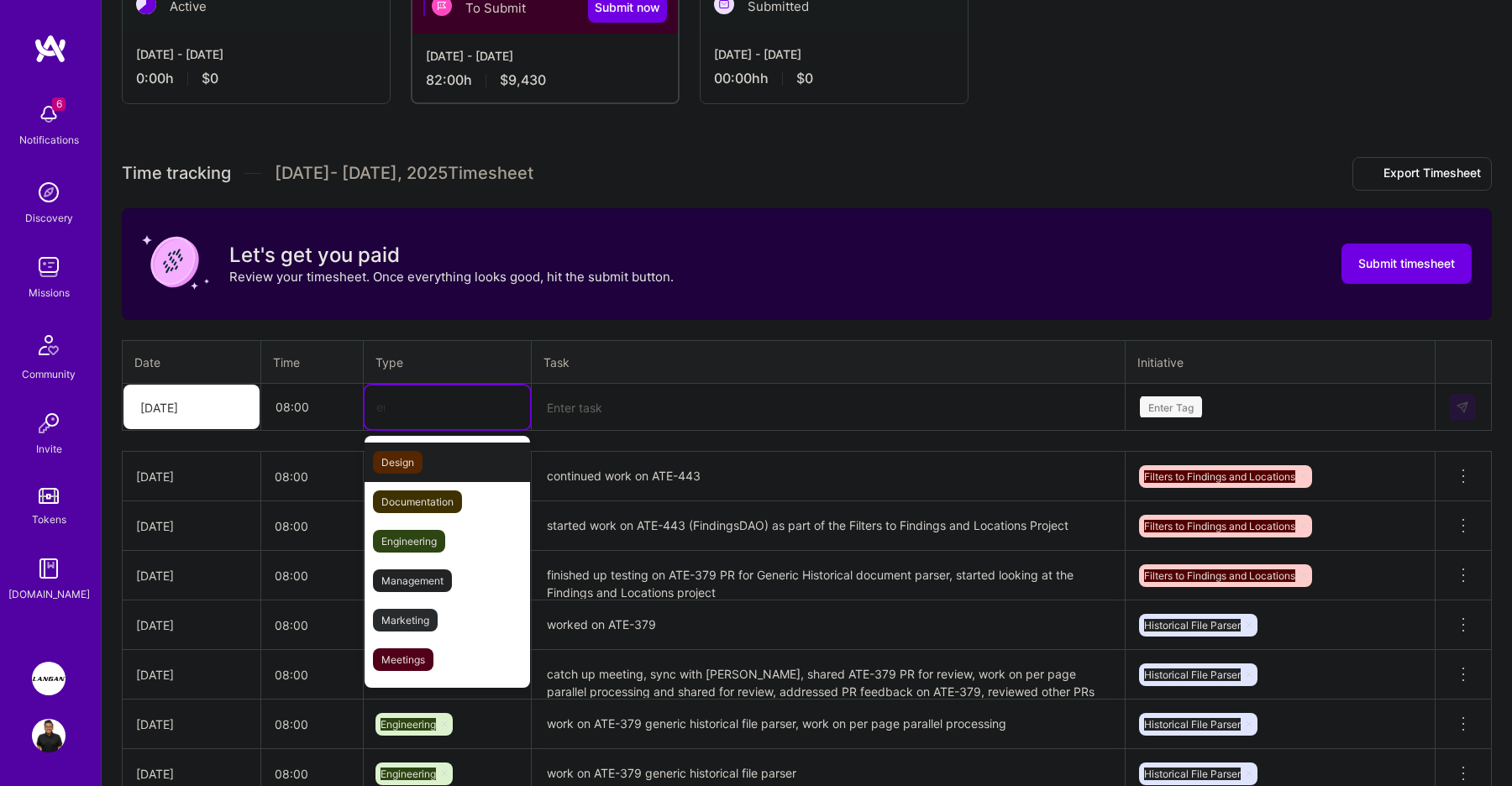
type input "eng"
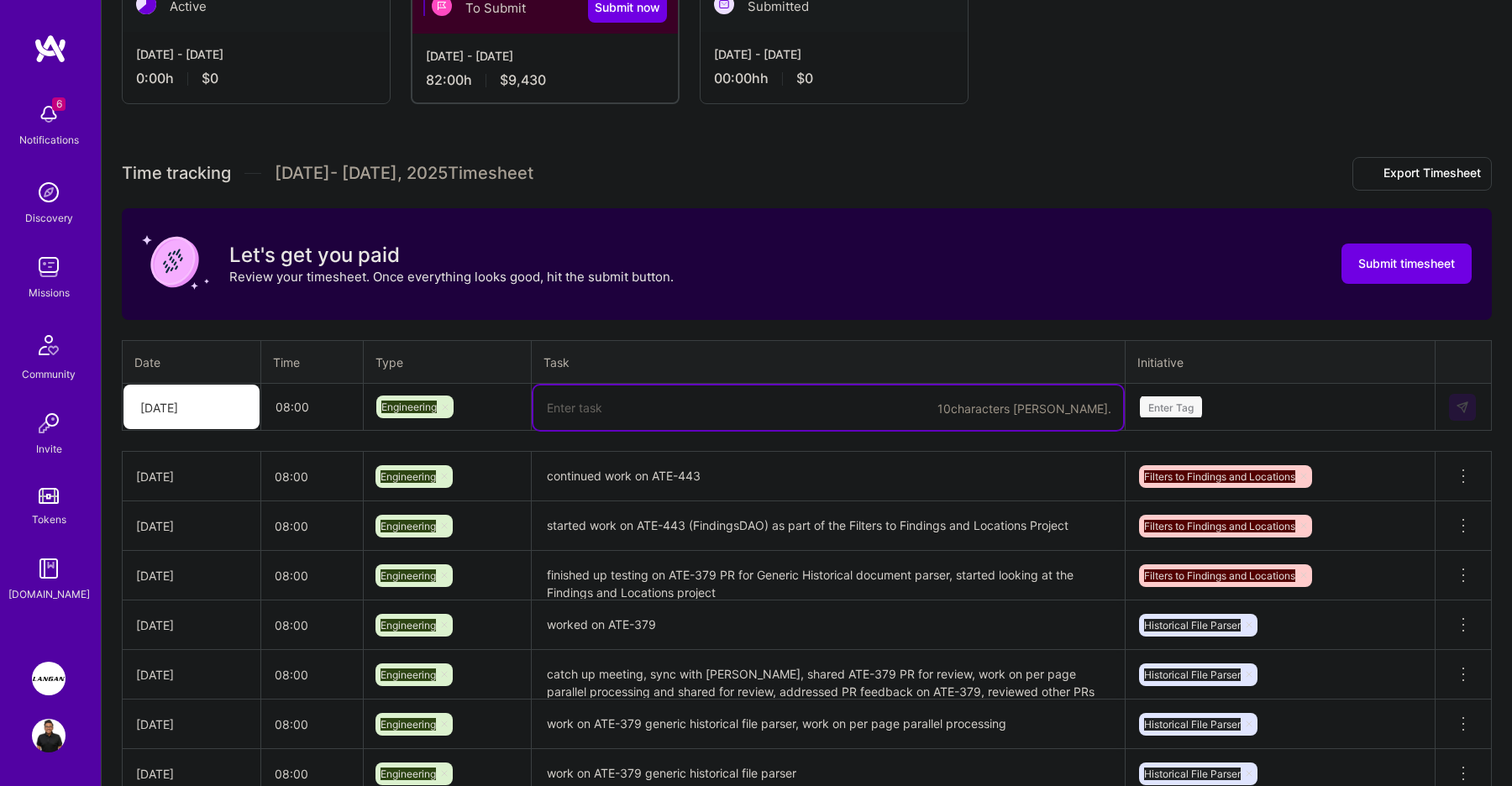
paste textarea "finished implementing ATE-443 FindingsDAO, ATE-444 FindingsService and API migr…"
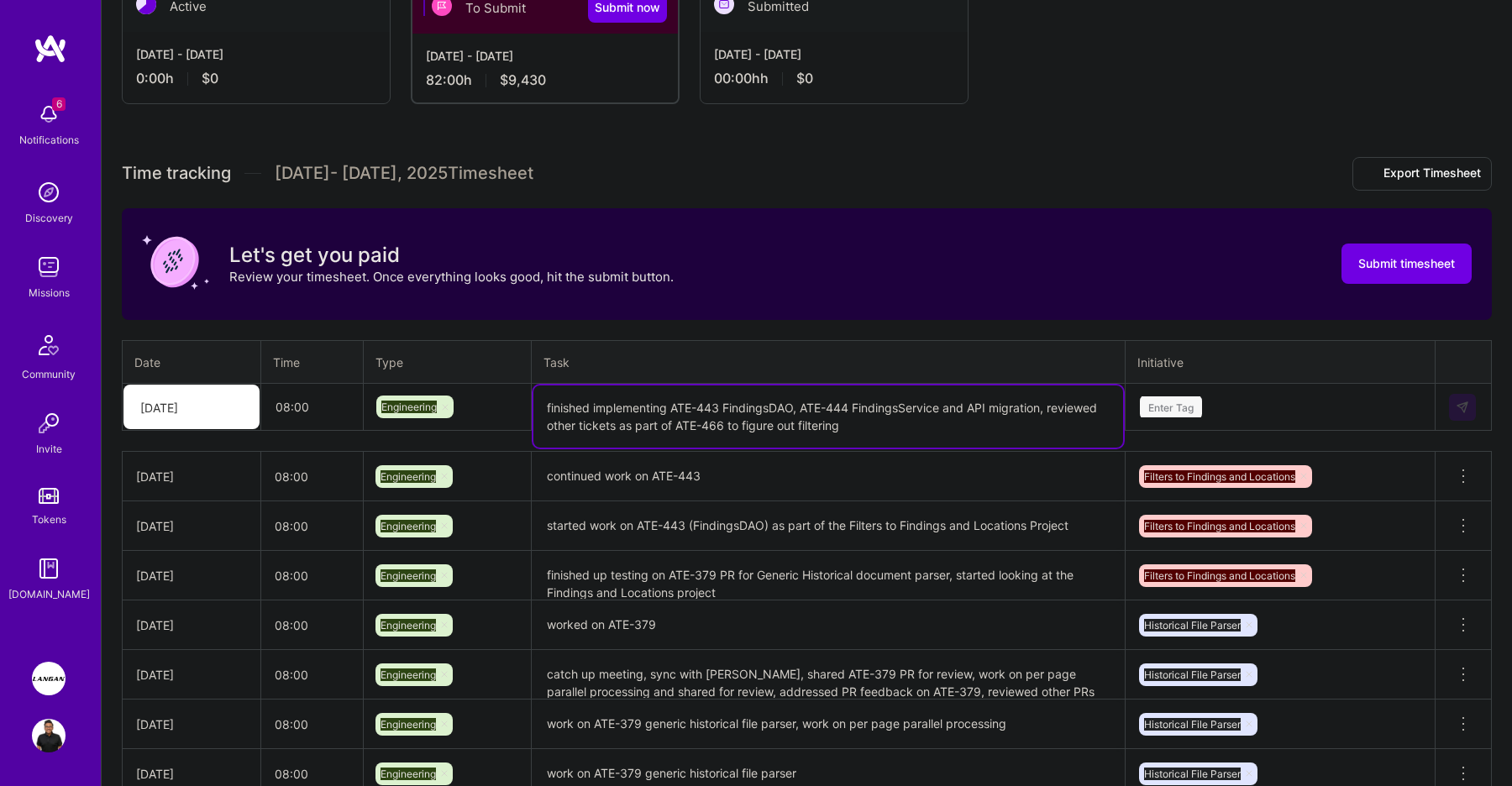
type textarea "finished implementing ATE-443 FindingsDAO, ATE-444 FindingsService and API migr…"
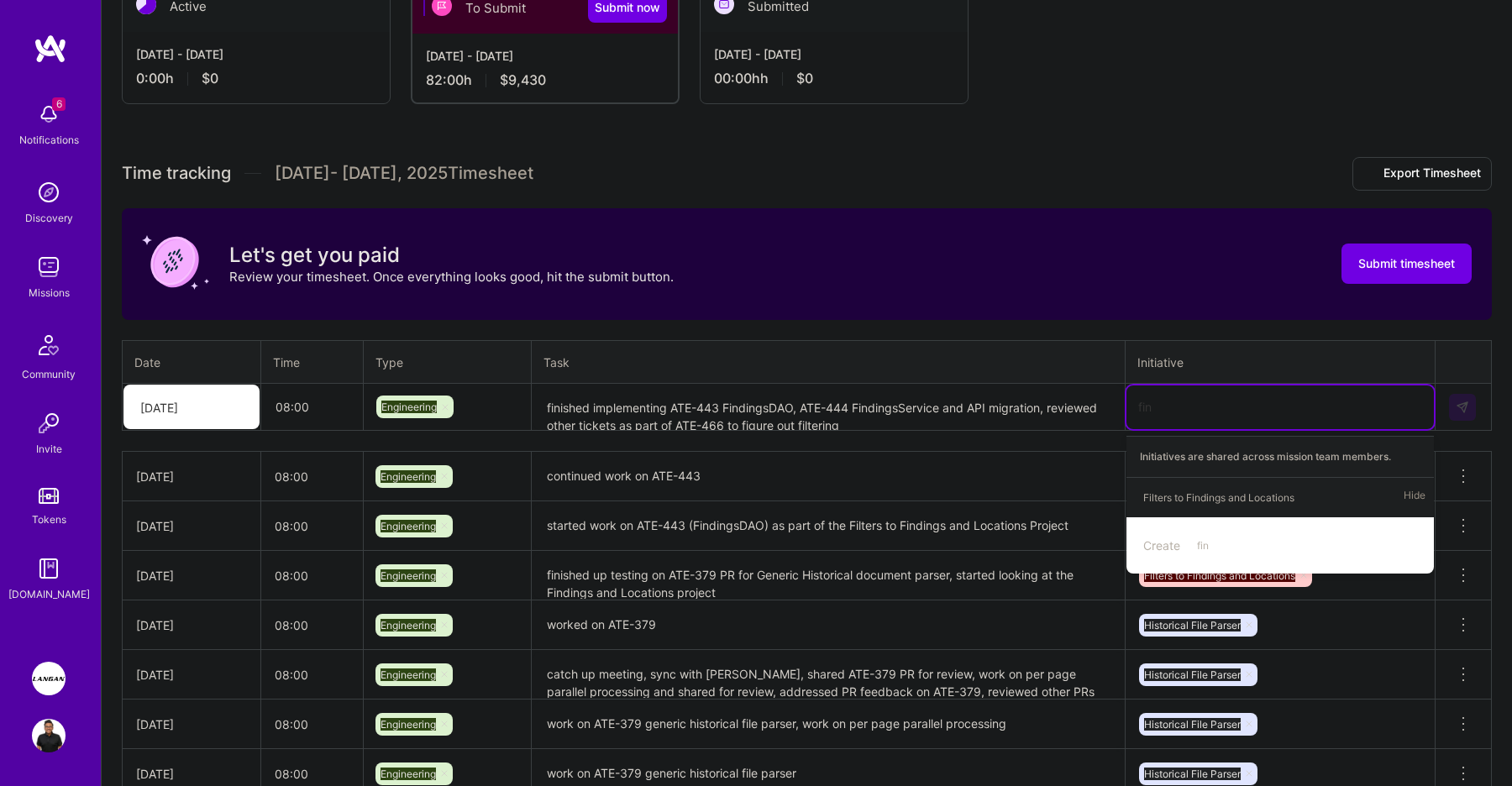
type input "find"
click at [1301, 488] on span "Filters to Findings and Locations" at bounding box center [1219, 498] width 168 height 23
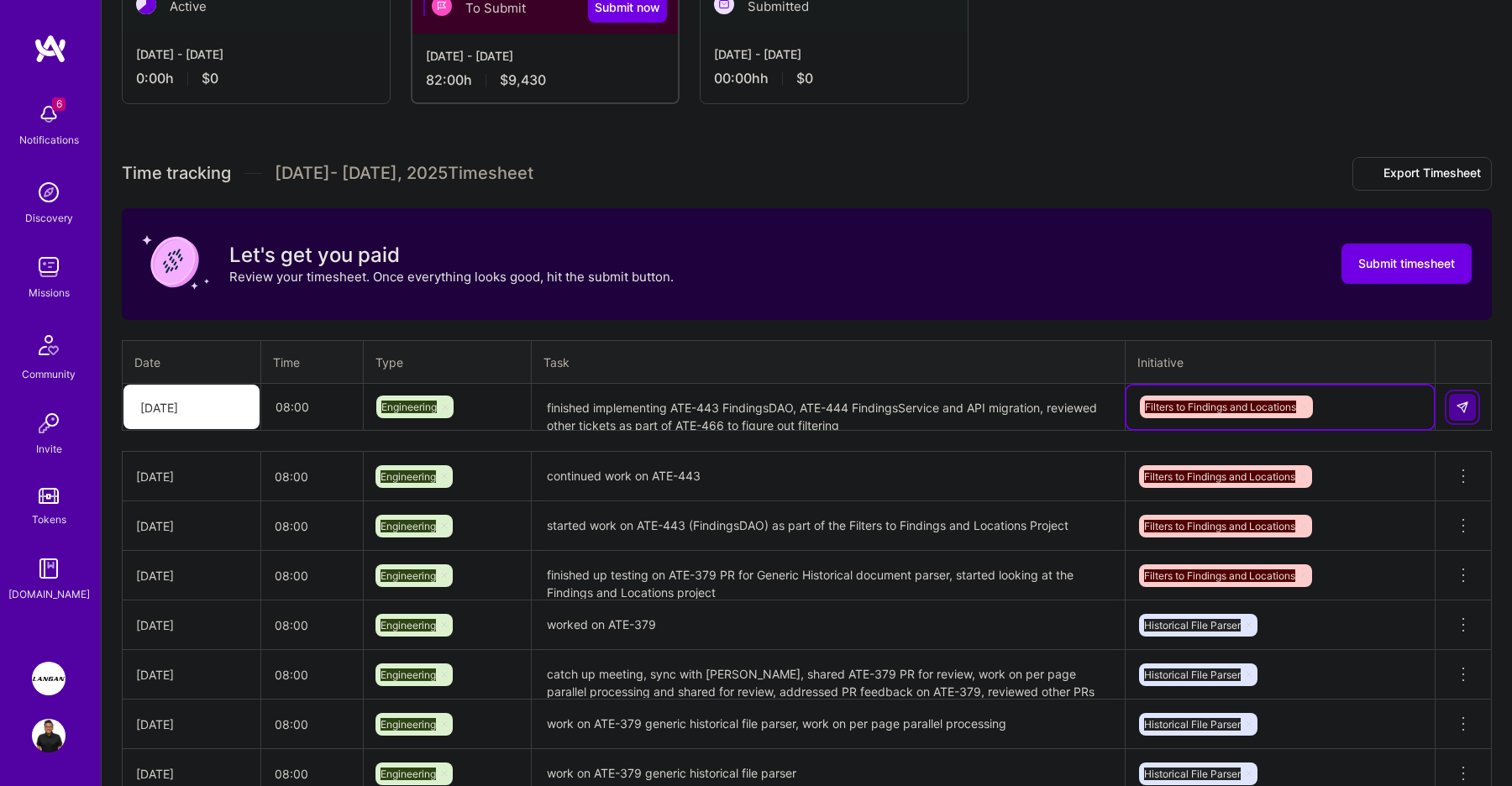
click at [1467, 412] on img at bounding box center [1462, 407] width 14 height 14
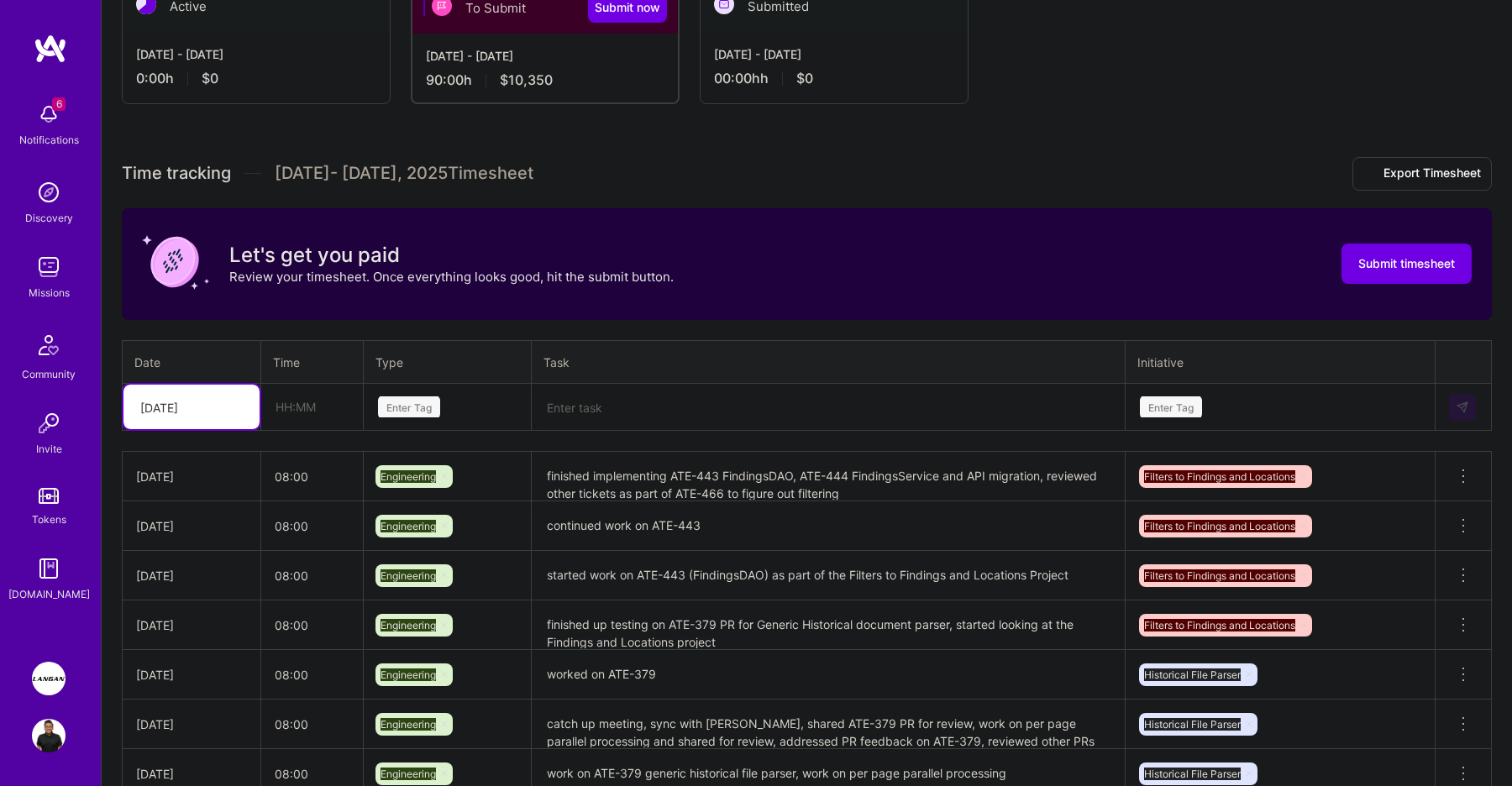
click at [164, 408] on div "[DATE]" at bounding box center [159, 406] width 38 height 18
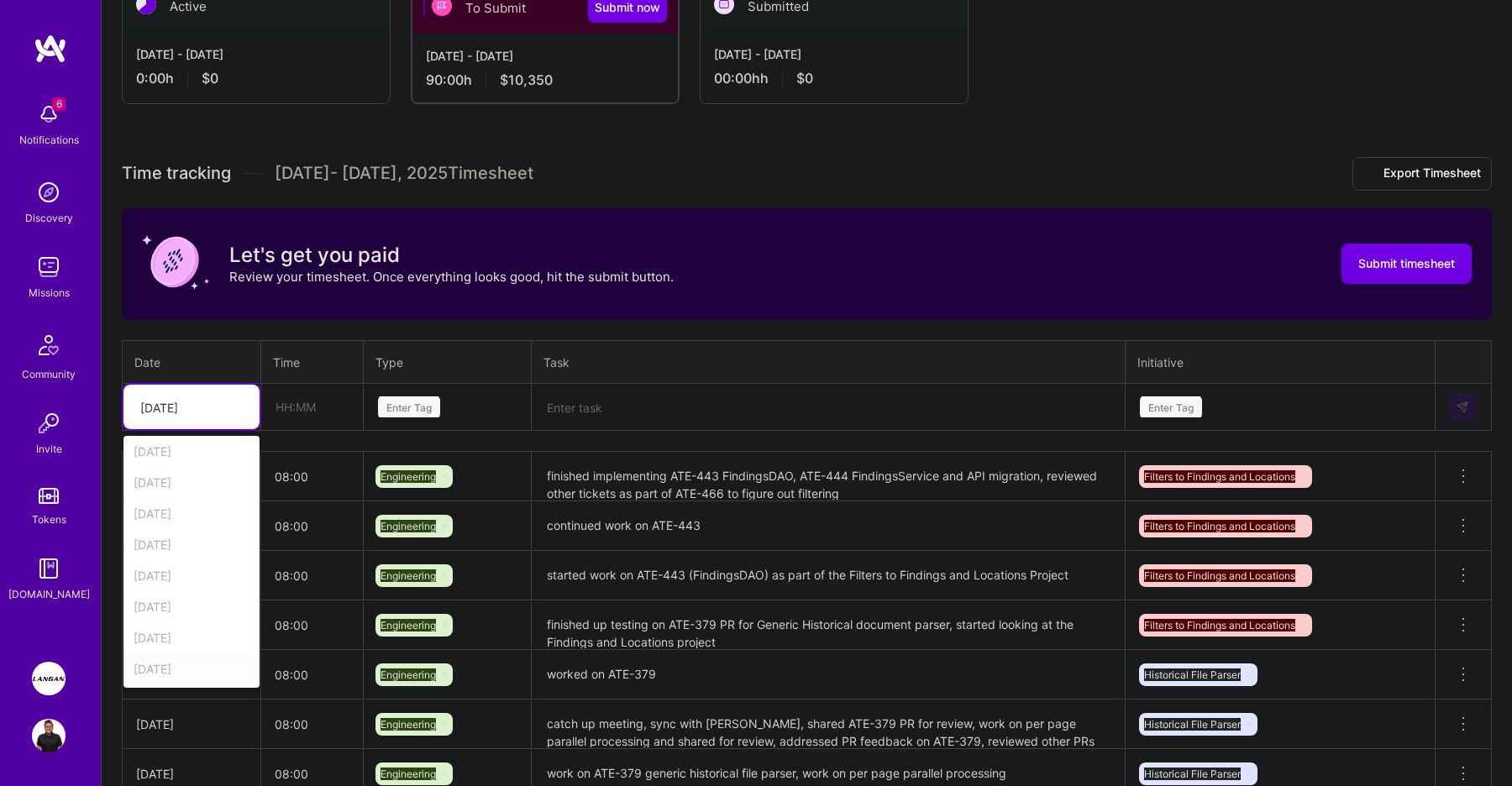
click at [198, 668] on div "[DATE]" at bounding box center [191, 670] width 136 height 31
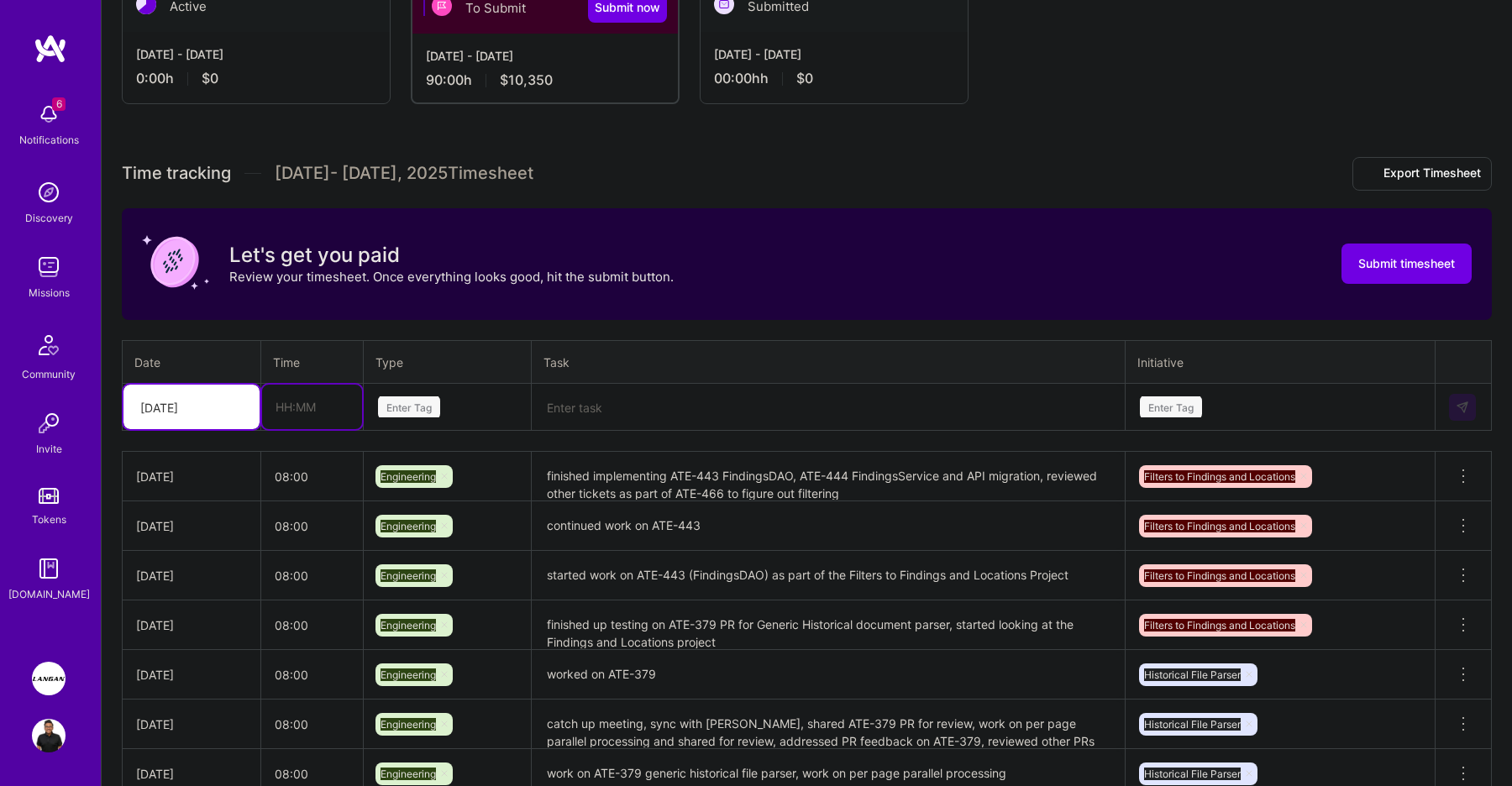
click at [297, 414] on input "text" at bounding box center [312, 407] width 100 height 44
type input "08:00"
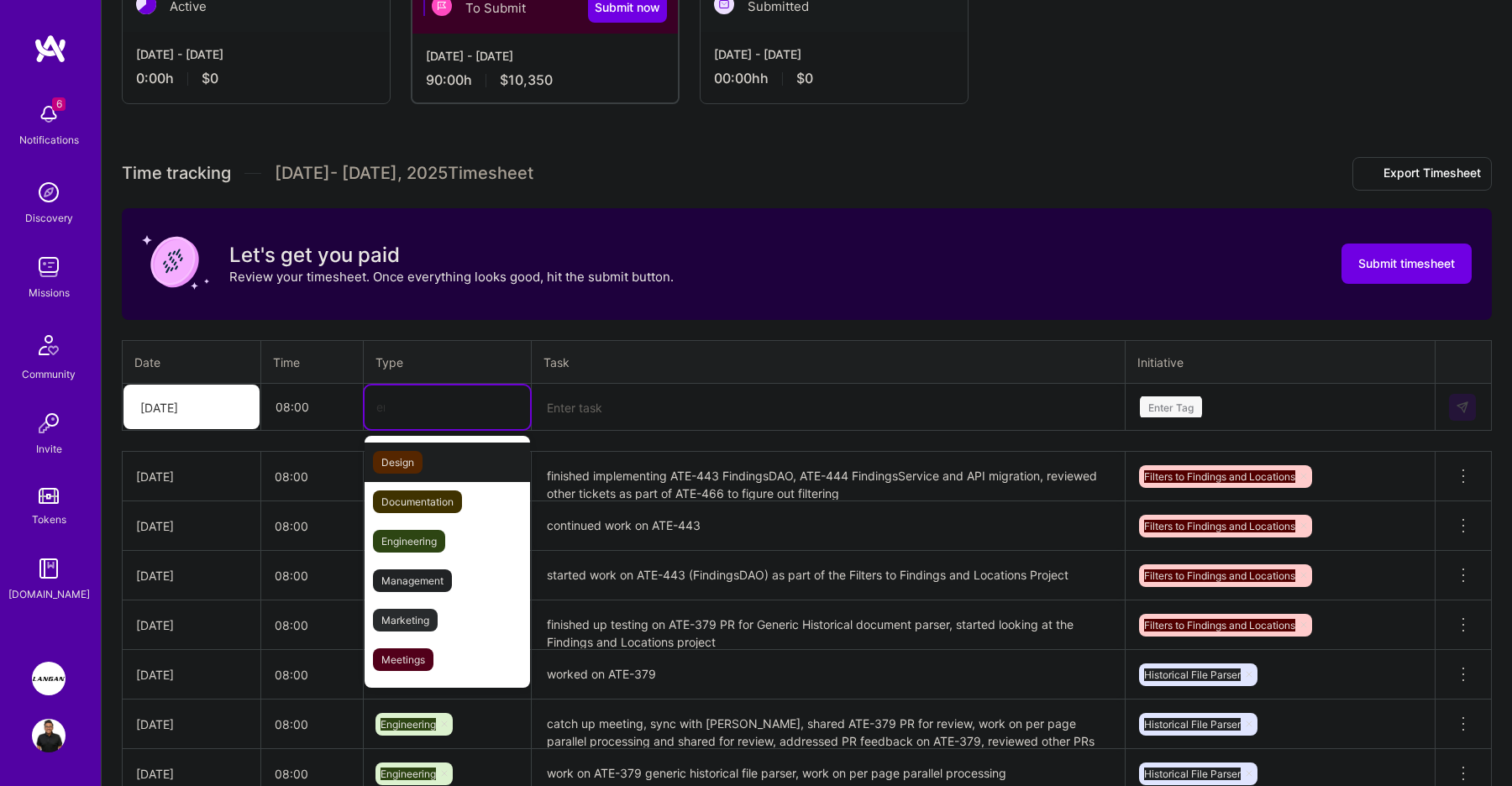
type input "eng"
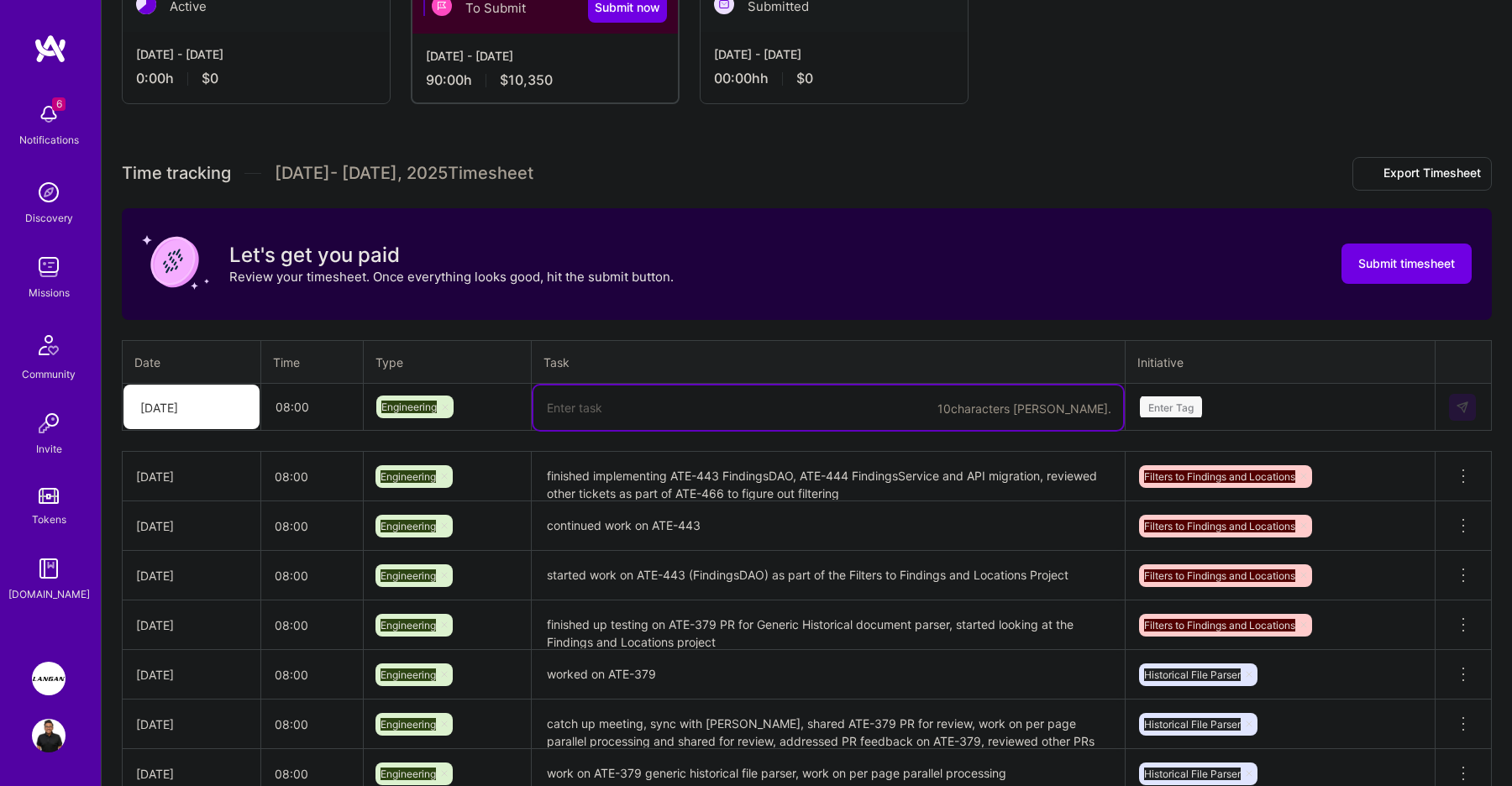
paste textarea "Started work on ATE-464 and ATE-465"
type textarea "Started work on ATE-464 and ATE-465"
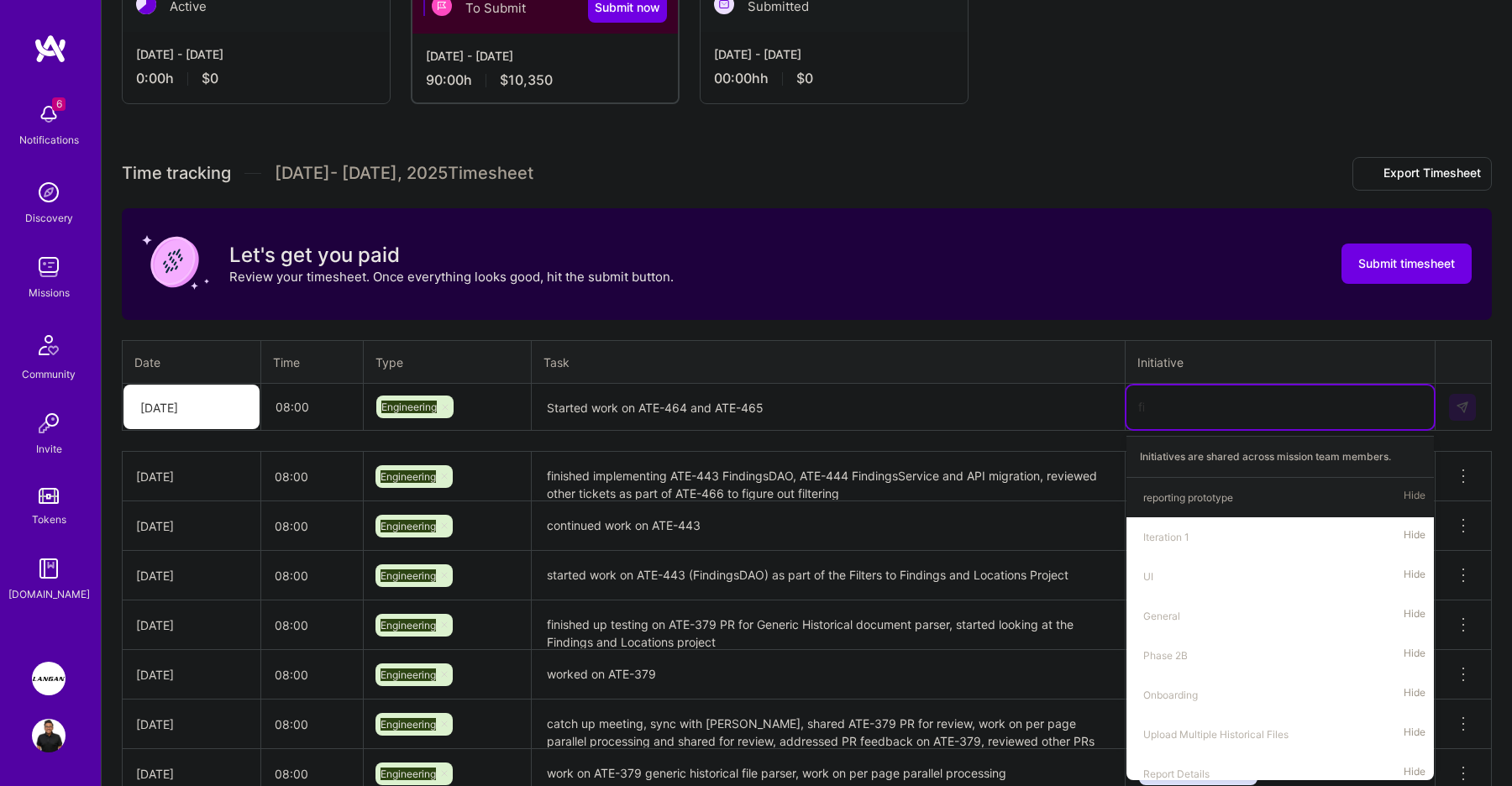
type input "find"
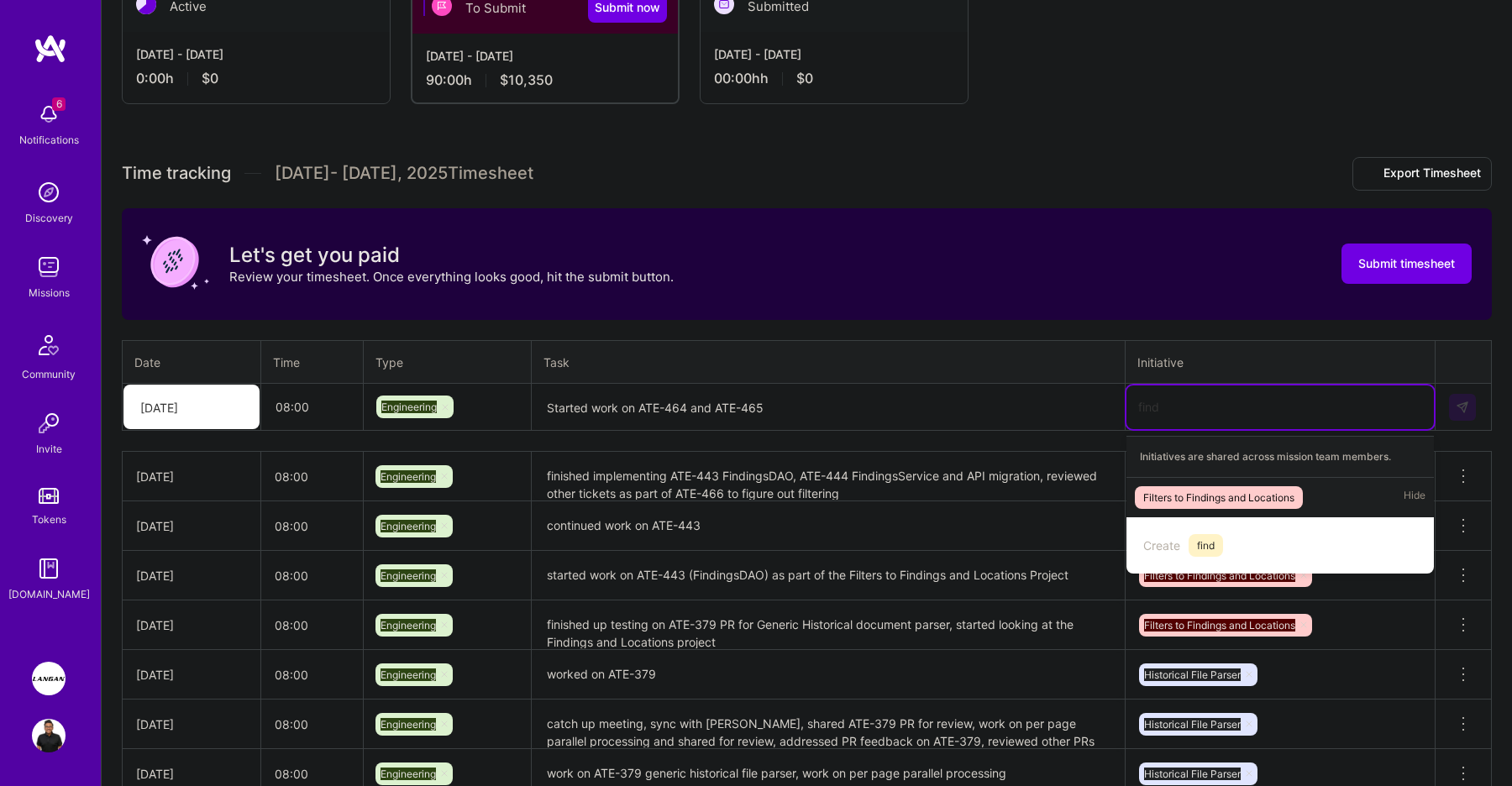
click at [1282, 502] on div "Filters to Findings and Locations" at bounding box center [1219, 497] width 151 height 18
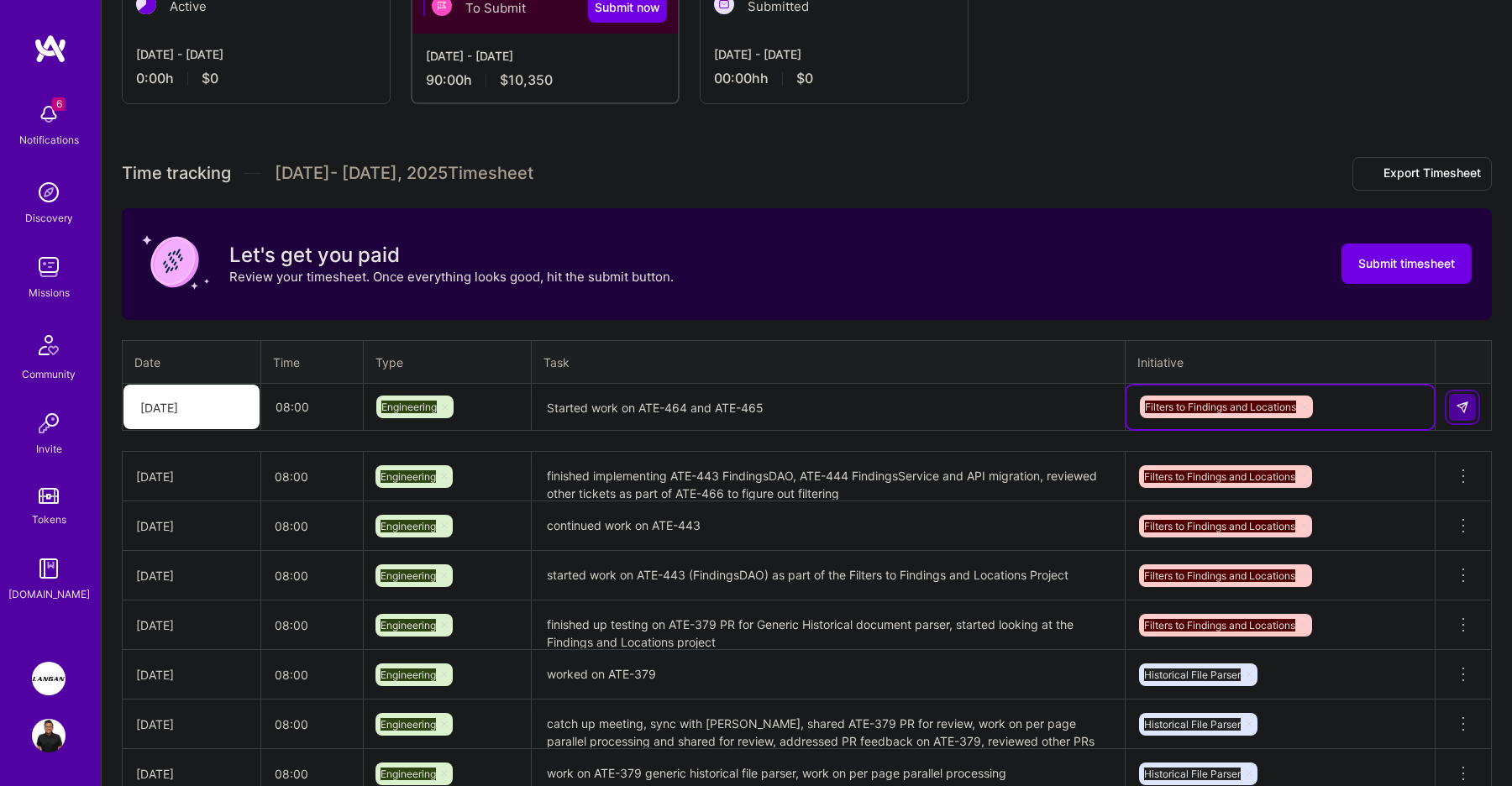
click at [1453, 404] on button at bounding box center [1462, 407] width 27 height 27
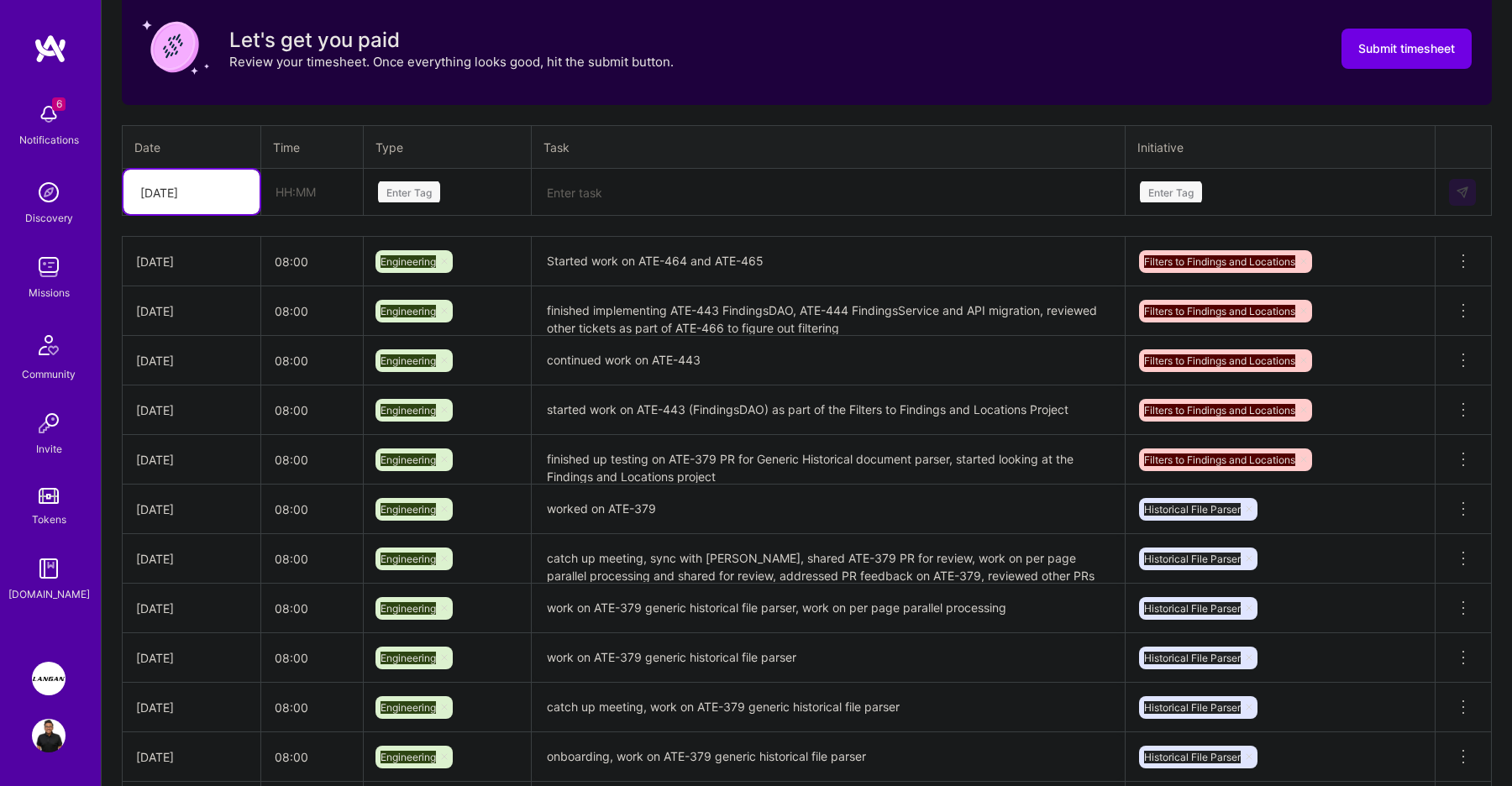
scroll to position [767, 0]
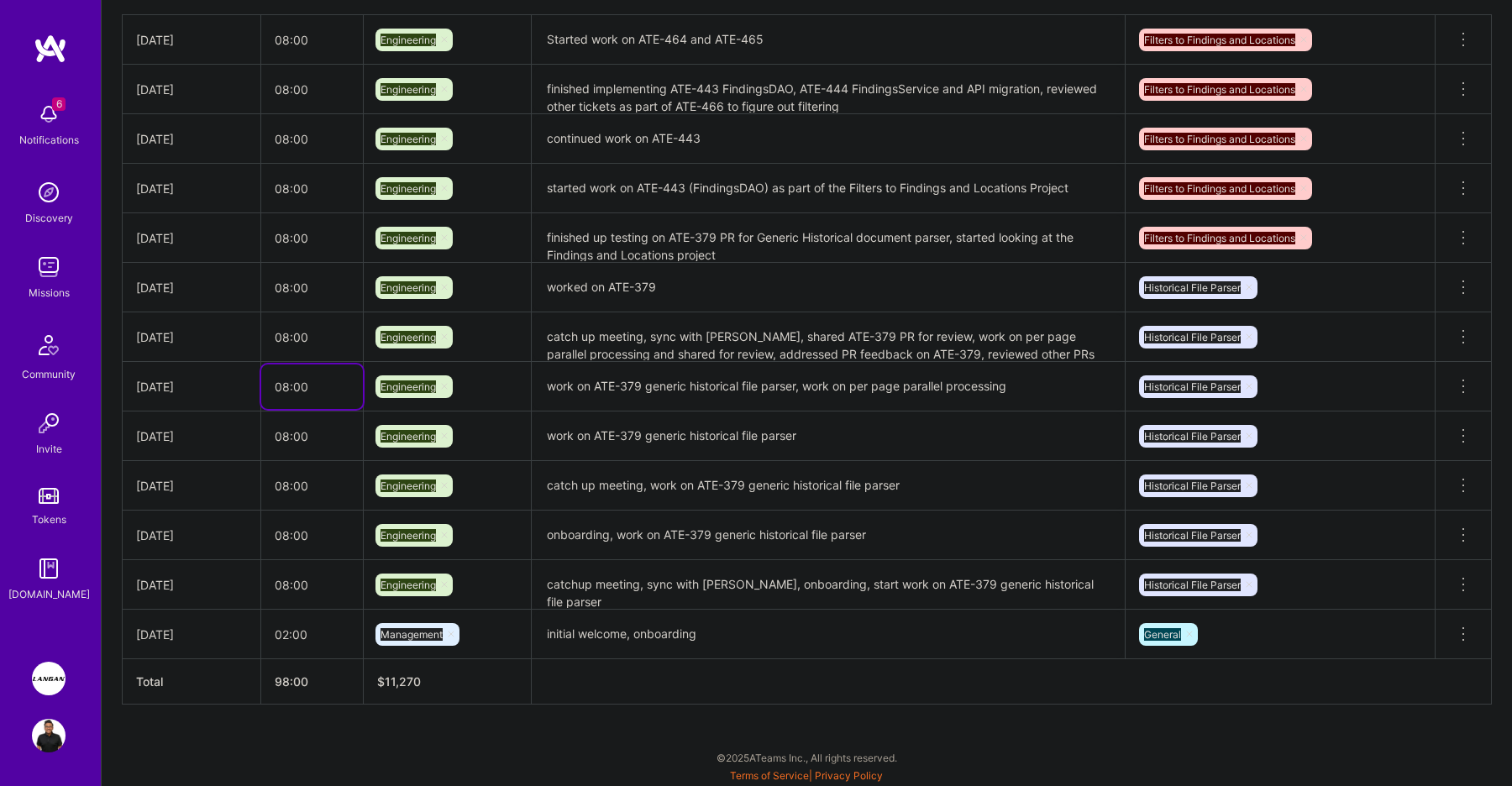
click at [305, 381] on input "08:00" at bounding box center [312, 387] width 102 height 44
click at [289, 383] on input "08:00" at bounding box center [312, 387] width 102 height 44
type input "06:00"
click at [1012, 393] on textarea "work on ATE-379 generic historical file parser, work on per page parallel proce…" at bounding box center [829, 387] width 590 height 46
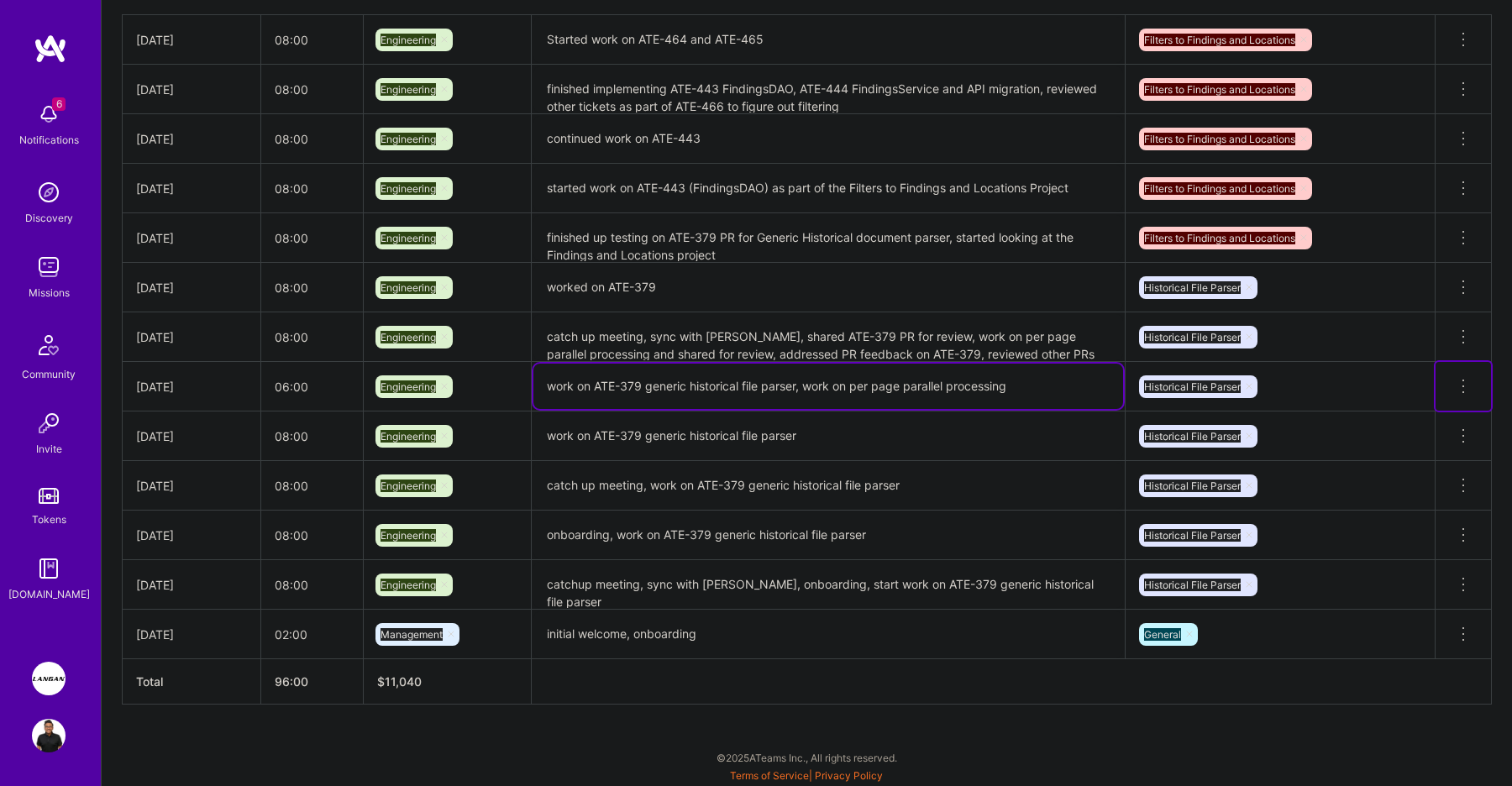
click at [1463, 393] on icon at bounding box center [1464, 386] width 20 height 20
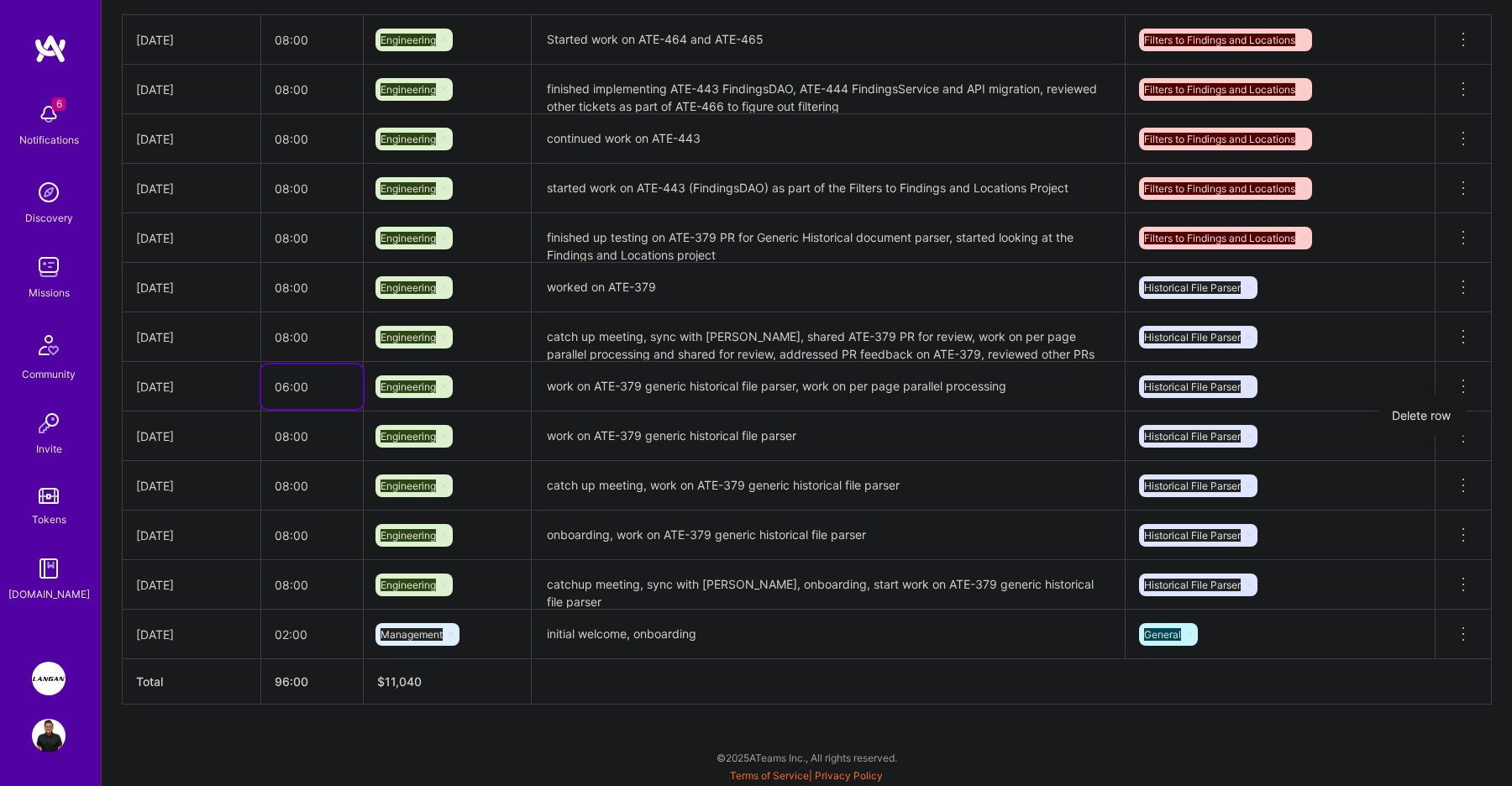
click at [321, 378] on input "06:00" at bounding box center [312, 387] width 102 height 44
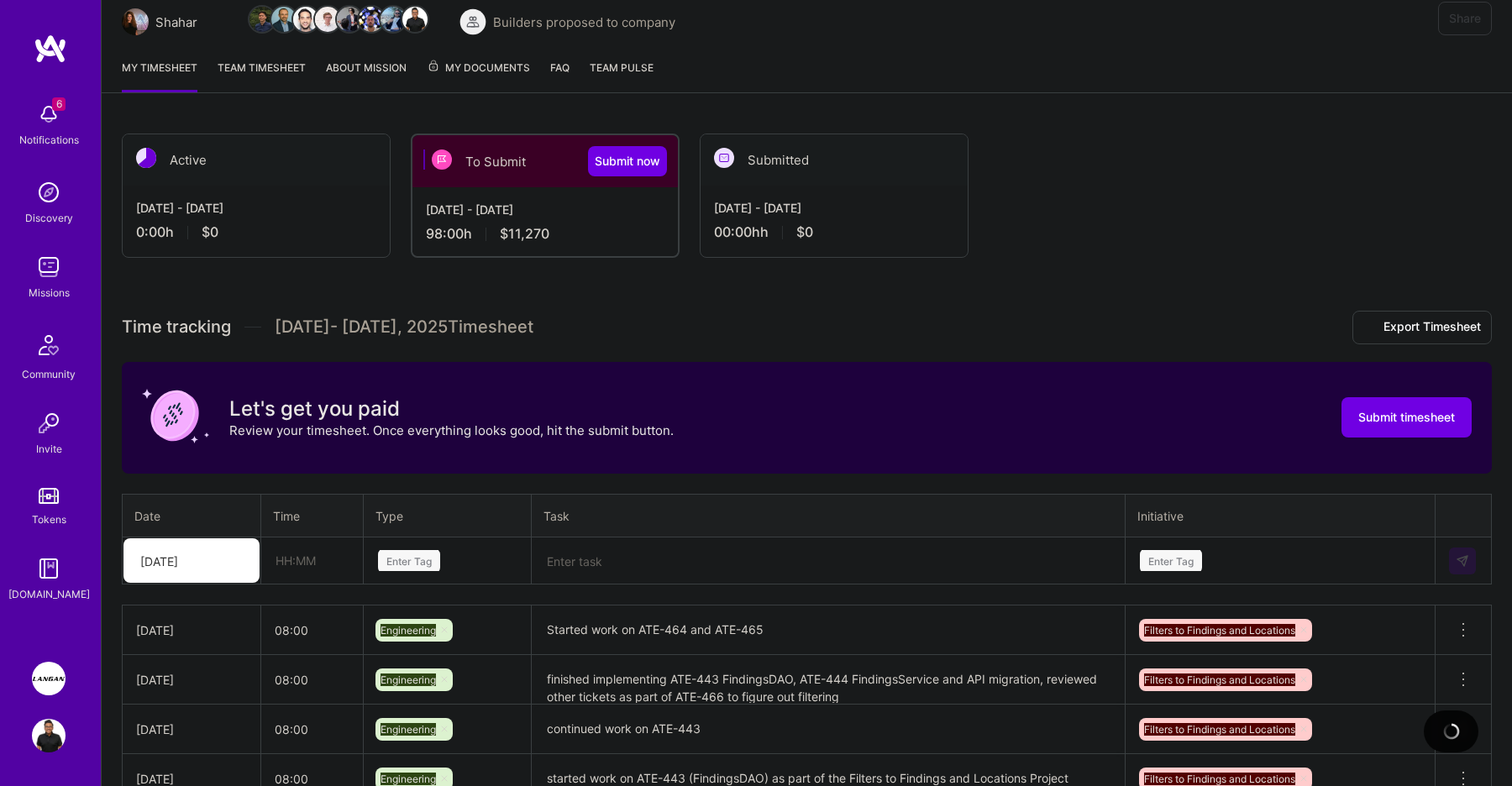
scroll to position [152, 0]
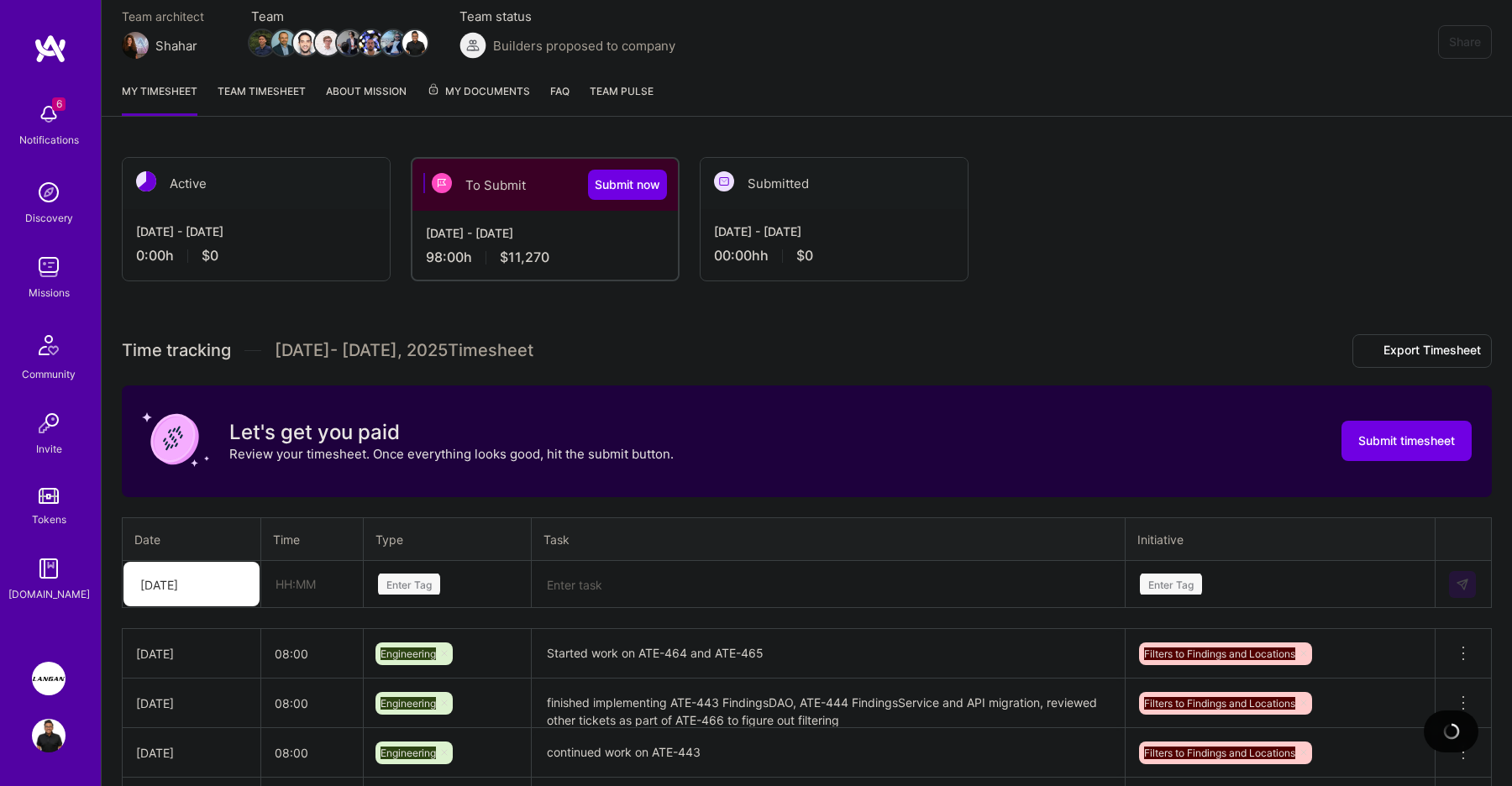
click at [634, 345] on h3 "Time tracking [DATE] - [DATE] Timesheet Export Timesheet" at bounding box center [806, 351] width 1370 height 33
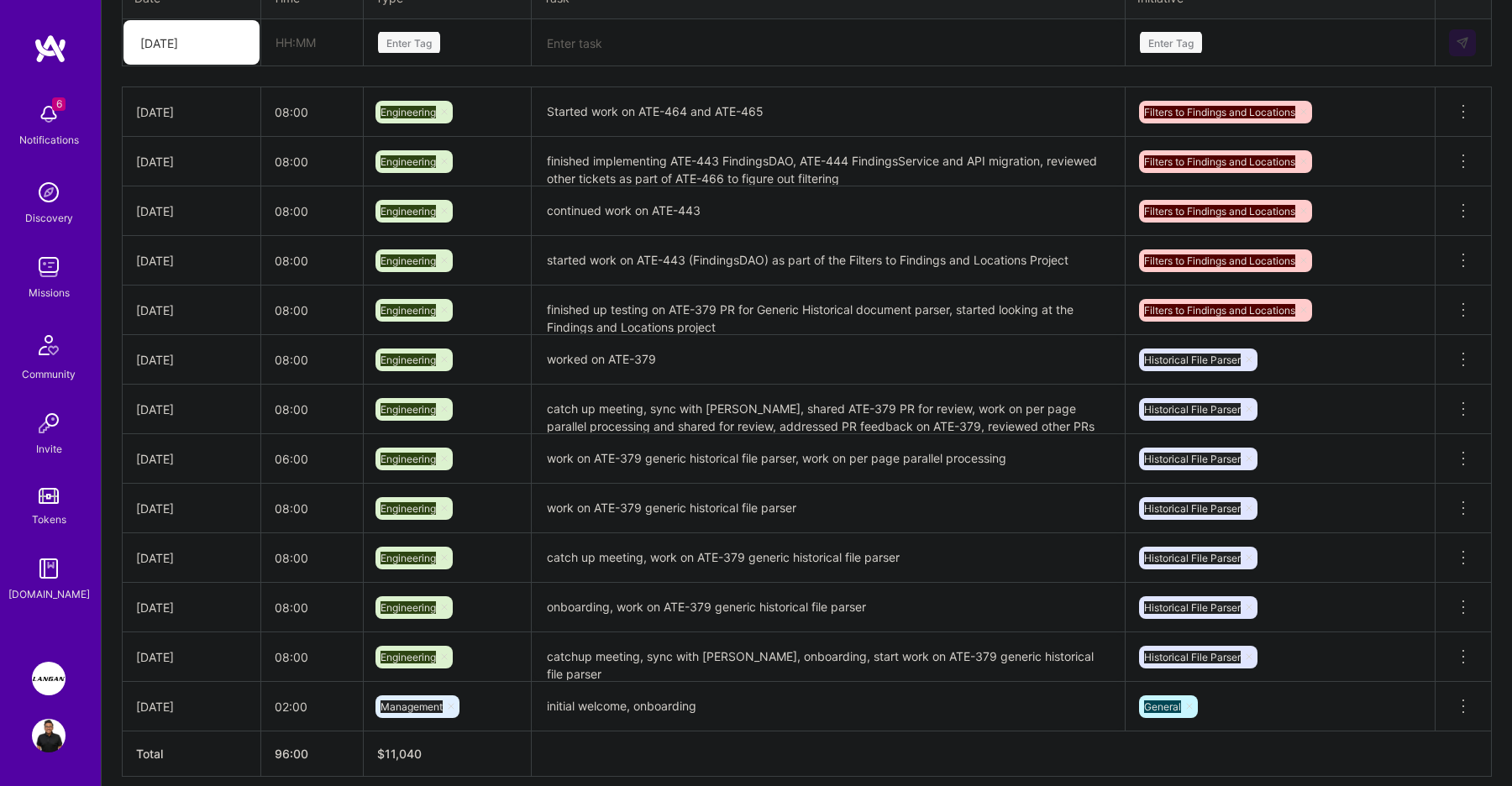
scroll to position [767, 0]
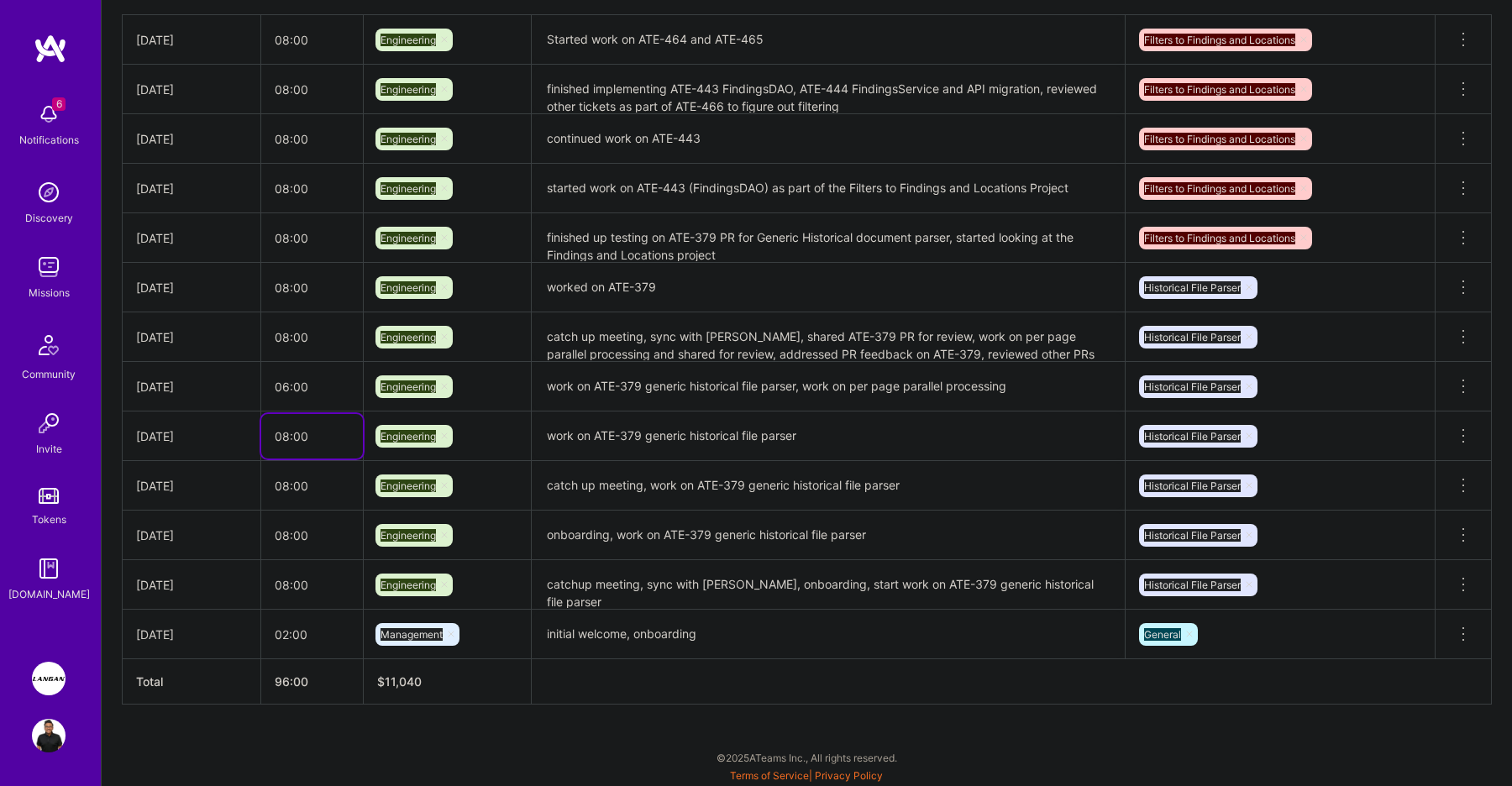
click at [301, 422] on input "08:00" at bounding box center [312, 436] width 102 height 44
click at [308, 405] on input "06:00" at bounding box center [312, 387] width 102 height 44
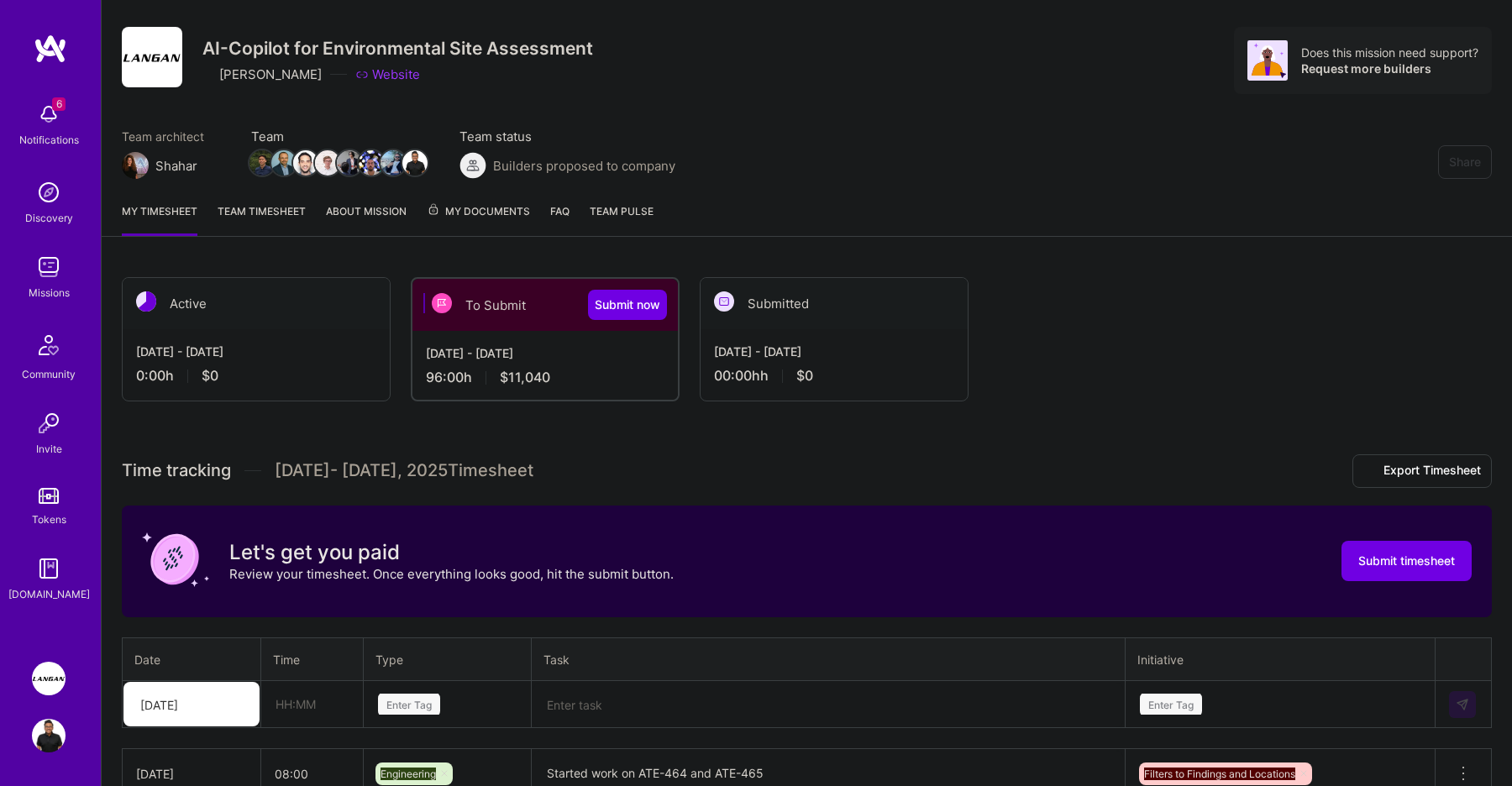
scroll to position [14, 0]
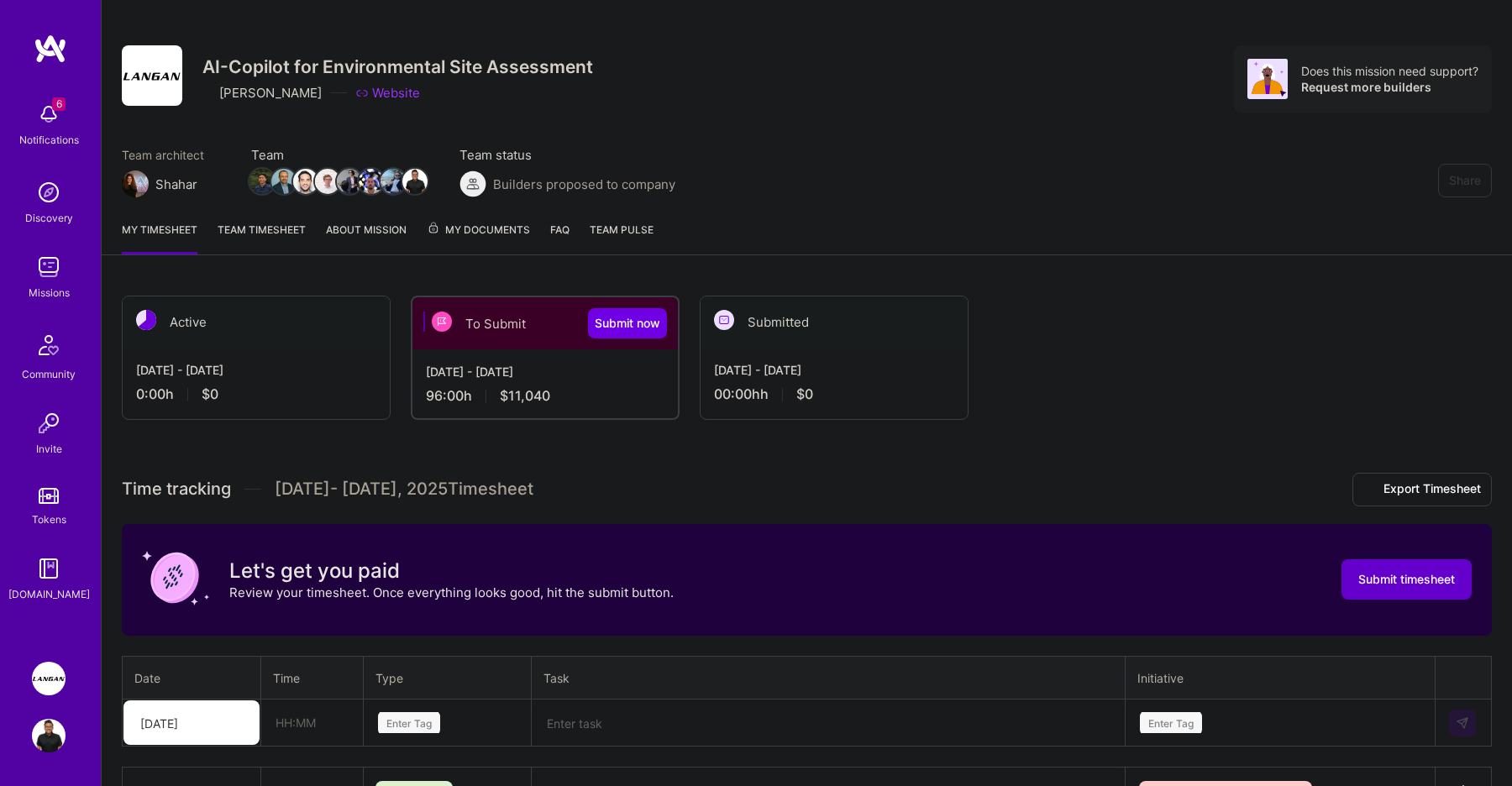
click at [1400, 585] on span "Submit timesheet" at bounding box center [1407, 579] width 97 height 17
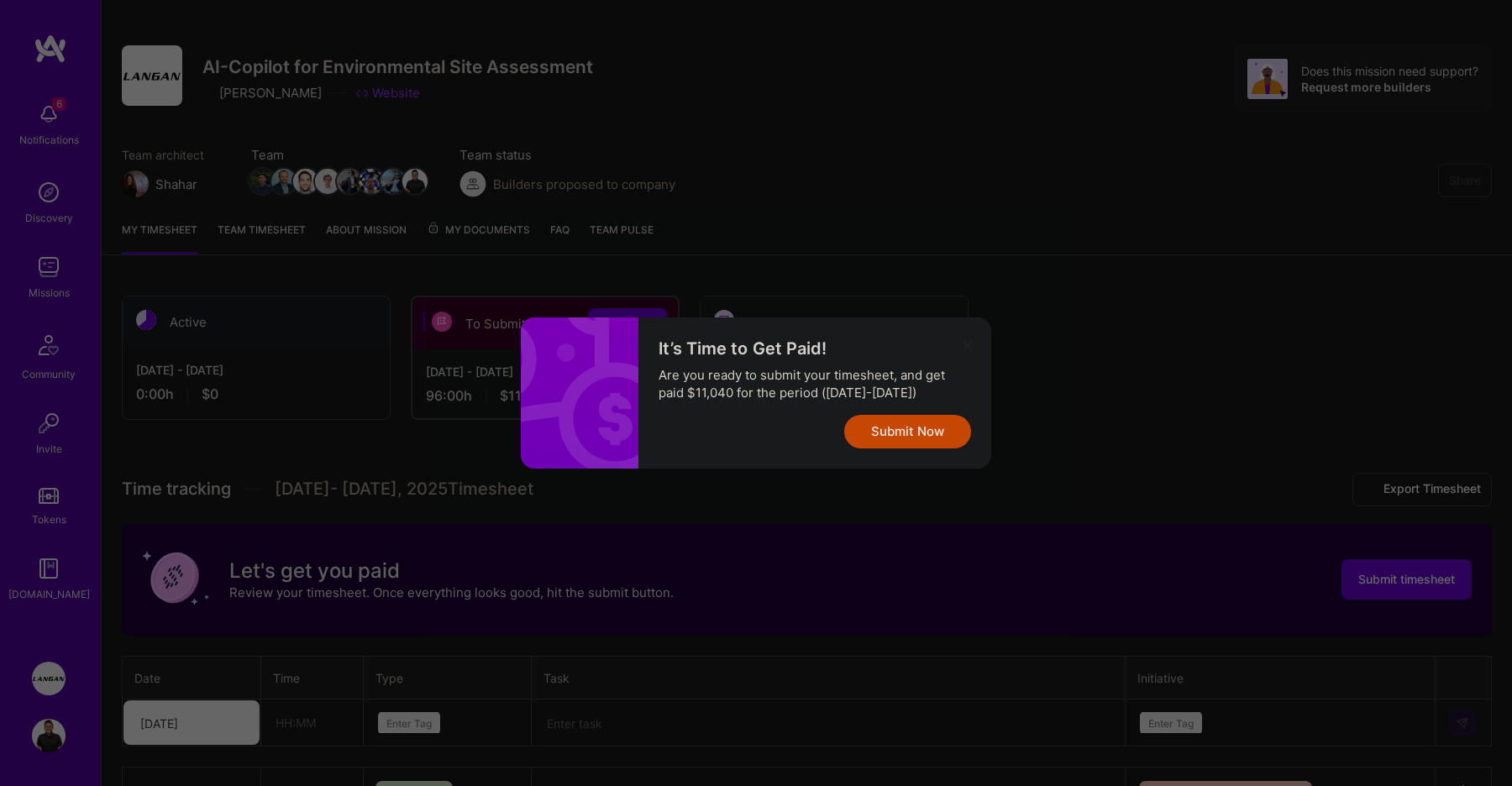
click at [879, 435] on button "Submit Now" at bounding box center [907, 431] width 127 height 33
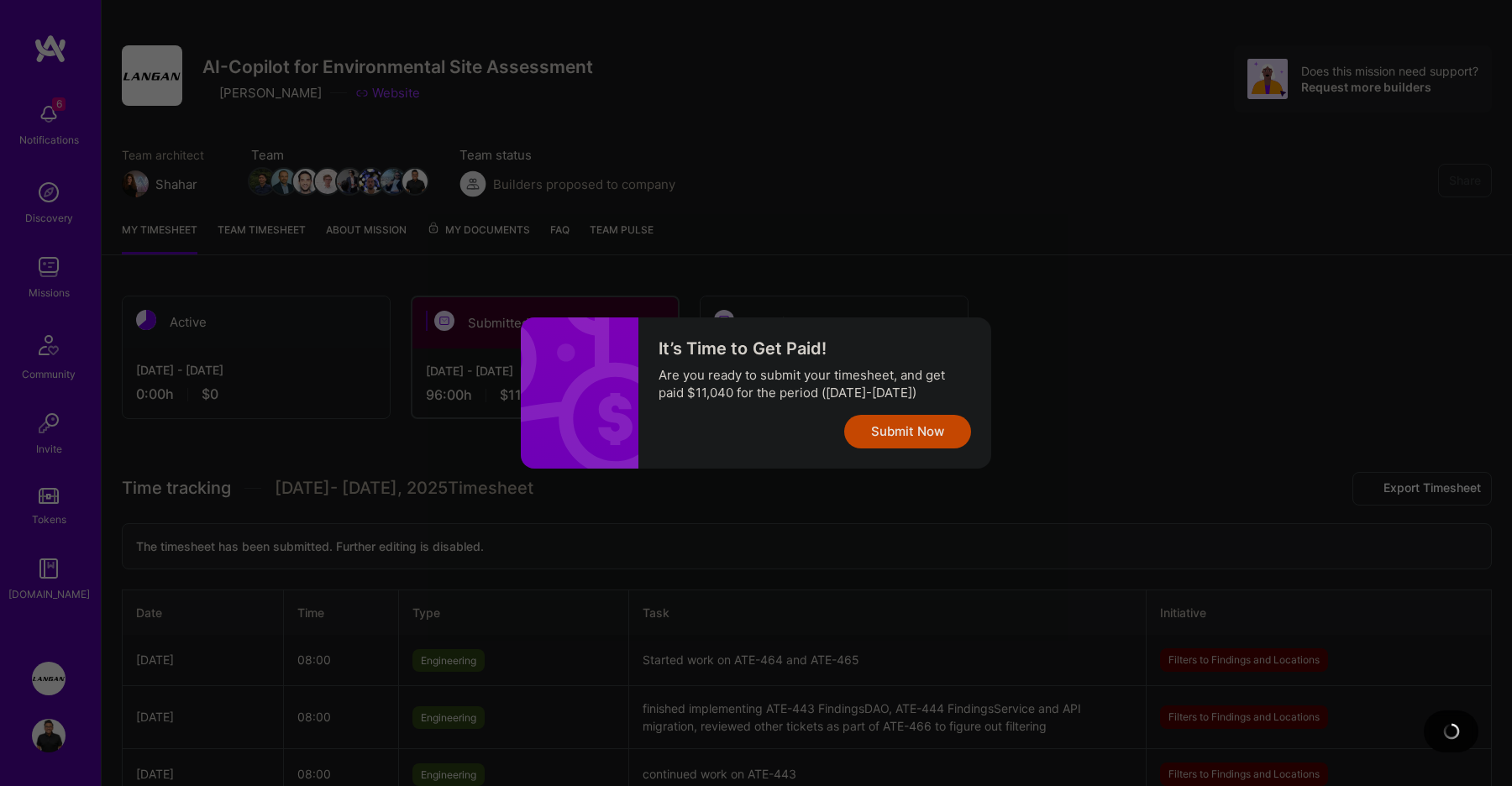
scroll to position [0, 0]
